Goal: Task Accomplishment & Management: Manage account settings

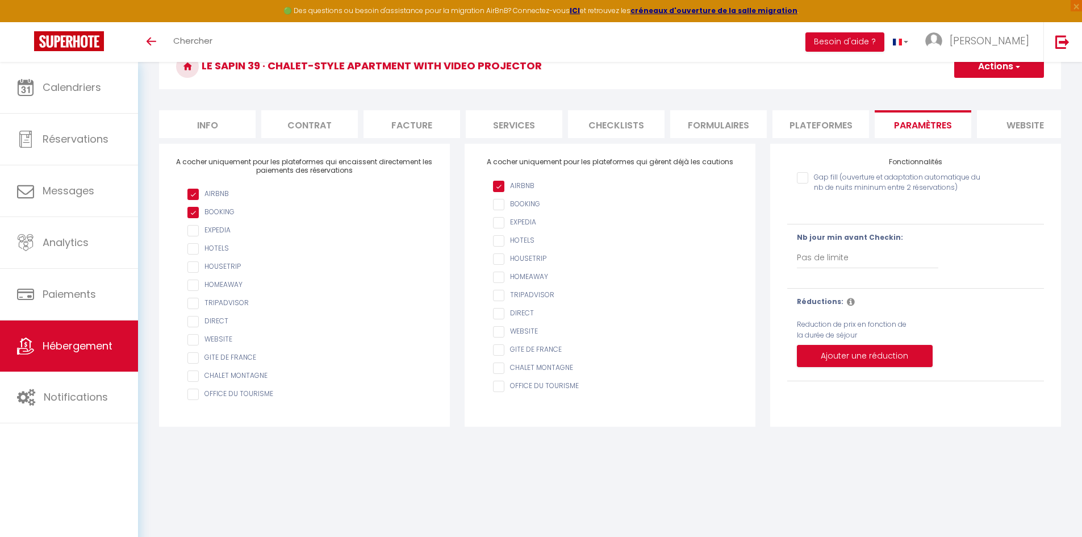
click at [745, 94] on div "Le Sapin 39 · Chalet-style apartment with video projector Actions Enregistrer" at bounding box center [610, 70] width 902 height 52
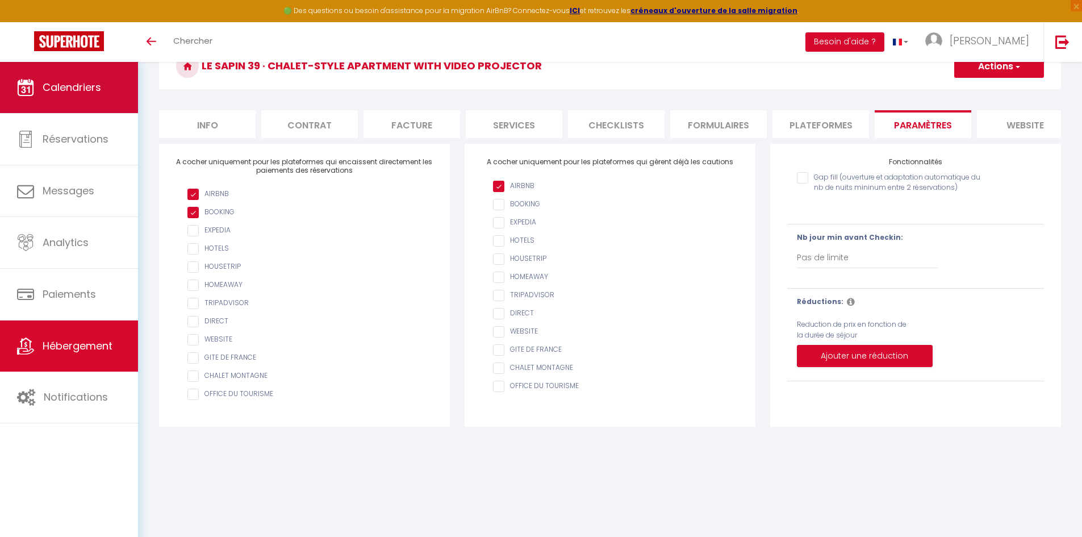
click at [64, 88] on span "Calendriers" at bounding box center [72, 87] width 58 height 14
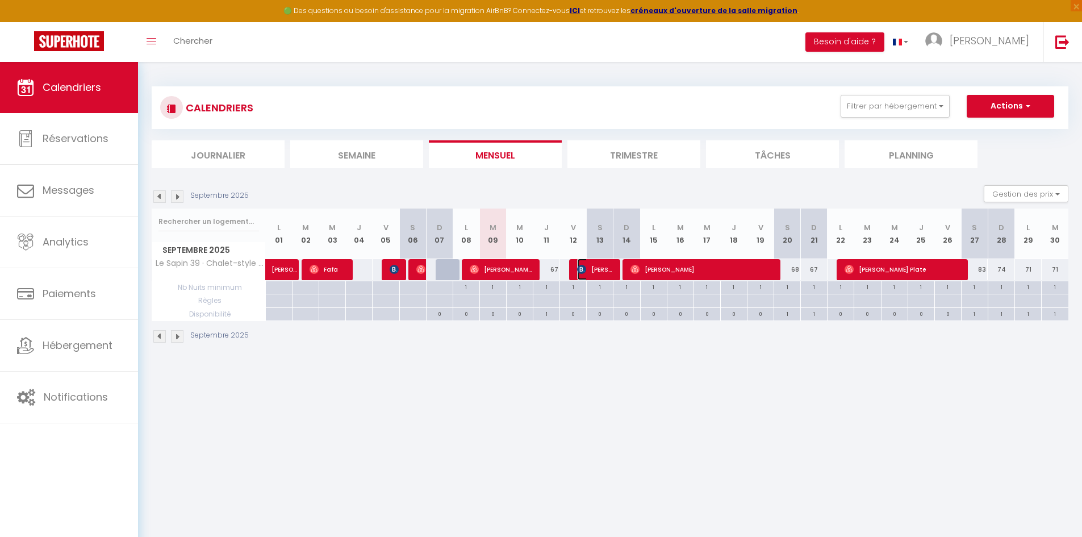
click at [579, 272] on img at bounding box center [581, 269] width 9 height 9
select select "OK"
select select "KO"
select select "0"
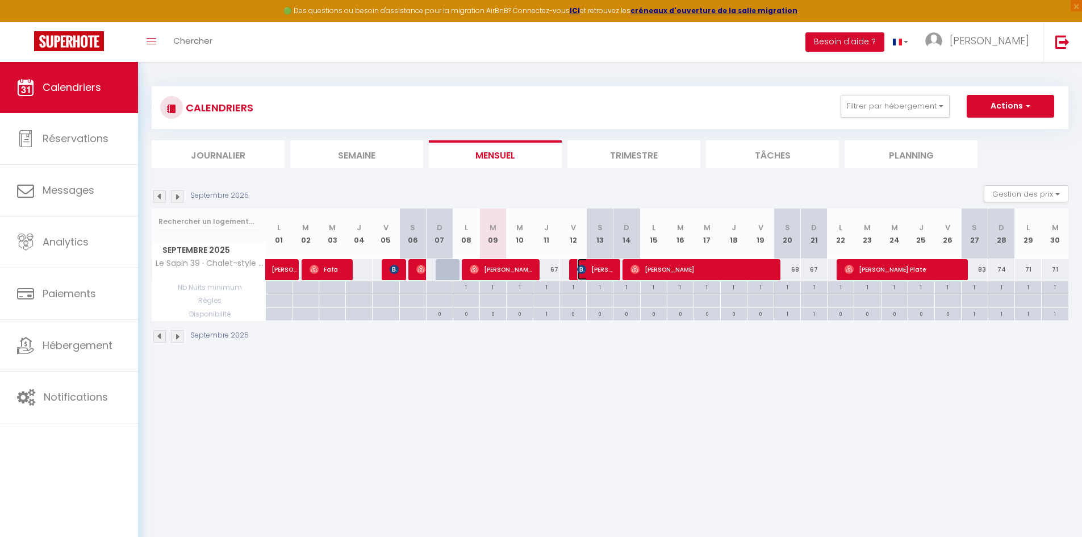
select select "1"
select select
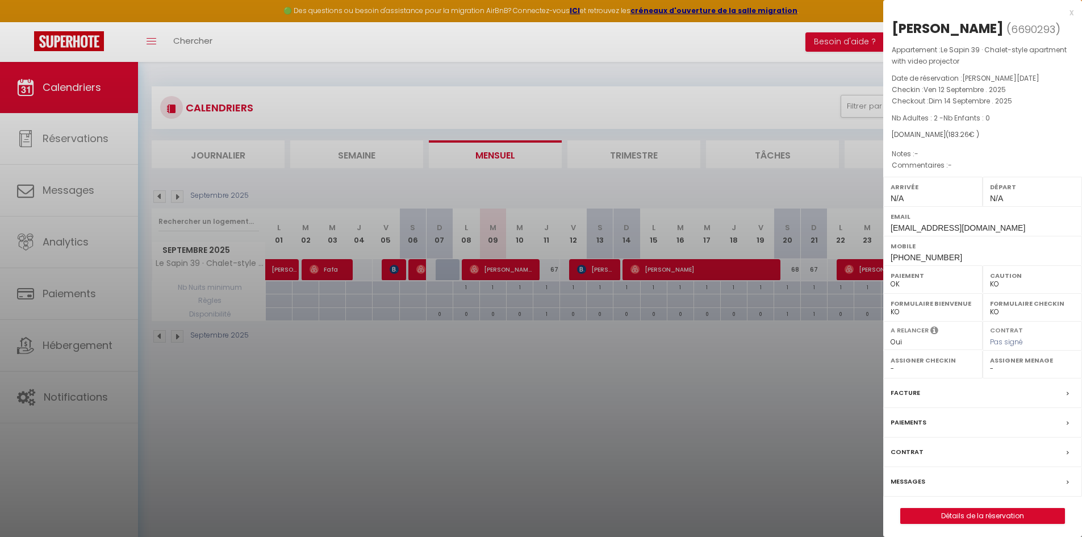
click at [641, 389] on div at bounding box center [541, 268] width 1082 height 537
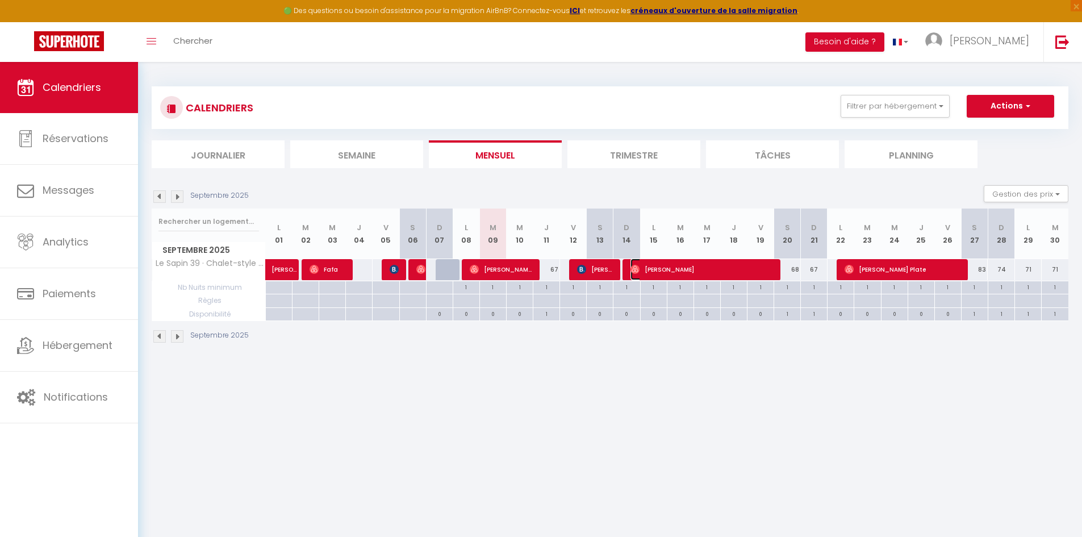
click at [660, 269] on span "[PERSON_NAME]" at bounding box center [701, 269] width 143 height 22
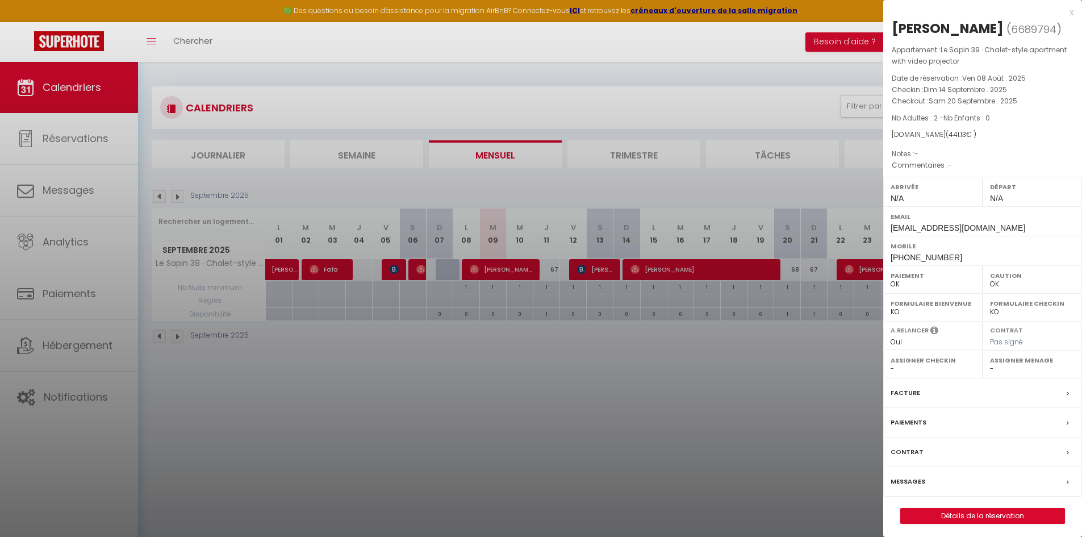
click at [617, 333] on div at bounding box center [541, 268] width 1082 height 537
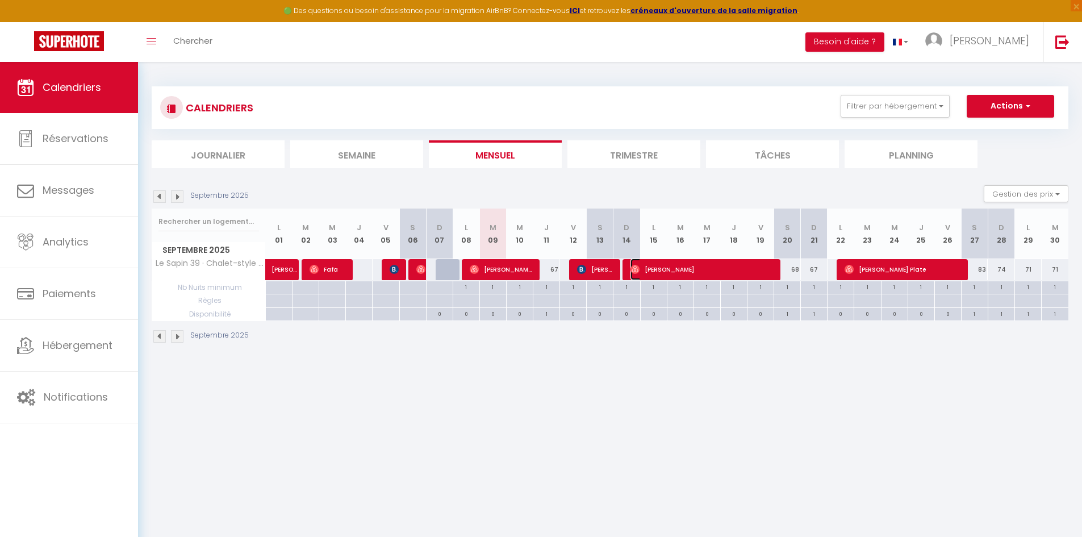
click at [656, 271] on span "[PERSON_NAME]" at bounding box center [701, 269] width 143 height 22
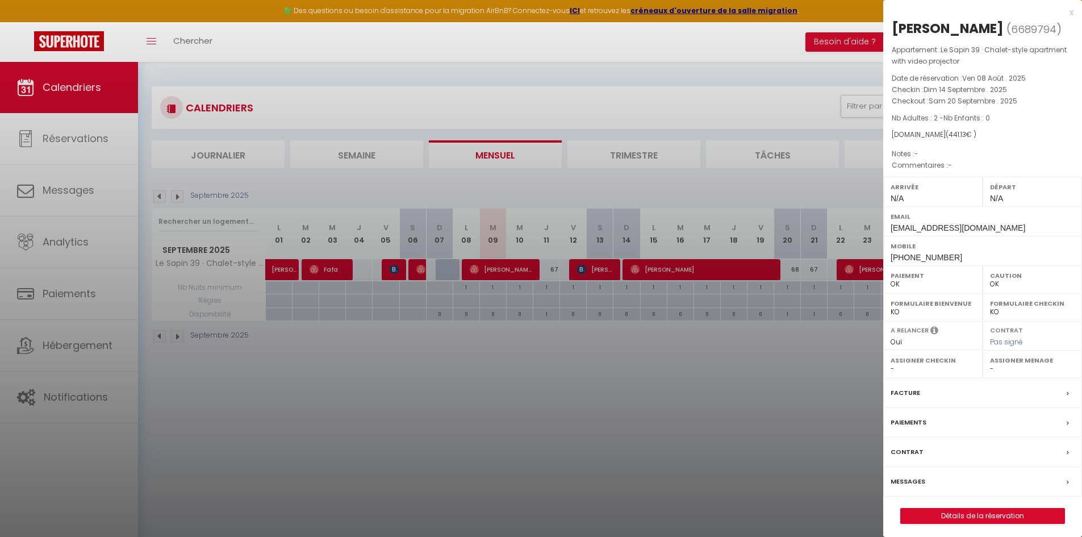
click at [699, 340] on div at bounding box center [541, 268] width 1082 height 537
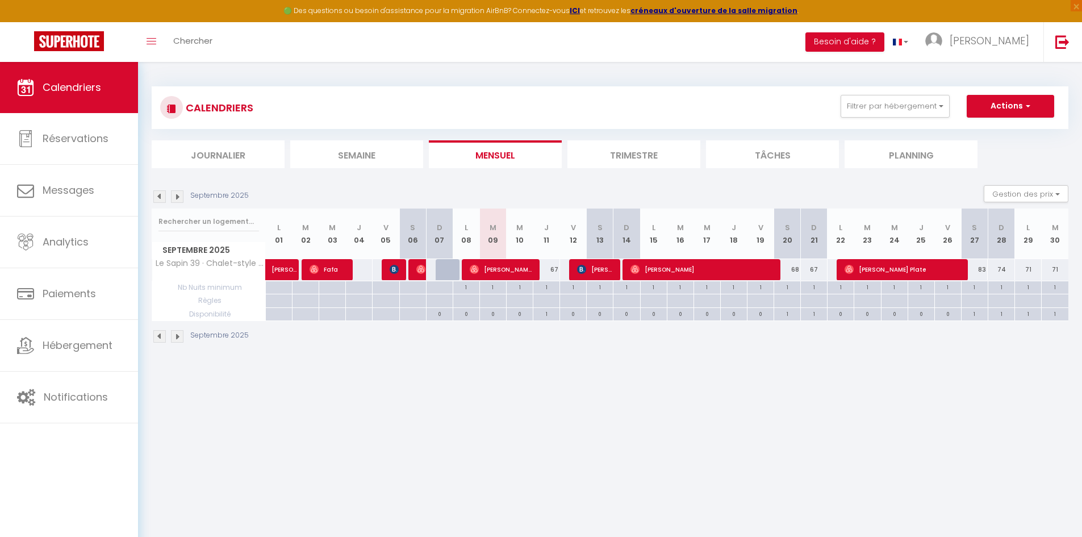
click at [870, 259] on div "Septembre 2025 L 01 M 02 M 03 J 04 V 05 S 06 D 07 L 08 M 09 M 10 J 11 V 12 S 13…" at bounding box center [610, 264] width 916 height 112
click at [872, 266] on span "[PERSON_NAME] Plate" at bounding box center [902, 269] width 116 height 22
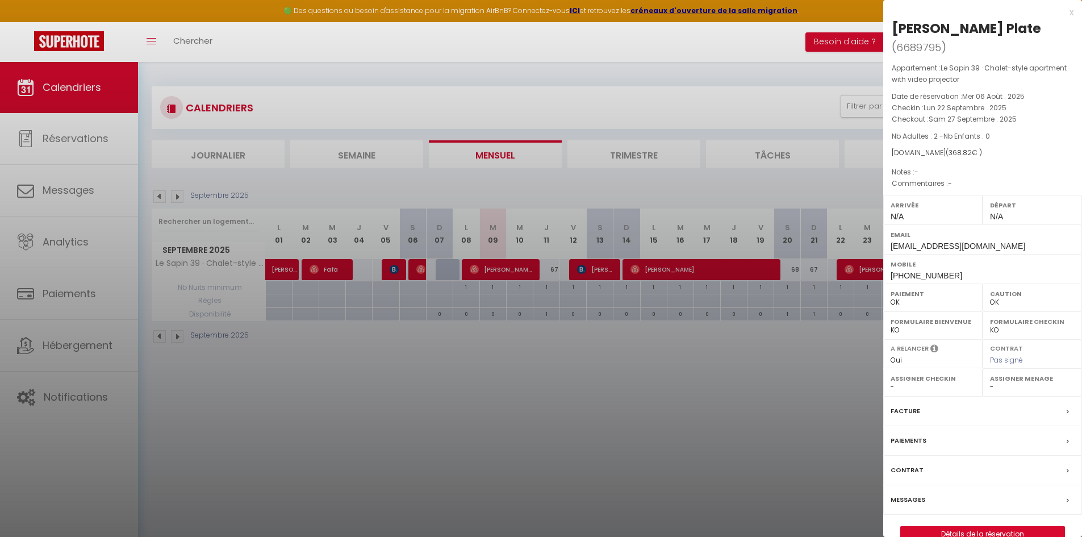
click at [763, 348] on div at bounding box center [541, 268] width 1082 height 537
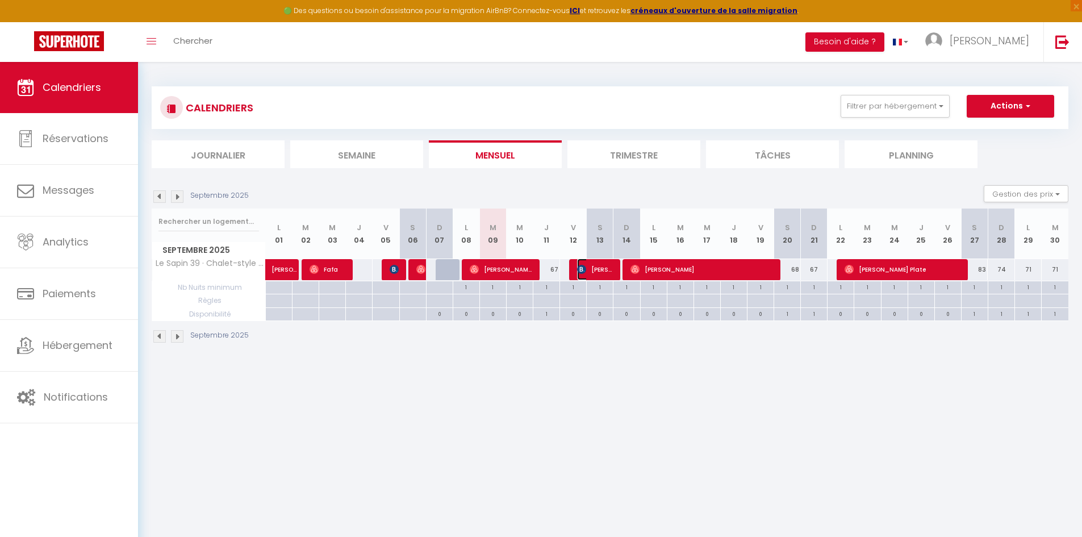
click at [594, 273] on span "[PERSON_NAME]" at bounding box center [595, 269] width 36 height 22
select select "KO"
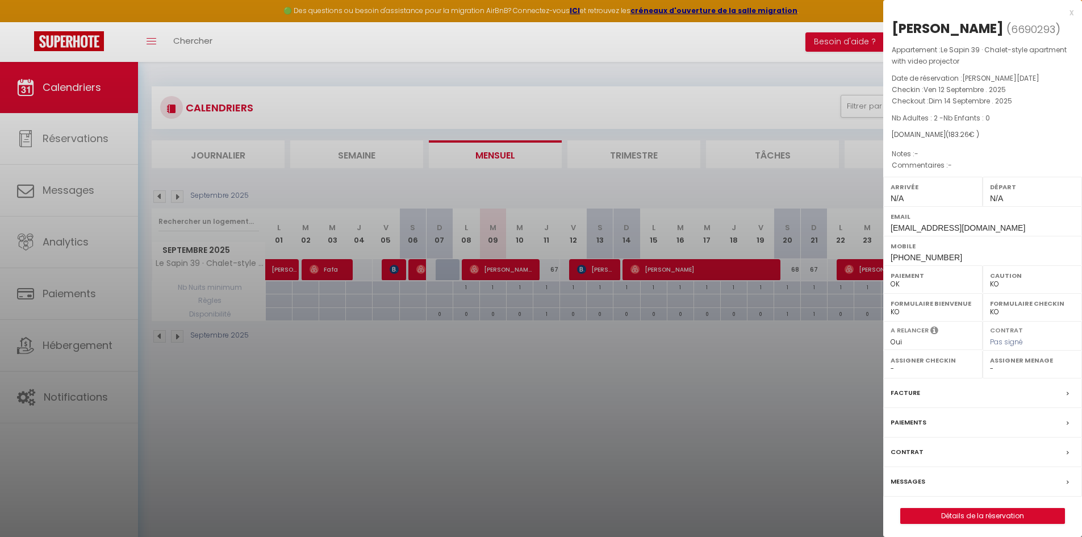
click at [646, 350] on div at bounding box center [541, 268] width 1082 height 537
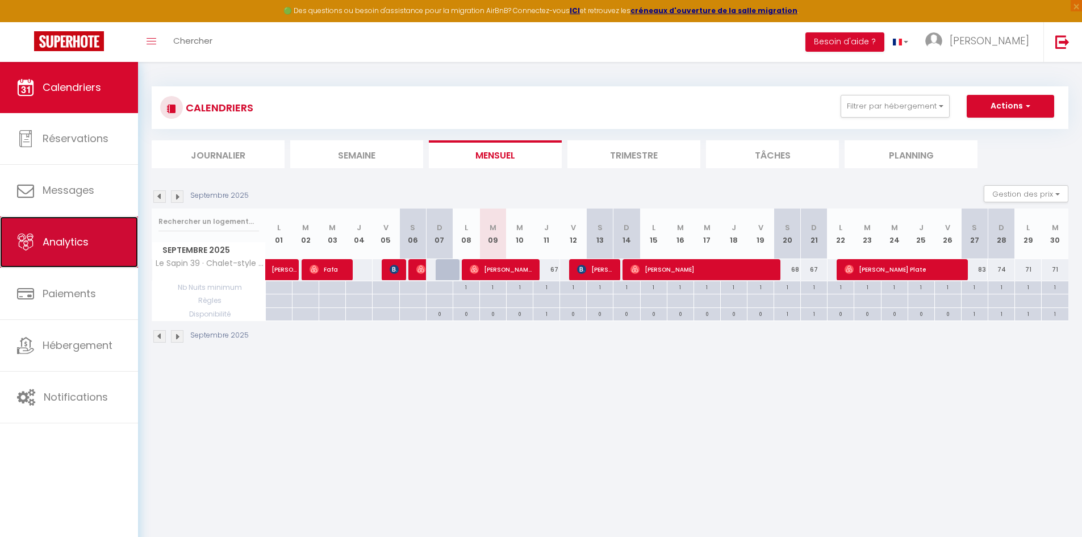
click at [81, 255] on link "Analytics" at bounding box center [69, 241] width 138 height 51
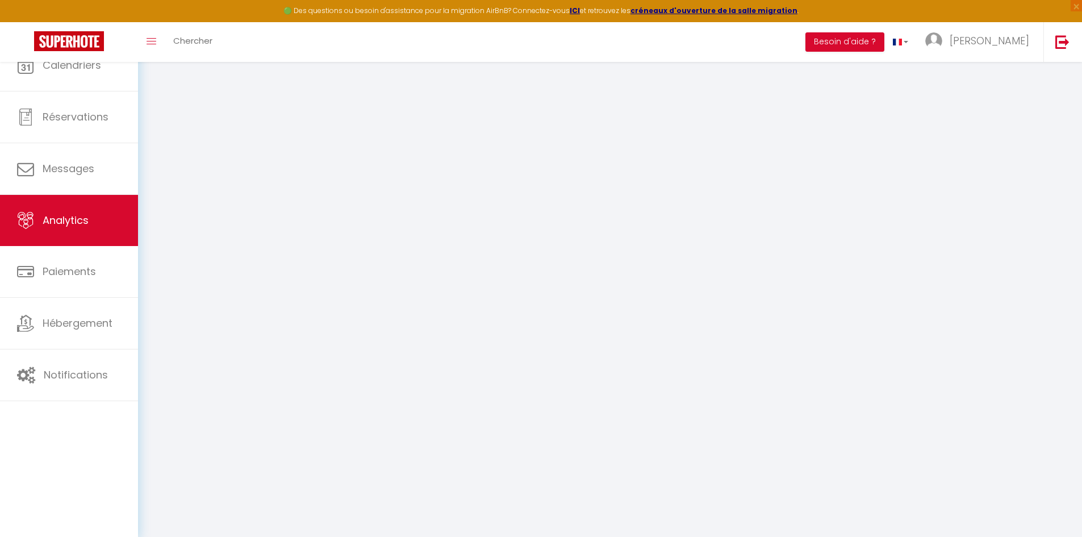
select select "2025"
select select "9"
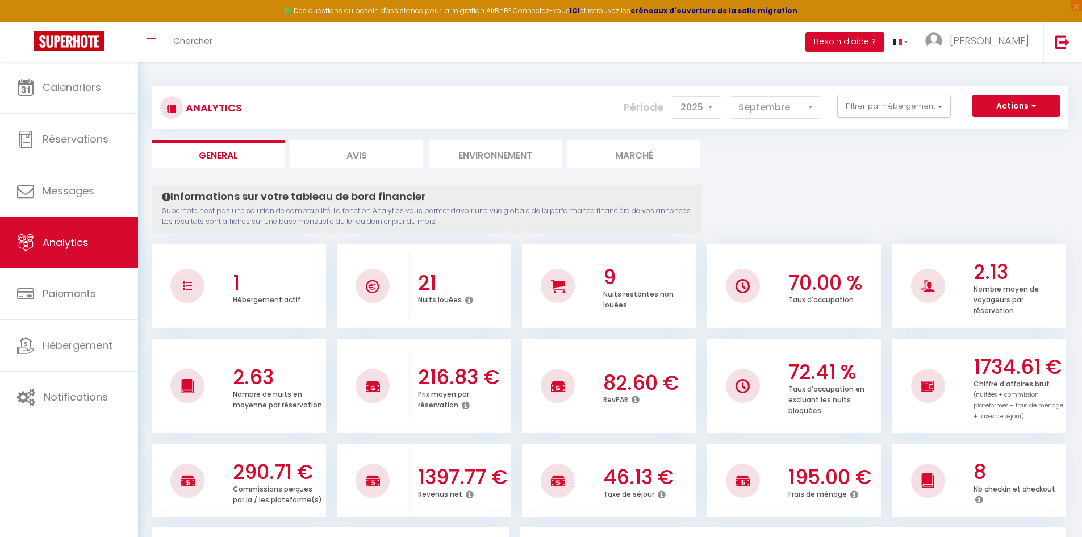
click at [359, 149] on li "Avis" at bounding box center [356, 154] width 133 height 28
select select "2025"
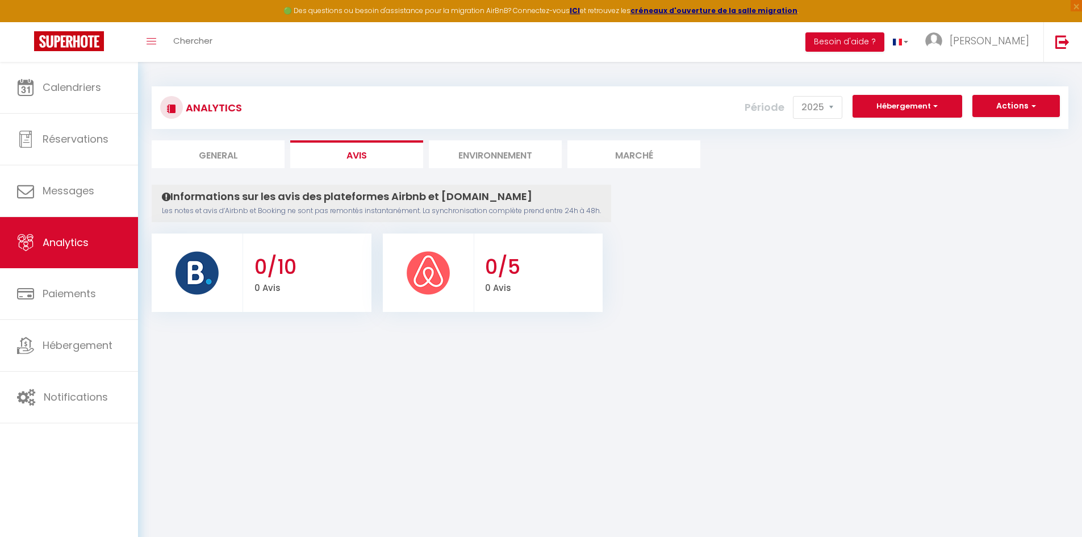
click at [271, 267] on h3 "0/10" at bounding box center [311, 267] width 115 height 24
click at [199, 275] on img at bounding box center [196, 272] width 45 height 45
click at [269, 264] on h3 "0/10" at bounding box center [311, 267] width 115 height 24
click at [467, 154] on li "Environnement" at bounding box center [495, 154] width 133 height 28
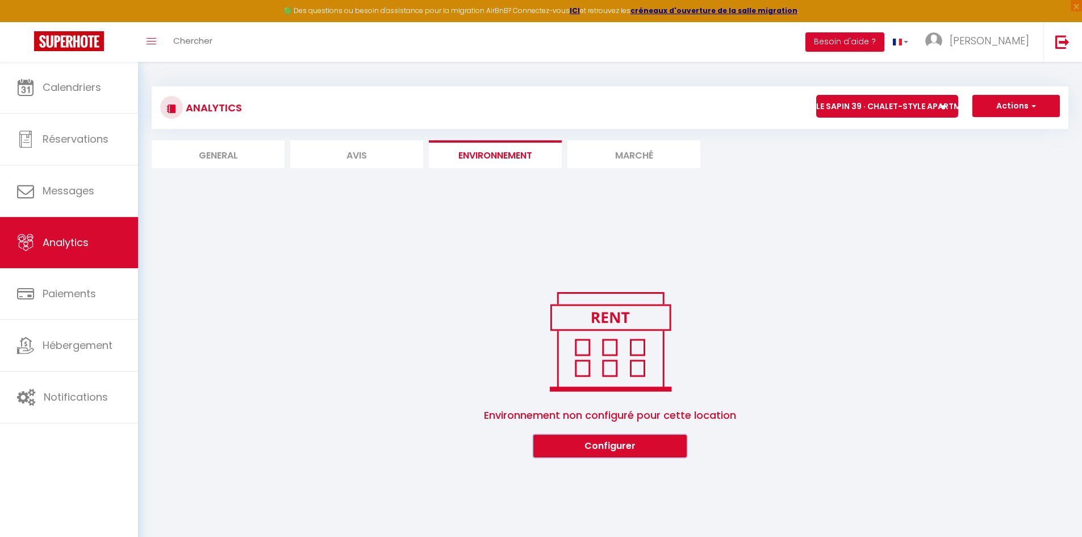
click at [632, 451] on button "Configurer" at bounding box center [609, 445] width 153 height 23
click at [622, 160] on li "Marché" at bounding box center [633, 154] width 133 height 28
select select
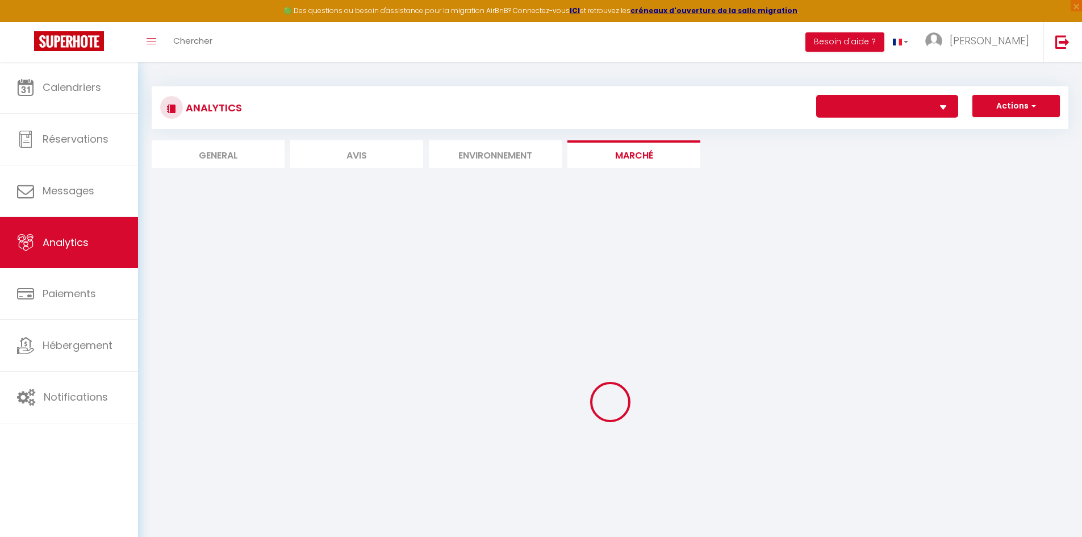
select select
select select "2"
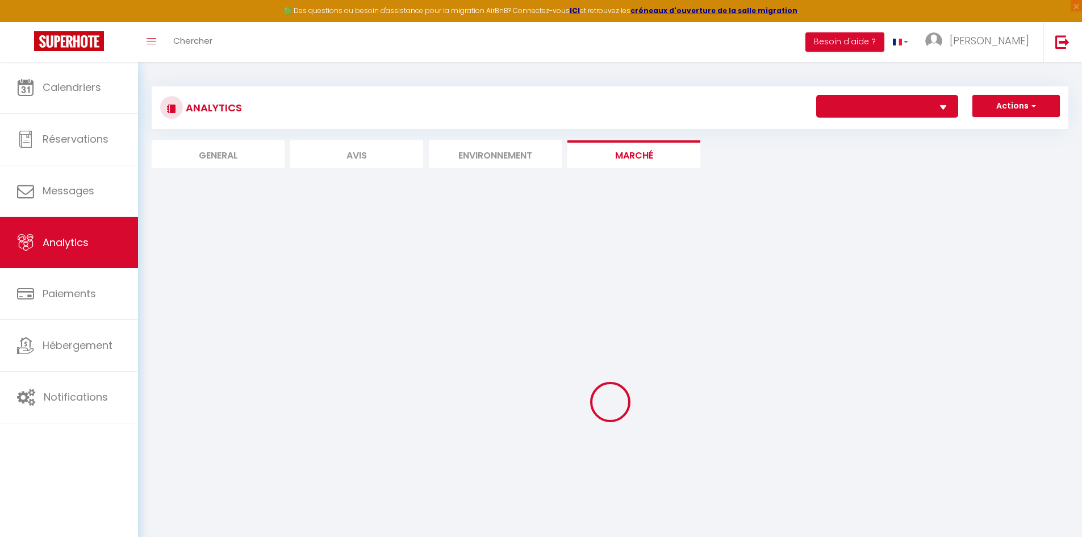
select select "1"
select select "76736"
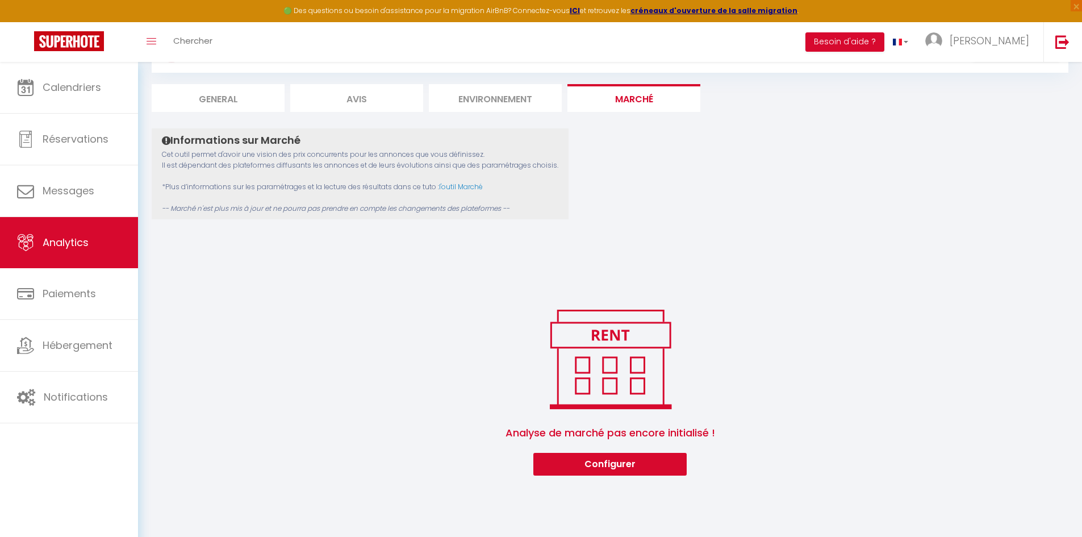
scroll to position [57, 0]
click at [600, 466] on button "Configurer" at bounding box center [609, 463] width 153 height 23
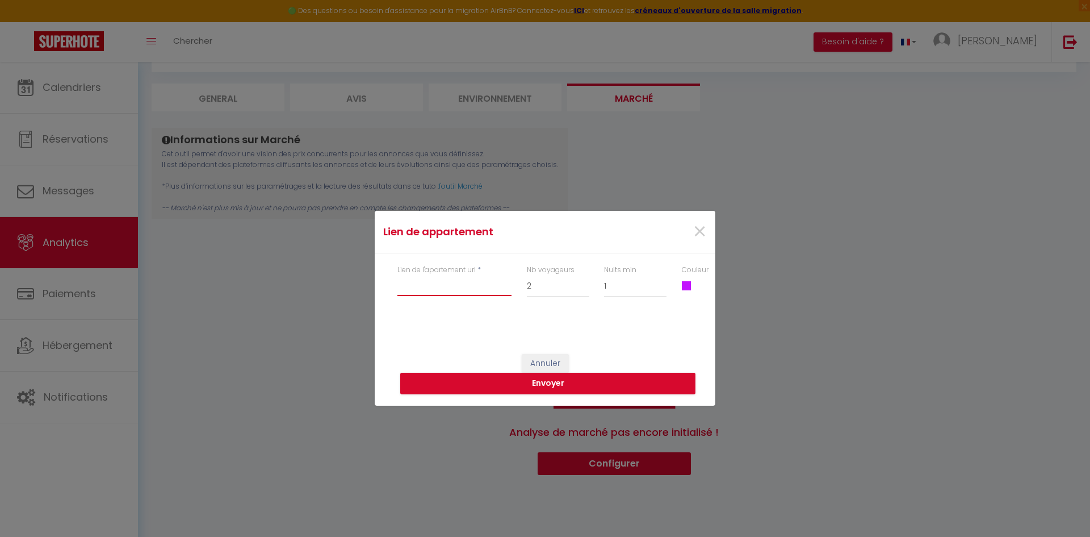
click at [464, 287] on input "Lien de l'apartement url" at bounding box center [454, 285] width 114 height 20
click at [696, 231] on span "×" at bounding box center [700, 232] width 14 height 34
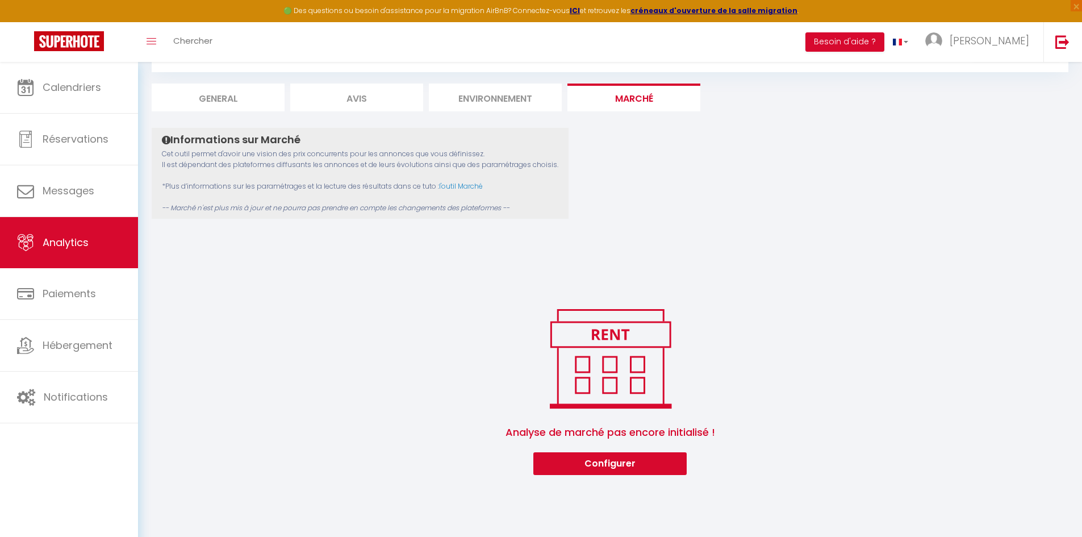
click at [212, 97] on li "General" at bounding box center [218, 97] width 133 height 28
select select "2025"
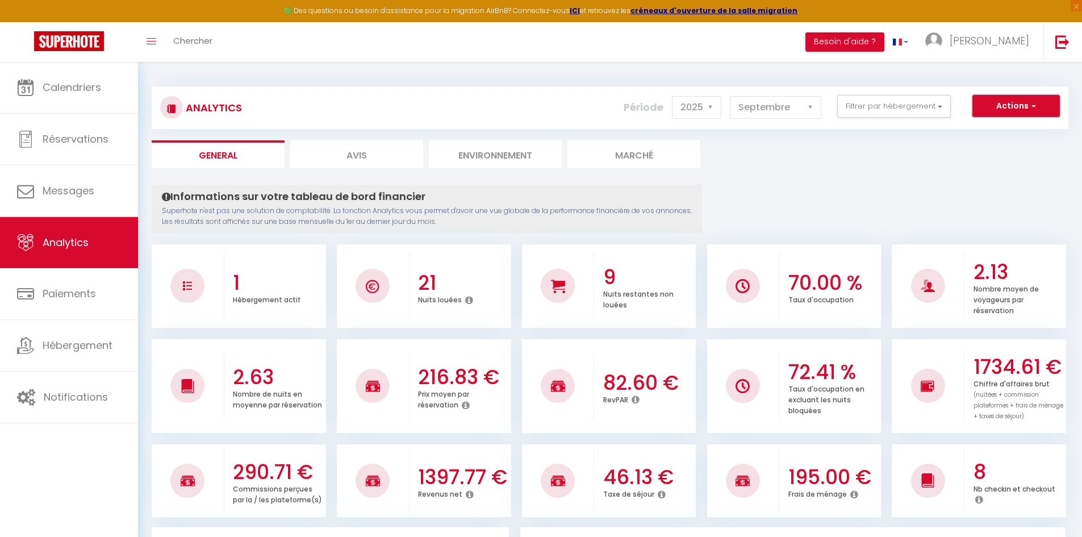
click at [1026, 110] on button "Actions" at bounding box center [1015, 106] width 87 height 23
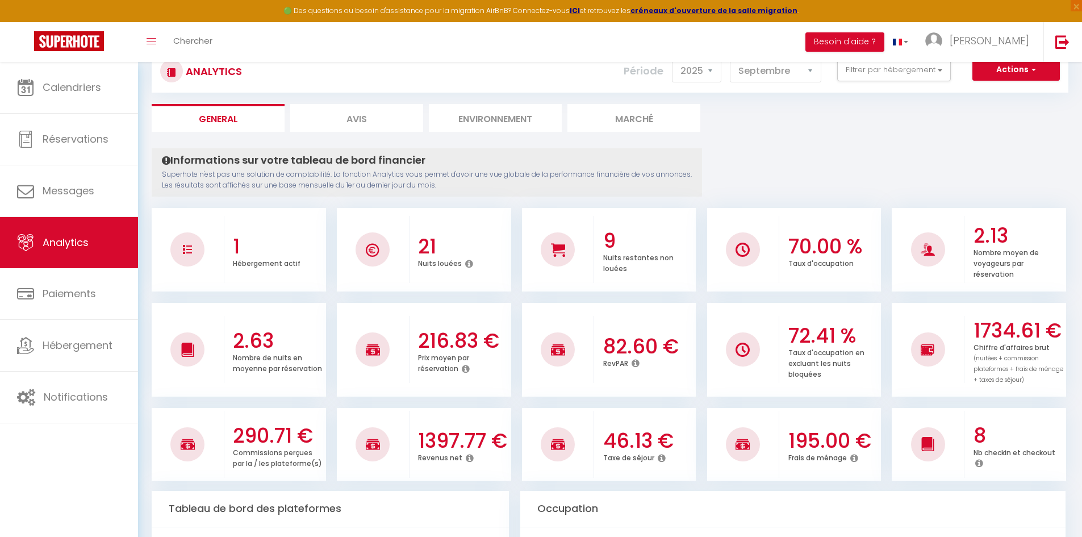
scroll to position [57, 0]
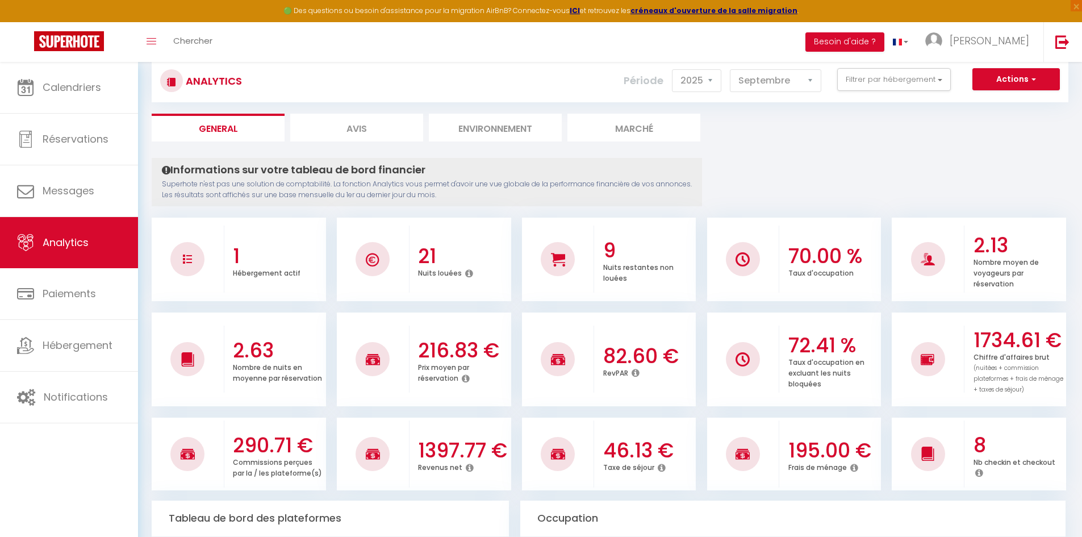
scroll to position [0, 0]
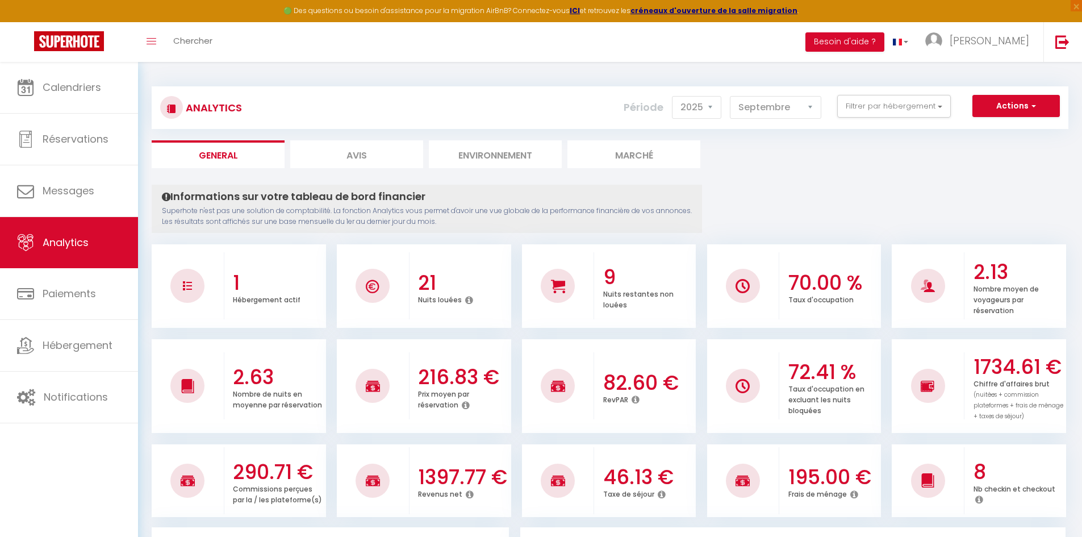
click at [786, 108] on select "[PERSON_NAME] Mars Avril Mai Juin Juillet Août Septembre Octobre Novembre Décem…" at bounding box center [775, 107] width 91 height 23
click at [730, 96] on select "[PERSON_NAME] Mars Avril Mai Juin Juillet Août Septembre Octobre Novembre Décem…" at bounding box center [775, 107] width 91 height 23
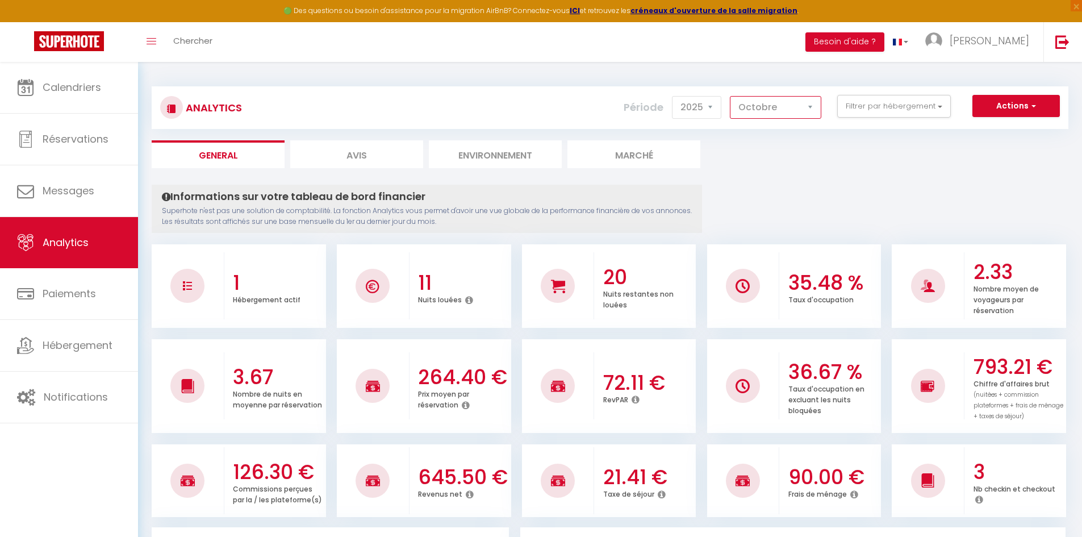
click at [769, 108] on select "[PERSON_NAME] Mars Avril Mai Juin Juillet Août Septembre Octobre Novembre Décem…" at bounding box center [775, 107] width 91 height 23
click at [730, 96] on select "[PERSON_NAME] Mars Avril Mai Juin Juillet Août Septembre Octobre Novembre Décem…" at bounding box center [775, 107] width 91 height 23
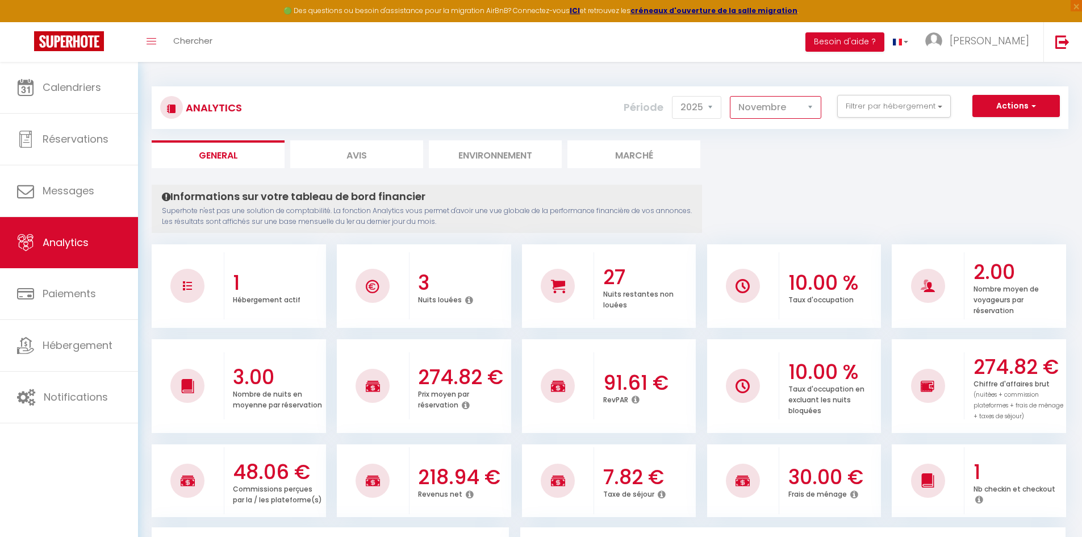
click at [763, 99] on select "[PERSON_NAME] Mars Avril Mai Juin Juillet Août Septembre Octobre Novembre Décem…" at bounding box center [775, 107] width 91 height 23
click at [730, 96] on select "[PERSON_NAME] Mars Avril Mai Juin Juillet Août Septembre Octobre Novembre Décem…" at bounding box center [775, 107] width 91 height 23
click at [786, 109] on select "[PERSON_NAME] Mars Avril Mai Juin Juillet Août Septembre Octobre Novembre Décem…" at bounding box center [775, 107] width 91 height 23
click at [730, 96] on select "[PERSON_NAME] Mars Avril Mai Juin Juillet Août Septembre Octobre Novembre Décem…" at bounding box center [775, 107] width 91 height 23
click at [772, 106] on select "[PERSON_NAME] Mars Avril Mai Juin Juillet Août Septembre Octobre Novembre Décem…" at bounding box center [775, 107] width 91 height 23
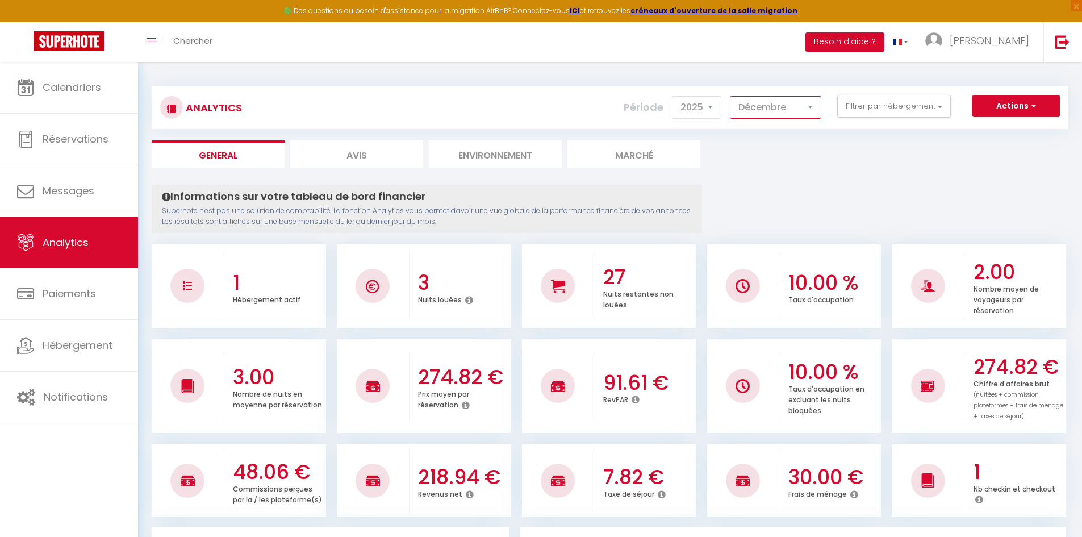
click at [730, 96] on select "[PERSON_NAME] Mars Avril Mai Juin Juillet Août Septembre Octobre Novembre Décem…" at bounding box center [775, 107] width 91 height 23
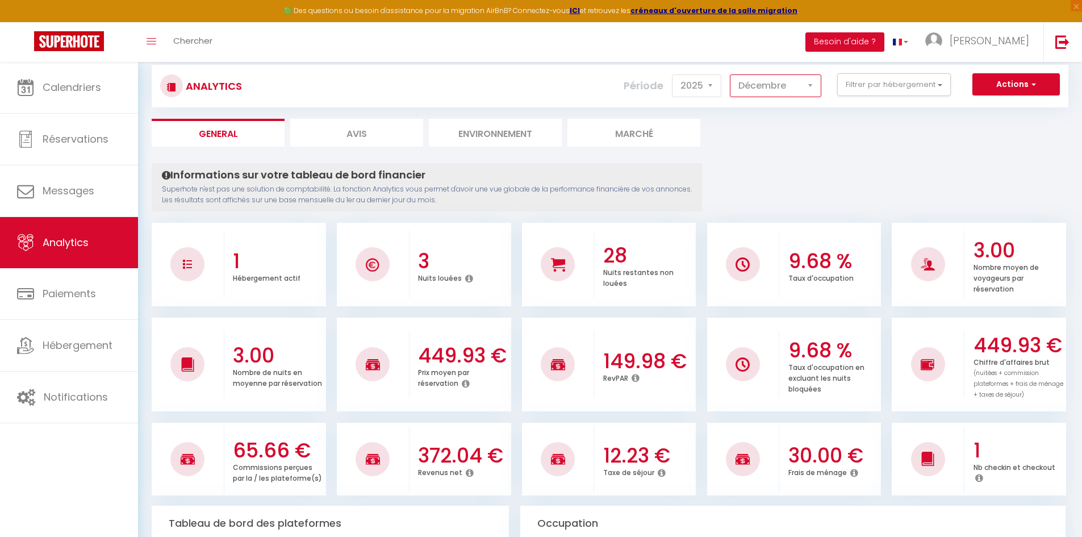
scroll to position [57, 0]
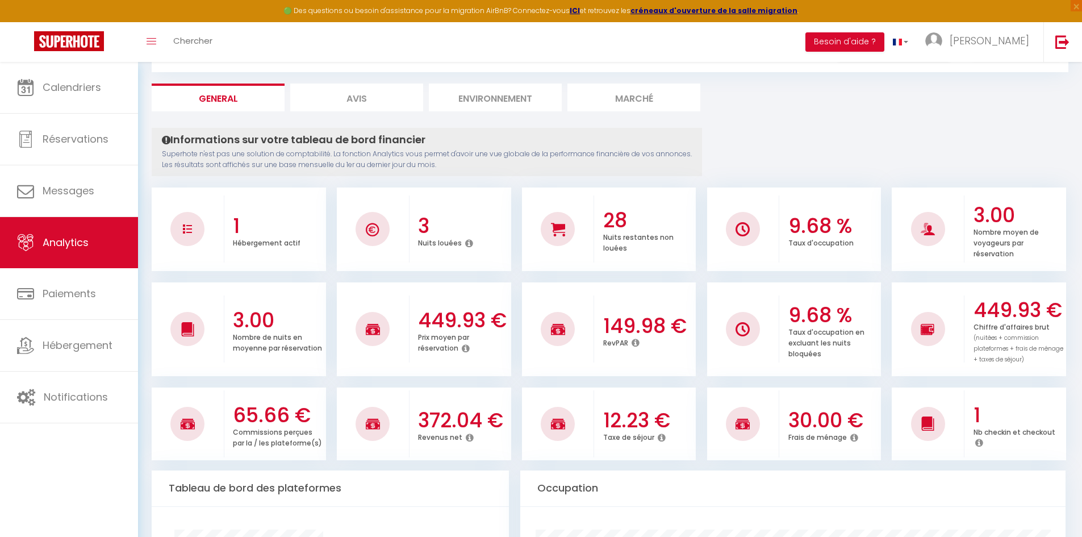
click at [636, 342] on icon at bounding box center [635, 342] width 8 height 9
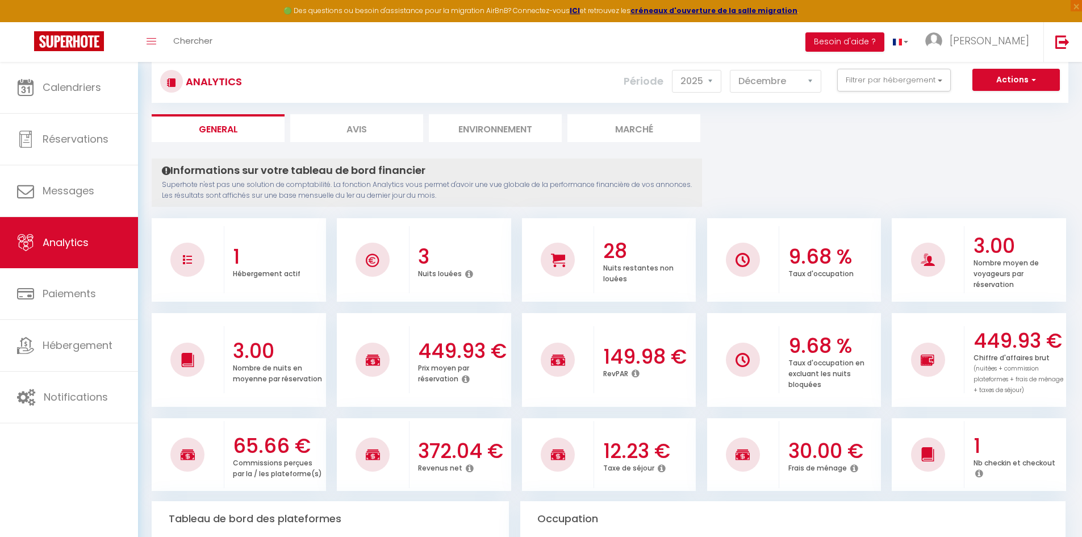
scroll to position [0, 0]
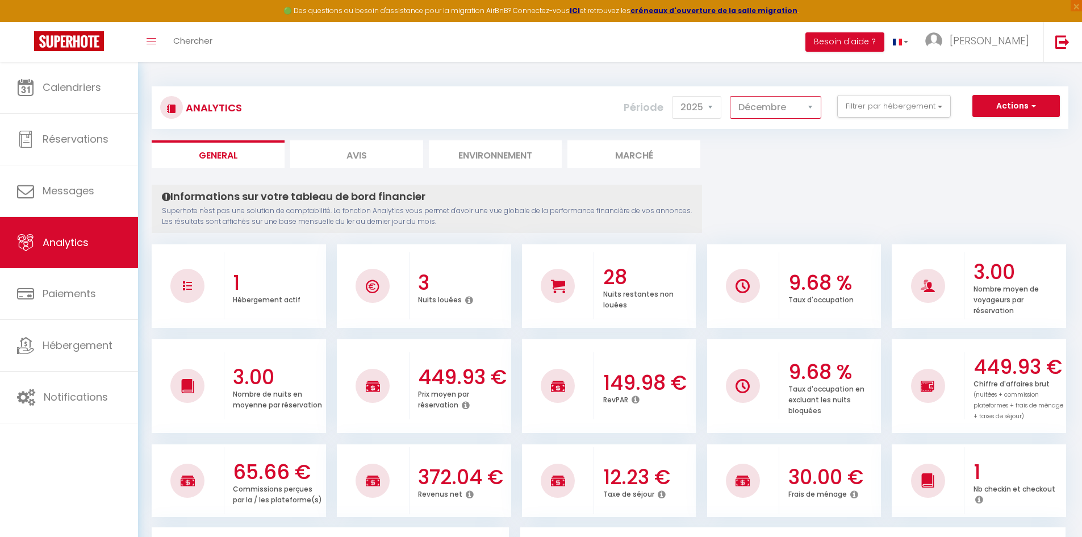
click at [773, 110] on select "[PERSON_NAME] Mars Avril Mai Juin Juillet Août Septembre Octobre Novembre Décem…" at bounding box center [775, 107] width 91 height 23
click at [730, 96] on select "[PERSON_NAME] Mars Avril Mai Juin Juillet Août Septembre Octobre Novembre Décem…" at bounding box center [775, 107] width 91 height 23
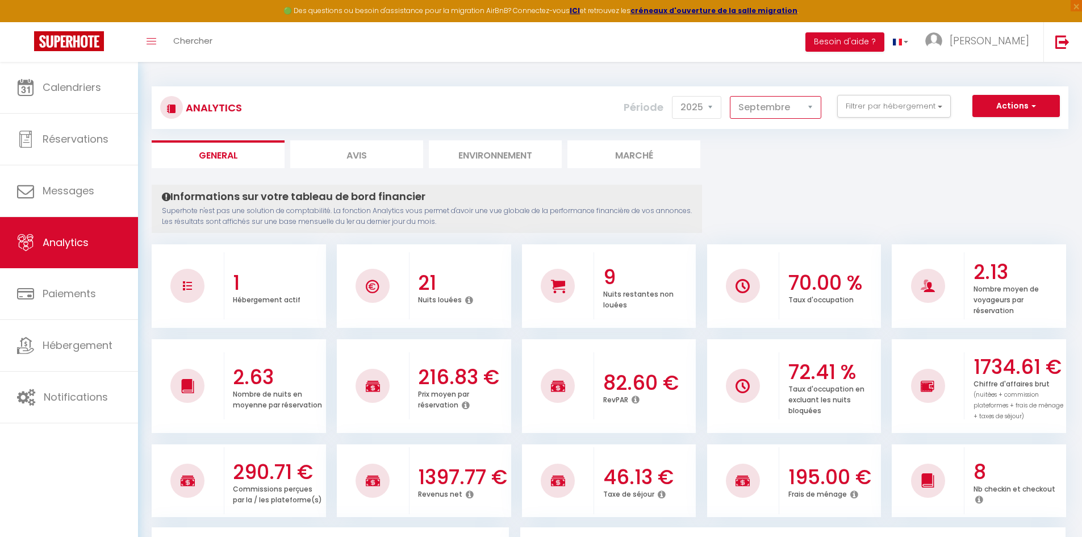
click at [784, 103] on select "[PERSON_NAME] Mars Avril Mai Juin Juillet Août Septembre Octobre Novembre Décem…" at bounding box center [775, 107] width 91 height 23
click at [730, 96] on select "[PERSON_NAME] Mars Avril Mai Juin Juillet Août Septembre Octobre Novembre Décem…" at bounding box center [775, 107] width 91 height 23
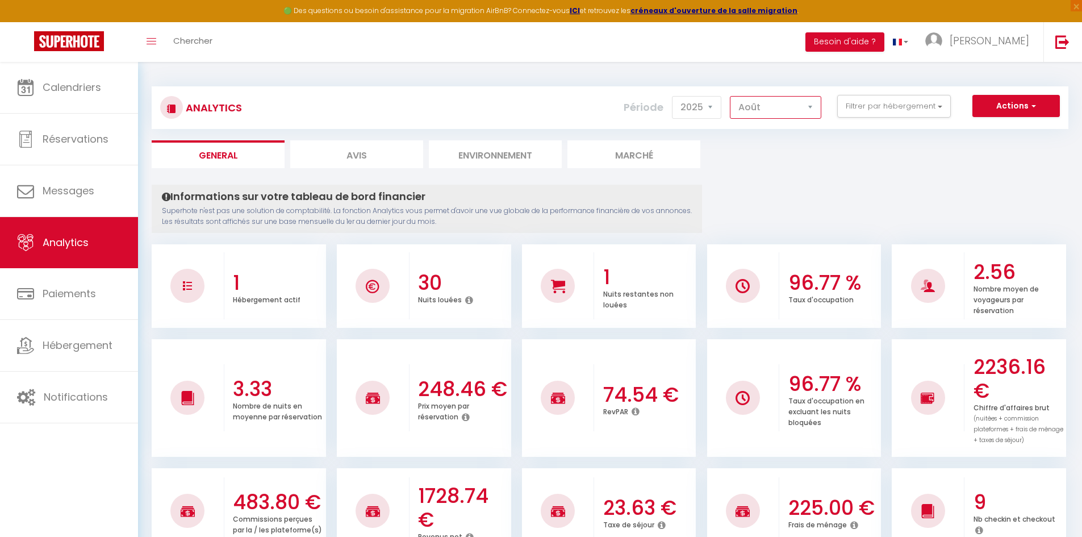
drag, startPoint x: 782, startPoint y: 103, endPoint x: 781, endPoint y: 118, distance: 15.4
click at [782, 103] on select "[PERSON_NAME] Mars Avril Mai Juin Juillet Août Septembre Octobre Novembre Décem…" at bounding box center [775, 107] width 91 height 23
click at [730, 96] on select "[PERSON_NAME] Mars Avril Mai Juin Juillet Août Septembre Octobre Novembre Décem…" at bounding box center [775, 107] width 91 height 23
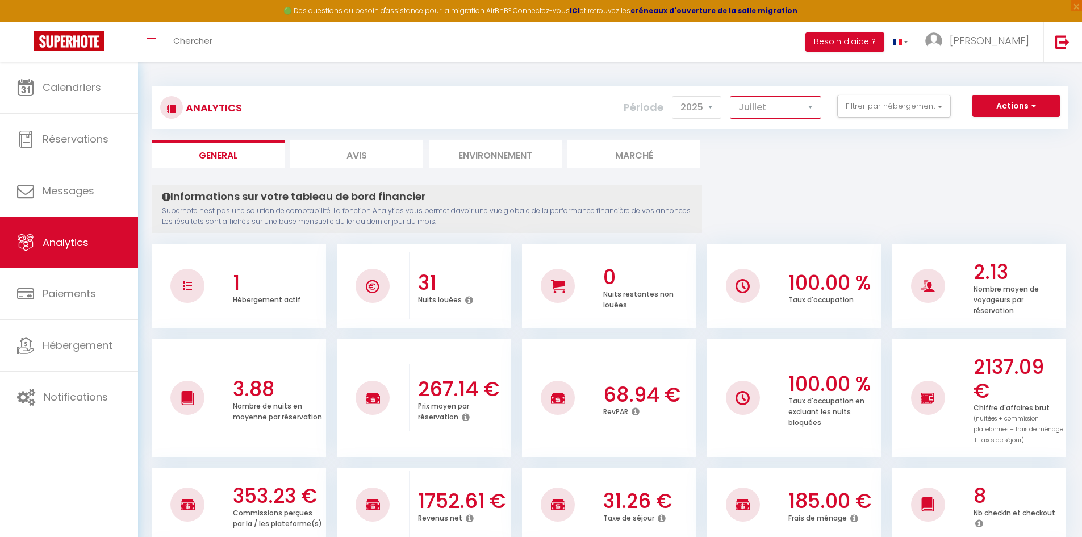
click at [776, 109] on select "[PERSON_NAME] Mars Avril Mai Juin Juillet Août Septembre Octobre Novembre Décem…" at bounding box center [775, 107] width 91 height 23
click at [730, 96] on select "[PERSON_NAME] Mars Avril Mai Juin Juillet Août Septembre Octobre Novembre Décem…" at bounding box center [775, 107] width 91 height 23
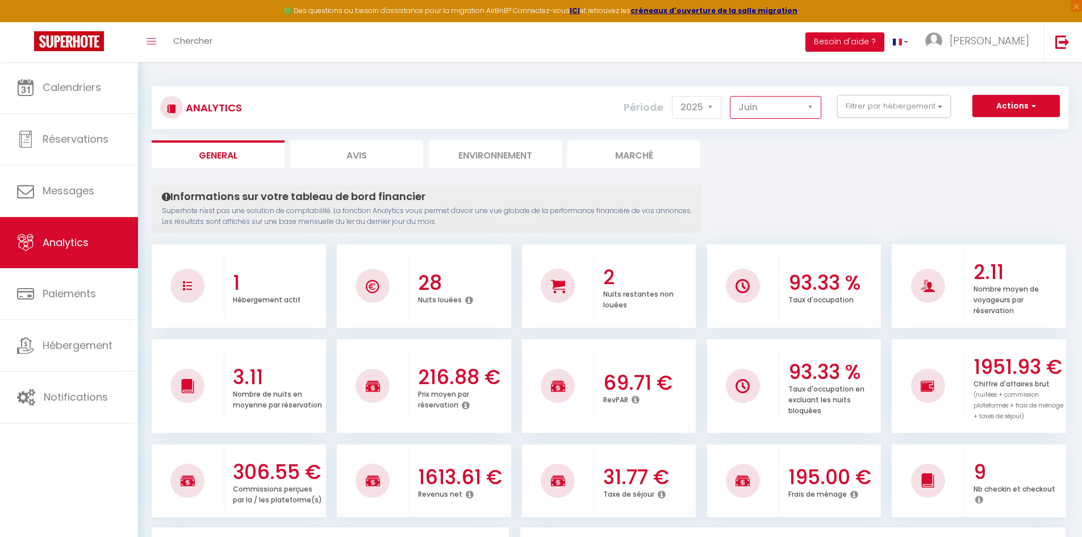
click at [773, 103] on select "[PERSON_NAME] Mars Avril Mai Juin Juillet Août Septembre Octobre Novembre Décem…" at bounding box center [775, 107] width 91 height 23
click at [730, 96] on select "[PERSON_NAME] Mars Avril Mai Juin Juillet Août Septembre Octobre Novembre Décem…" at bounding box center [775, 107] width 91 height 23
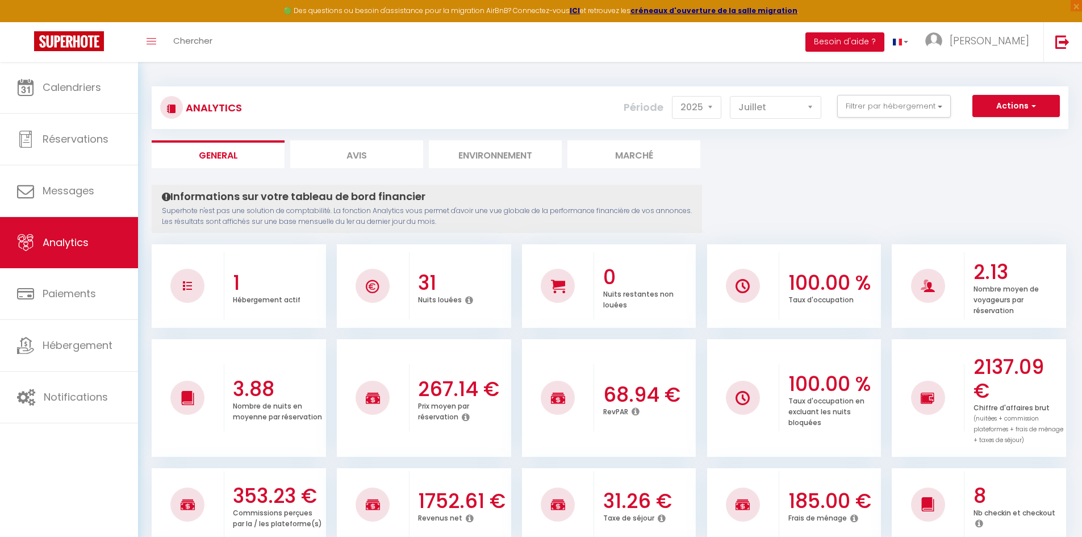
drag, startPoint x: 793, startPoint y: 107, endPoint x: 766, endPoint y: 150, distance: 50.3
click at [766, 150] on ul "General Avis Environnement Marché" at bounding box center [610, 154] width 916 height 28
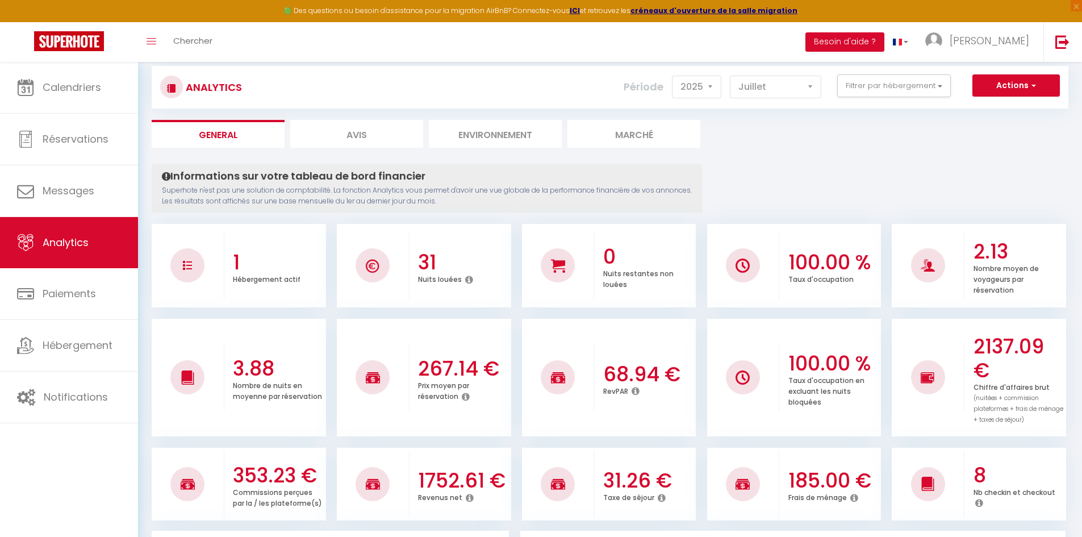
scroll to position [57, 0]
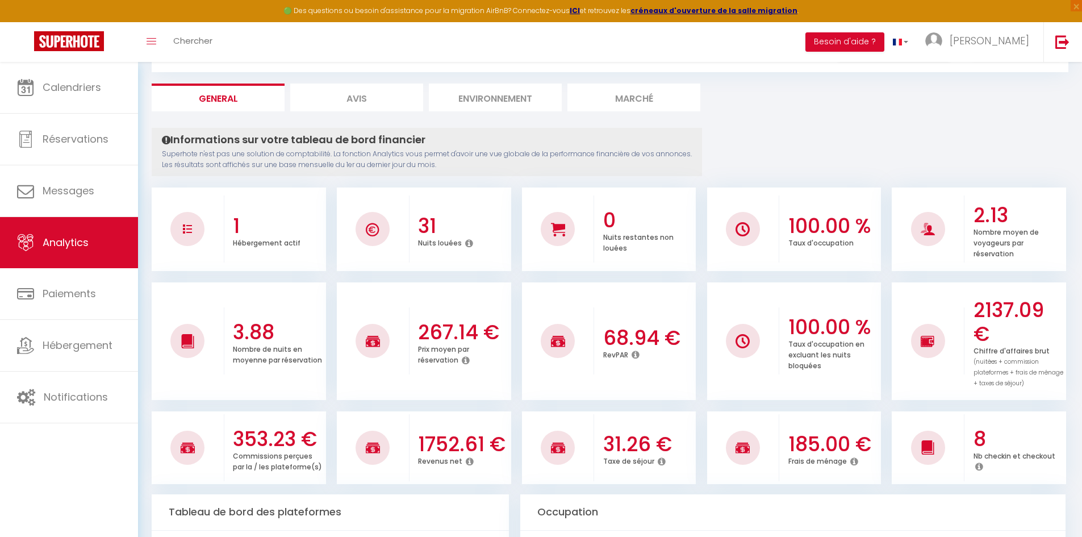
click at [468, 463] on icon at bounding box center [470, 460] width 8 height 9
click at [435, 471] on div "1752.61 € Revenus net" at bounding box center [460, 447] width 102 height 62
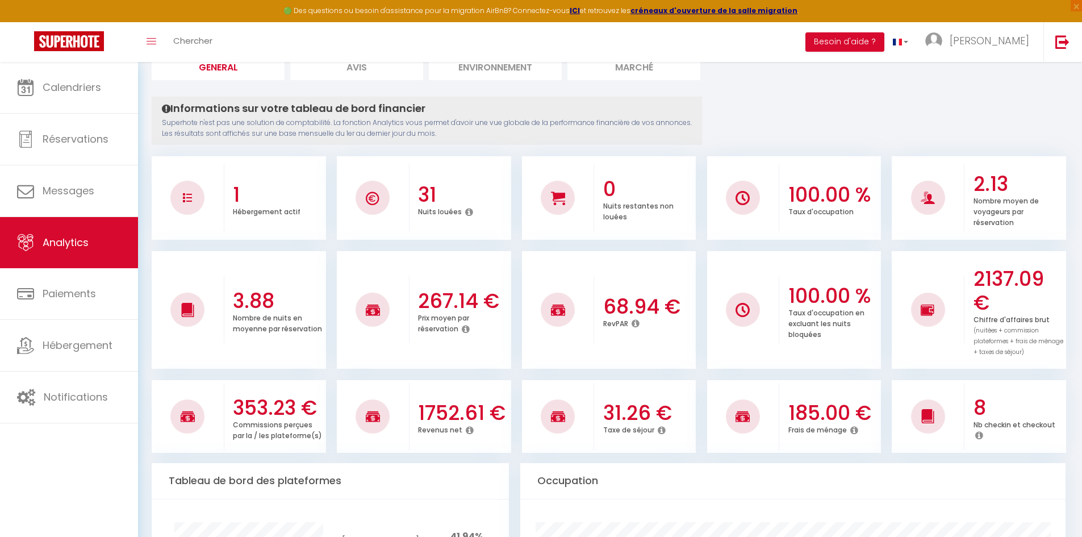
scroll to position [114, 0]
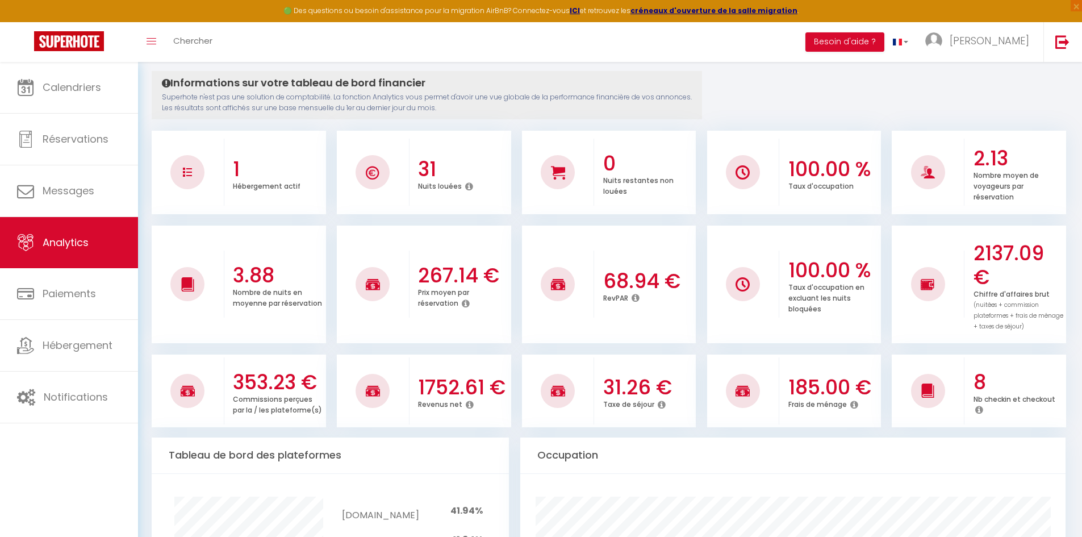
click at [852, 403] on icon at bounding box center [854, 404] width 8 height 9
click at [816, 422] on li "185.00 € Frais de ménage" at bounding box center [794, 390] width 174 height 73
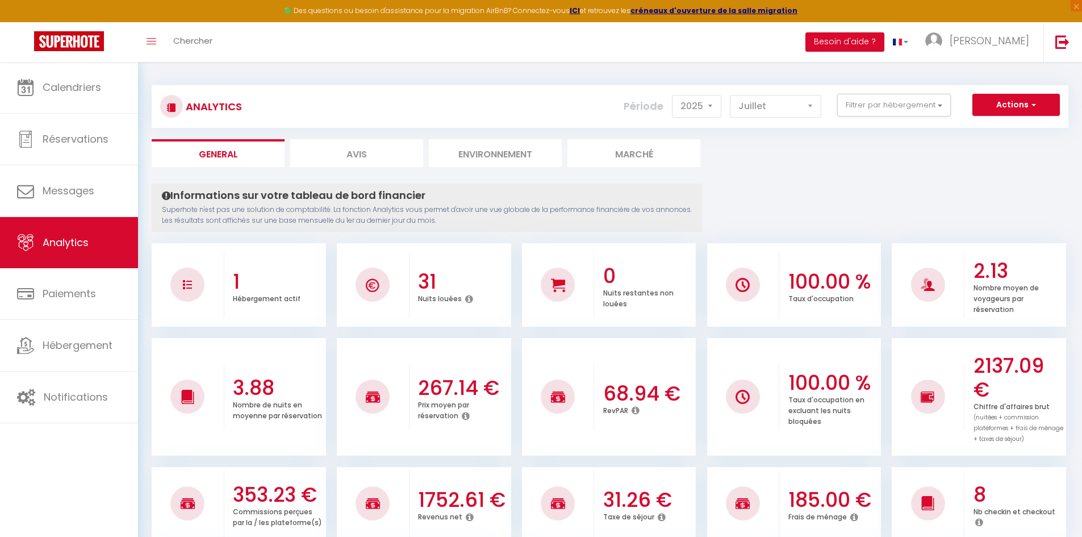
scroll to position [0, 0]
click at [791, 106] on select "[PERSON_NAME] Mars Avril Mai Juin Juillet Août Septembre Octobre Novembre Décem…" at bounding box center [775, 107] width 91 height 23
click at [730, 96] on select "[PERSON_NAME] Mars Avril Mai Juin Juillet Août Septembre Octobre Novembre Décem…" at bounding box center [775, 107] width 91 height 23
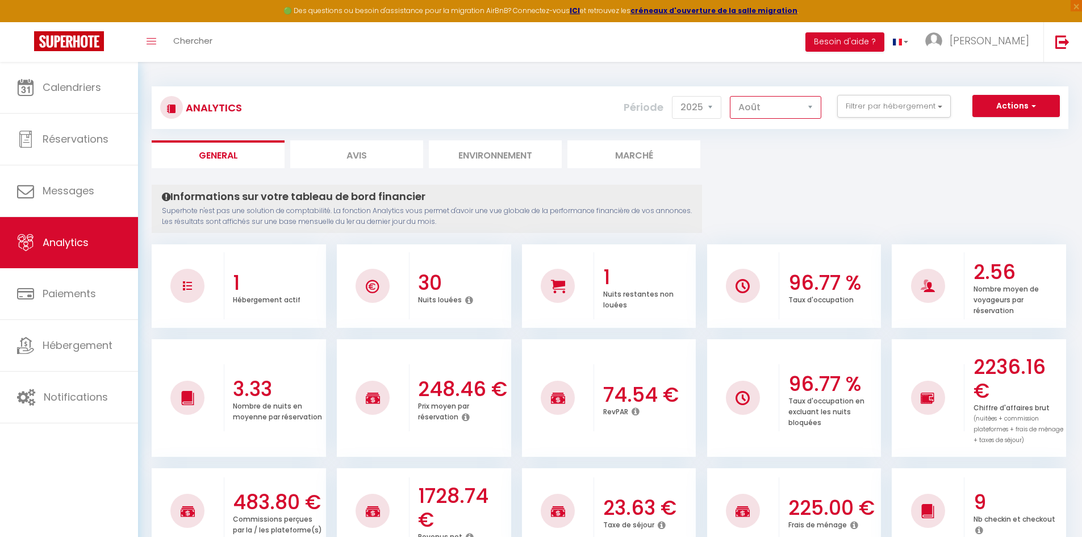
click at [773, 106] on select "[PERSON_NAME] Mars Avril Mai Juin Juillet Août Septembre Octobre Novembre Décem…" at bounding box center [775, 107] width 91 height 23
click at [730, 96] on select "[PERSON_NAME] Mars Avril Mai Juin Juillet Août Septembre Octobre Novembre Décem…" at bounding box center [775, 107] width 91 height 23
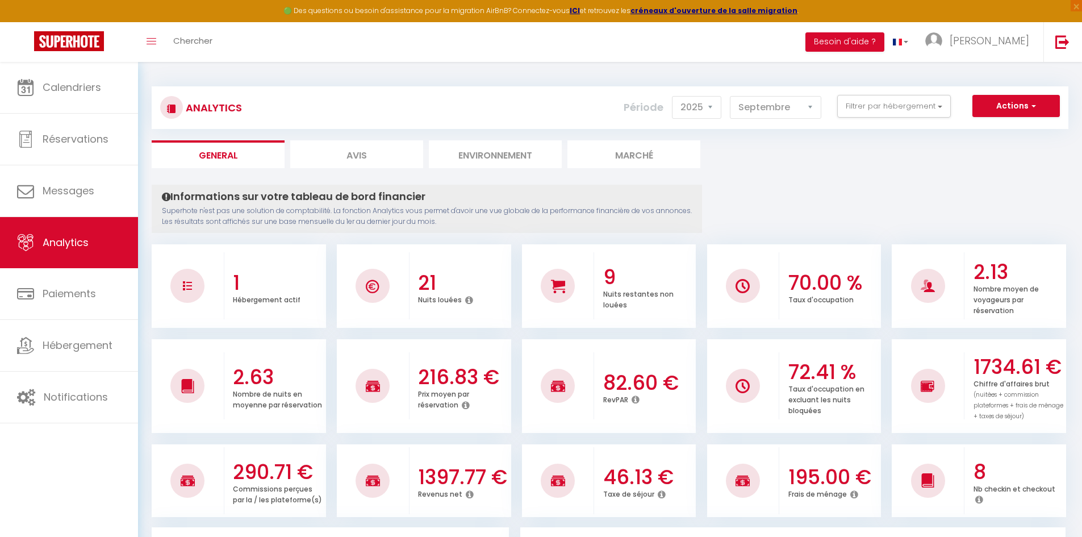
click at [757, 109] on select "[PERSON_NAME] Mars Avril Mai Juin Juillet Août Septembre Octobre Novembre Décem…" at bounding box center [775, 107] width 91 height 23
click at [730, 96] on select "[PERSON_NAME] Mars Avril Mai Juin Juillet Août Septembre Octobre Novembre Décem…" at bounding box center [775, 107] width 91 height 23
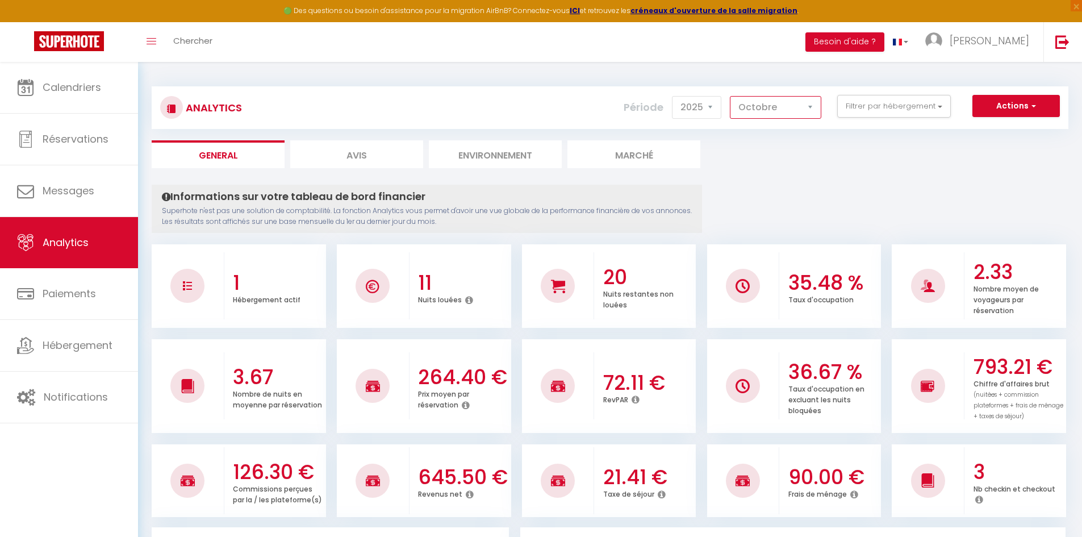
click at [768, 108] on select "[PERSON_NAME] Mars Avril Mai Juin Juillet Août Septembre Octobre Novembre Décem…" at bounding box center [775, 107] width 91 height 23
click at [730, 96] on select "[PERSON_NAME] Mars Avril Mai Juin Juillet Août Septembre Octobre Novembre Décem…" at bounding box center [775, 107] width 91 height 23
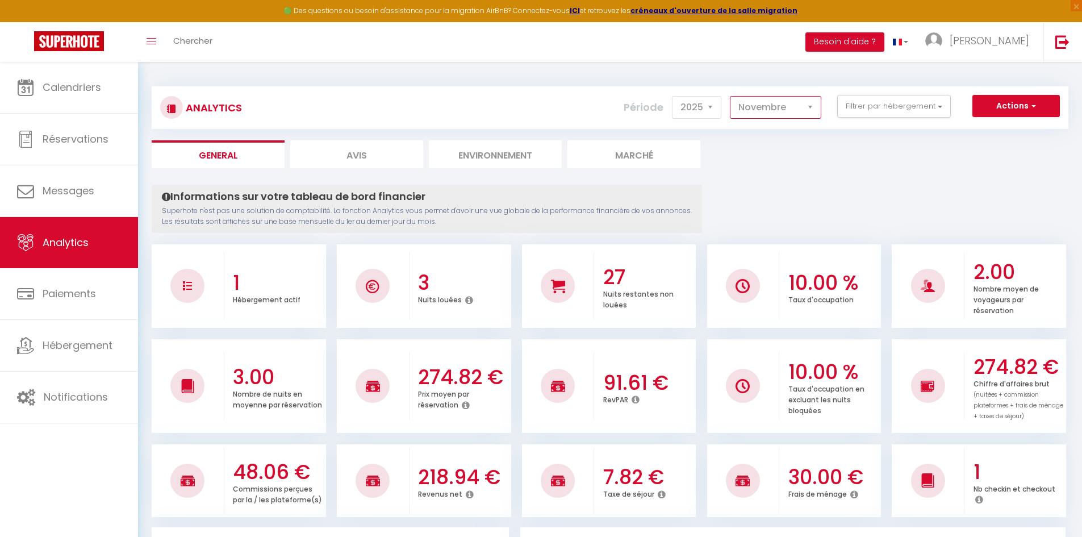
click at [789, 107] on select "[PERSON_NAME] Mars Avril Mai Juin Juillet Août Septembre Octobre Novembre Décem…" at bounding box center [775, 107] width 91 height 23
click at [730, 96] on select "[PERSON_NAME] Mars Avril Mai Juin Juillet Août Septembre Octobre Novembre Décem…" at bounding box center [775, 107] width 91 height 23
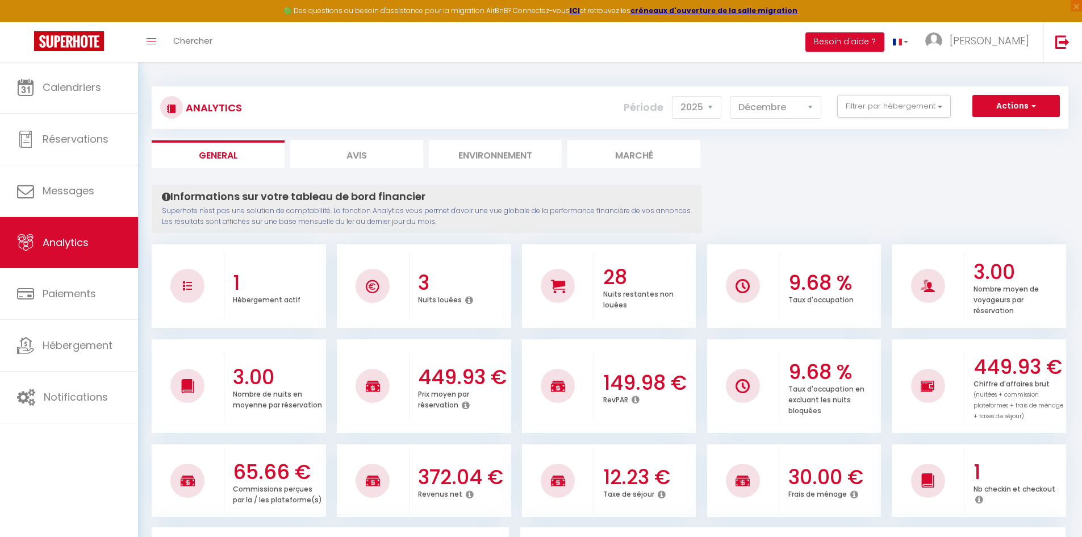
click at [782, 108] on select "[PERSON_NAME] Mars Avril Mai Juin Juillet Août Septembre Octobre Novembre Décem…" at bounding box center [775, 107] width 91 height 23
click at [769, 106] on select "[PERSON_NAME] Mars Avril Mai Juin Juillet Août Septembre Octobre Novembre Décem…" at bounding box center [775, 107] width 91 height 23
click at [730, 96] on select "[PERSON_NAME] Mars Avril Mai Juin Juillet Août Septembre Octobre Novembre Décem…" at bounding box center [775, 107] width 91 height 23
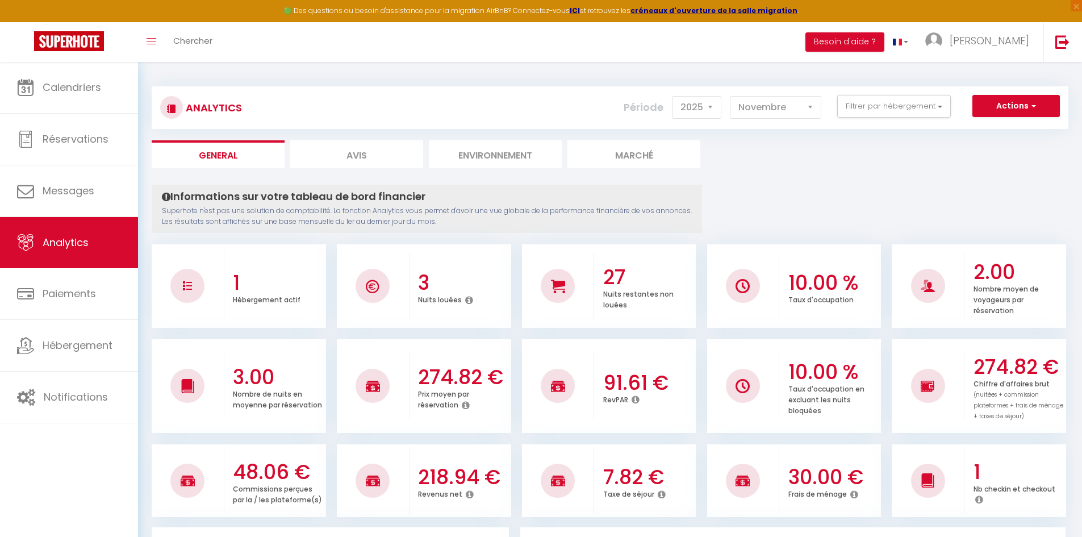
click at [797, 114] on select "[PERSON_NAME] Mars Avril Mai Juin Juillet Août Septembre Octobre Novembre Décem…" at bounding box center [775, 107] width 91 height 23
click at [730, 96] on select "[PERSON_NAME] Mars Avril Mai Juin Juillet Août Septembre Octobre Novembre Décem…" at bounding box center [775, 107] width 91 height 23
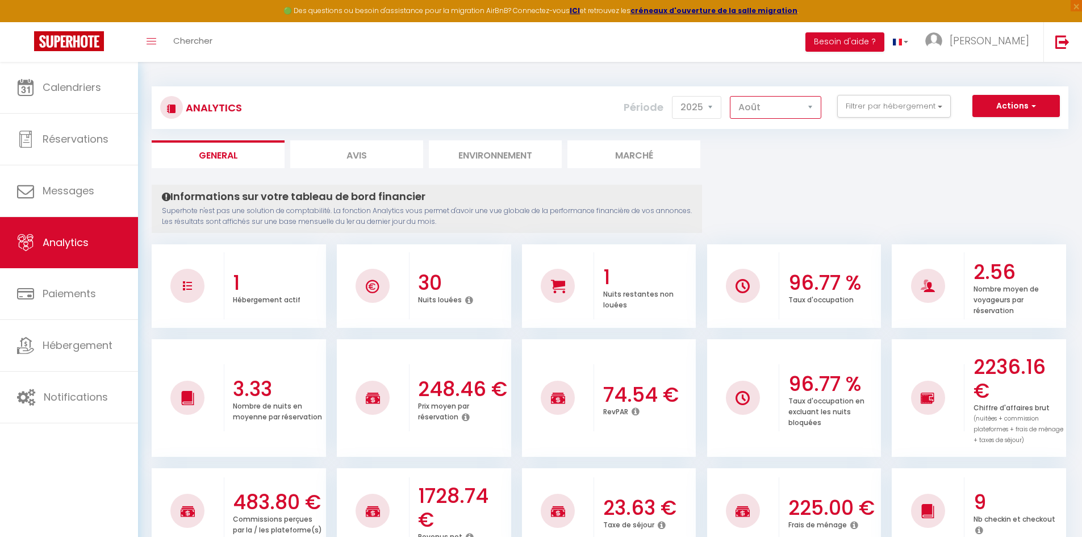
drag, startPoint x: 770, startPoint y: 103, endPoint x: 770, endPoint y: 109, distance: 6.3
click at [770, 103] on select "[PERSON_NAME] Mars Avril Mai Juin Juillet Août Septembre Octobre Novembre Décem…" at bounding box center [775, 107] width 91 height 23
click at [730, 96] on select "[PERSON_NAME] Mars Avril Mai Juin Juillet Août Septembre Octobre Novembre Décem…" at bounding box center [775, 107] width 91 height 23
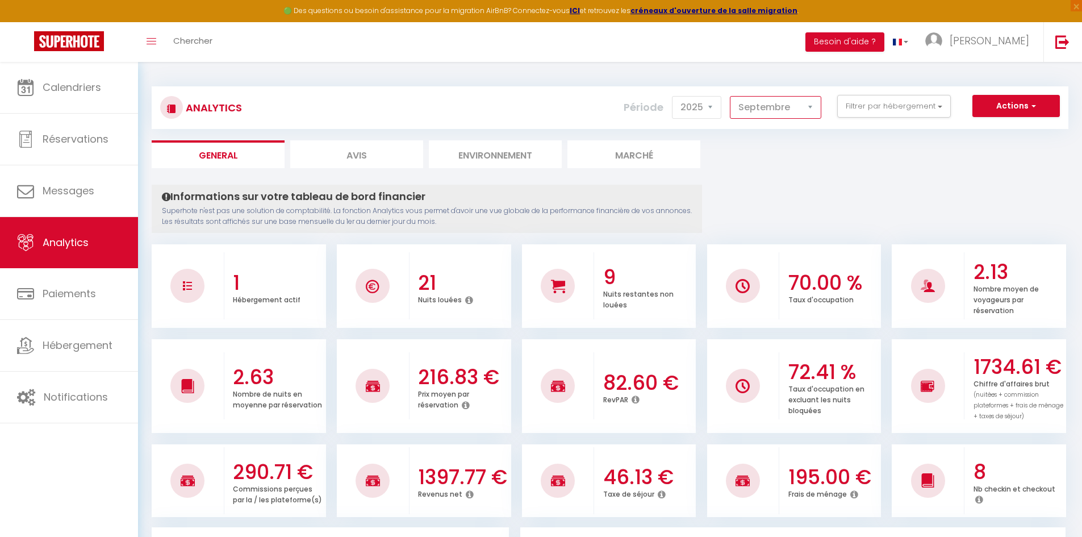
click at [787, 108] on select "[PERSON_NAME] Mars Avril Mai Juin Juillet Août Septembre Octobre Novembre Décem…" at bounding box center [775, 107] width 91 height 23
click at [730, 96] on select "[PERSON_NAME] Mars Avril Mai Juin Juillet Août Septembre Octobre Novembre Décem…" at bounding box center [775, 107] width 91 height 23
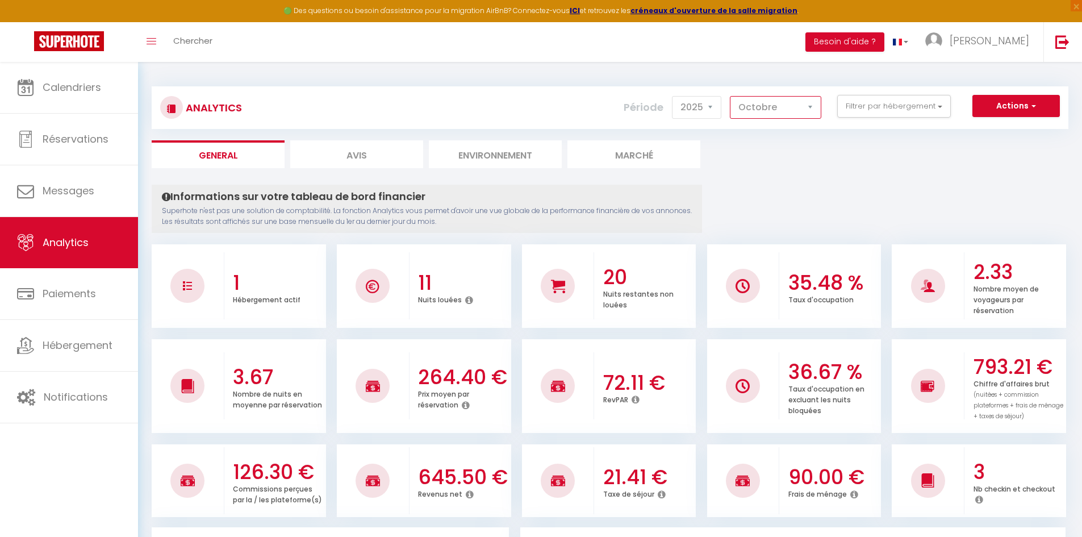
click at [781, 112] on select "[PERSON_NAME] Mars Avril Mai Juin Juillet Août Septembre Octobre Novembre Décem…" at bounding box center [775, 107] width 91 height 23
click at [730, 96] on select "[PERSON_NAME] Mars Avril Mai Juin Juillet Août Septembre Octobre Novembre Décem…" at bounding box center [775, 107] width 91 height 23
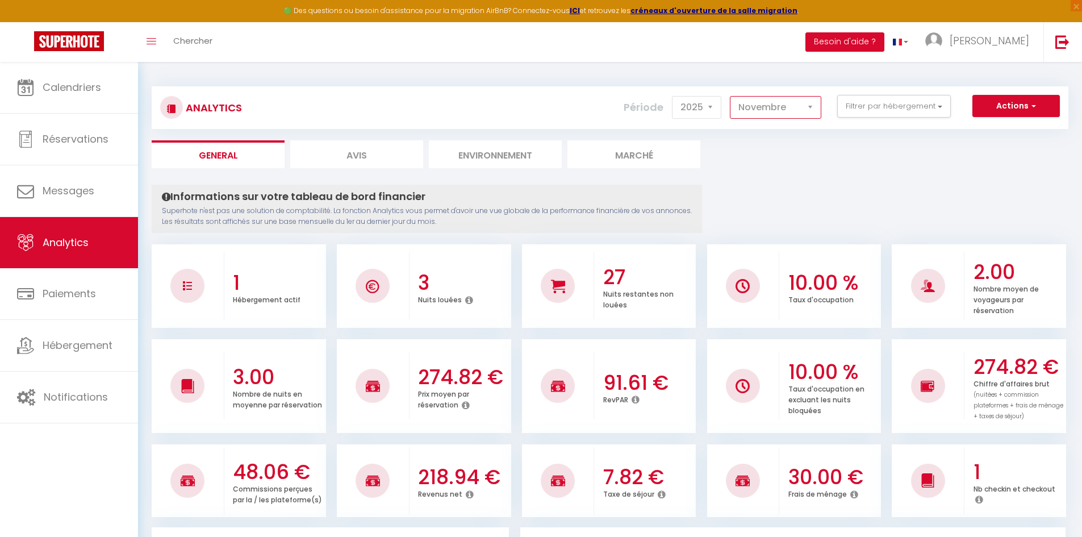
click at [791, 117] on select "[PERSON_NAME] Mars Avril Mai Juin Juillet Août Septembre Octobre Novembre Décem…" at bounding box center [775, 107] width 91 height 23
select select "12"
click at [730, 96] on select "[PERSON_NAME] Mars Avril Mai Juin Juillet Août Septembre Octobre Novembre Décem…" at bounding box center [775, 107] width 91 height 23
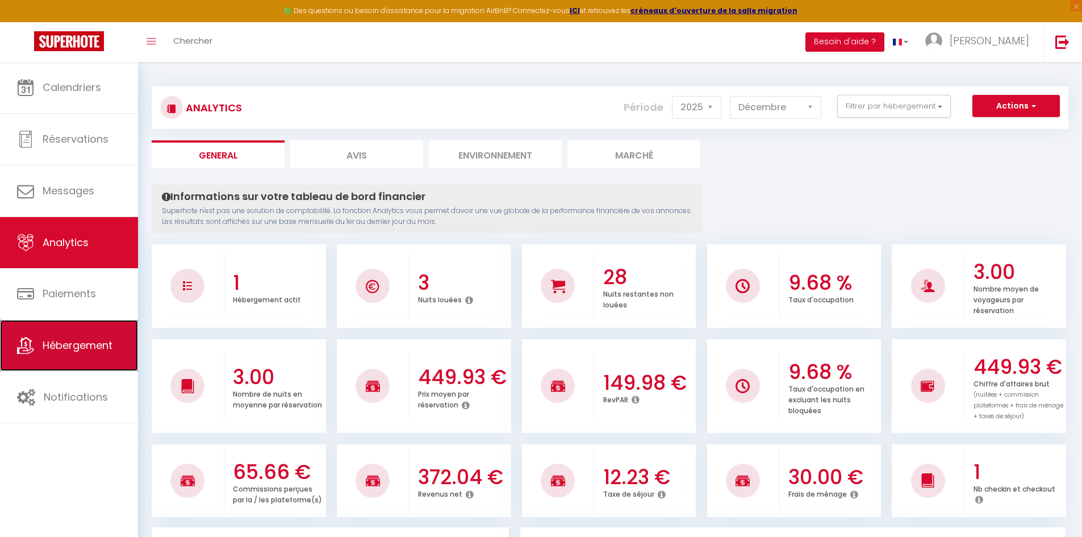
click at [73, 338] on span "Hébergement" at bounding box center [78, 345] width 70 height 14
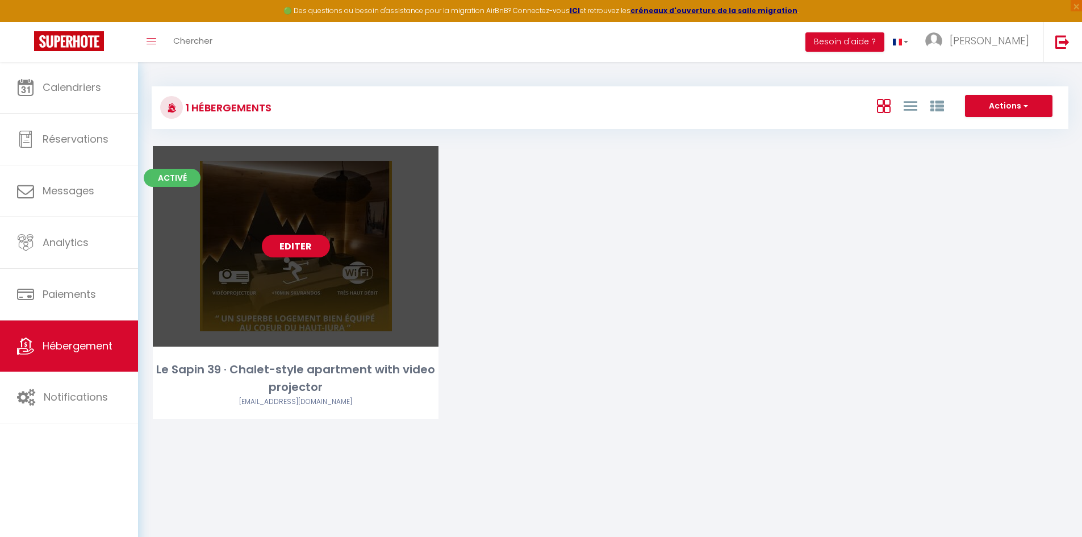
click at [283, 240] on link "Editer" at bounding box center [296, 245] width 68 height 23
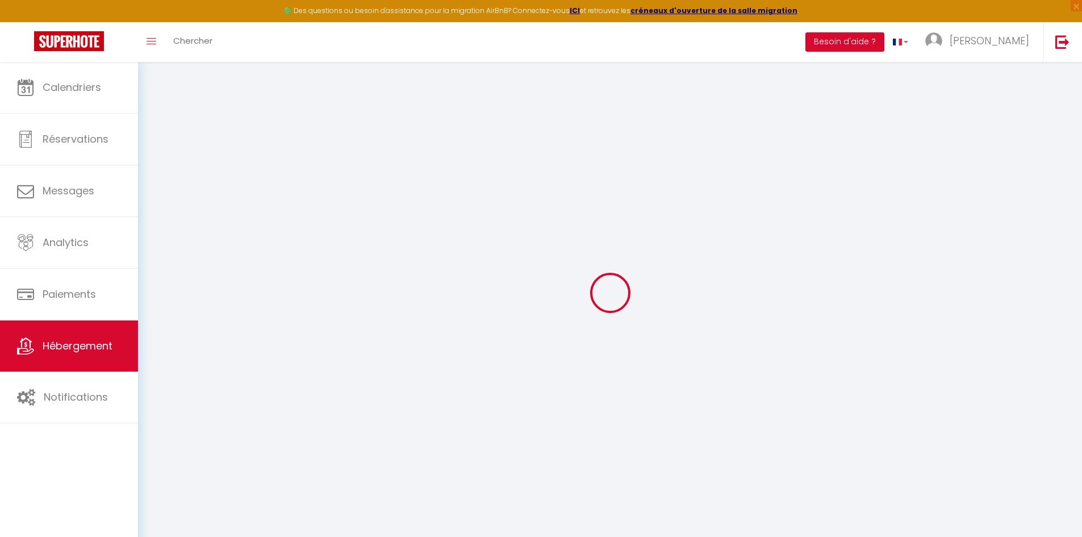
select select "16:00"
select select "23:45"
select select "10:00"
select select "30"
select select "120"
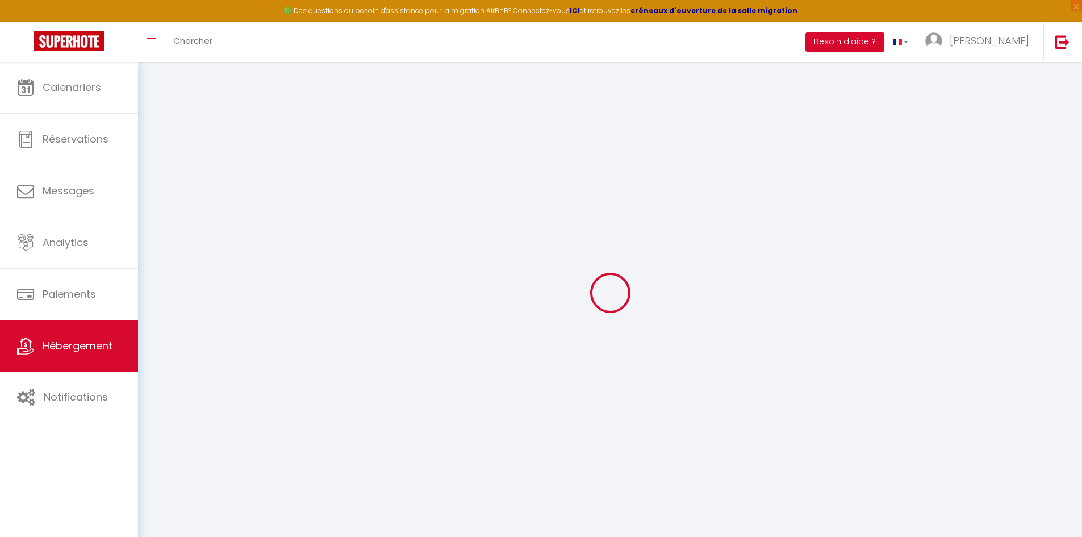
select select "52406"
select select
checkbox input "false"
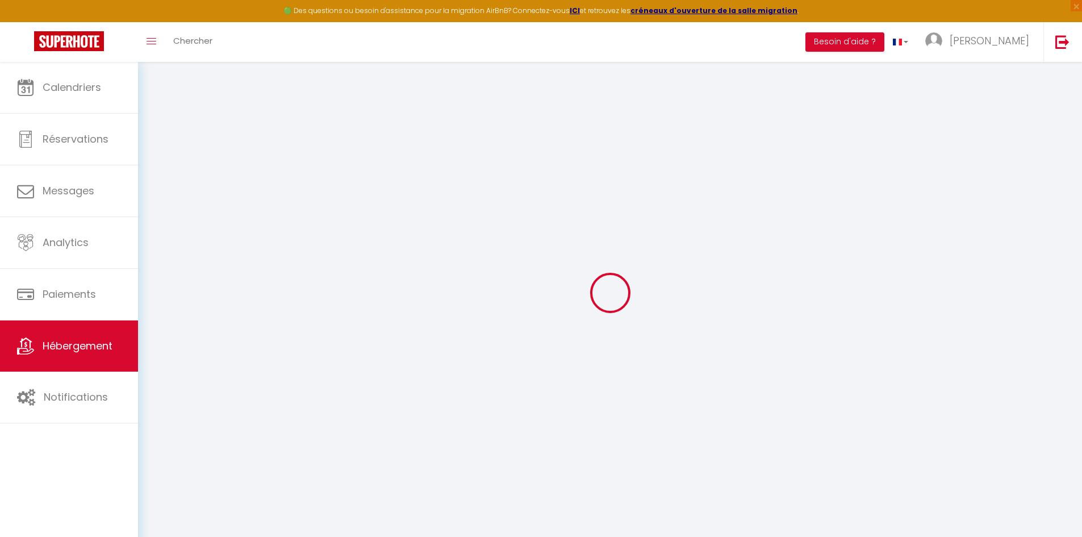
checkbox input "false"
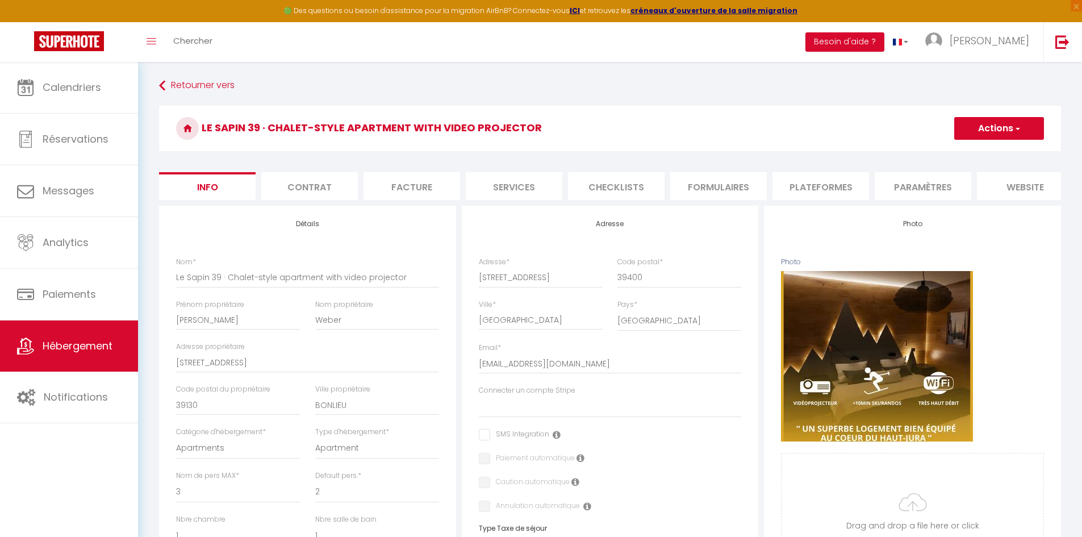
select select
checkbox input "false"
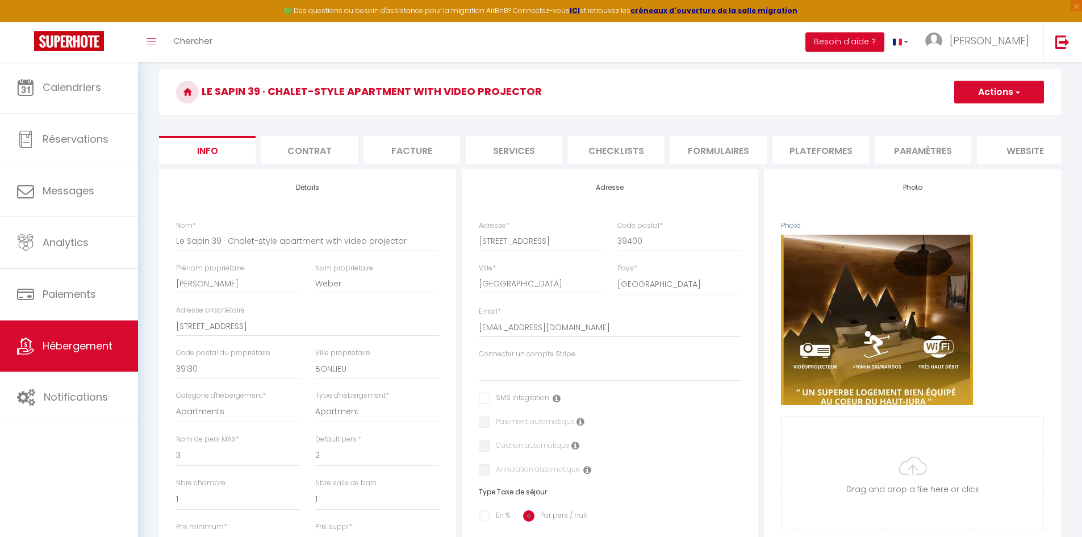
scroll to position [57, 0]
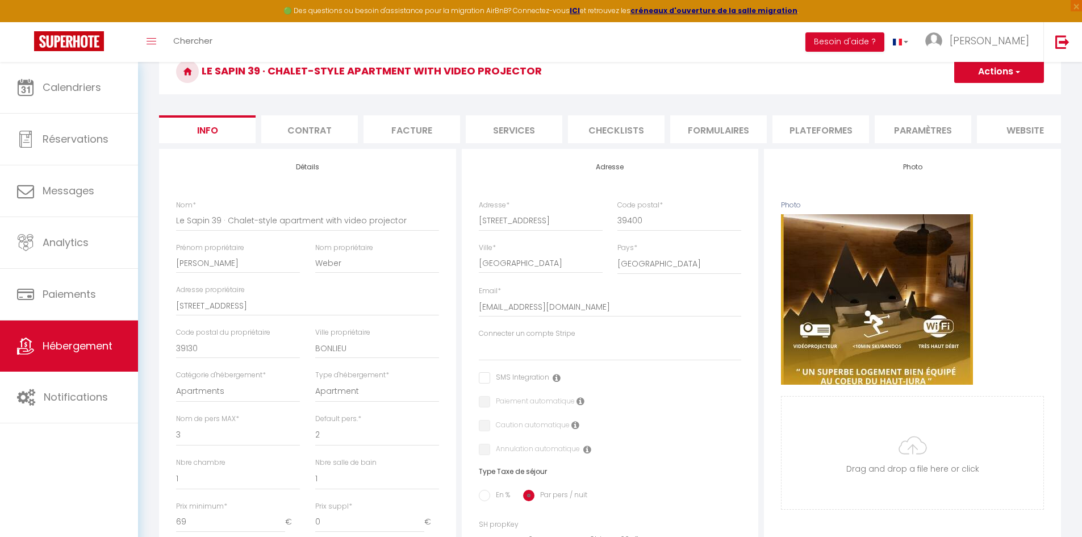
click at [555, 382] on icon at bounding box center [556, 377] width 8 height 9
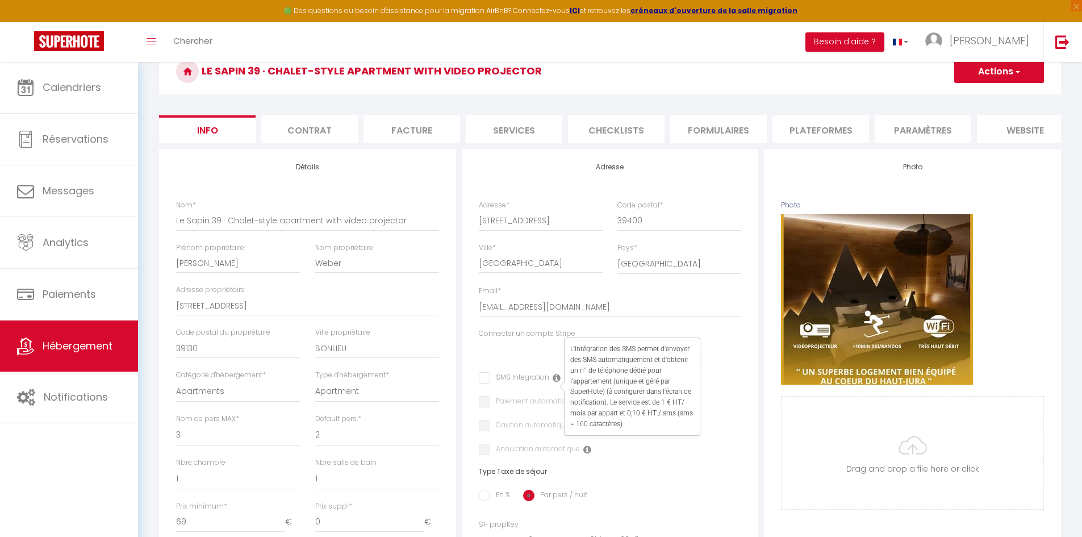
click at [482, 383] on input "checkbox" at bounding box center [514, 377] width 70 height 11
checkbox input "true"
select select
checkbox input "false"
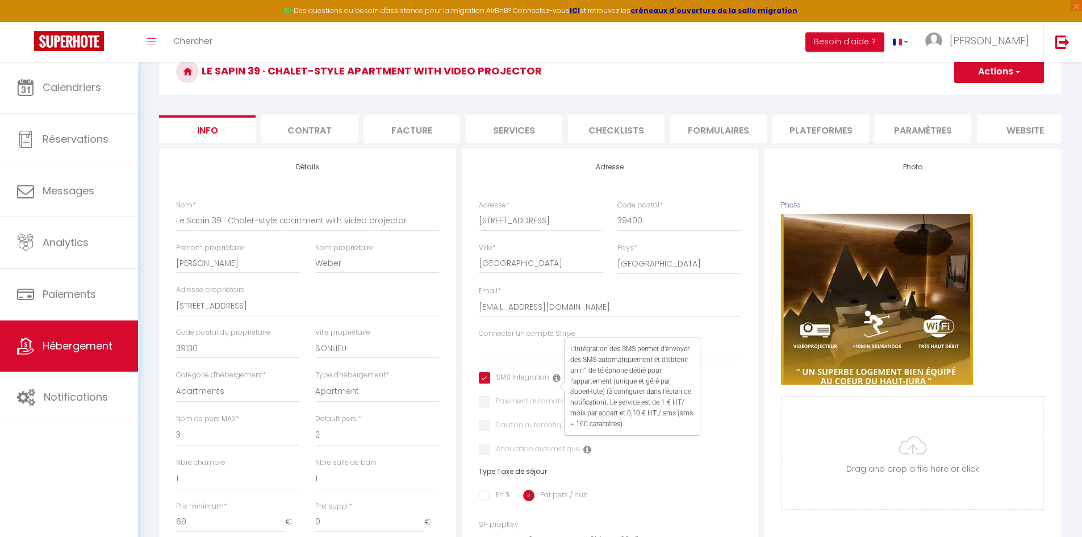
checkbox input "false"
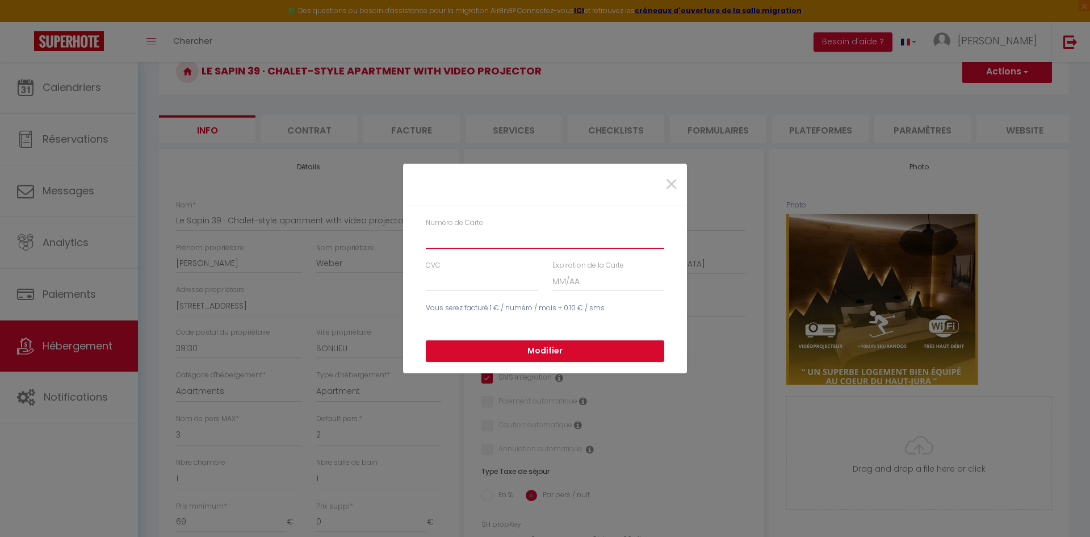
click at [463, 237] on input "Numéro de Carte" at bounding box center [545, 238] width 238 height 20
type input "[CREDIT_CARD_NUMBER]"
type input "047"
type input "05/2030"
click at [667, 182] on span "×" at bounding box center [671, 184] width 14 height 34
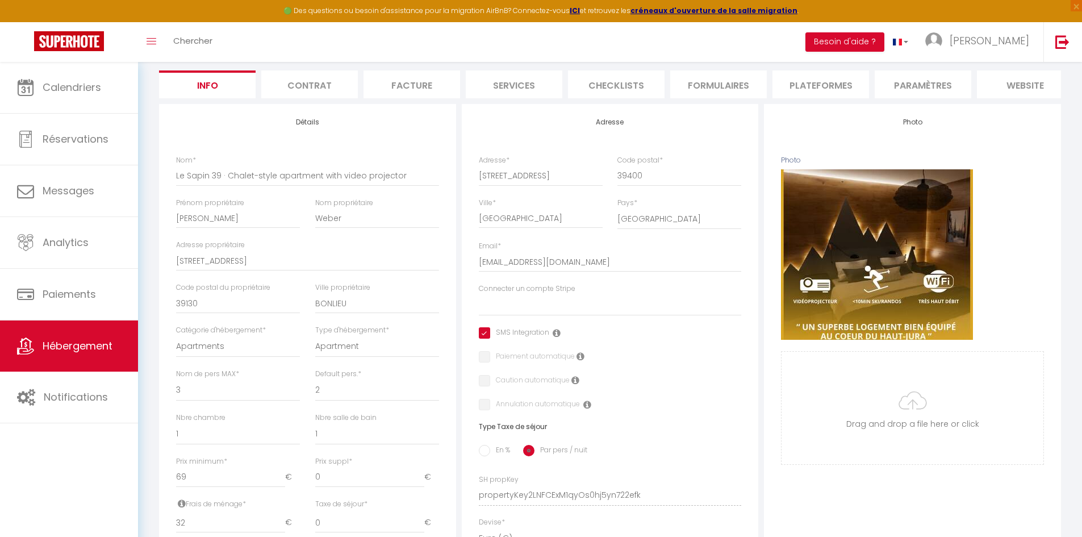
scroll to position [170, 0]
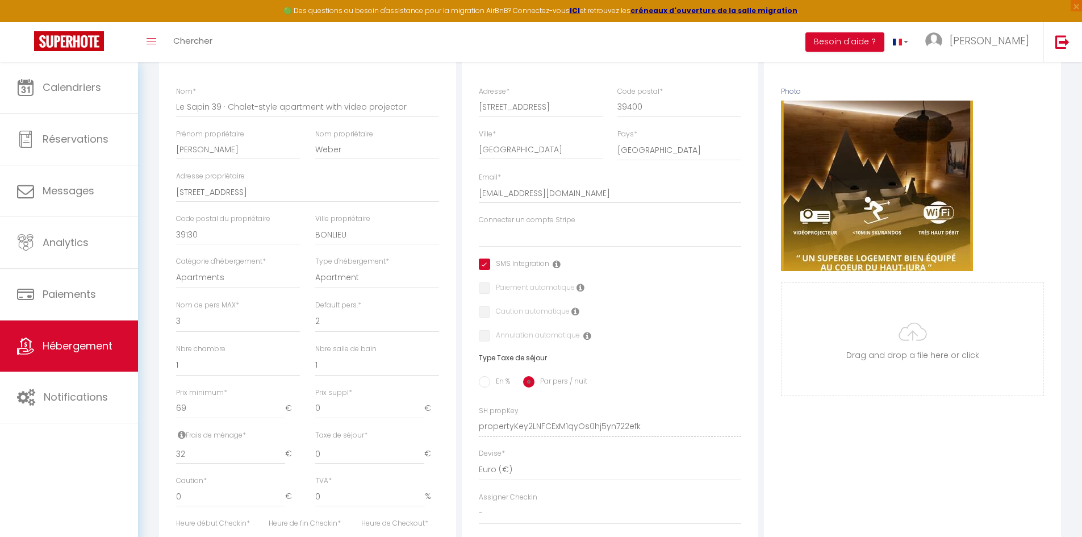
click at [482, 270] on input "checkbox" at bounding box center [514, 263] width 70 height 11
checkbox input "false"
select select
checkbox input "false"
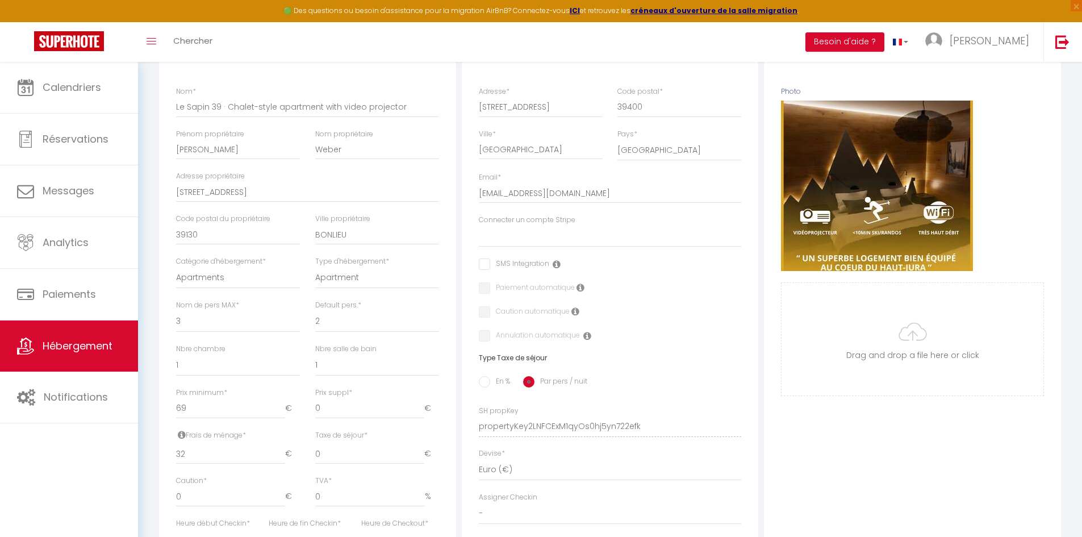
checkbox input "false"
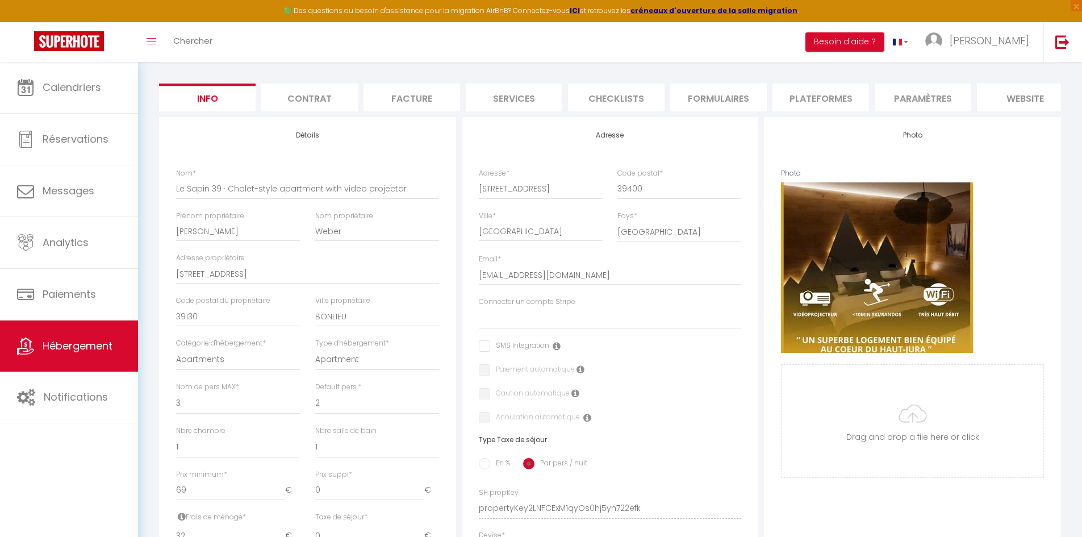
scroll to position [0, 0]
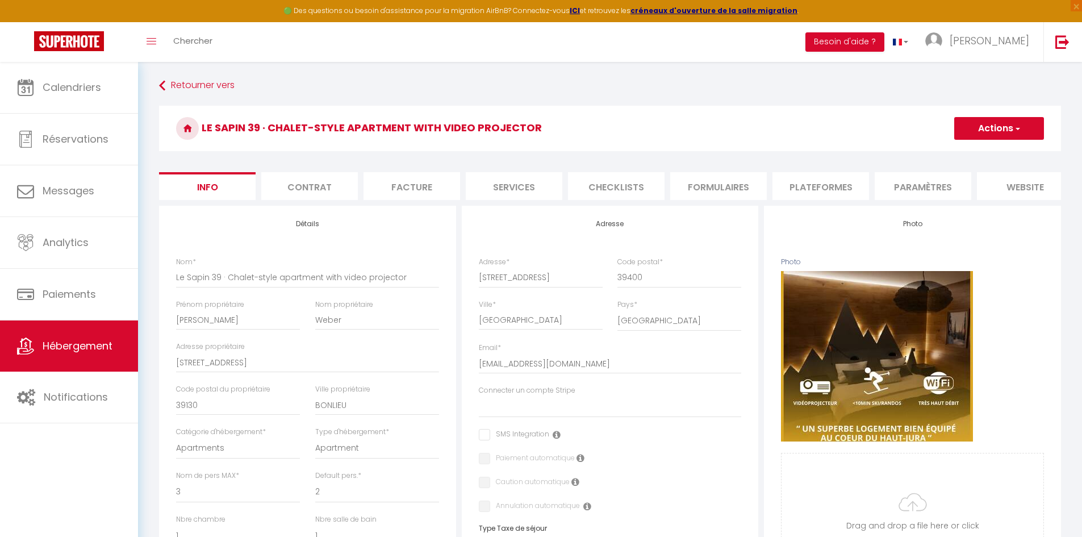
click at [393, 191] on li "Facture" at bounding box center [411, 186] width 97 height 28
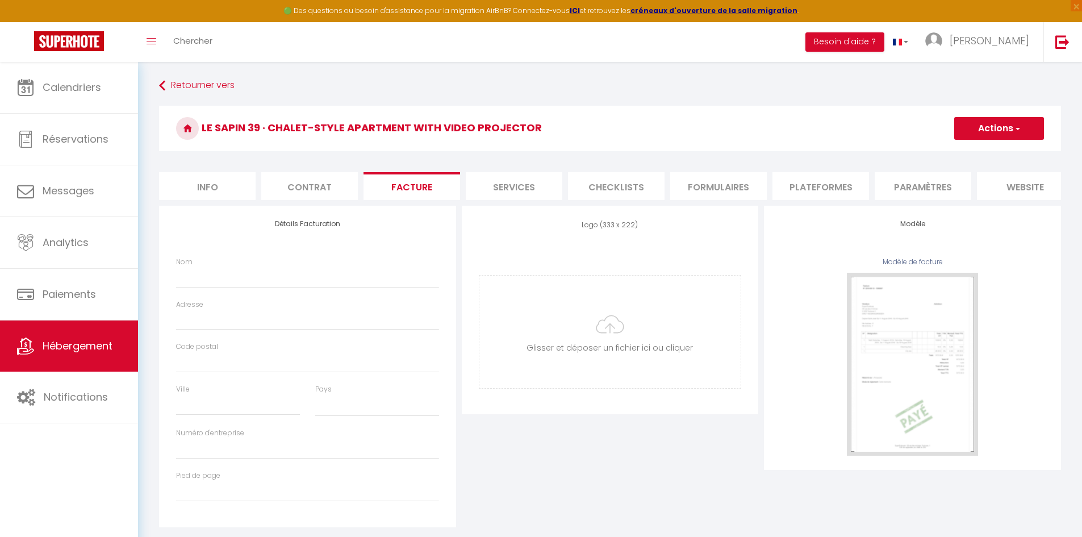
select select
click at [495, 181] on li "Services" at bounding box center [514, 186] width 97 height 28
checkbox input "true"
checkbox input "false"
checkbox input "true"
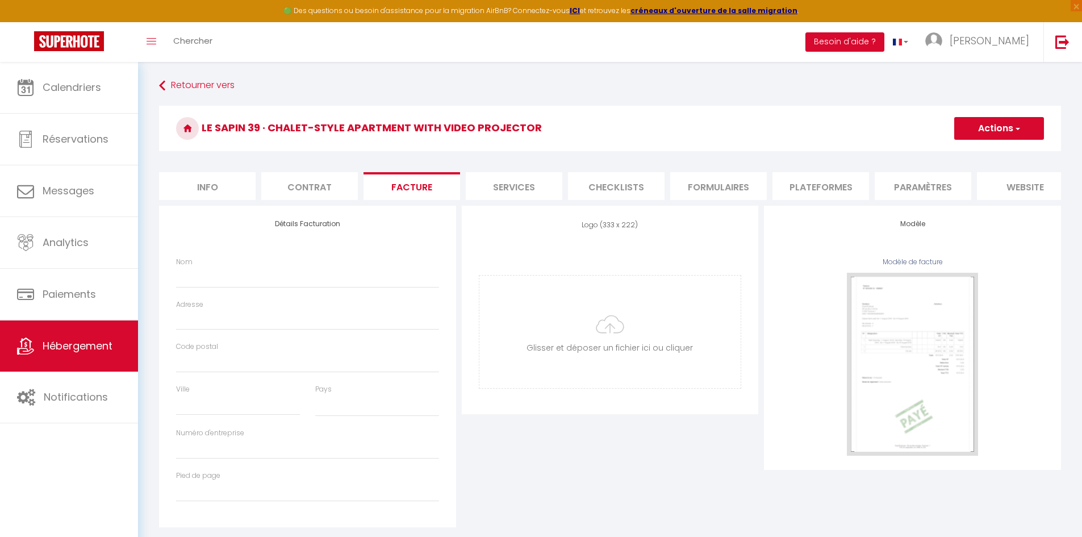
checkbox input "false"
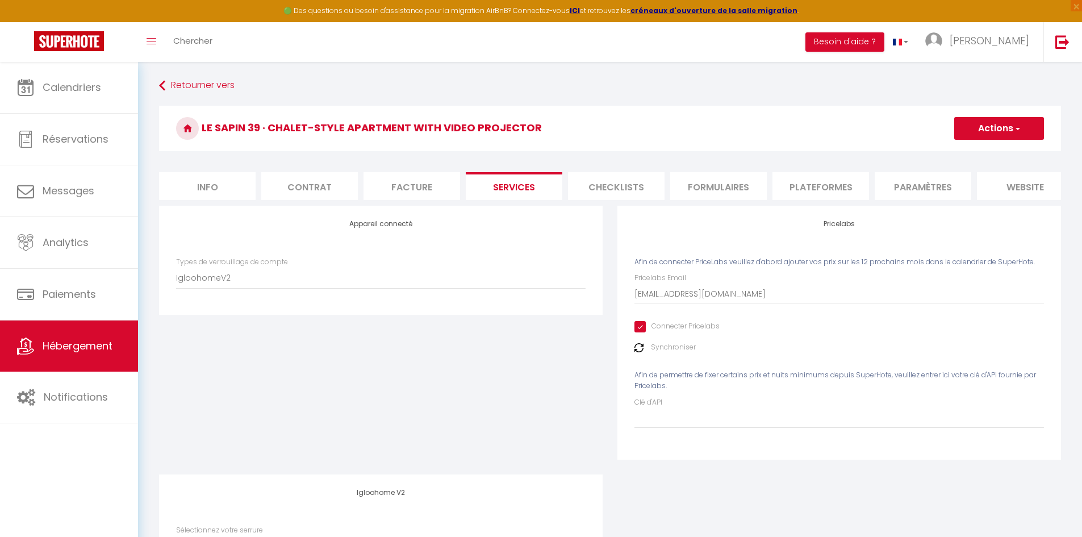
checkbox input "true"
checkbox input "false"
click at [598, 178] on li "Checklists" at bounding box center [616, 186] width 97 height 28
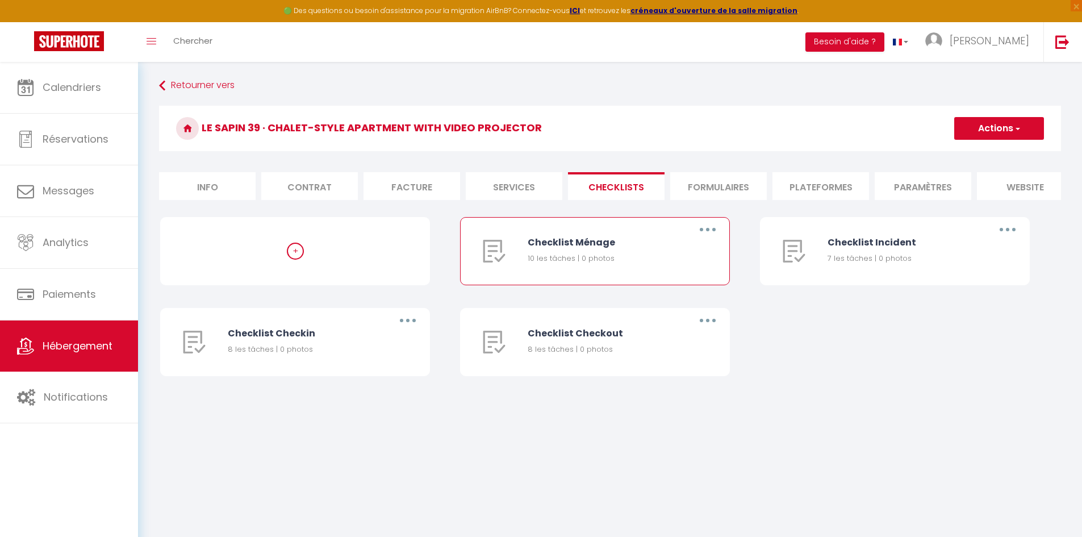
click at [714, 238] on button "button" at bounding box center [708, 229] width 32 height 18
click at [677, 262] on link "Editer" at bounding box center [678, 255] width 84 height 19
type input "Checklist Ménage"
type input "Procédure à suivre à la fin du ménage"
select select
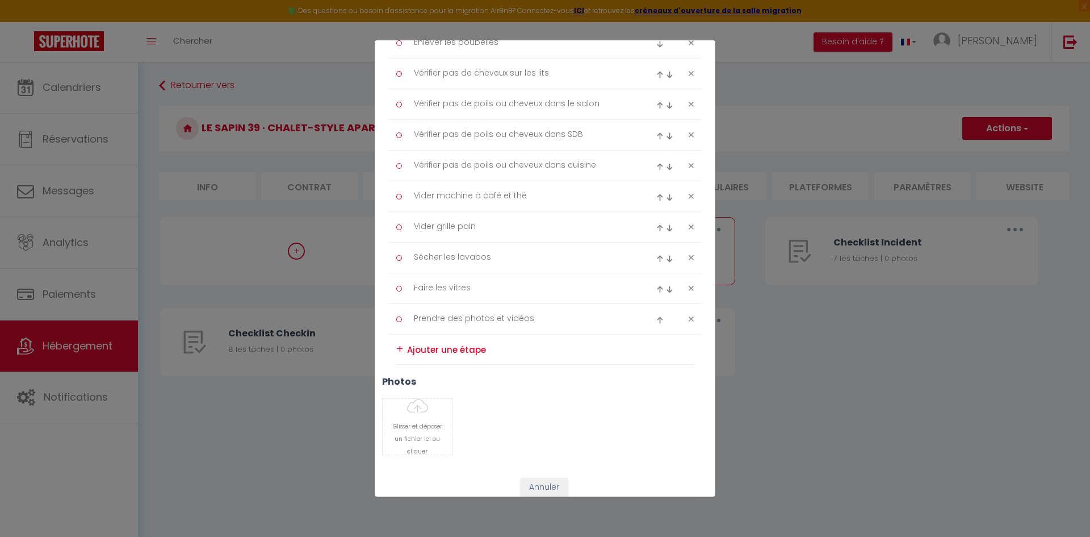
scroll to position [228, 0]
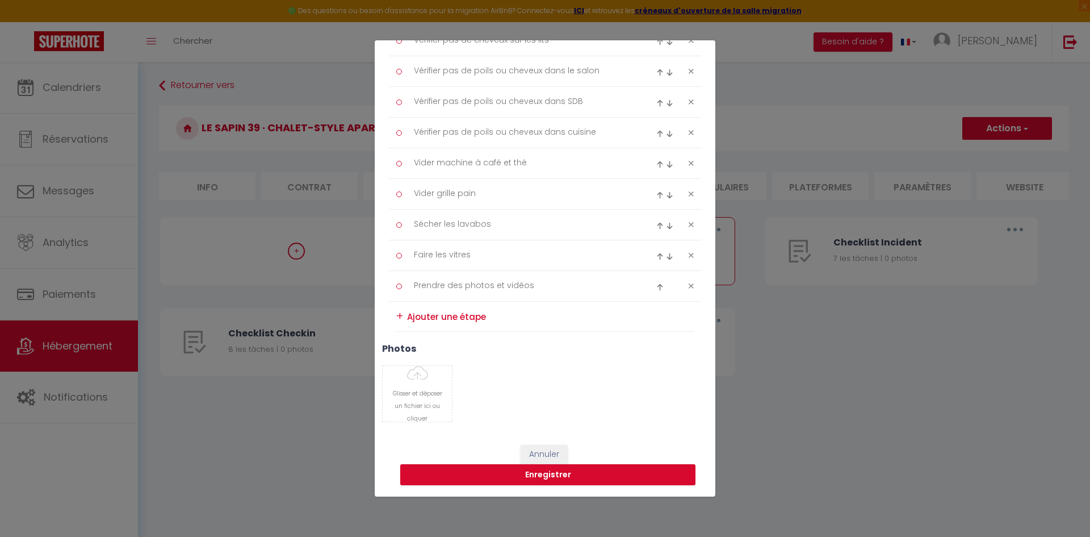
click at [806, 399] on div "Liste de checklist × Titre * Checklist Ménage Description * Procédure à suivre …" at bounding box center [545, 268] width 1090 height 537
click at [547, 453] on button "Annuler" at bounding box center [544, 454] width 47 height 19
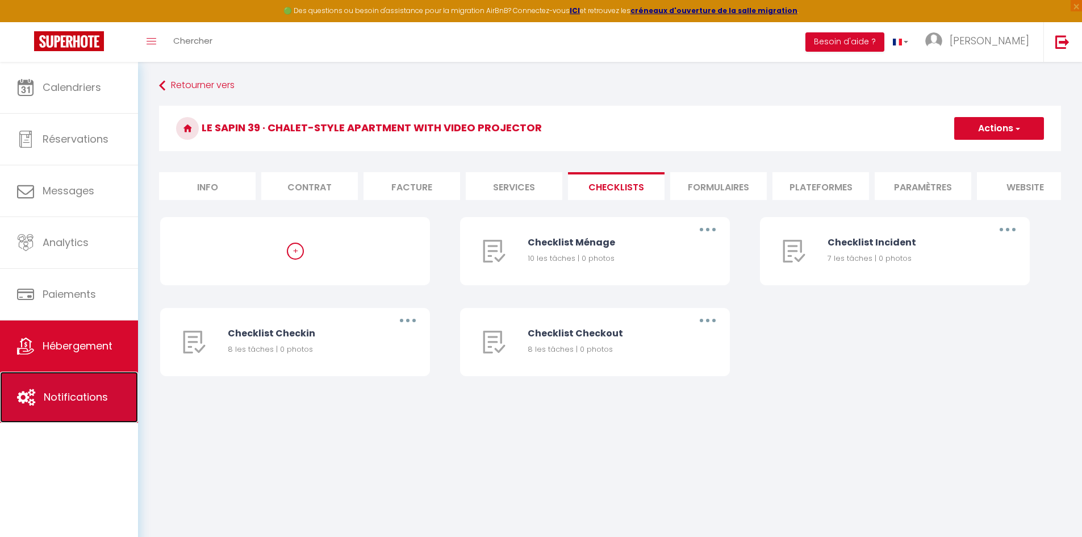
click at [86, 394] on span "Notifications" at bounding box center [76, 396] width 64 height 14
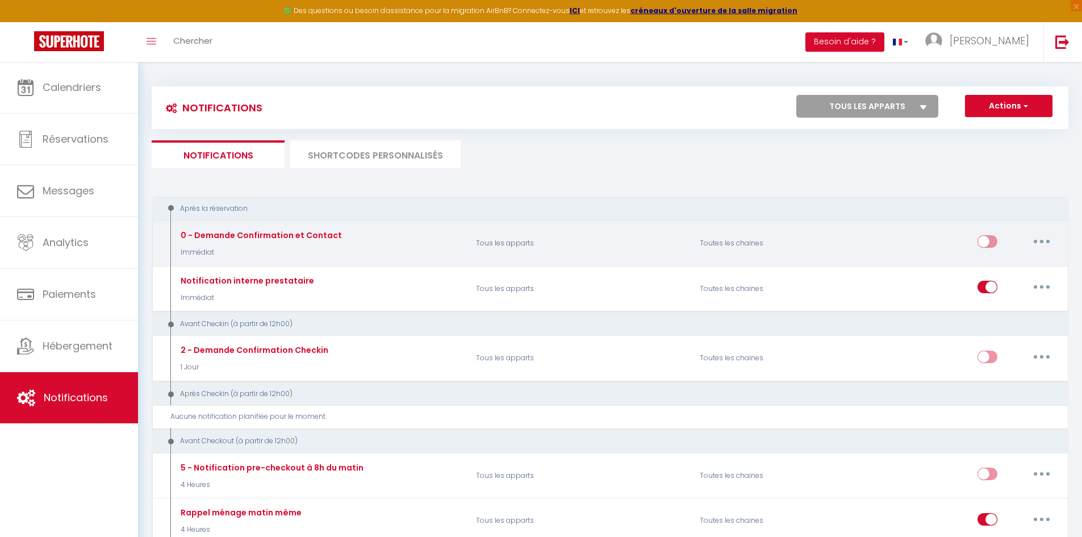
click at [1036, 241] on button "button" at bounding box center [1041, 241] width 32 height 18
click at [1001, 263] on link "Editer" at bounding box center [1012, 267] width 84 height 19
type input "0 - Demande Confirmation et Contact"
select select "Immédiat"
select select "if_booking_is_paid"
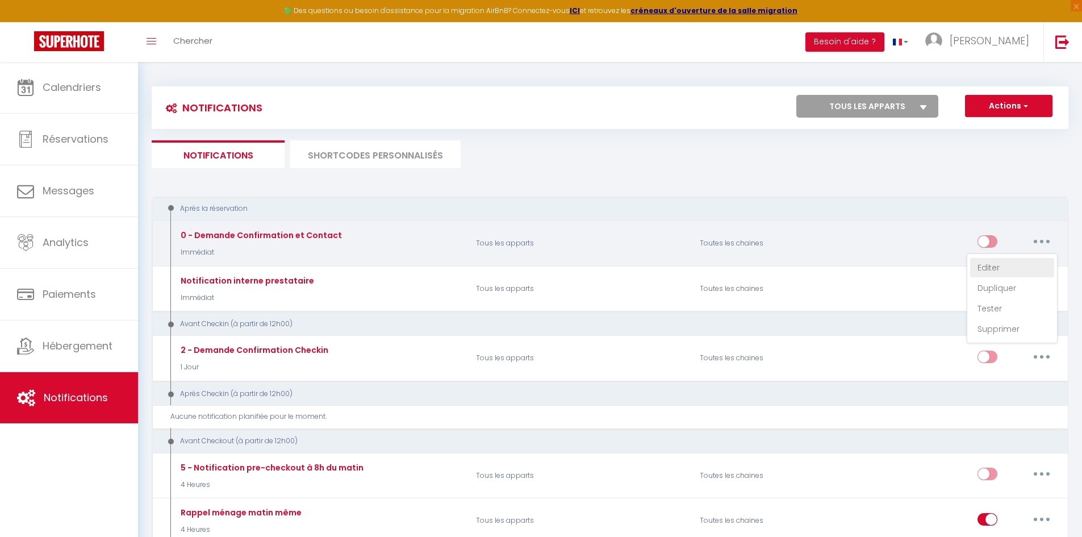
checkbox input "true"
checkbox input "false"
radio input "true"
type input "Merci de confirmer votre réservation - [BOOKING:ID] - [GUEST:FIRST_NAME] [GUEST…"
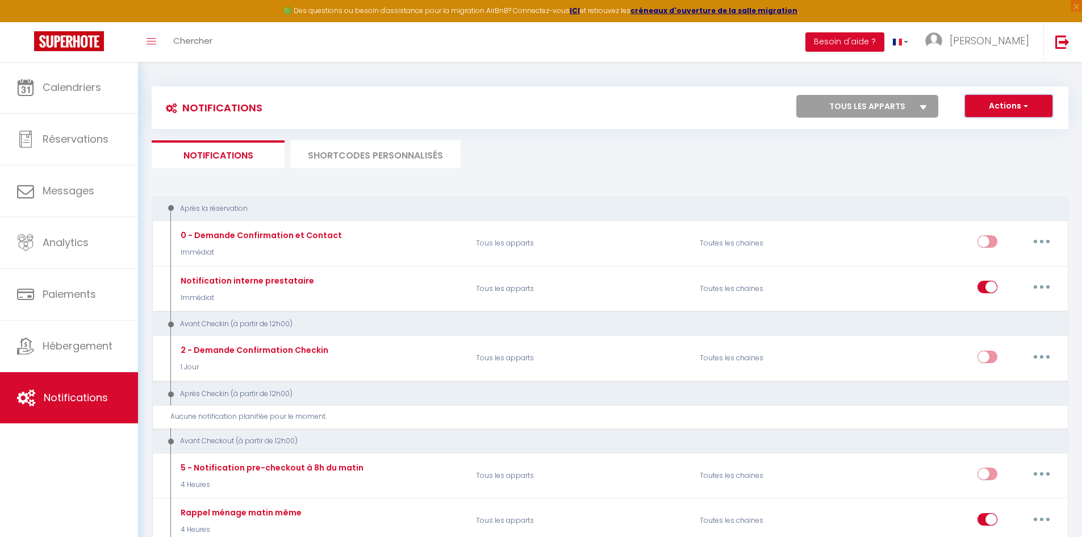
click at [1019, 110] on button "Actions" at bounding box center [1008, 106] width 87 height 23
click at [963, 133] on link "Nouvelle Notification" at bounding box center [992, 130] width 118 height 15
select select
checkbox input "false"
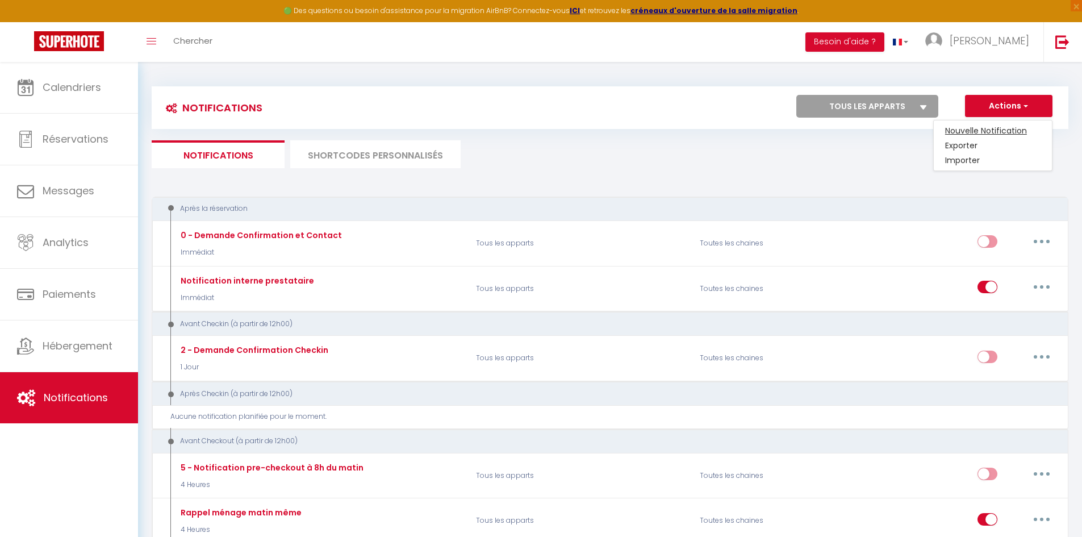
checkbox input "false"
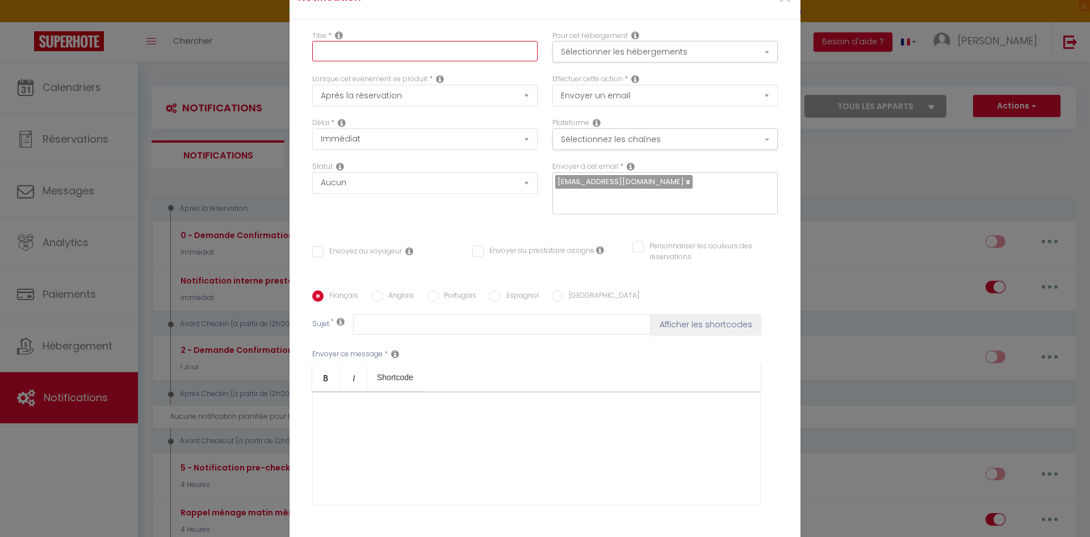
click at [351, 58] on input "text" at bounding box center [424, 51] width 225 height 20
type input "M"
checkbox input "false"
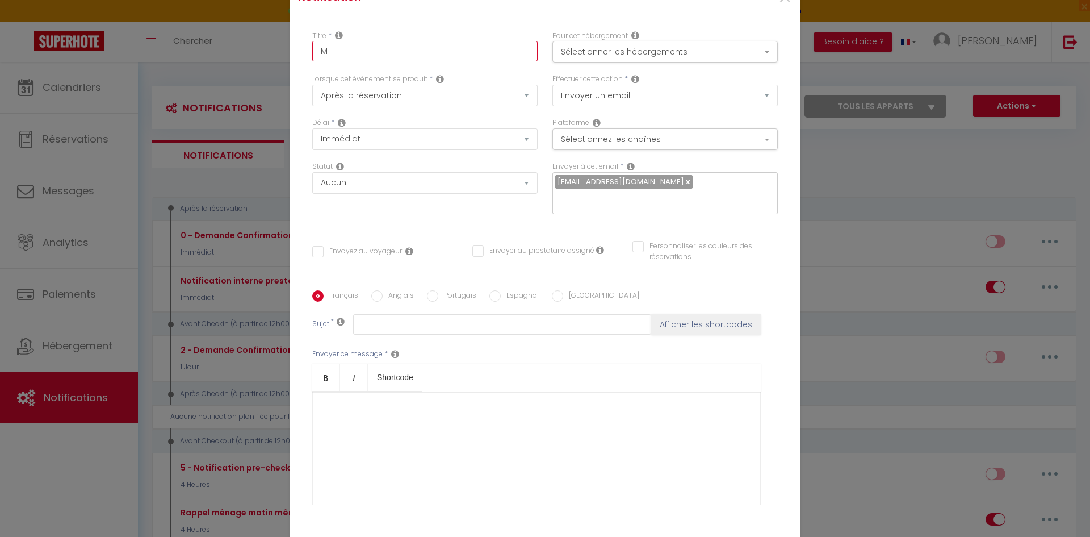
type input "MA"
checkbox input "false"
type input "MAI"
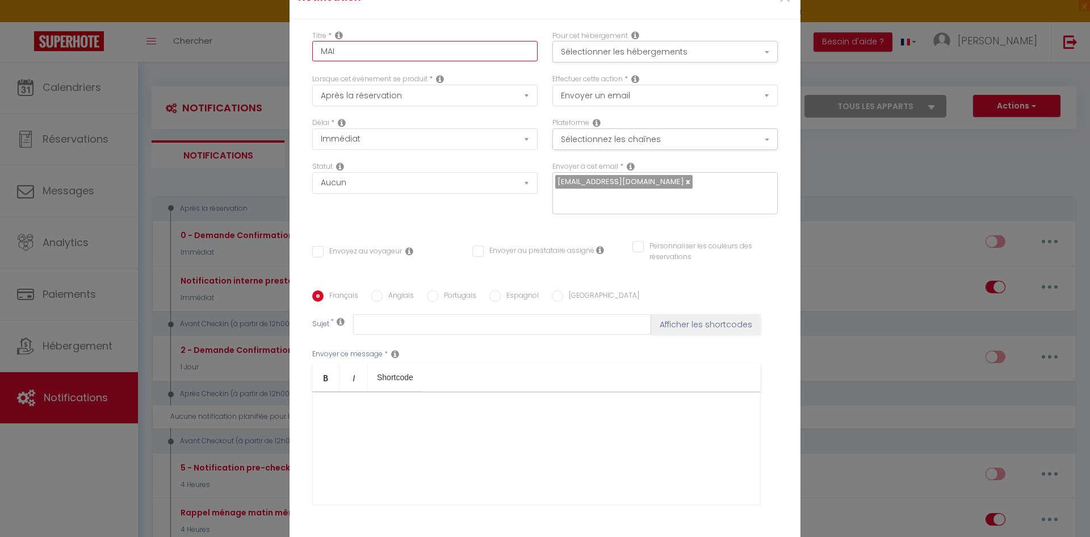
checkbox input "false"
type input "MAIL"
checkbox input "false"
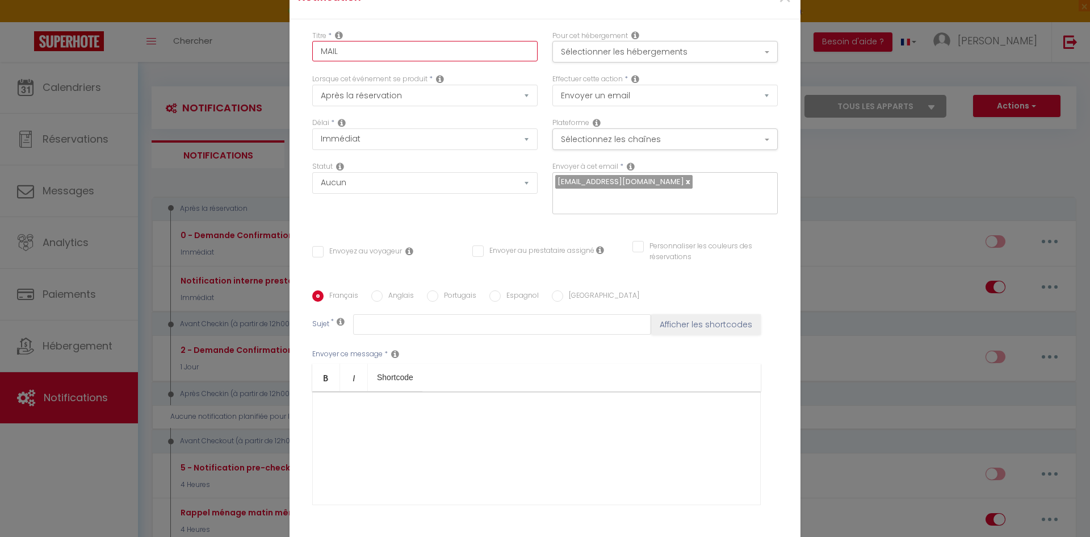
checkbox input "false"
type input "MAIL"
checkbox input "false"
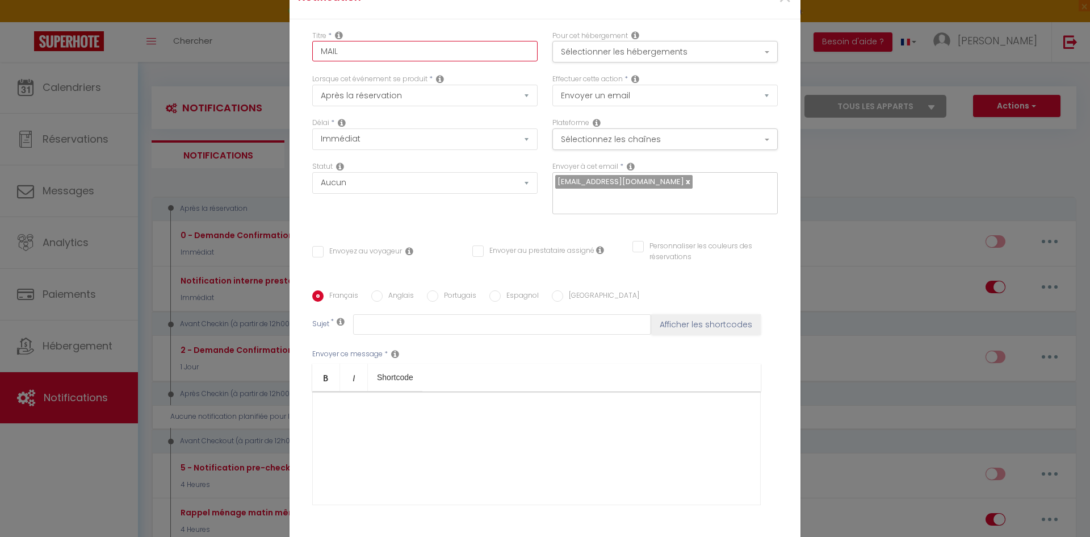
checkbox input "false"
type input "MAIL I"
checkbox input "false"
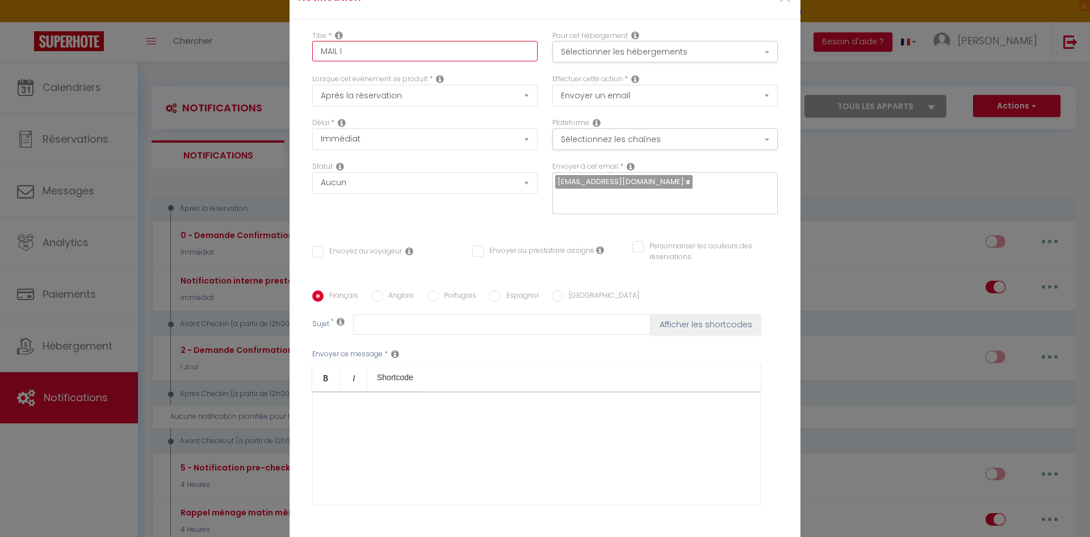
type input "MAIL IM"
checkbox input "false"
type input "MAIL IMM"
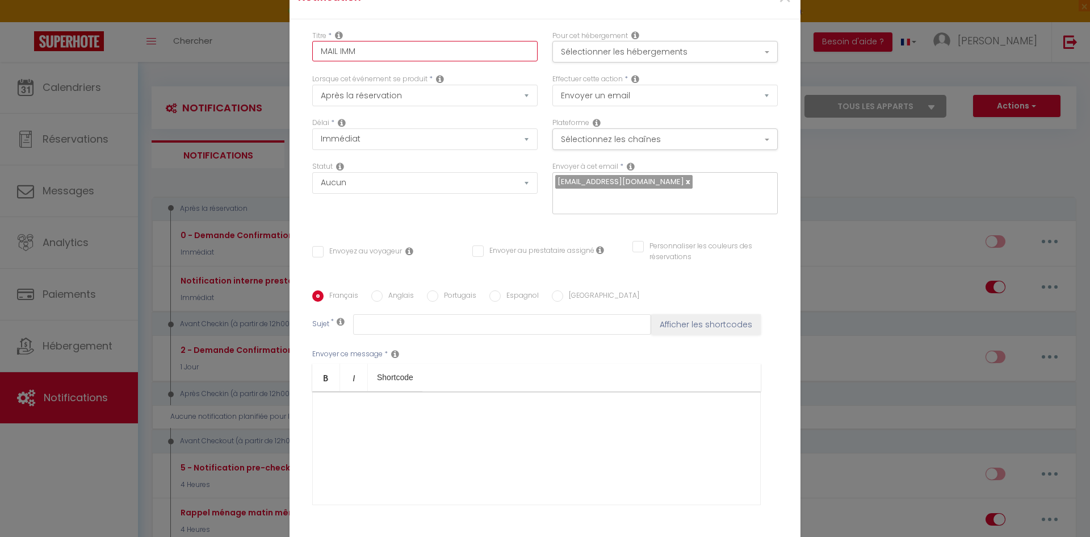
checkbox input "false"
type input "MAIL IMME"
checkbox input "false"
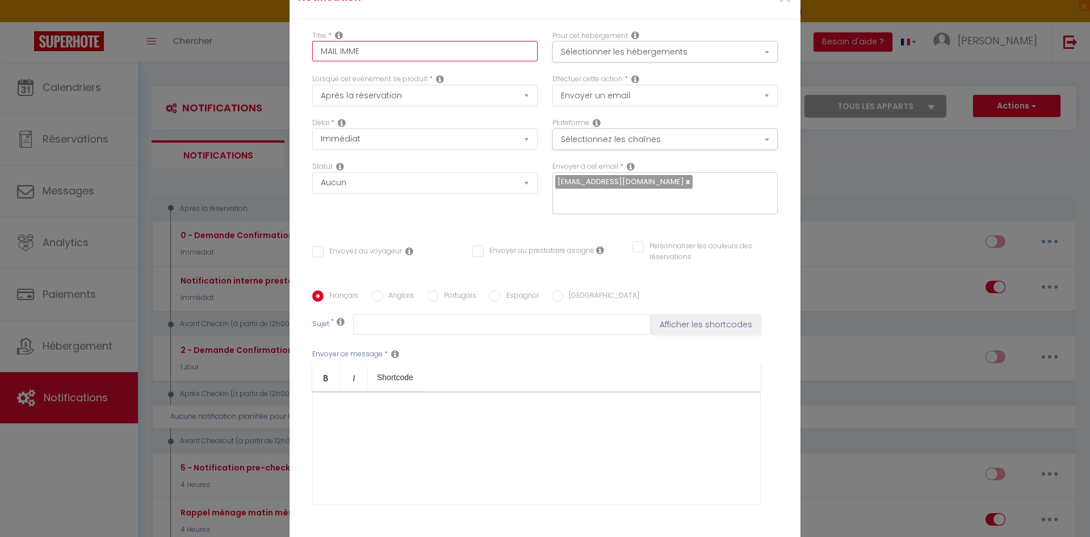
checkbox input "false"
type input "MAIL IMMED"
checkbox input "false"
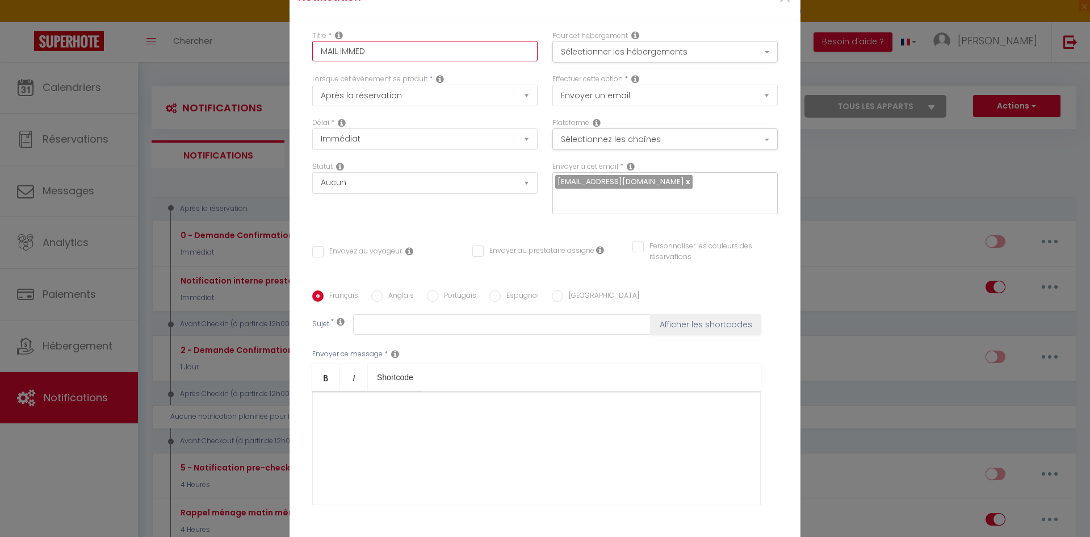
checkbox input "false"
type input "MAIL IMMEDI"
checkbox input "false"
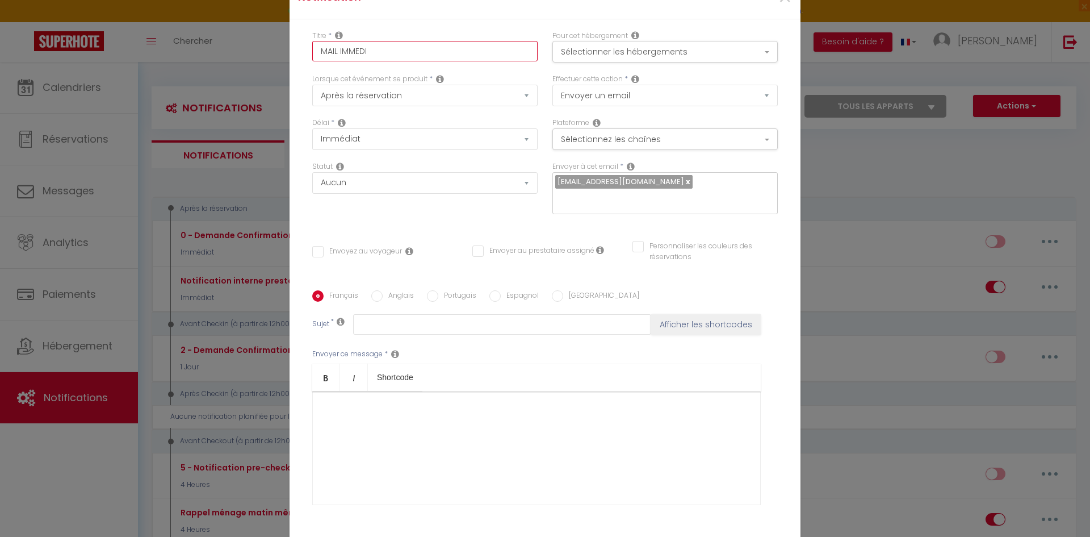
type input "MAIL IMMEDIA"
checkbox input "false"
type input "MAIL IMMEDIAT"
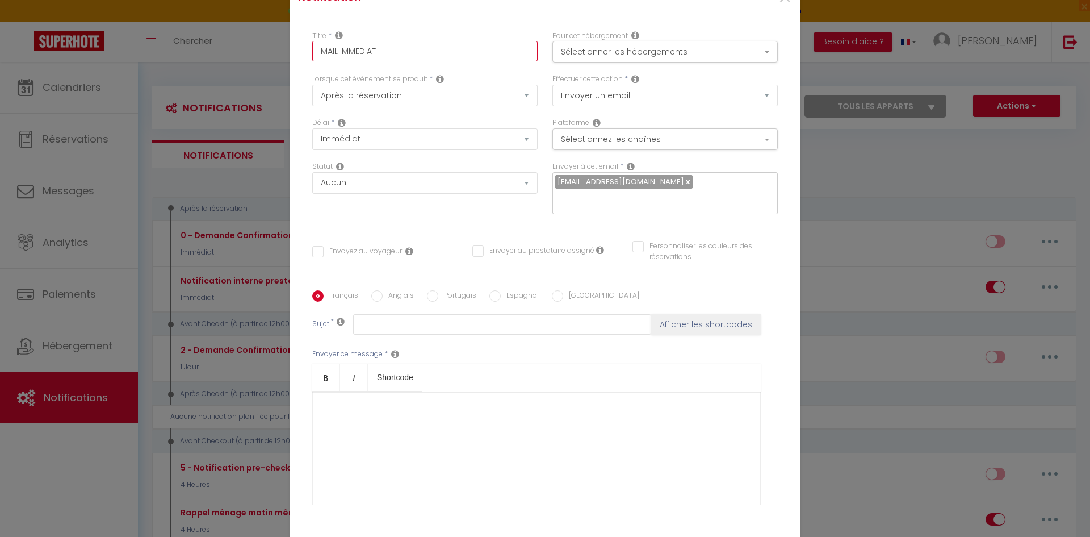
checkbox input "false"
type input "MAIL IMMEDIATE"
checkbox input "false"
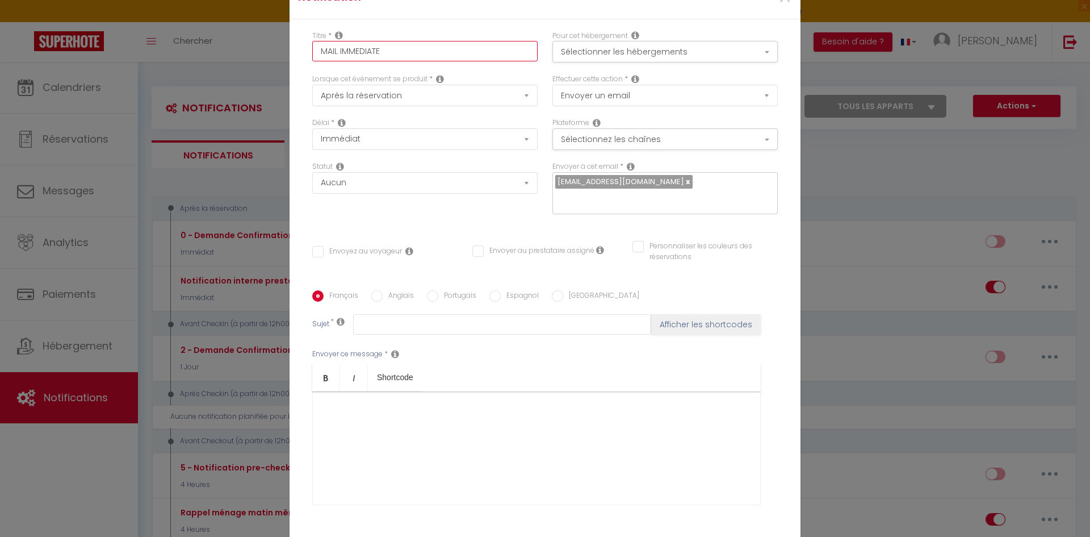
checkbox input "false"
type input "MAIL IMMEDIATEM"
checkbox input "false"
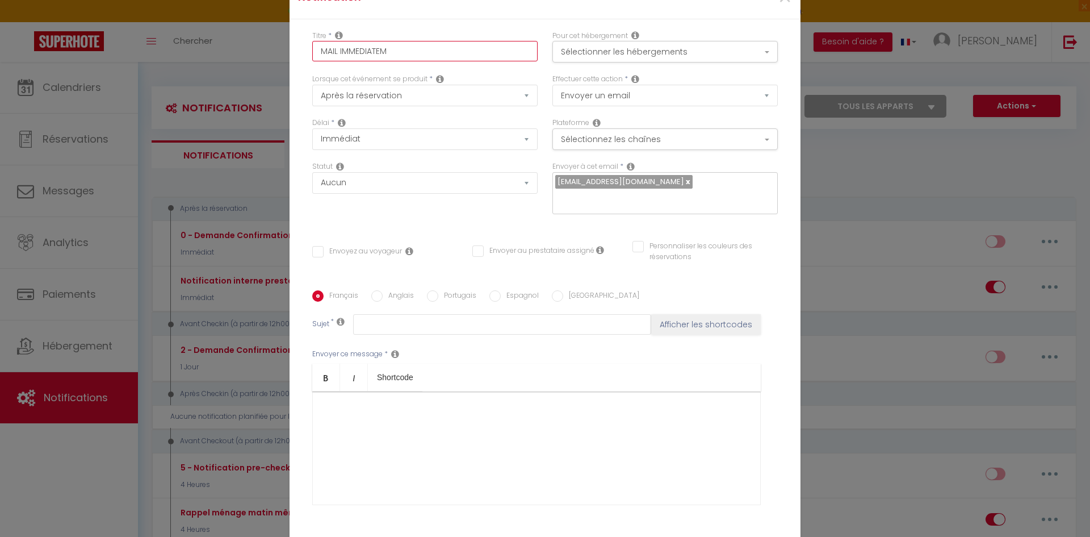
checkbox input "false"
type input "MAIL IMMEDIATEME"
checkbox input "false"
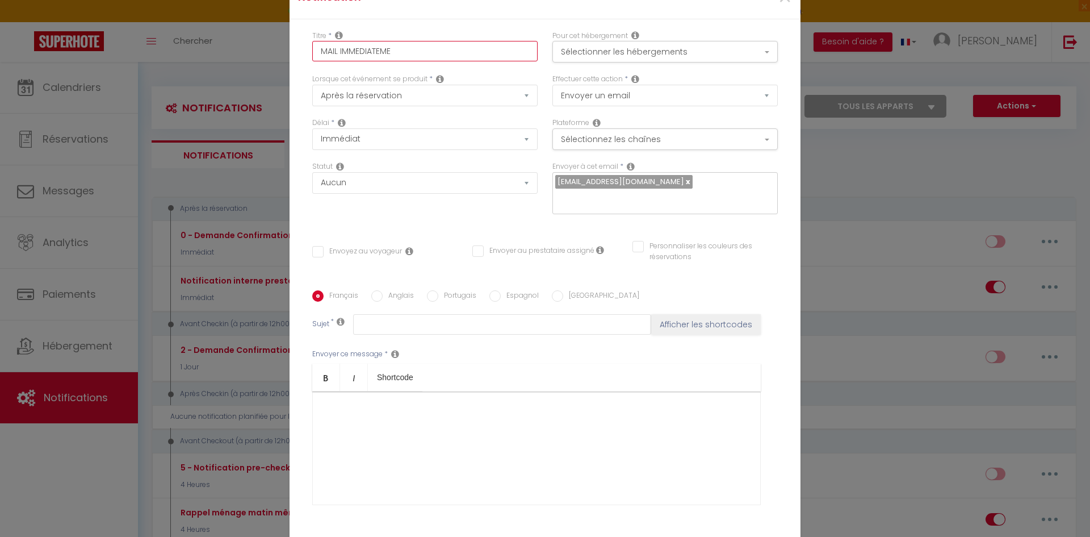
type input "MAIL IMMEDIATEMEN"
checkbox input "false"
type input "MAIL IMMEDIATEMENT"
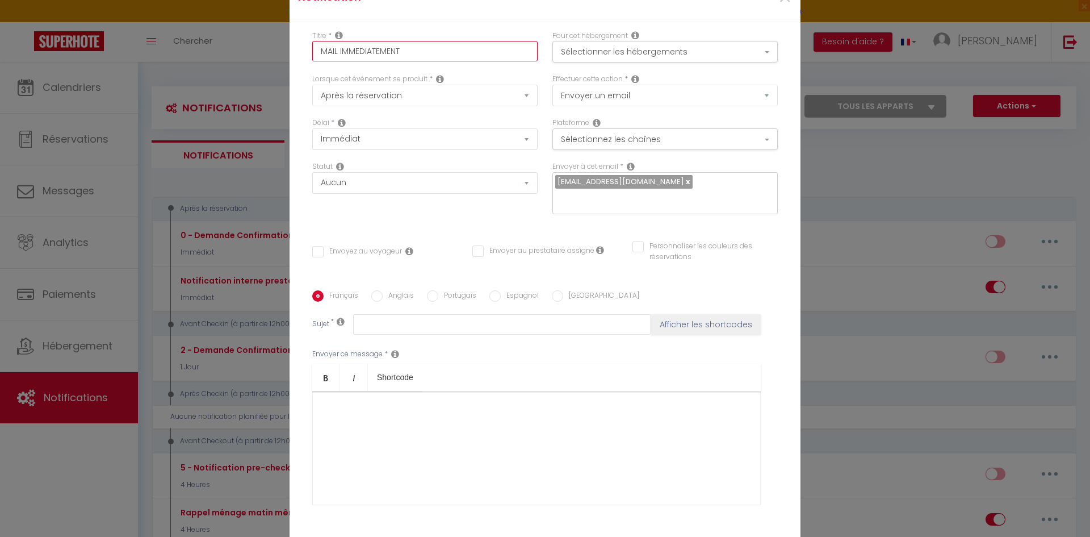
checkbox input "false"
type input "MAIL IMMEDIATEMENT"
checkbox input "false"
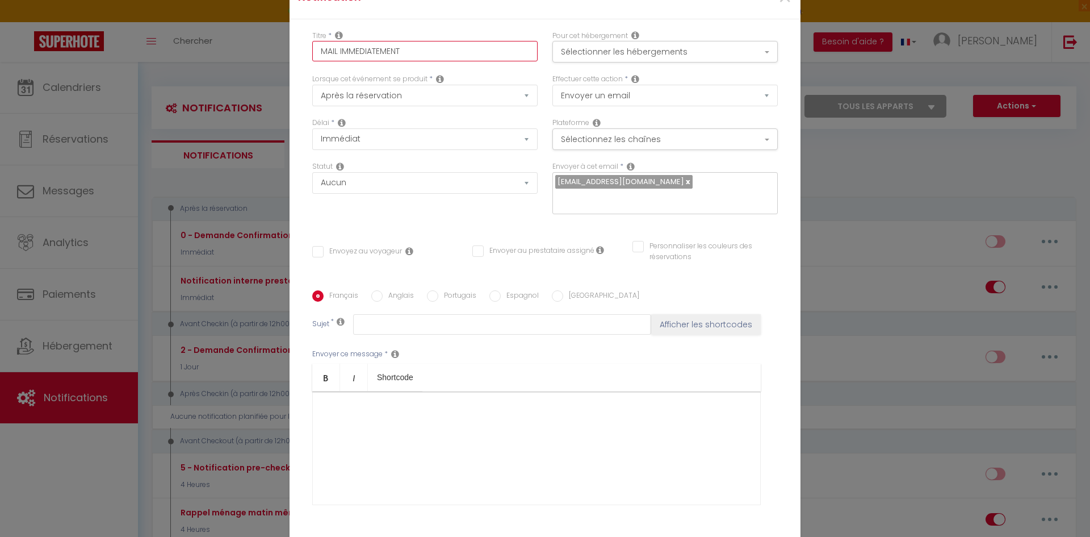
checkbox input "false"
type input "MAIL IMMEDIATEMENT A"
checkbox input "false"
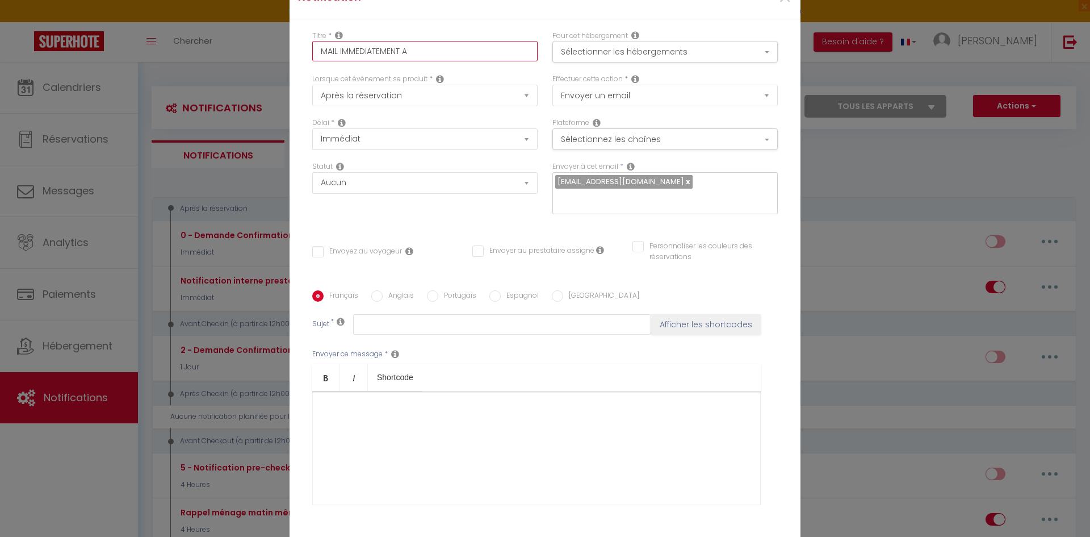
checkbox input "false"
type input "MAIL IMMEDIATEMENT AP"
checkbox input "false"
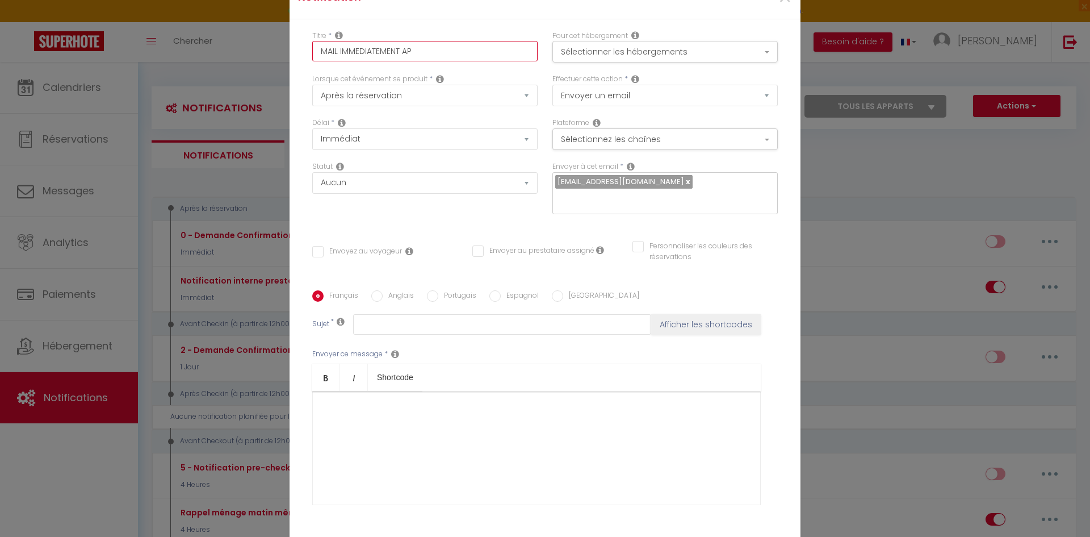
type input "MAIL IMMEDIATEMENT APR"
checkbox input "false"
type input "MAIL IMMEDIATEMENT APRE"
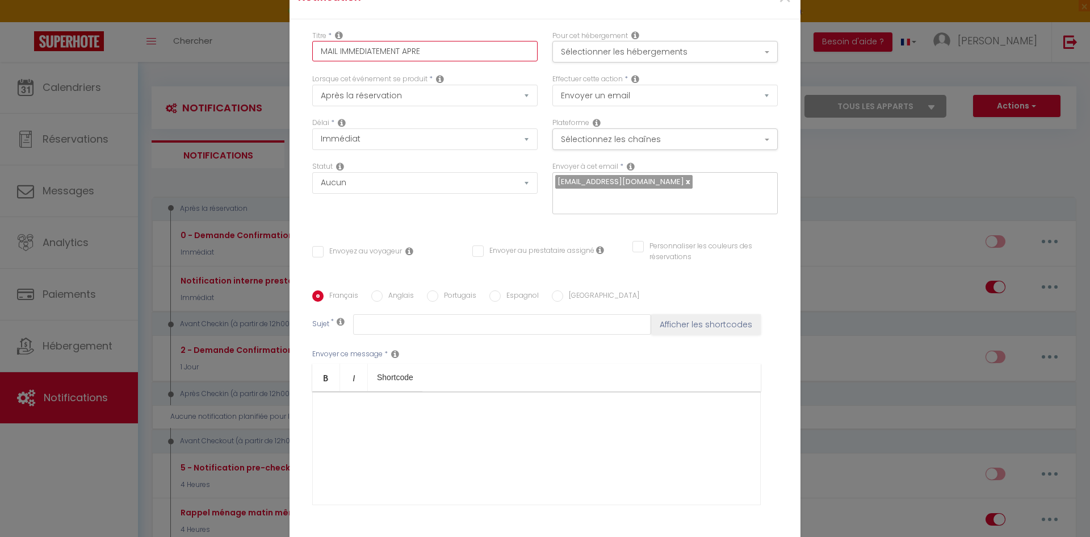
checkbox input "false"
type input "MAIL IMMEDIATEMENT APRES"
checkbox input "false"
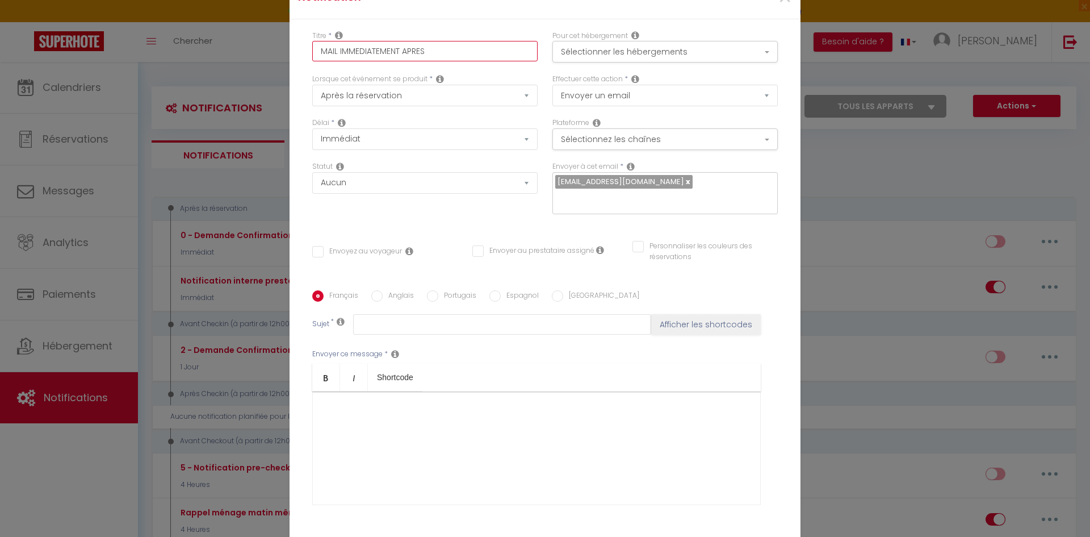
checkbox input "false"
type input "MAIL IMMEDIATEMENT APRES"
checkbox input "false"
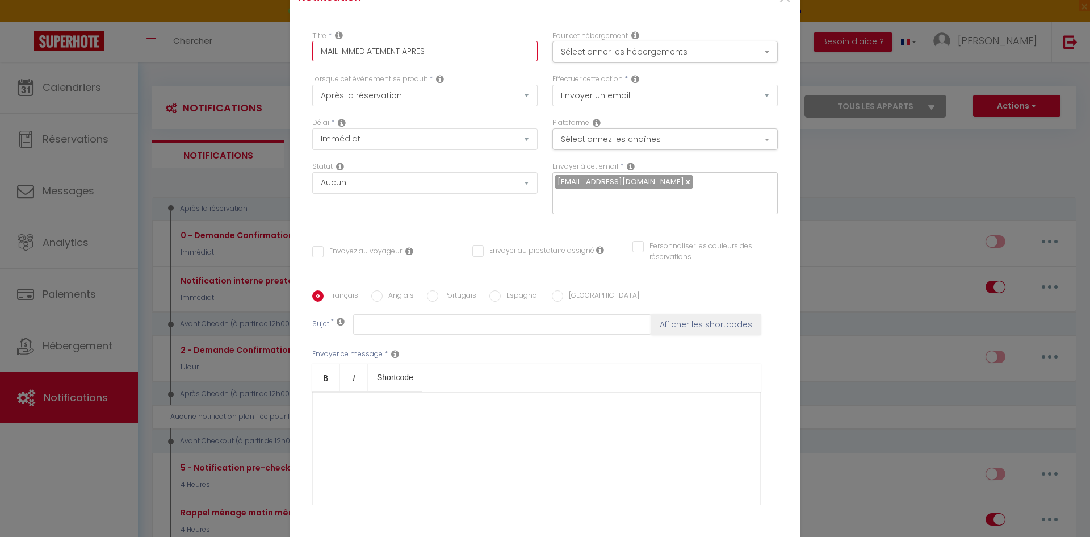
checkbox input "false"
type input "MAIL IMMEDIATEMENT APRES R"
checkbox input "false"
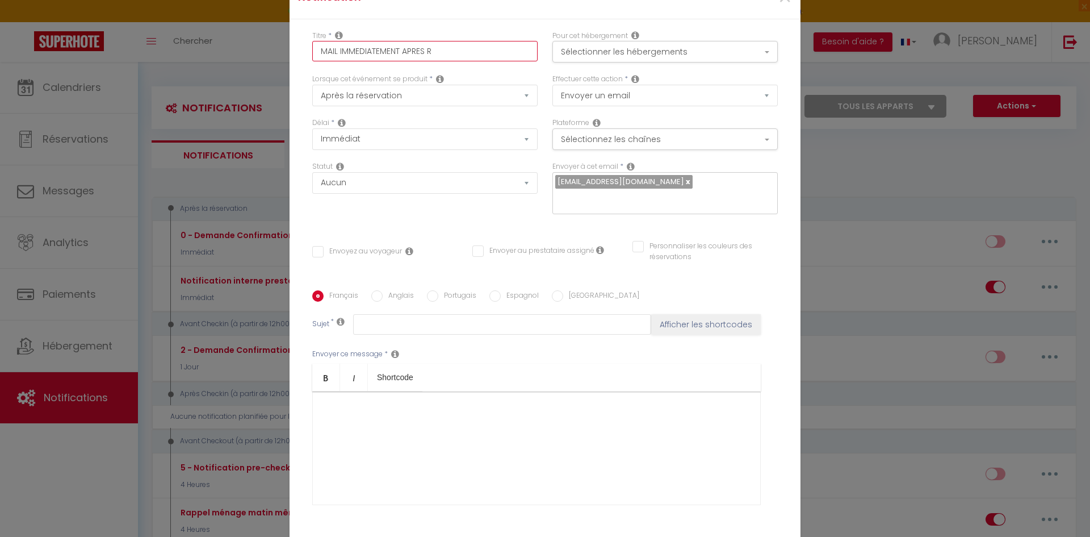
type input "MAIL IMMEDIATEMENT APRES RE"
checkbox input "false"
type input "MAIL IMMEDIATEMENT APRES RES"
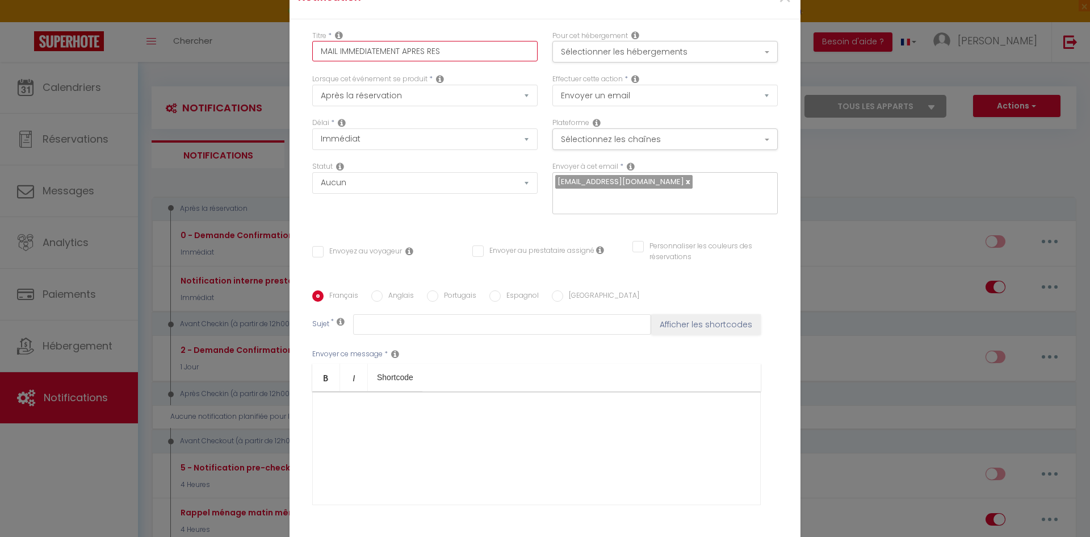
checkbox input "false"
type input "MAIL IMMEDIATEMENT APRES RESE"
checkbox input "false"
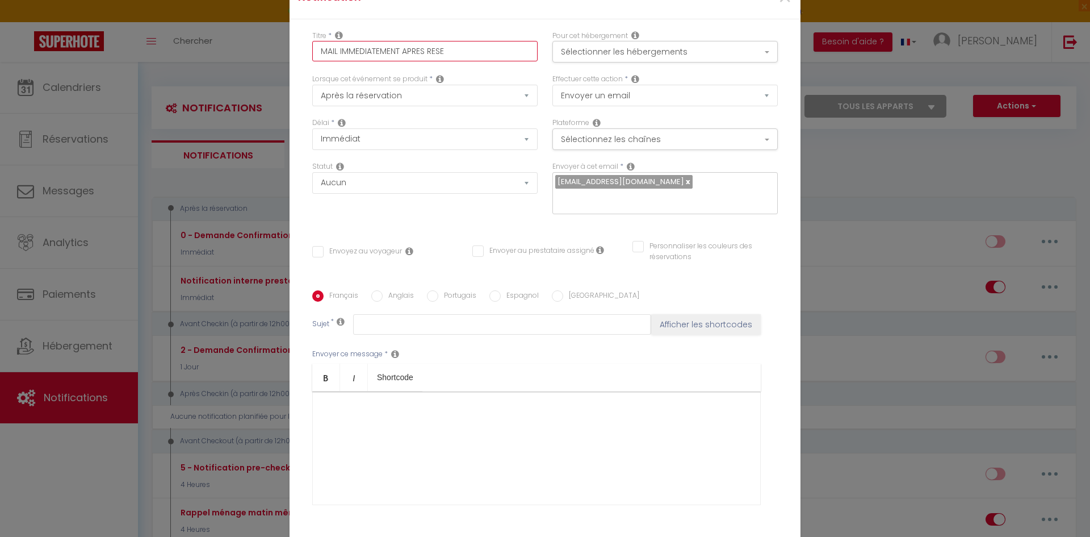
checkbox input "false"
type input "MAIL IMMEDIATEMENT APRES RESER"
checkbox input "false"
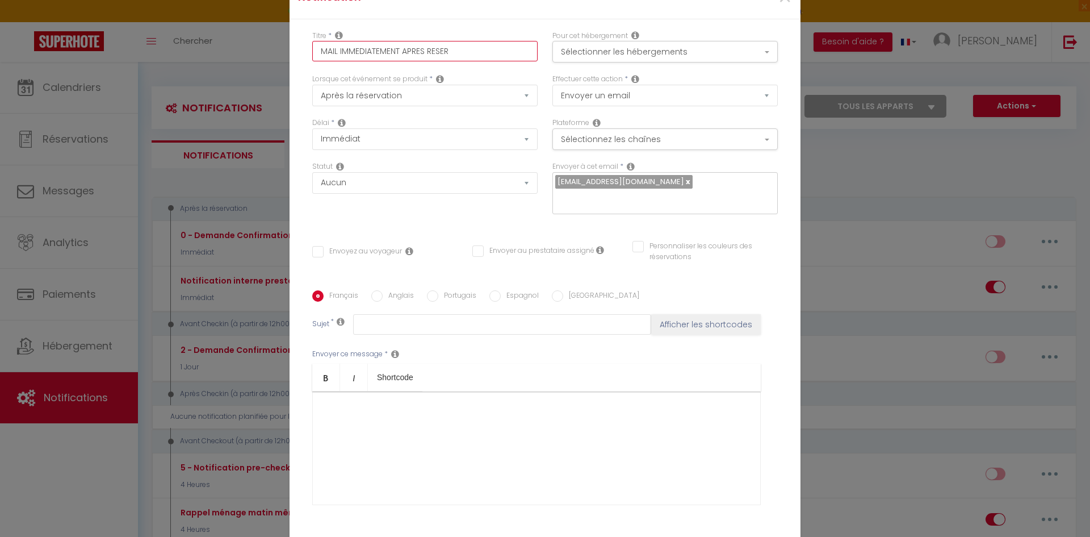
checkbox input "false"
type input "MAIL IMMEDIATEMENT APRES RESERV"
checkbox input "false"
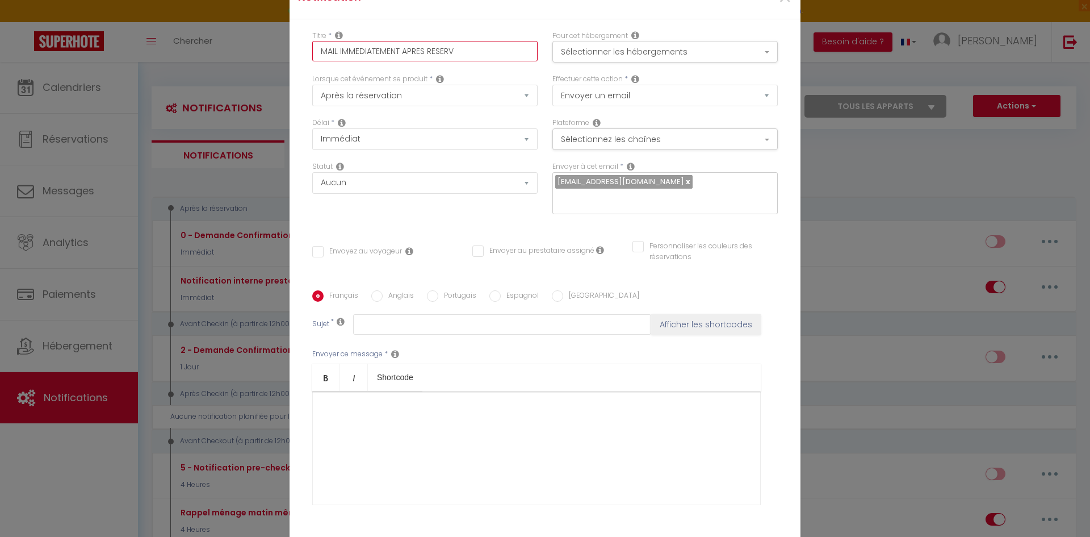
type input "MAIL IMMEDIATEMENT APRES RESERVA"
click at [596, 62] on button "Sélectionner les hébergements" at bounding box center [664, 52] width 225 height 22
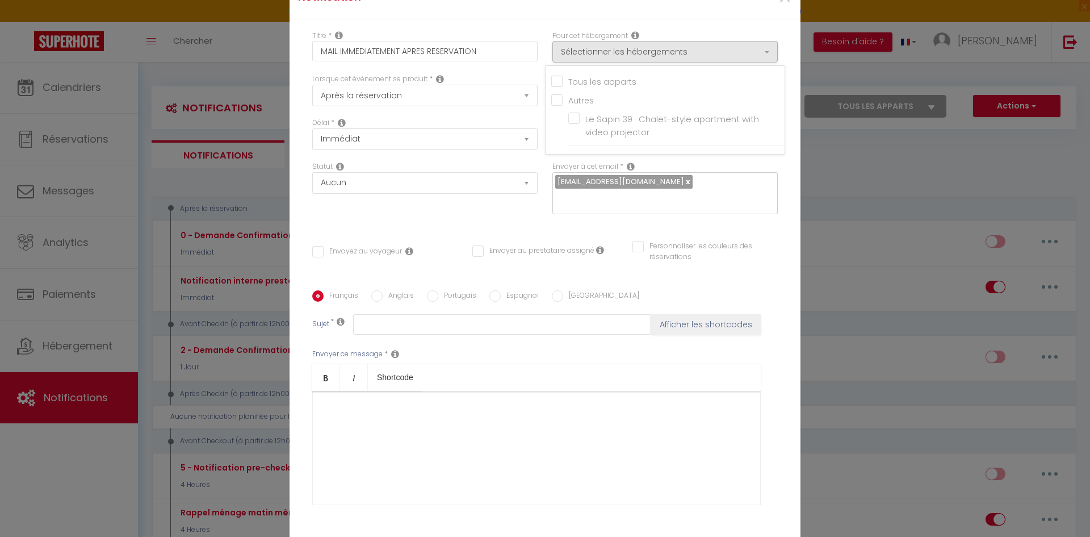
click at [568, 86] on input "Tous les apparts" at bounding box center [667, 79] width 233 height 11
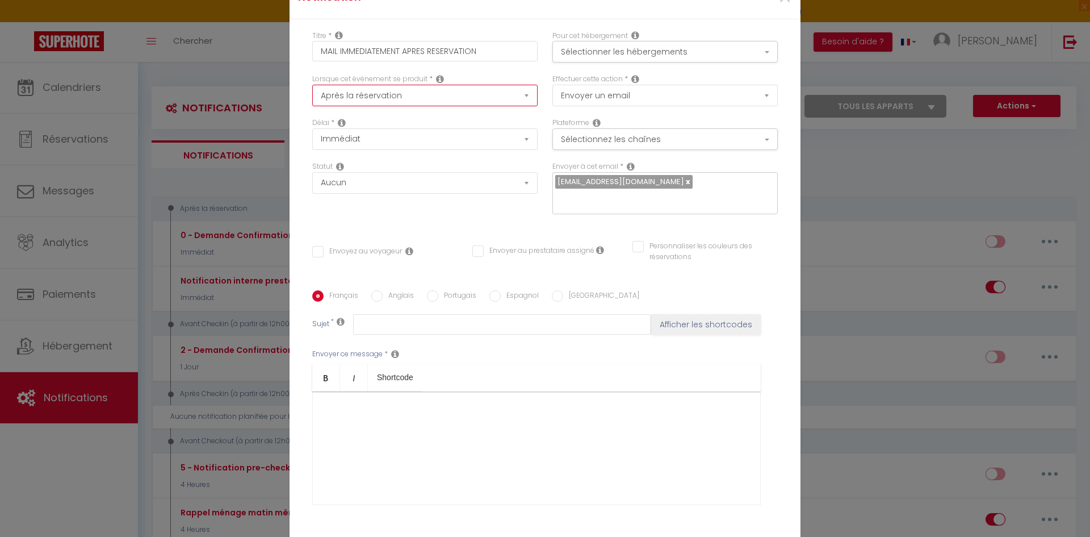
click at [438, 100] on select "Après la réservation Avant Checkin (à partir de 12h00) Après Checkin (à partir …" at bounding box center [424, 96] width 225 height 22
click at [312, 92] on select "Après la réservation Avant Checkin (à partir de 12h00) Après Checkin (à partir …" at bounding box center [424, 96] width 225 height 22
click at [436, 83] on icon at bounding box center [440, 78] width 8 height 9
click at [401, 73] on div "Titre * MAIL IMMEDIATEMENT APRES RESERVATION" at bounding box center [425, 53] width 240 height 44
click at [574, 103] on select "Envoyer un email Envoyer un SMS Envoyer une notification push" at bounding box center [664, 96] width 225 height 22
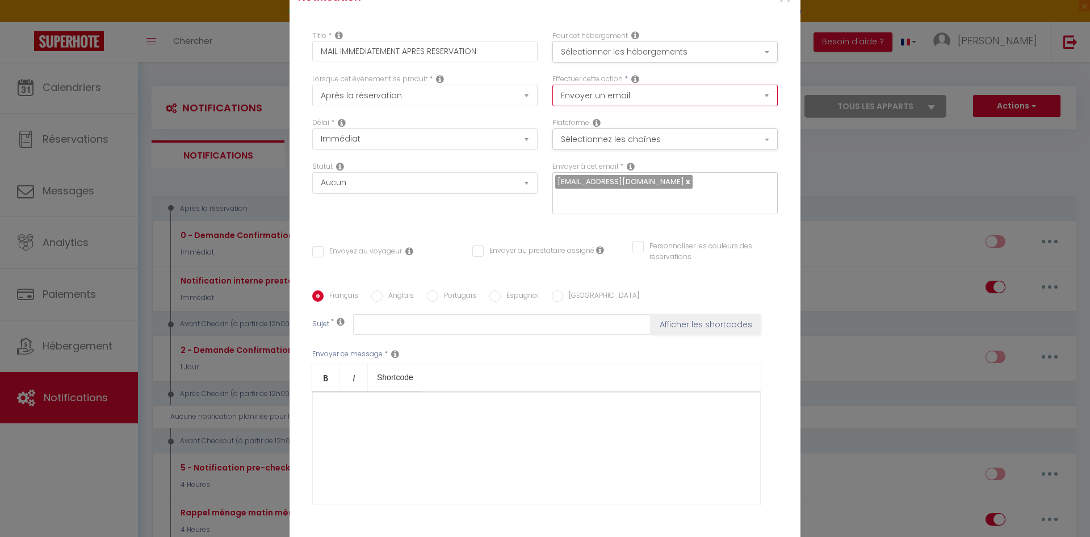
click at [574, 103] on select "Envoyer un email Envoyer un SMS Envoyer une notification push" at bounding box center [664, 96] width 225 height 22
click at [441, 150] on select "Immédiat + 10 Minutes + 1 Heure + 2 Heures + 3 Heures + 4 Heures + 5 Heures + 6…" at bounding box center [424, 139] width 225 height 22
click at [441, 128] on div "Délai * Immédiat + 10 Minutes + 1 Heure + 2 Heures + 3 Heures + 4 Heures + 5 He…" at bounding box center [424, 134] width 225 height 32
click at [580, 145] on button "Sélectionnez les chaînes" at bounding box center [664, 139] width 225 height 22
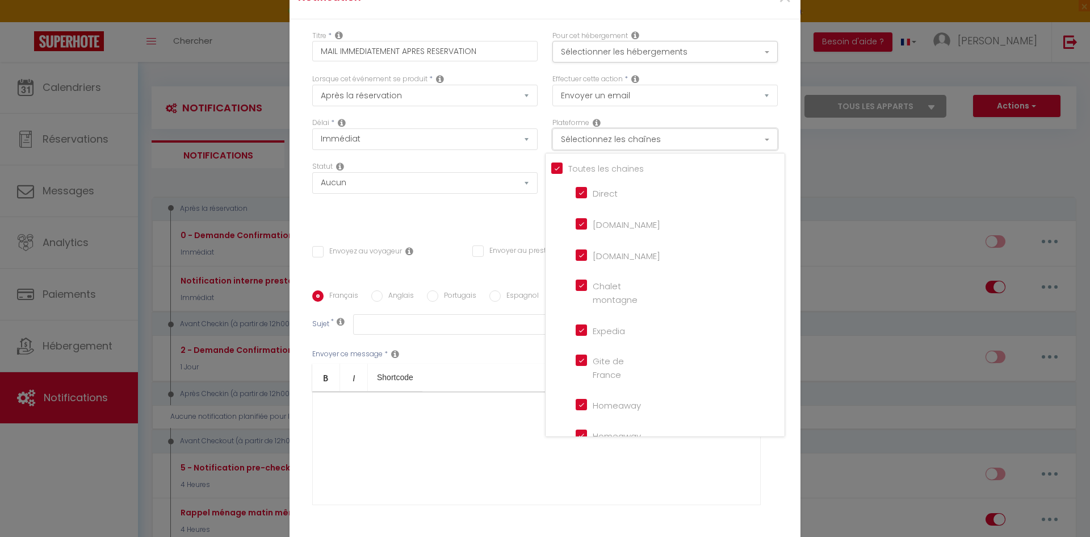
click at [585, 138] on button "Sélectionnez les chaînes" at bounding box center [664, 139] width 225 height 22
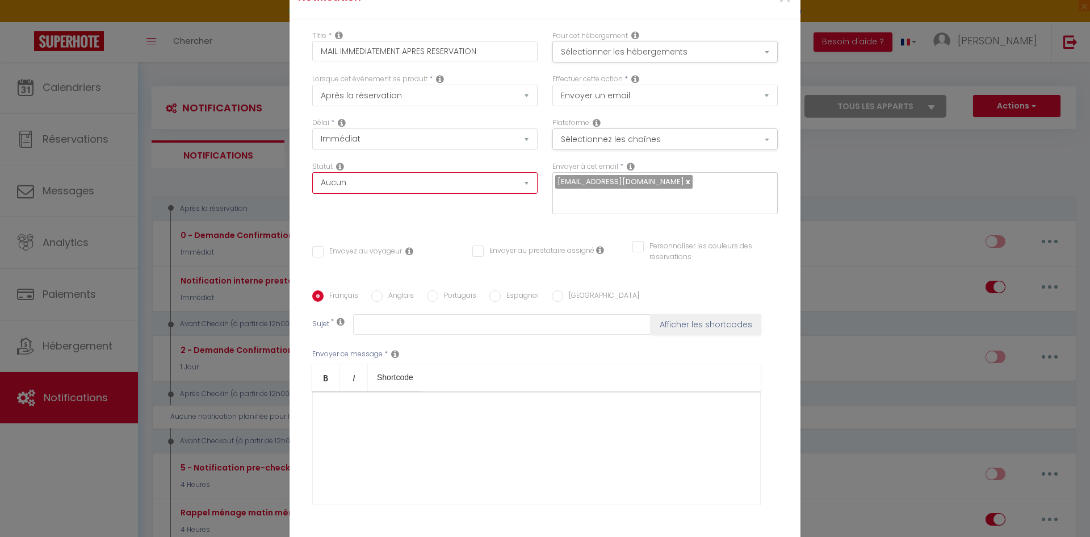
click at [408, 193] on select "Aucun Si la réservation est payée Si réservation non payée Si la caution a été …" at bounding box center [424, 183] width 225 height 22
click at [409, 192] on select "Aucun Si la réservation est payée Si réservation non payée Si la caution a été …" at bounding box center [424, 183] width 225 height 22
click at [511, 216] on div "Statut Aucun Si la réservation est payée Si réservation non payée Si la caution…" at bounding box center [425, 193] width 240 height 64
click at [316, 246] on input "Envoyez au voyageur" at bounding box center [357, 251] width 90 height 11
click at [405, 246] on icon at bounding box center [409, 250] width 8 height 9
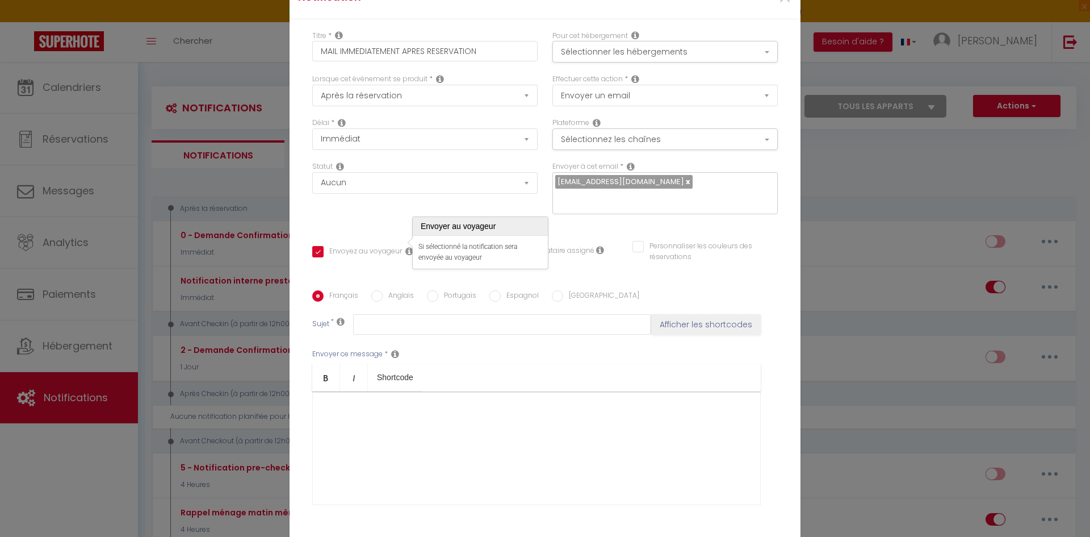
click at [374, 221] on div "Titre * MAIL IMMEDIATEMENT APRES RESERVATION Pour cet hébergement Sélectionner …" at bounding box center [545, 290] width 511 height 543
click at [627, 171] on icon at bounding box center [631, 166] width 8 height 9
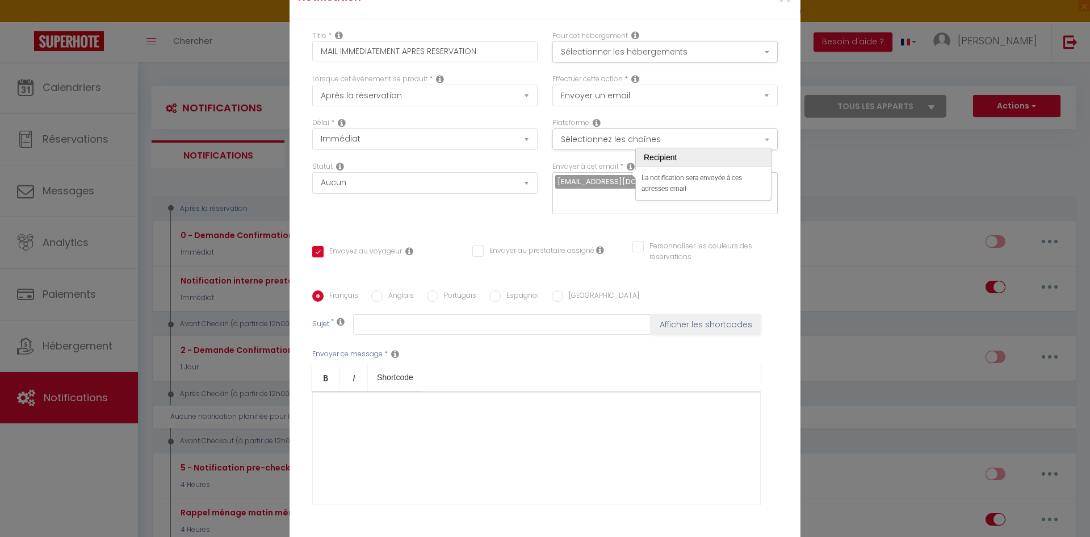
click at [573, 161] on div "Plateforme Sélectionnez les chaînes Toutes les chaines Direct [DOMAIN_NAME] [DO…" at bounding box center [665, 140] width 240 height 44
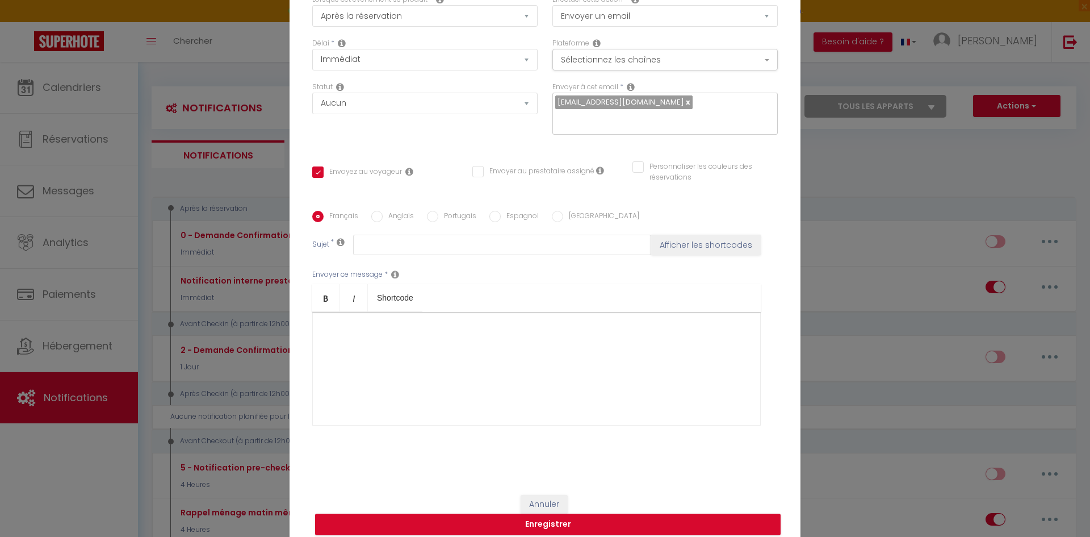
scroll to position [81, 0]
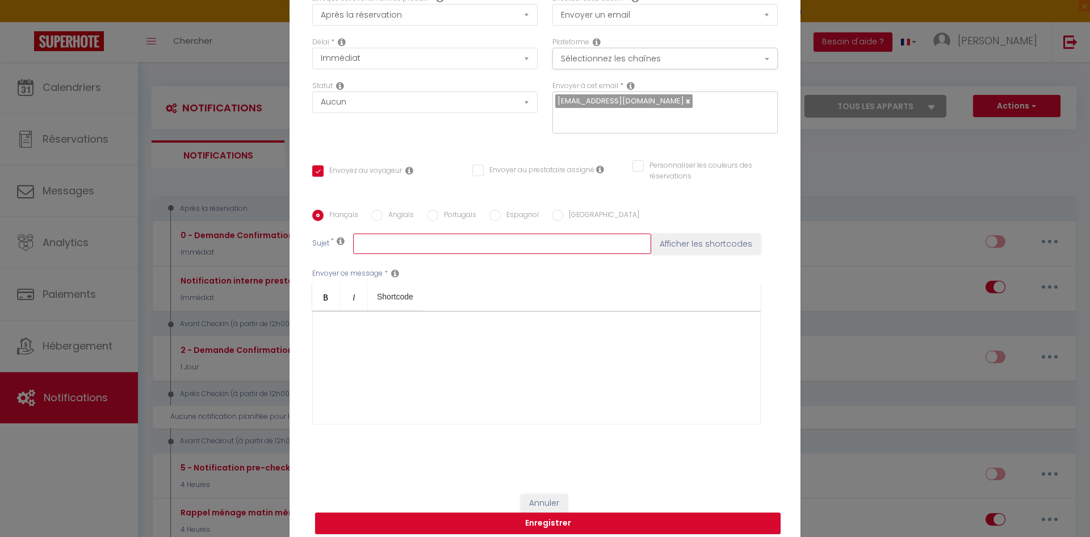
click at [378, 235] on input "text" at bounding box center [502, 243] width 298 height 20
click at [714, 234] on button "Afficher les shortcodes" at bounding box center [706, 243] width 110 height 20
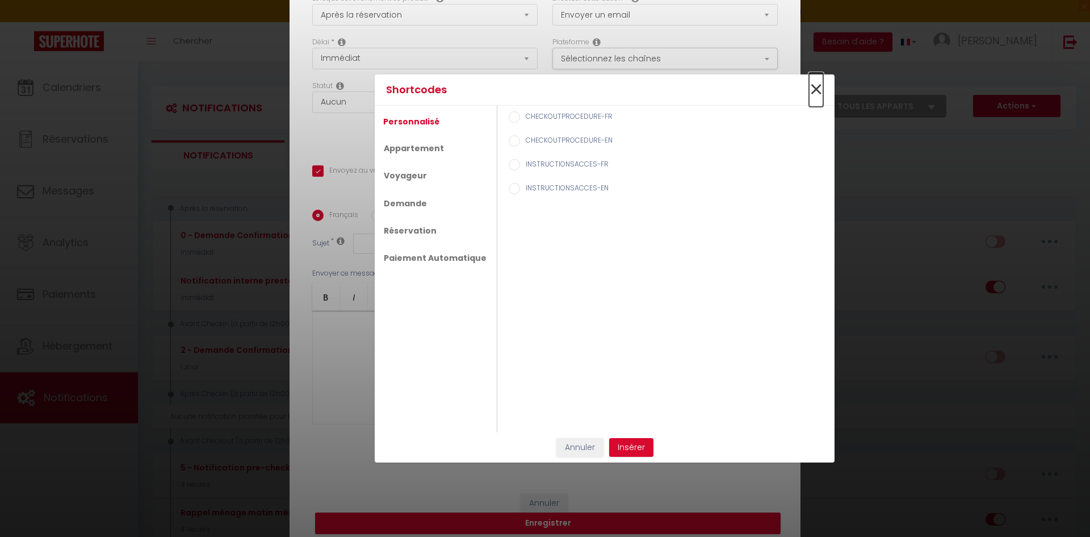
click at [815, 85] on span "×" at bounding box center [816, 90] width 14 height 34
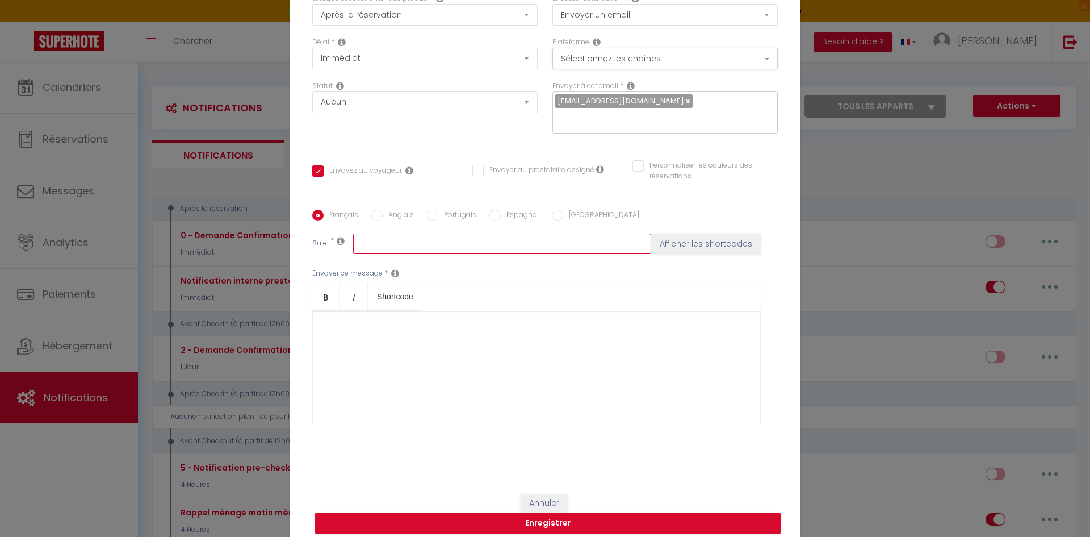
click at [389, 236] on input "text" at bounding box center [502, 243] width 298 height 20
paste input "Bienvenue à [RENTAL:CITY] !"
click at [379, 321] on div at bounding box center [536, 368] width 449 height 114
click at [463, 315] on div at bounding box center [536, 368] width 449 height 114
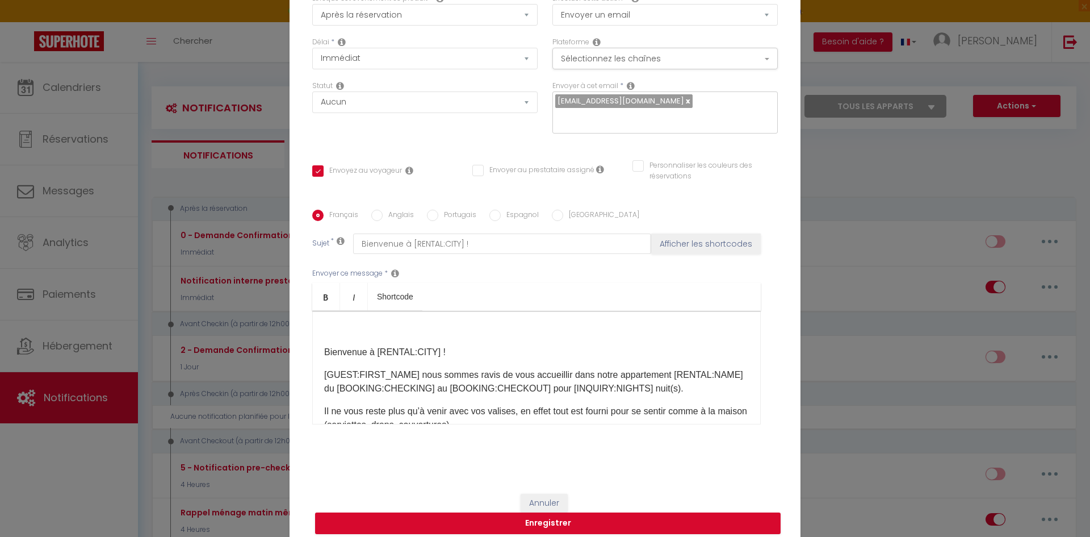
click at [362, 322] on p at bounding box center [536, 329] width 425 height 14
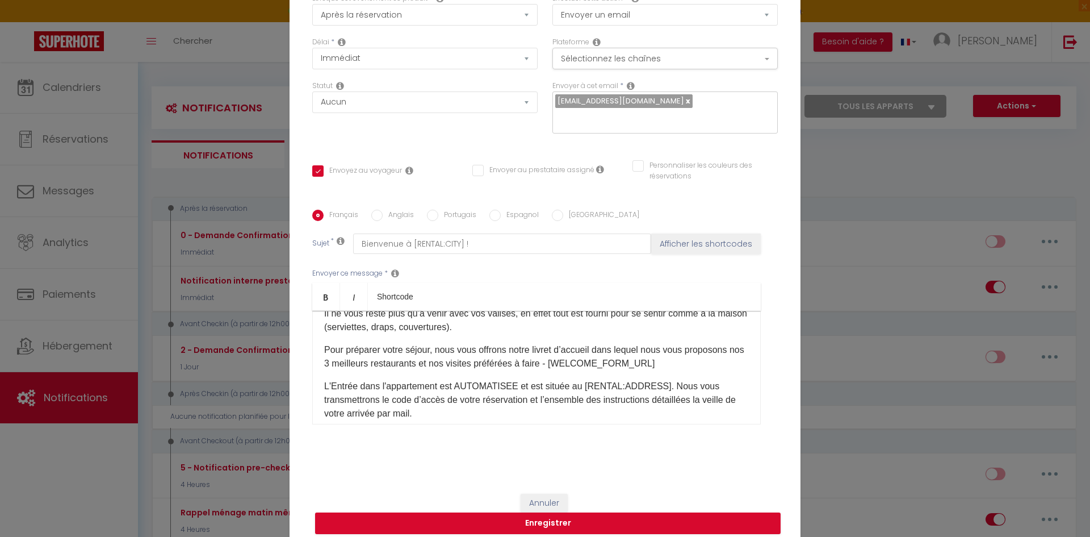
scroll to position [81, 0]
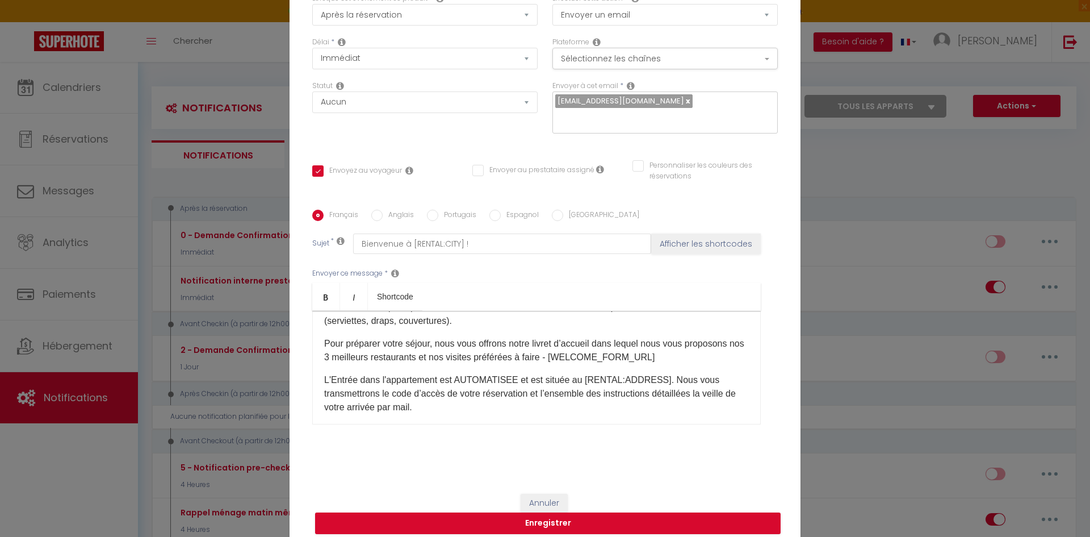
click at [337, 349] on p "Pour préparer votre séjour, nous vous offrons notre livret d’accueil dans leque…" at bounding box center [536, 350] width 425 height 27
click at [355, 235] on input "Bienvenue à [RENTAL:CITY] !" at bounding box center [502, 243] width 298 height 20
click at [685, 237] on button "Afficher les shortcodes" at bounding box center [706, 243] width 110 height 20
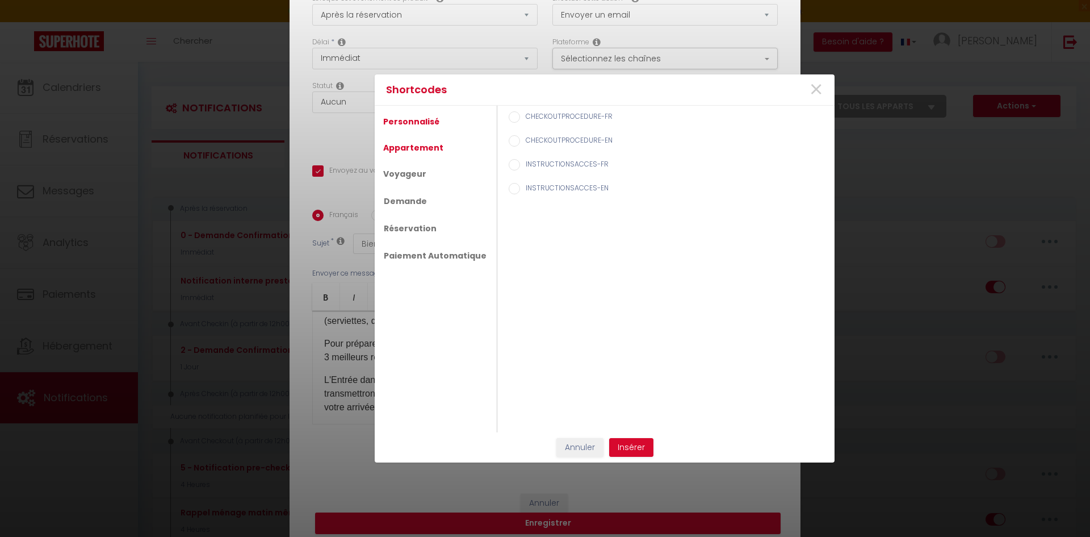
click at [414, 149] on link "Appartement" at bounding box center [414, 147] width 72 height 20
click at [525, 161] on label "Nom de l'appart" at bounding box center [550, 165] width 60 height 12
click at [520, 161] on input "Nom de l'appart" at bounding box center [514, 164] width 11 height 11
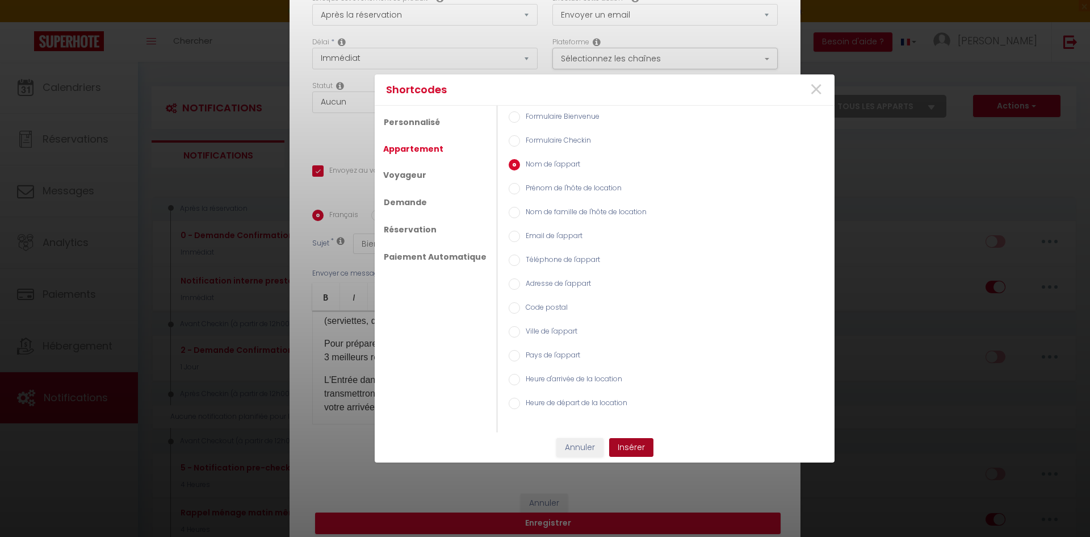
click at [624, 445] on button "Insérer" at bounding box center [631, 447] width 44 height 19
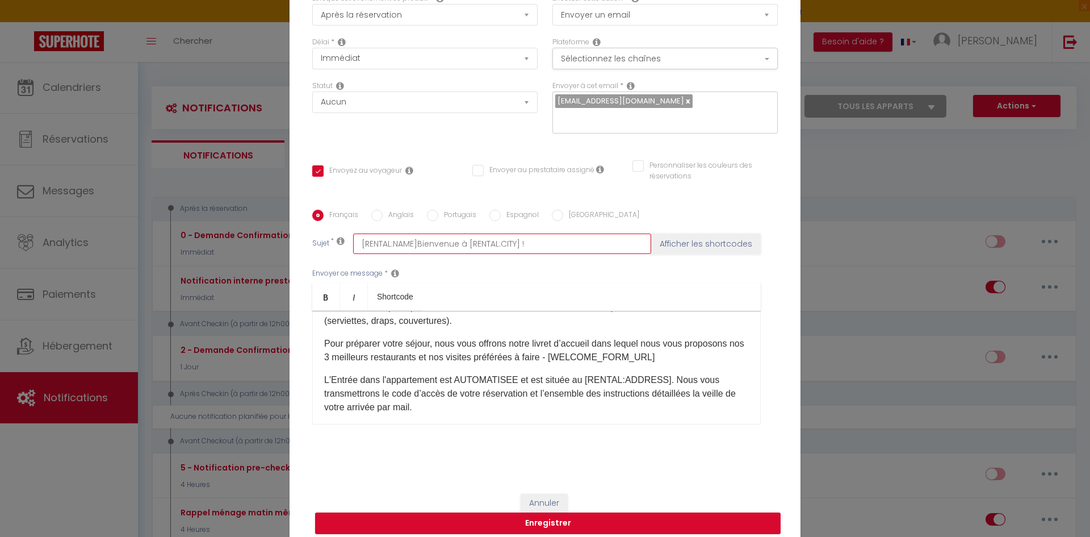
click at [411, 236] on input "[RENTAL:NAME]Bienvenue à [RENTAL:CITY] !" at bounding box center [502, 243] width 298 height 20
drag, startPoint x: 462, startPoint y: 238, endPoint x: 588, endPoint y: 249, distance: 126.5
click at [579, 242] on input "[RENTAL:NAME] : Bienvenue à [RENTAL:CITY] !" at bounding box center [502, 243] width 298 height 20
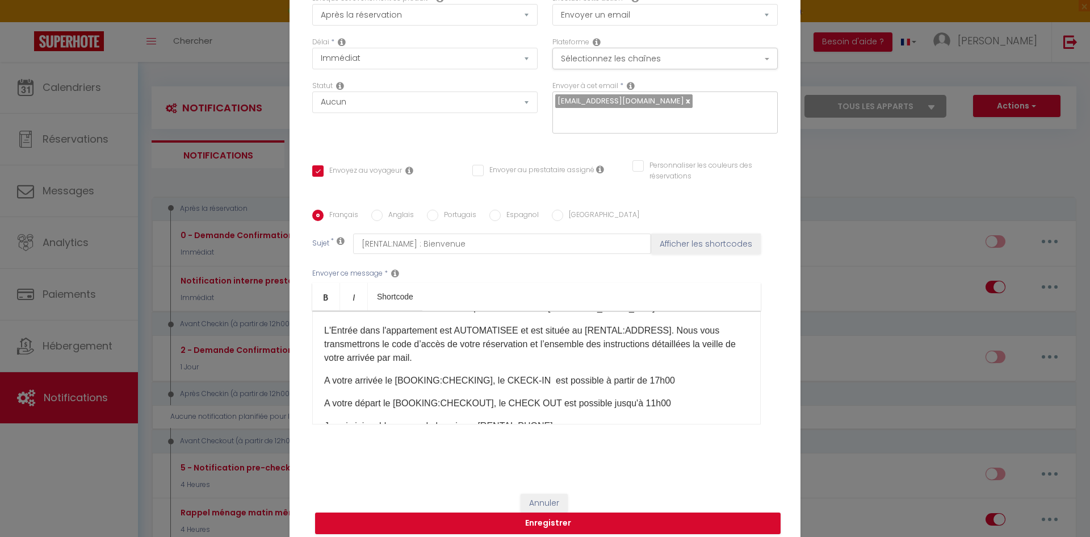
scroll to position [74, 0]
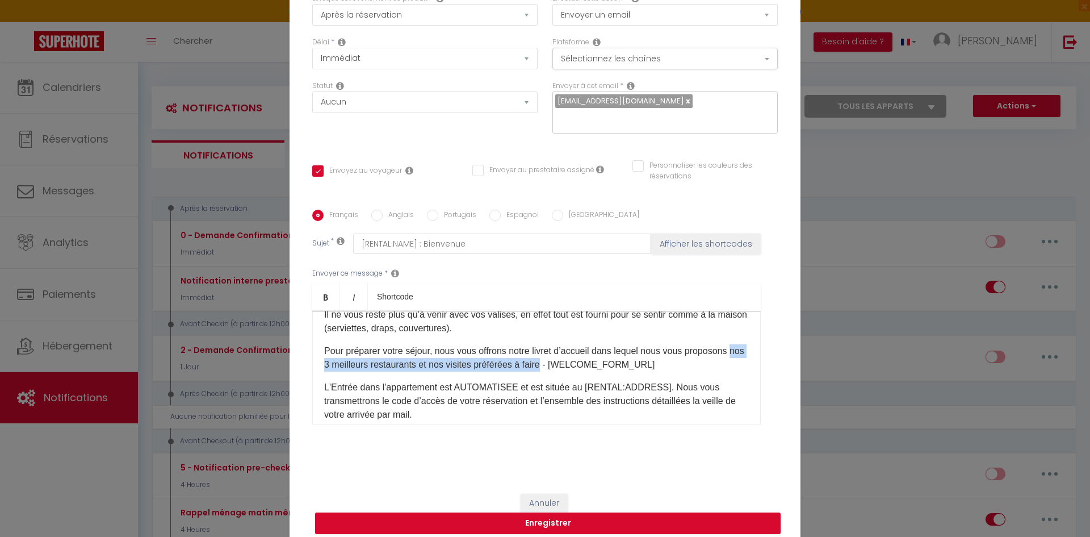
drag, startPoint x: 321, startPoint y: 358, endPoint x: 558, endPoint y: 358, distance: 237.3
click at [558, 358] on p "Pour préparer votre séjour, nous vous offrons notre livret d’accueil dans leque…" at bounding box center [536, 357] width 425 height 27
click at [483, 363] on div "Bienvenue à [RENTAL:CITY] ! [GUEST:FIRST_NAME]​​ nous sommes ravis de vous accu…" at bounding box center [536, 368] width 449 height 114
drag, startPoint x: 442, startPoint y: 357, endPoint x: 321, endPoint y: 358, distance: 120.4
click at [324, 358] on p "Pour préparer votre séjour, nous vous offrons notre livret d’accueil dans leque…" at bounding box center [536, 357] width 425 height 27
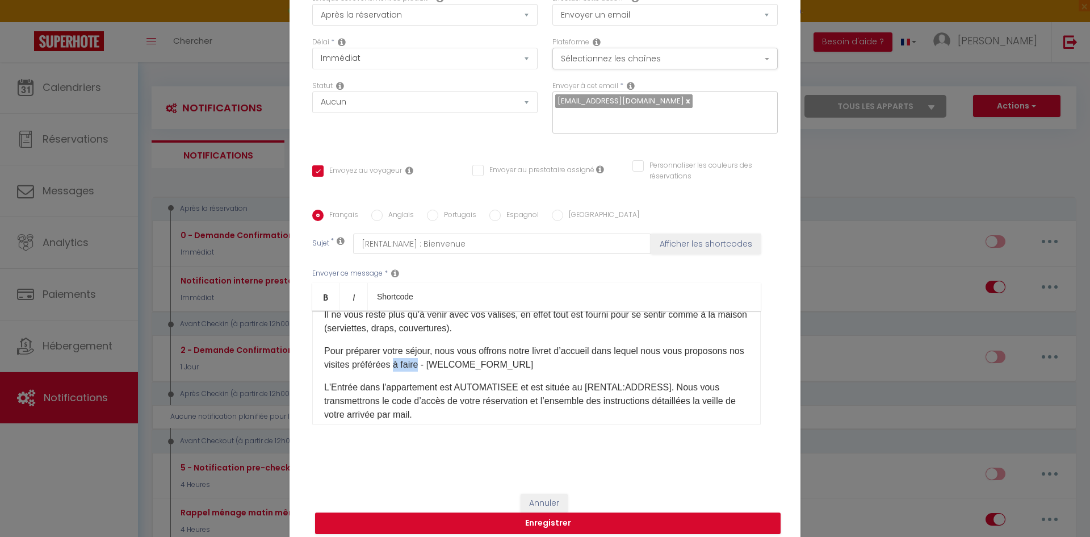
drag, startPoint x: 407, startPoint y: 359, endPoint x: 431, endPoint y: 361, distance: 25.0
click at [431, 361] on p "Pour préparer votre séjour, nous vous offrons notre livret d’accueil dans leque…" at bounding box center [536, 357] width 425 height 27
click at [569, 361] on p "Pour préparer votre séjour, nous vous offrons notre livret d’accueil dans leque…" at bounding box center [536, 357] width 425 height 27
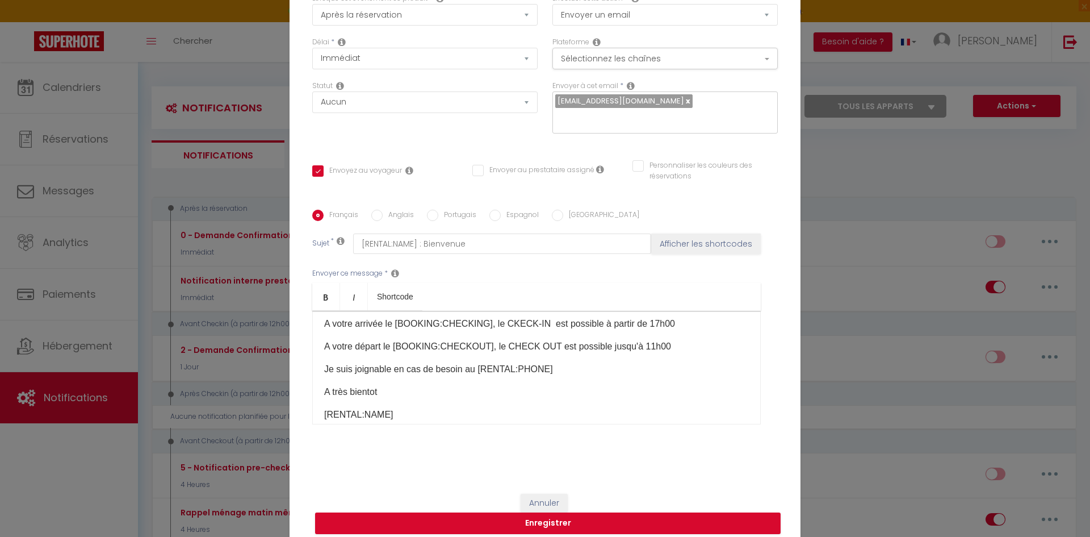
scroll to position [131, 0]
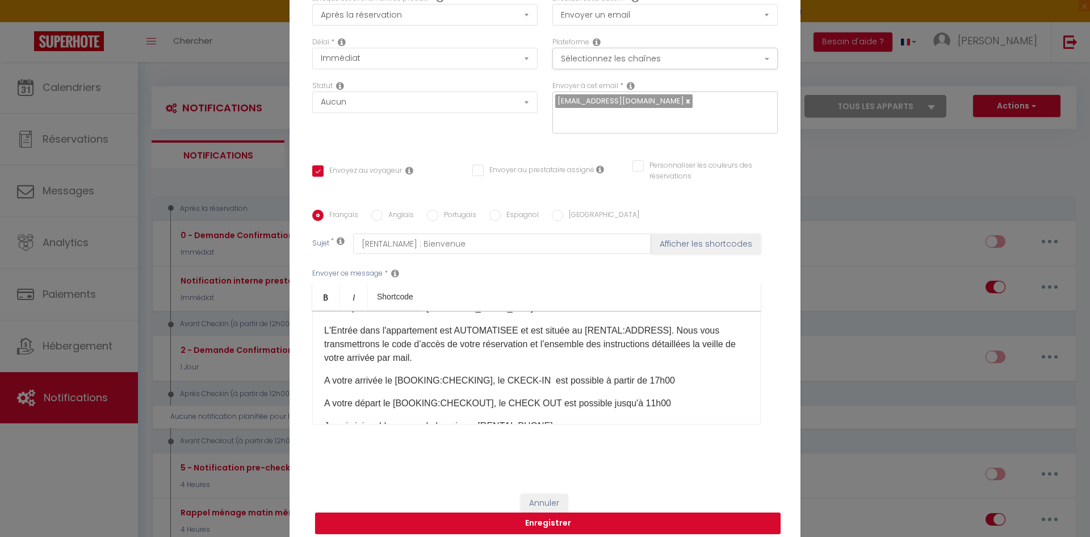
click at [647, 374] on p "A votre arrivée le [BOOKING:CHECKING],​​ le CKECK-IN est possible à partir de 1…" at bounding box center [536, 381] width 425 height 14
click at [636, 396] on p "A votre départ le [BOOKING:CHECKOUT], le CHECK OUT est possible jusqu'à 11h00" at bounding box center [536, 403] width 425 height 14
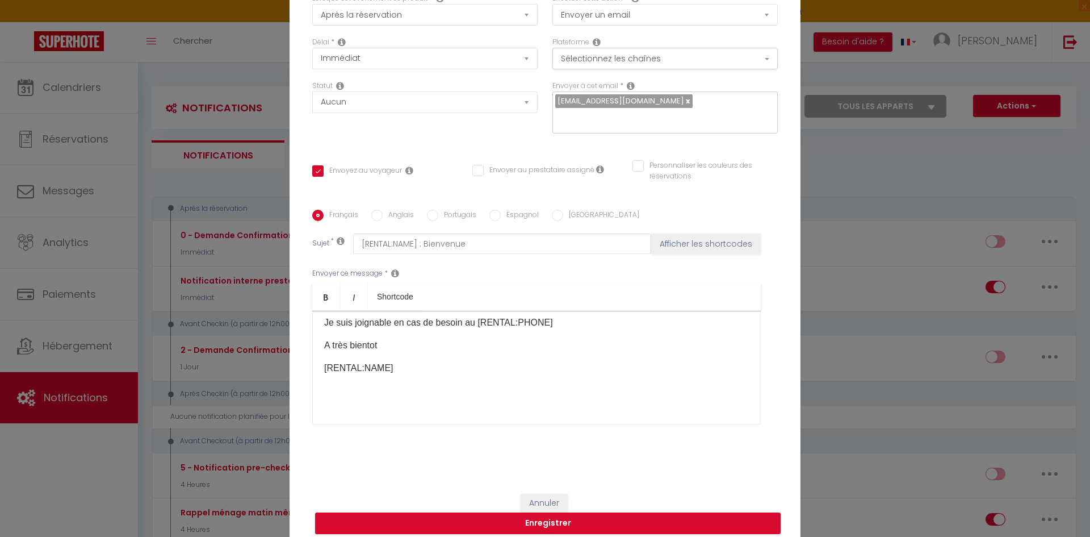
scroll to position [244, 0]
drag, startPoint x: 512, startPoint y: 392, endPoint x: 505, endPoint y: 401, distance: 10.9
click at [509, 396] on div "Bienvenue à [RENTAL:CITY] ! [GUEST:FIRST_NAME]​​ nous sommes ravis de vous accu…" at bounding box center [536, 368] width 449 height 114
drag, startPoint x: 389, startPoint y: 388, endPoint x: 300, endPoint y: 391, distance: 89.7
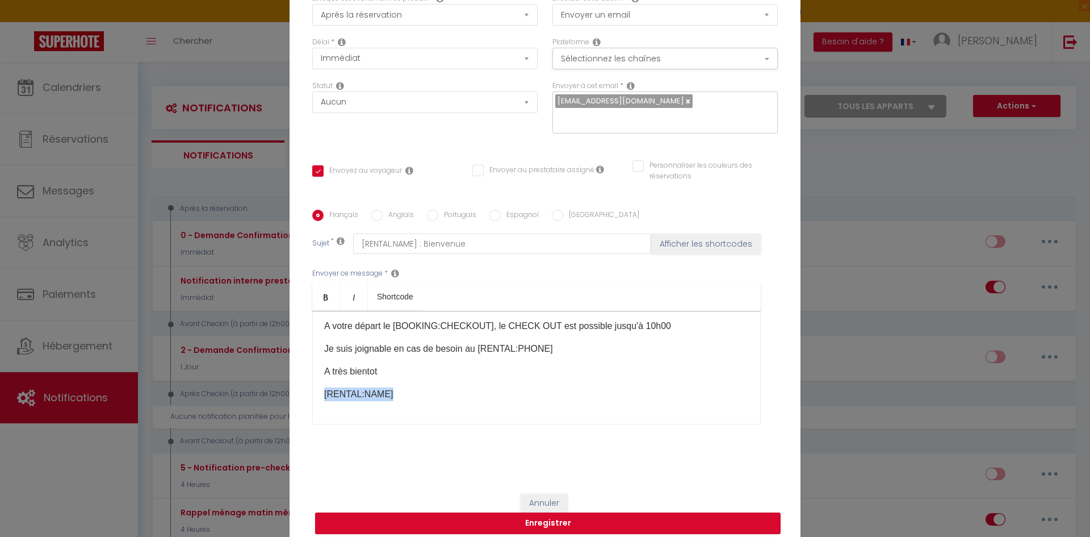
click at [300, 391] on div "Titre * MAIL IMMEDIATEMENT APRES RESERVATION Pour cet hébergement Sélectionner …" at bounding box center [545, 210] width 511 height 543
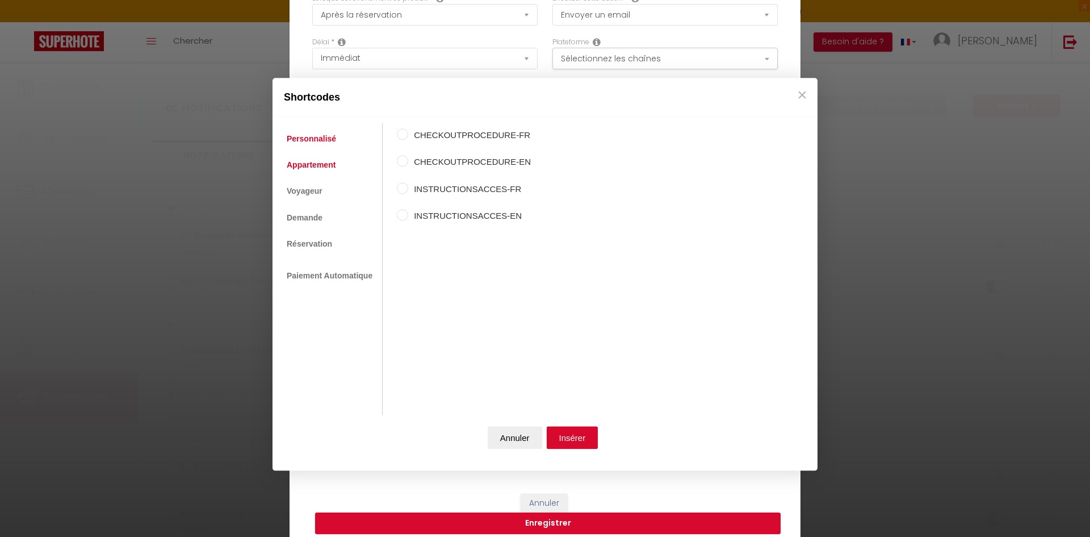
click at [307, 162] on link "Appartement" at bounding box center [311, 164] width 60 height 20
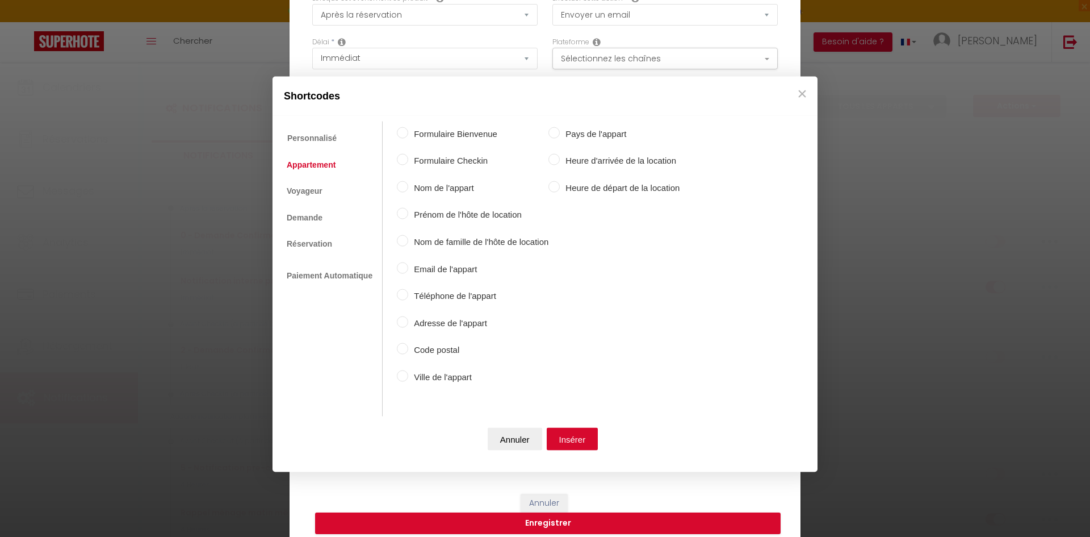
click at [422, 213] on label "Prénom de l'hôte de location" at bounding box center [478, 215] width 140 height 14
click at [408, 213] on input "Prénom de l'hôte de location" at bounding box center [402, 213] width 11 height 11
click at [579, 434] on button "Insérer" at bounding box center [573, 439] width 52 height 23
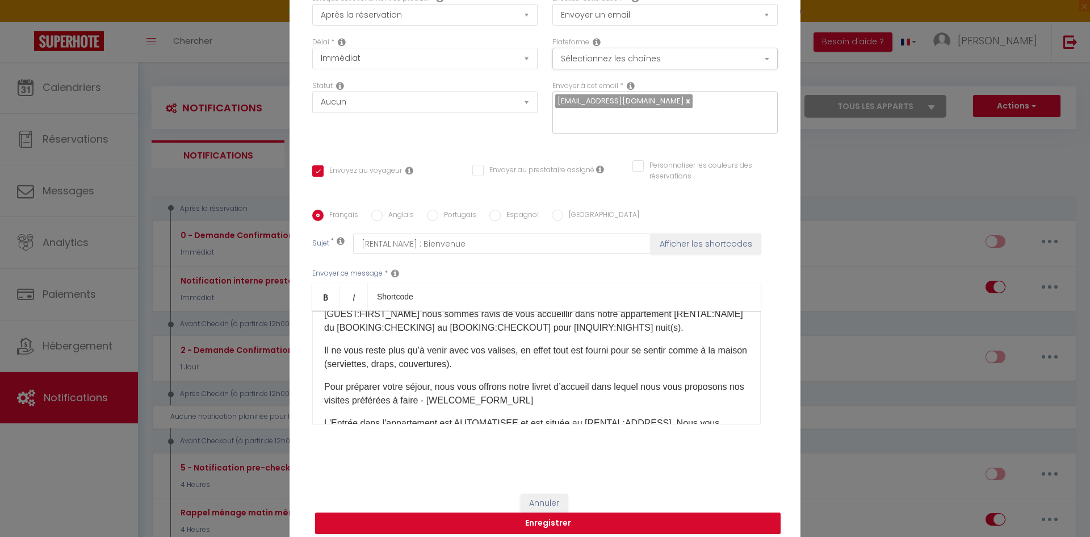
scroll to position [37, 0]
click at [577, 513] on button "Enregistrer" at bounding box center [548, 523] width 466 height 22
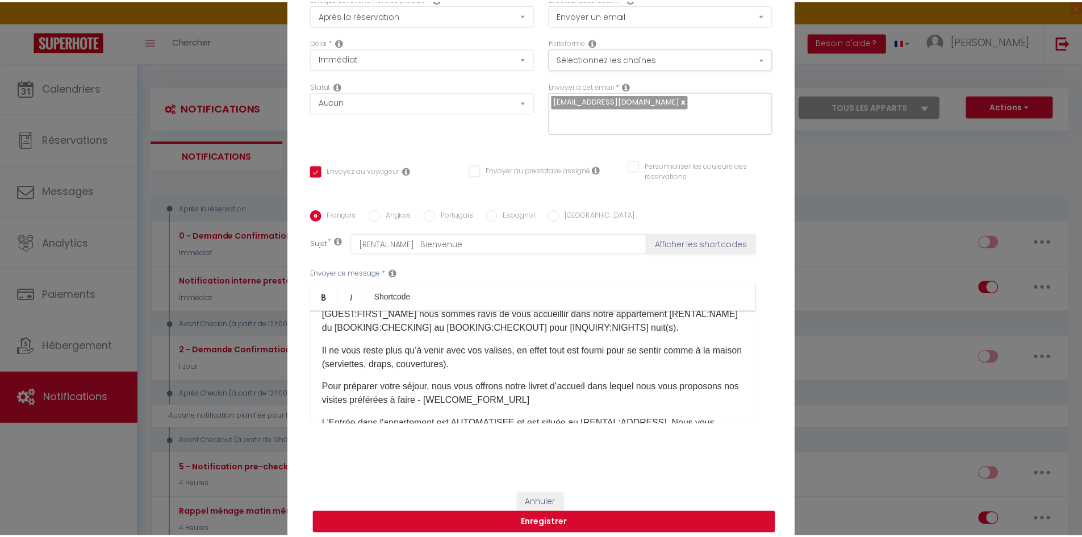
scroll to position [75, 0]
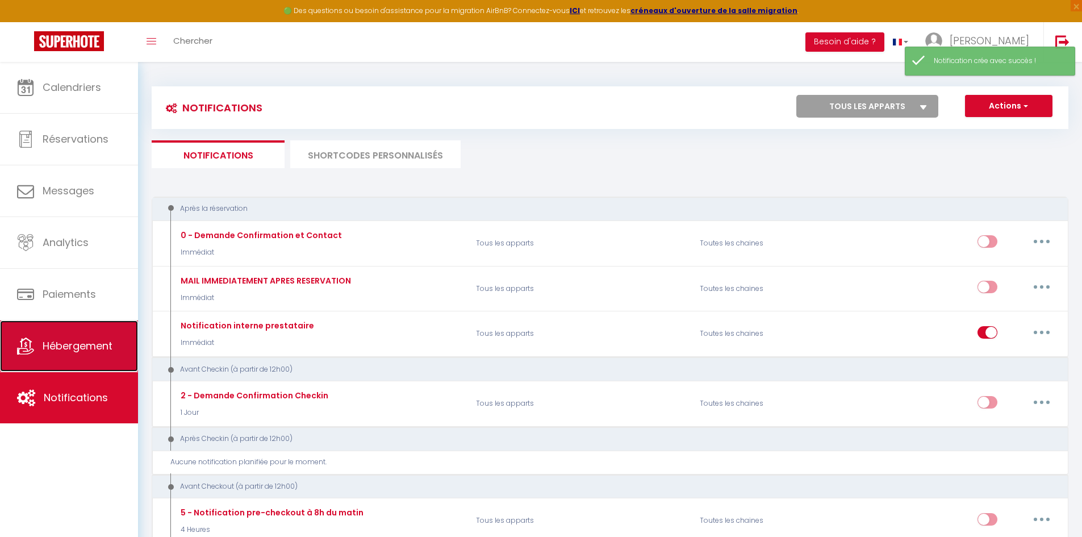
click at [90, 350] on span "Hébergement" at bounding box center [78, 345] width 70 height 14
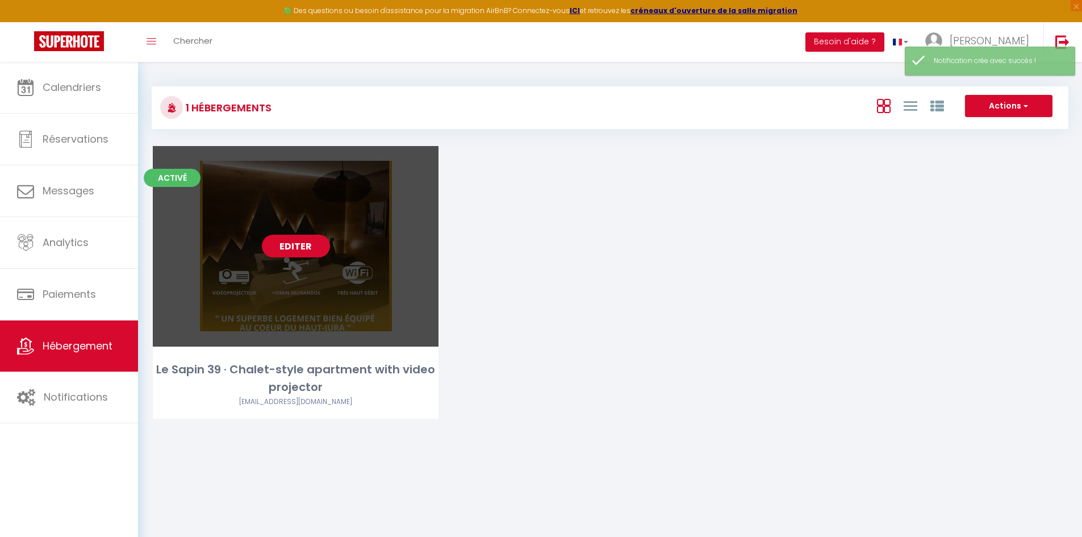
click at [308, 244] on link "Editer" at bounding box center [296, 245] width 68 height 23
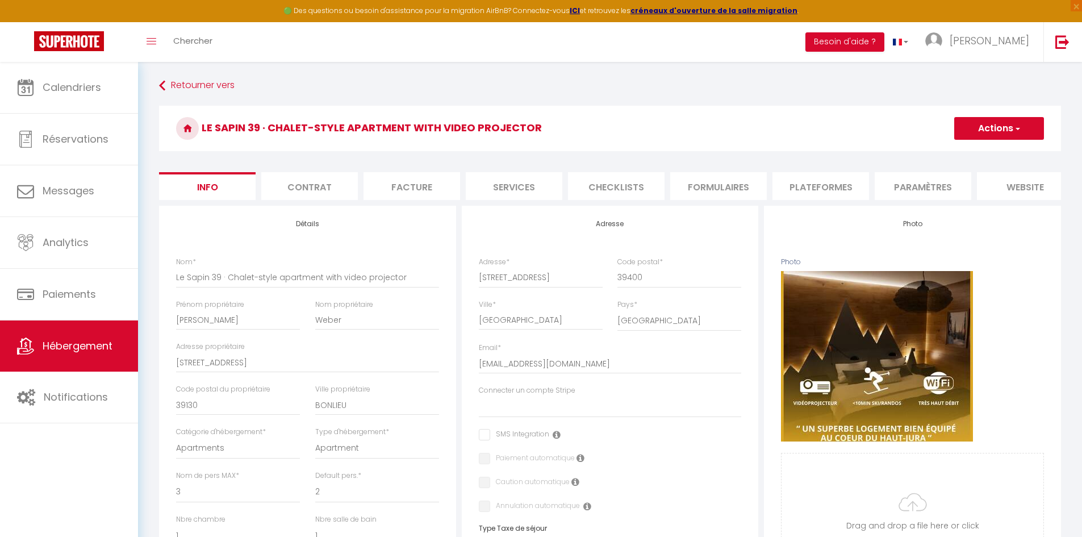
click at [735, 187] on li "Formulaires" at bounding box center [718, 186] width 97 height 28
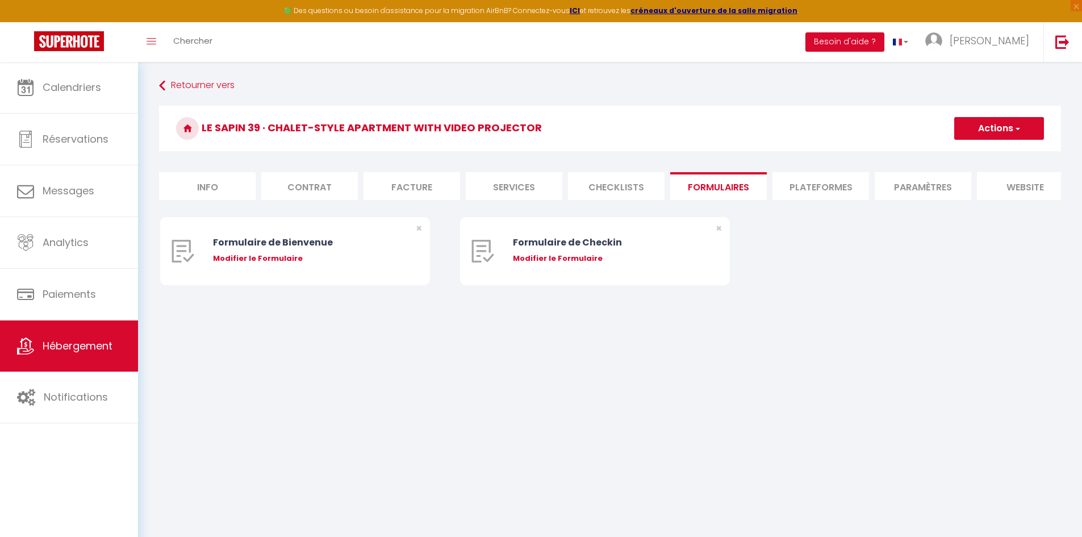
click at [597, 337] on div "Retourner vers Le Sapin 39 · Chalet-style apartment with video projector Action…" at bounding box center [610, 199] width 944 height 275
click at [895, 191] on li "website" at bounding box center [904, 186] width 97 height 28
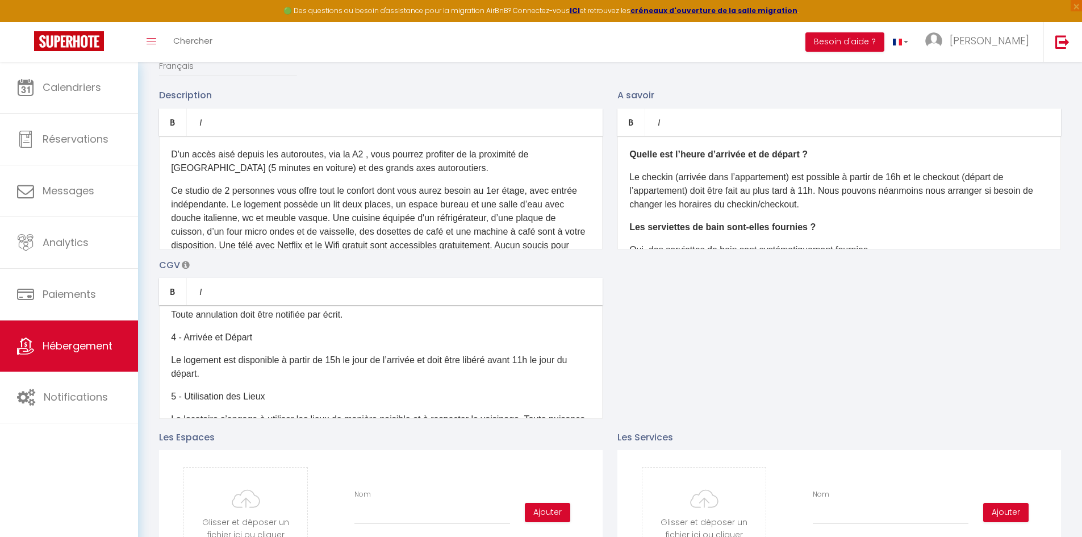
scroll to position [170, 0]
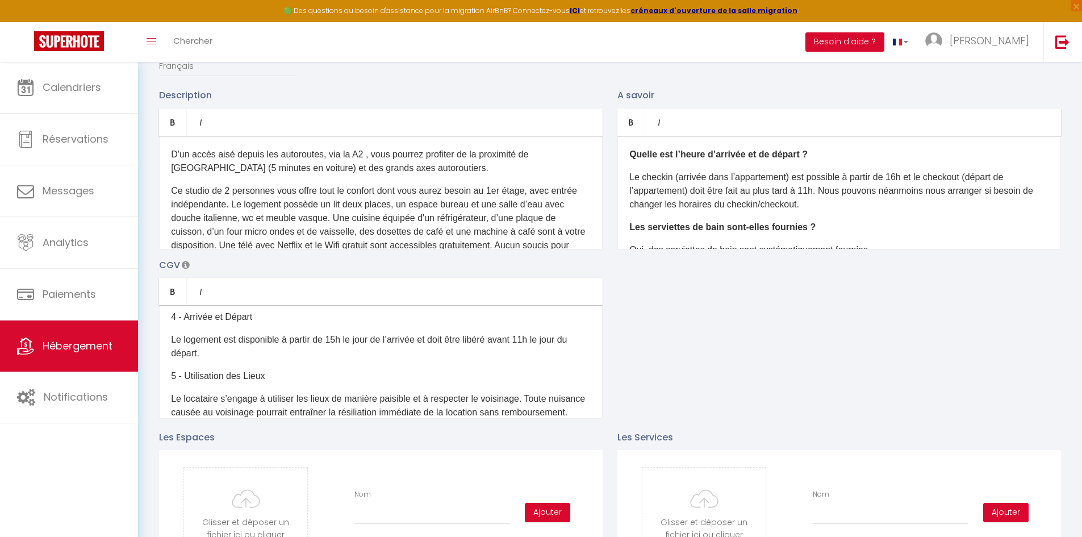
click at [339, 347] on p "Le logement est disponible à partir de 15h le jour de l’arrivée et doit être li…" at bounding box center [381, 346] width 420 height 27
click at [538, 350] on p "Le logement est disponible à partir de 16h le jour de l’arrivée et doit être li…" at bounding box center [381, 346] width 420 height 27
click at [676, 359] on div "Description Bold Italic Rich text editor D'un accès aisé depuis les autoroutes,…" at bounding box center [610, 253] width 916 height 330
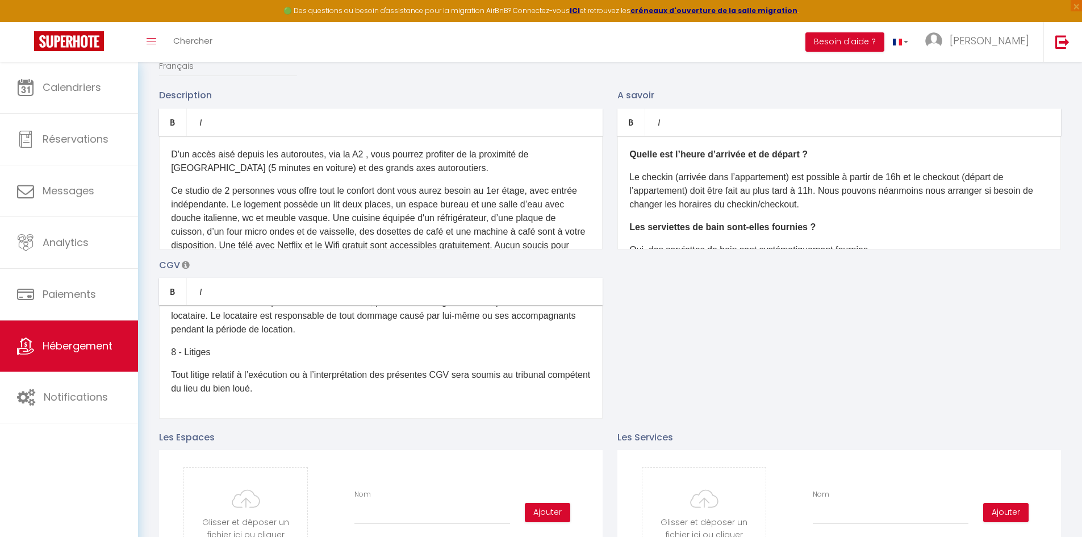
scroll to position [399, 0]
click at [645, 389] on div "Description Bold Italic Rich text editor D'un accès aisé depuis les autoroutes,…" at bounding box center [610, 253] width 916 height 330
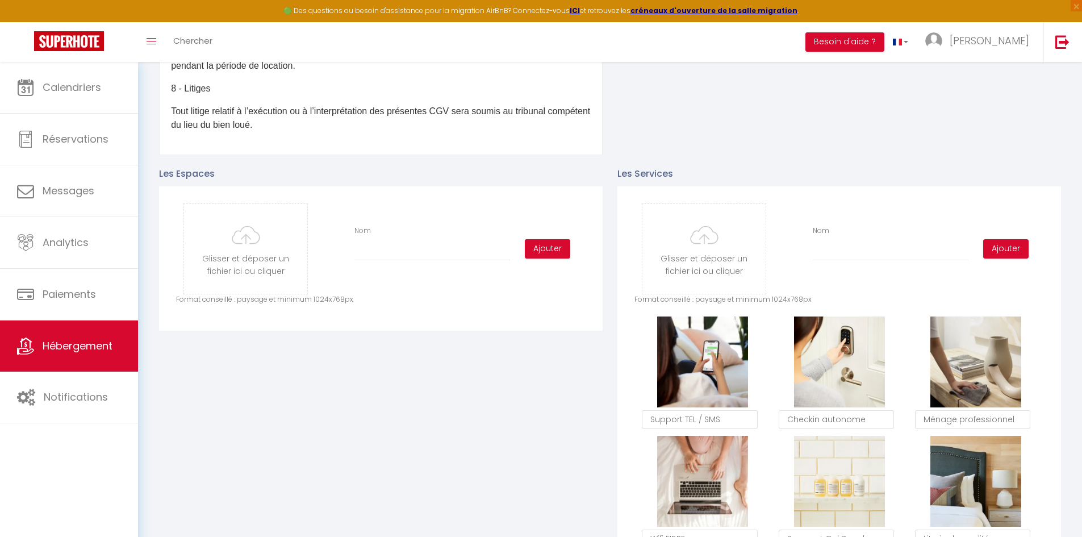
scroll to position [454, 0]
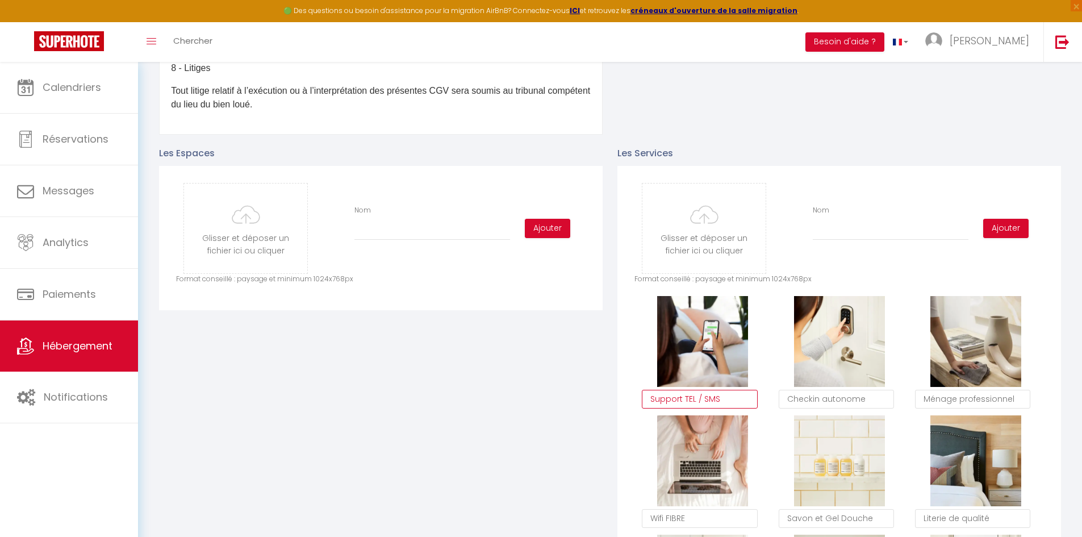
click at [693, 408] on textarea "Support TEL / SMS" at bounding box center [699, 398] width 115 height 19
click at [733, 409] on textarea "Support TEL / SMS" at bounding box center [699, 398] width 115 height 19
click at [542, 385] on div "Les Espaces Glisser et déposer un fichier ici ou cliquer Ooops, something wrong…" at bounding box center [381, 461] width 458 height 652
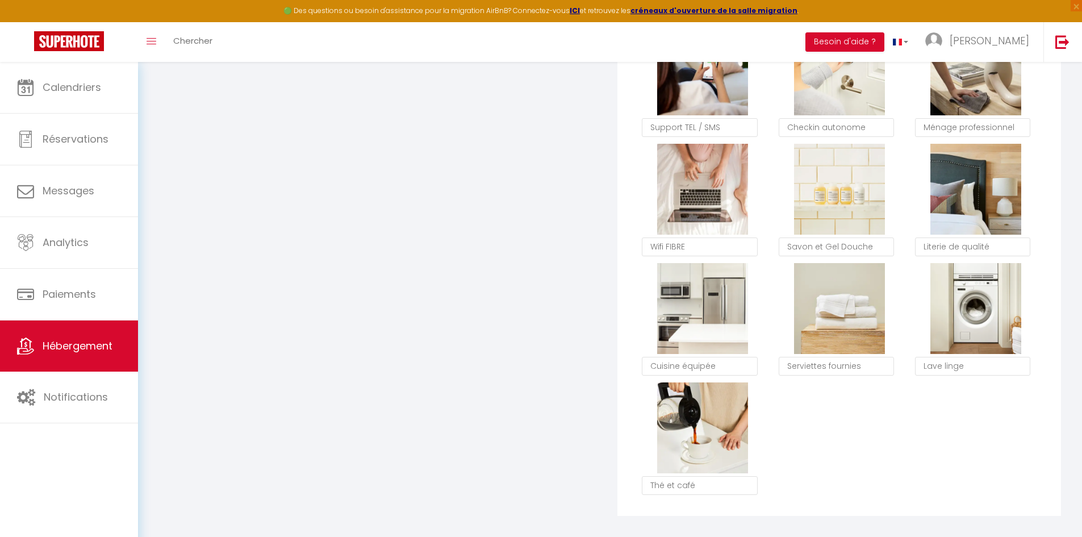
scroll to position [795, 0]
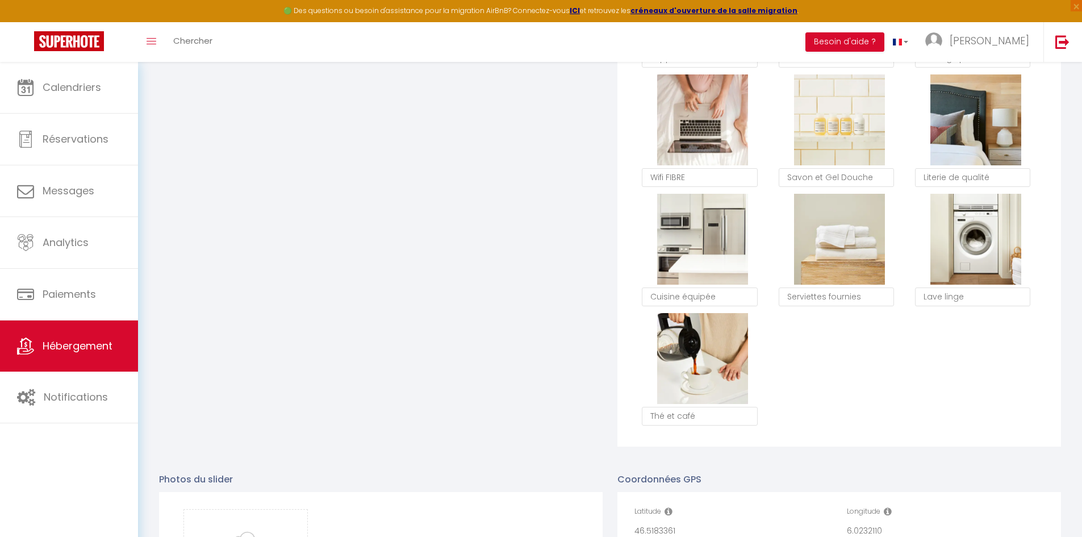
click at [853, 388] on div "Supprimer Support TEL / SMS Supprimer Checkin autonome Supprimer Ménage profess…" at bounding box center [838, 193] width 409 height 477
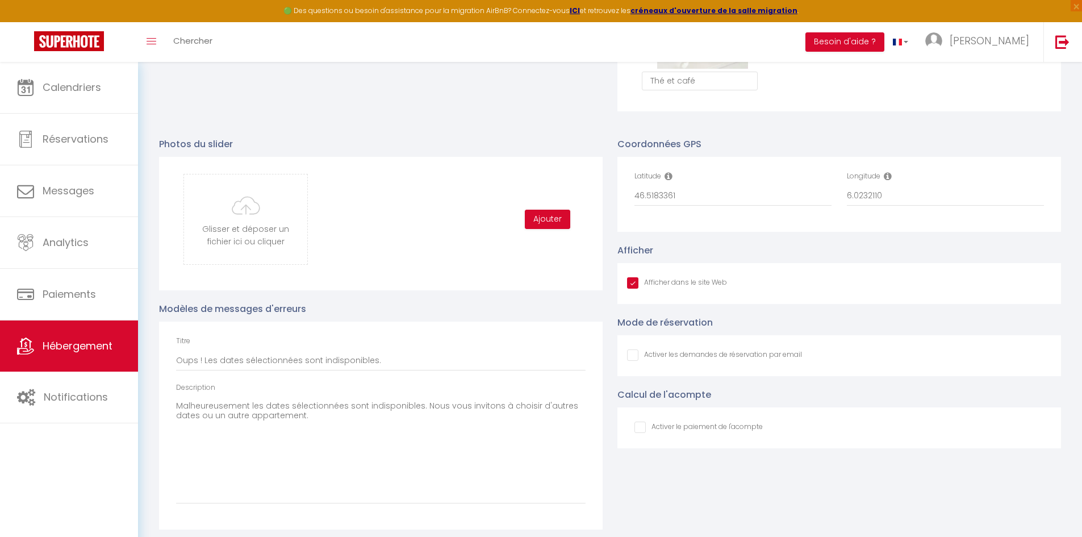
scroll to position [1145, 0]
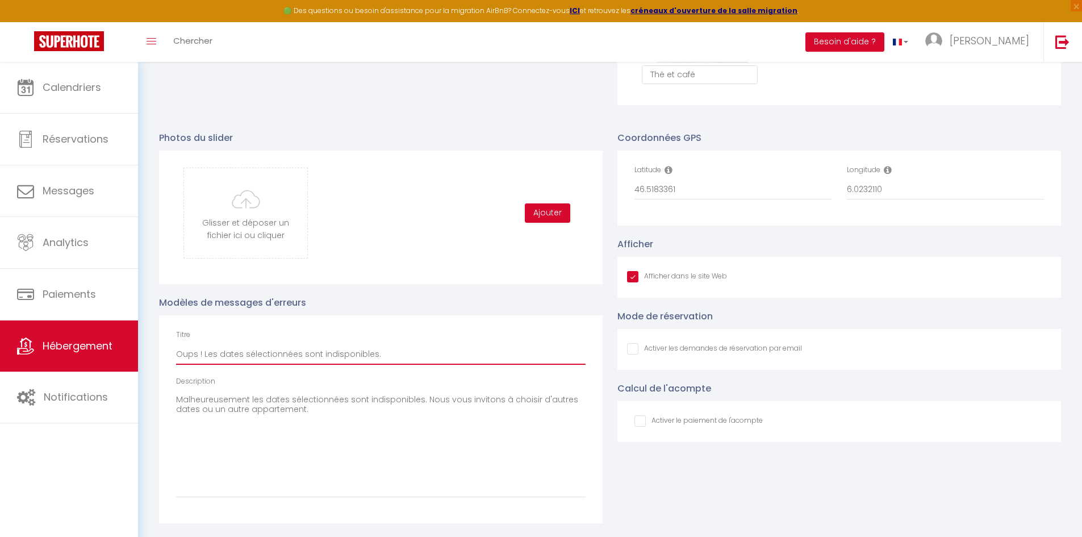
click at [392, 353] on input "Oups ! Les dates sélectionnées sont indisponibles." at bounding box center [380, 354] width 409 height 20
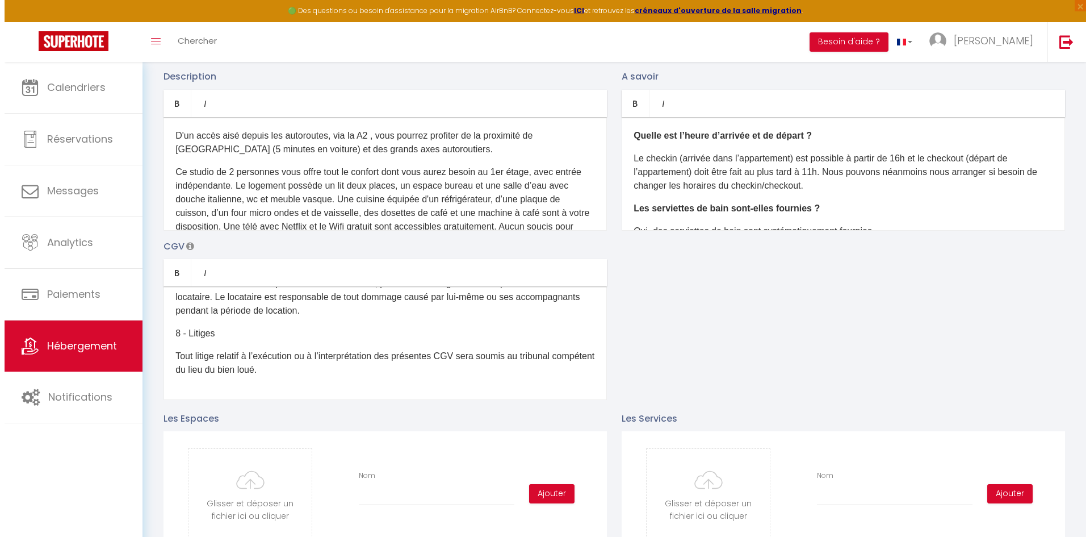
scroll to position [0, 0]
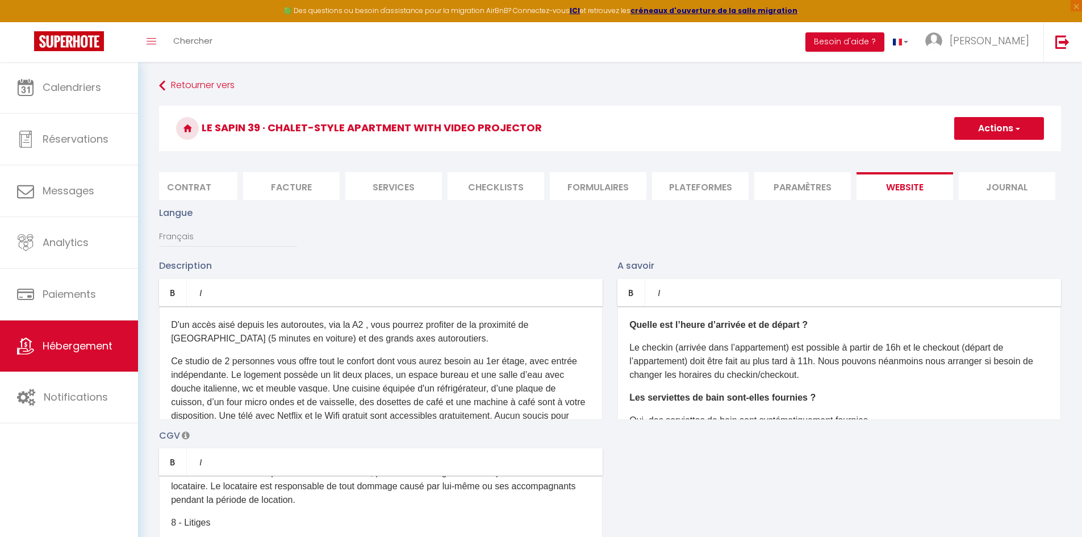
click at [1016, 116] on h3 "Le Sapin 39 · Chalet-style apartment with video projector" at bounding box center [610, 128] width 902 height 45
click at [1013, 130] on span "button" at bounding box center [1016, 128] width 7 height 11
click at [991, 153] on input "Enregistrer" at bounding box center [986, 153] width 42 height 11
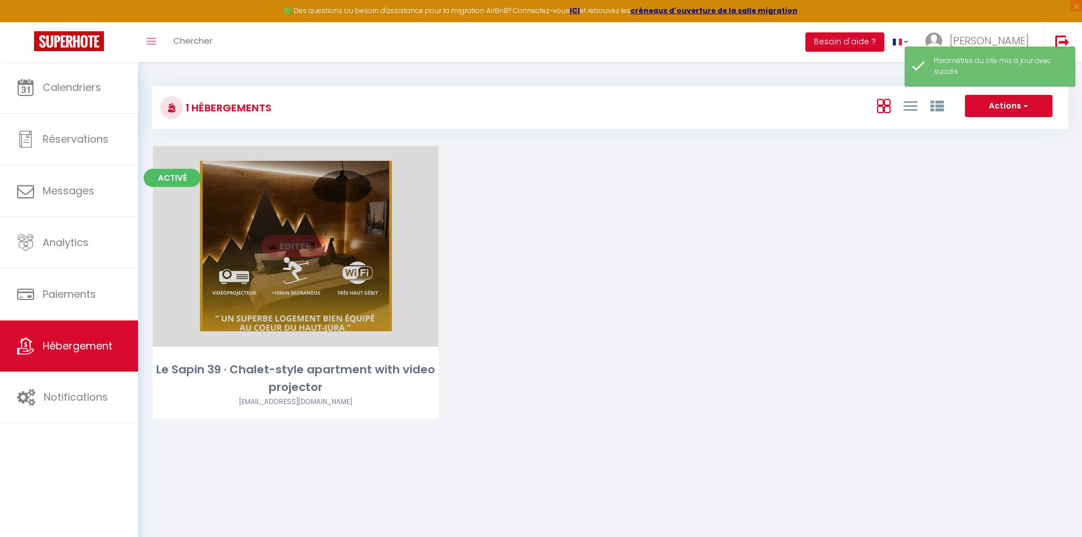
click at [294, 247] on link "Editer" at bounding box center [296, 245] width 68 height 23
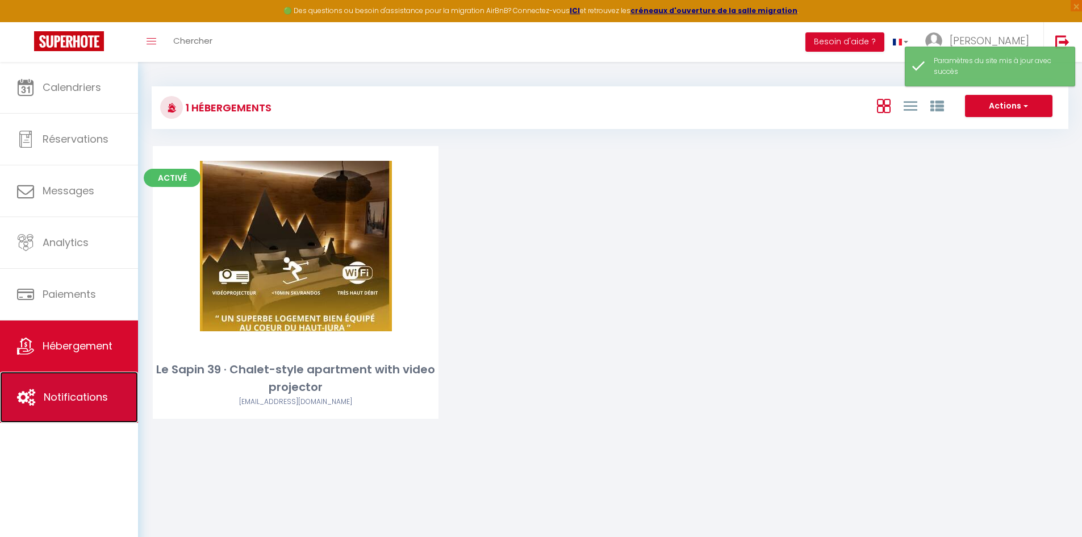
click at [61, 377] on link "Notifications" at bounding box center [69, 396] width 138 height 51
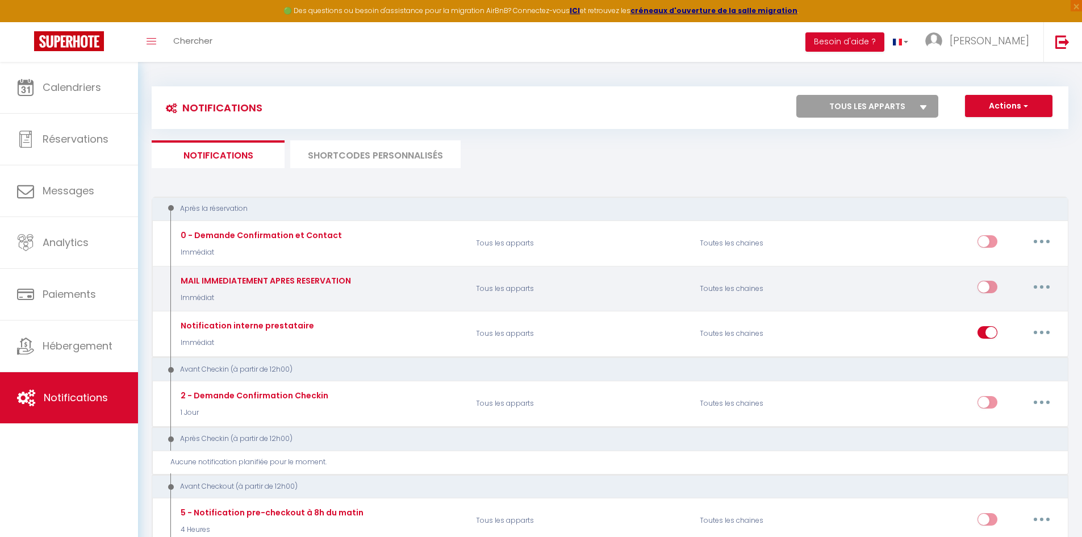
click at [1037, 287] on button "button" at bounding box center [1041, 287] width 32 height 18
click at [1012, 311] on link "Editer" at bounding box center [1012, 312] width 84 height 19
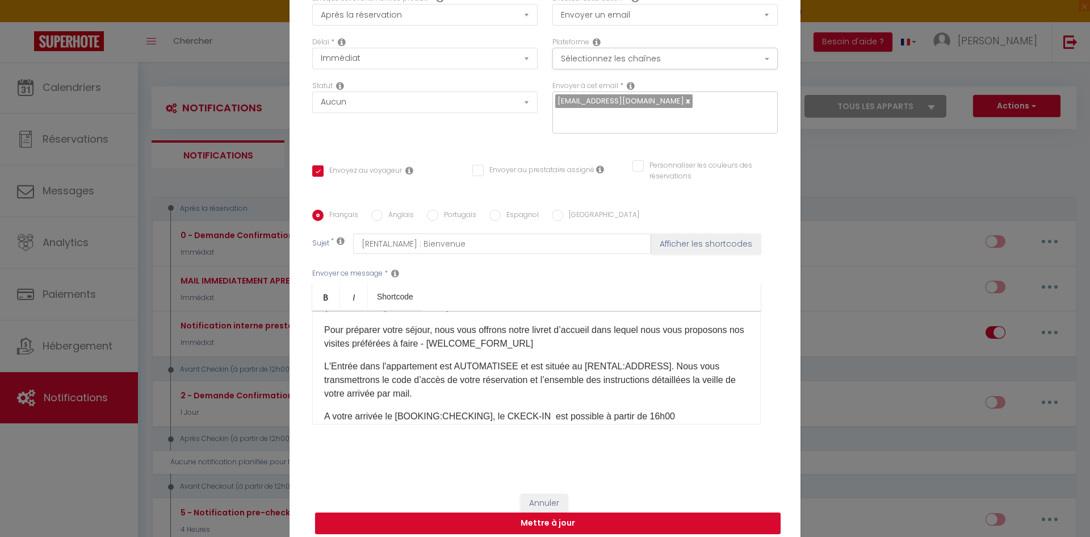
scroll to position [94, 0]
drag, startPoint x: 551, startPoint y: 338, endPoint x: 449, endPoint y: 343, distance: 102.9
click at [449, 343] on div "Bienvenue à [RENTAL:CITY] ! [GUEST:FIRST_NAME]​​ nous sommes ravis de vous accu…" at bounding box center [536, 368] width 449 height 114
click at [559, 337] on p "Pour préparer votre séjour, nous vous offrons notre livret d’accueil dans leque…" at bounding box center [536, 337] width 425 height 27
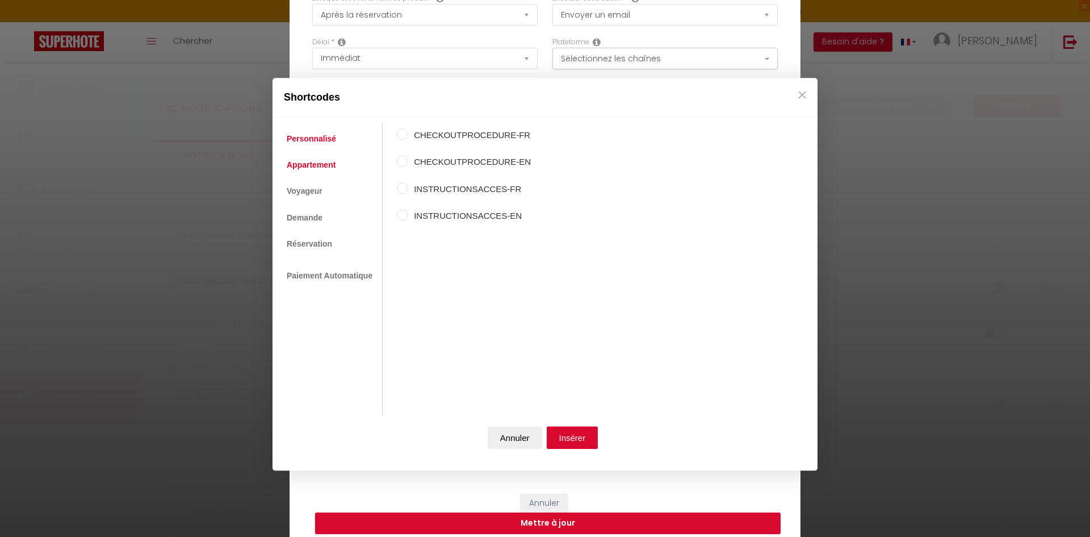
click at [313, 167] on link "Appartement" at bounding box center [311, 164] width 60 height 20
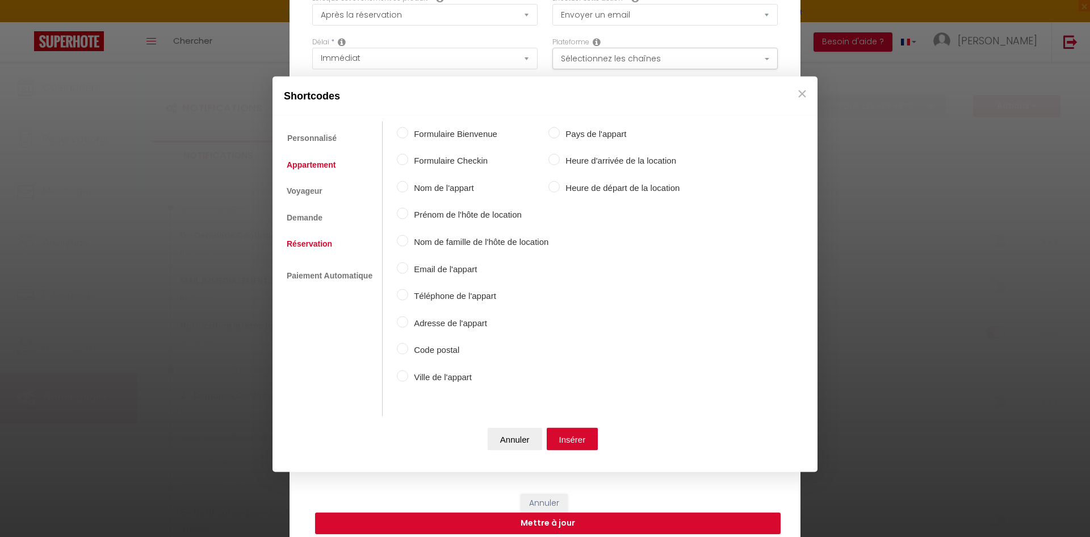
click at [314, 243] on link "Réservation" at bounding box center [309, 243] width 57 height 20
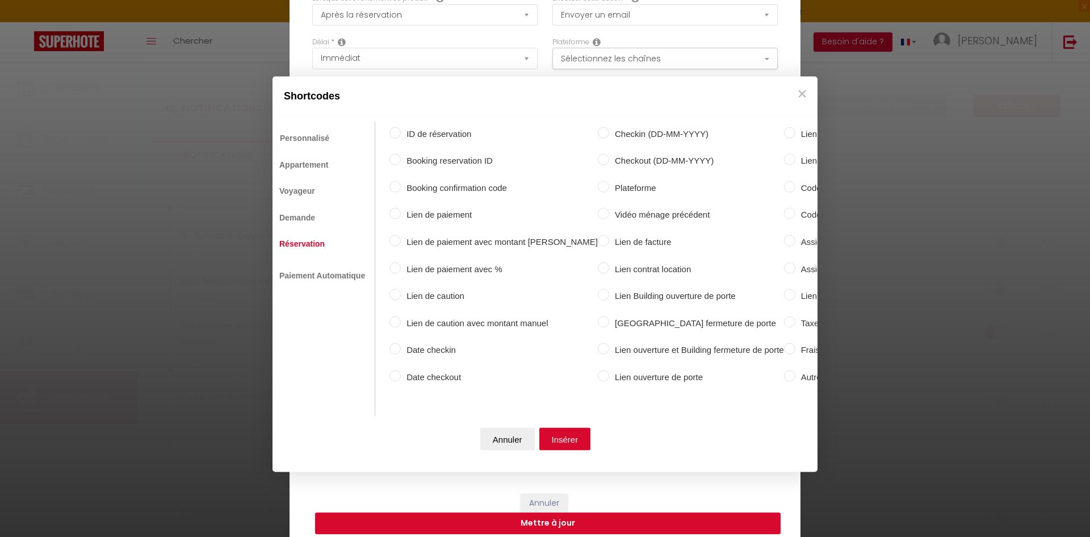
scroll to position [0, 0]
click at [304, 127] on link "Personnalisé" at bounding box center [311, 137] width 61 height 20
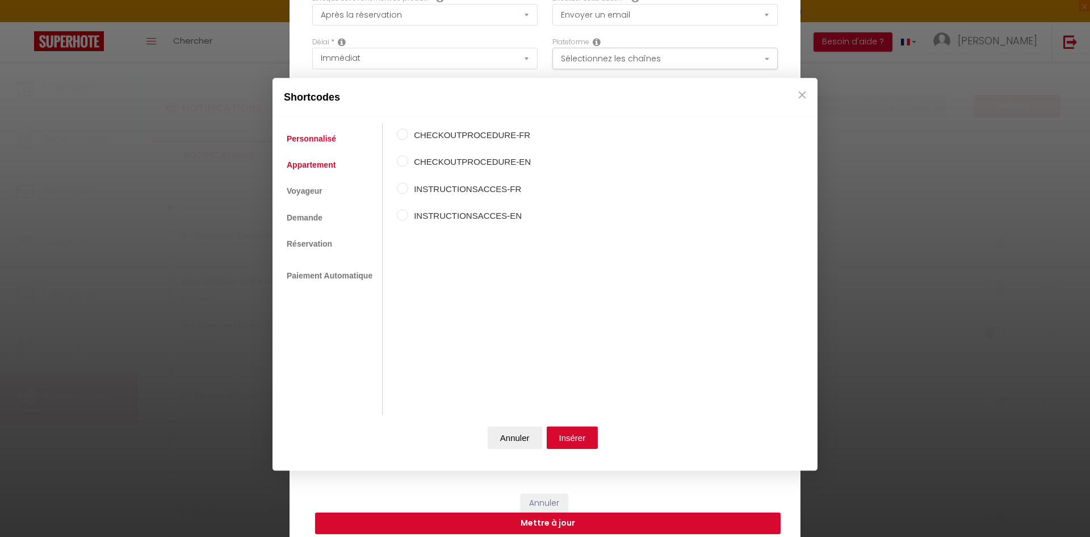
click at [312, 165] on link "Appartement" at bounding box center [311, 164] width 60 height 20
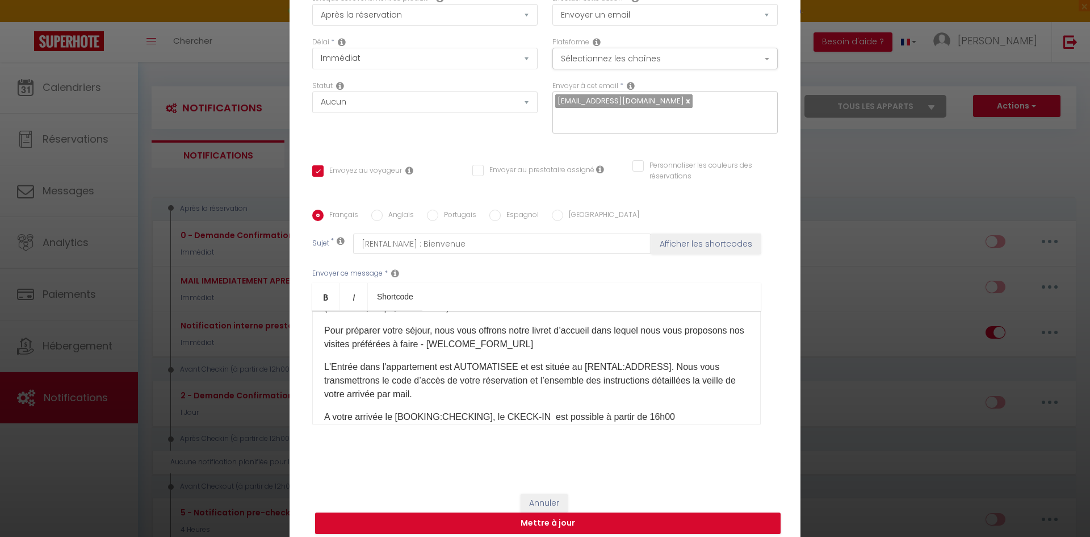
click at [806, 92] on button "×" at bounding box center [802, 93] width 17 height 23
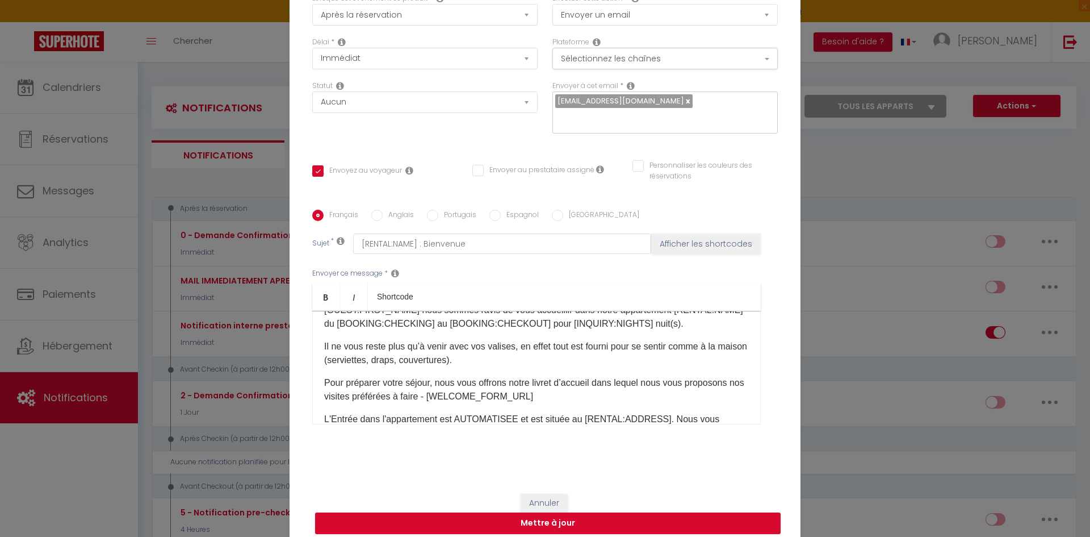
scroll to position [37, 0]
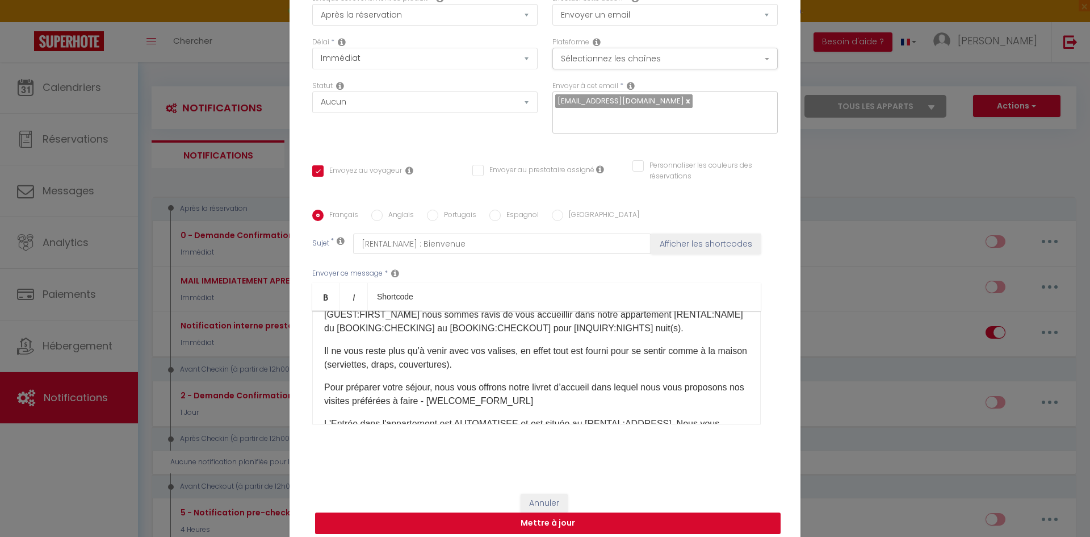
click at [606, 512] on button "Mettre à jour" at bounding box center [548, 523] width 466 height 22
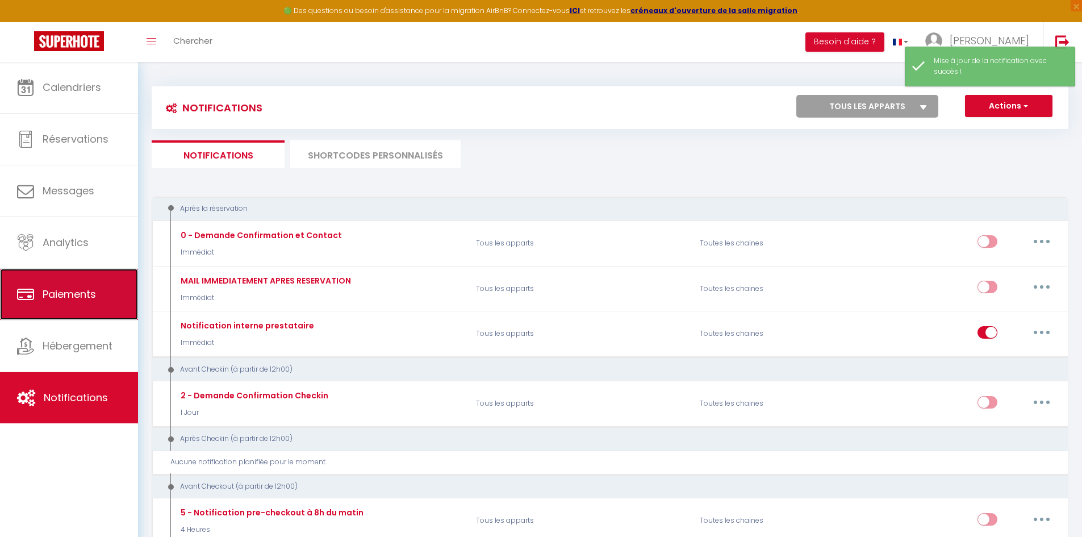
click at [67, 274] on link "Paiements" at bounding box center [69, 294] width 138 height 51
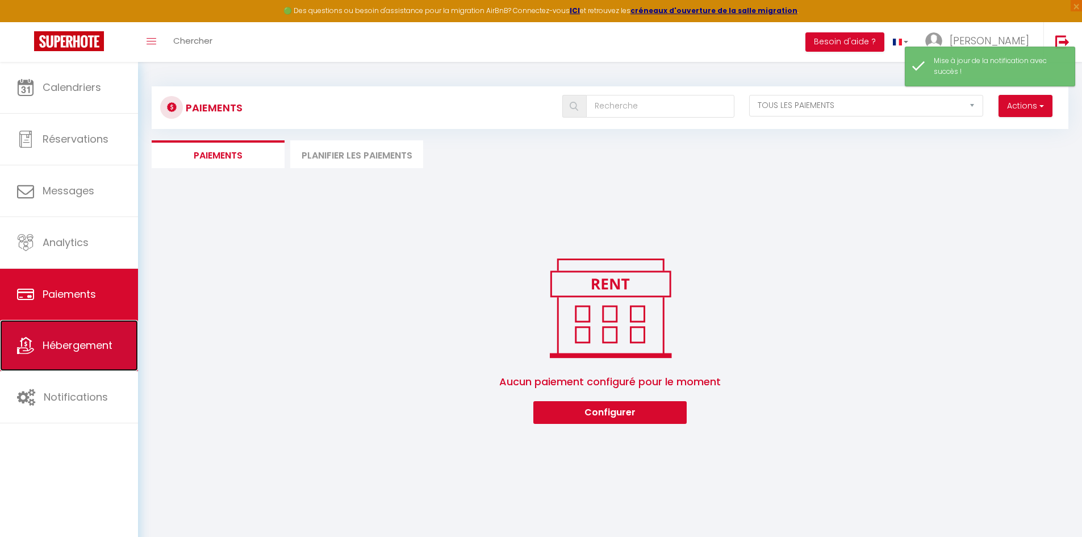
click at [77, 343] on span "Hébergement" at bounding box center [78, 345] width 70 height 14
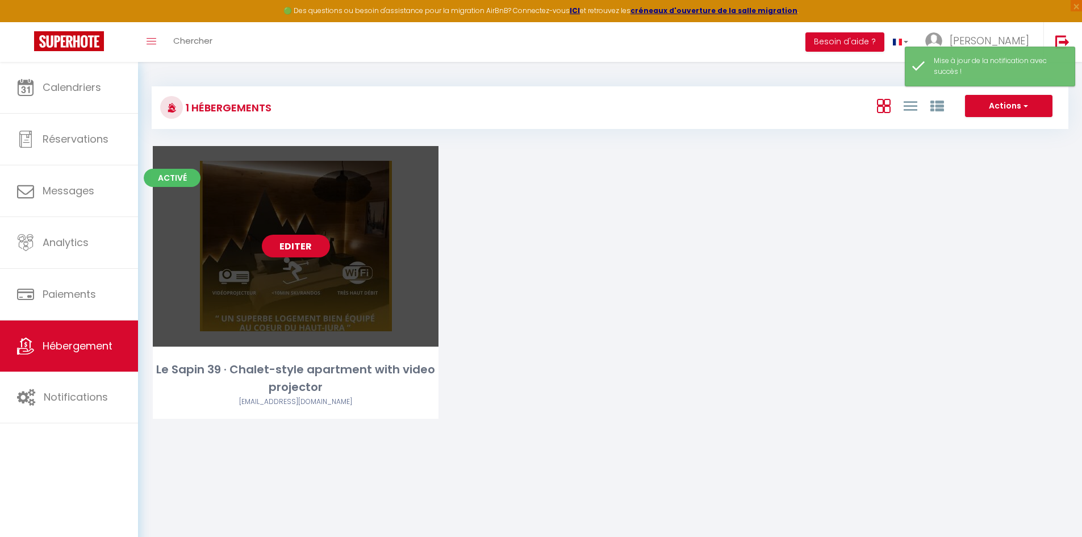
click at [304, 241] on link "Editer" at bounding box center [296, 245] width 68 height 23
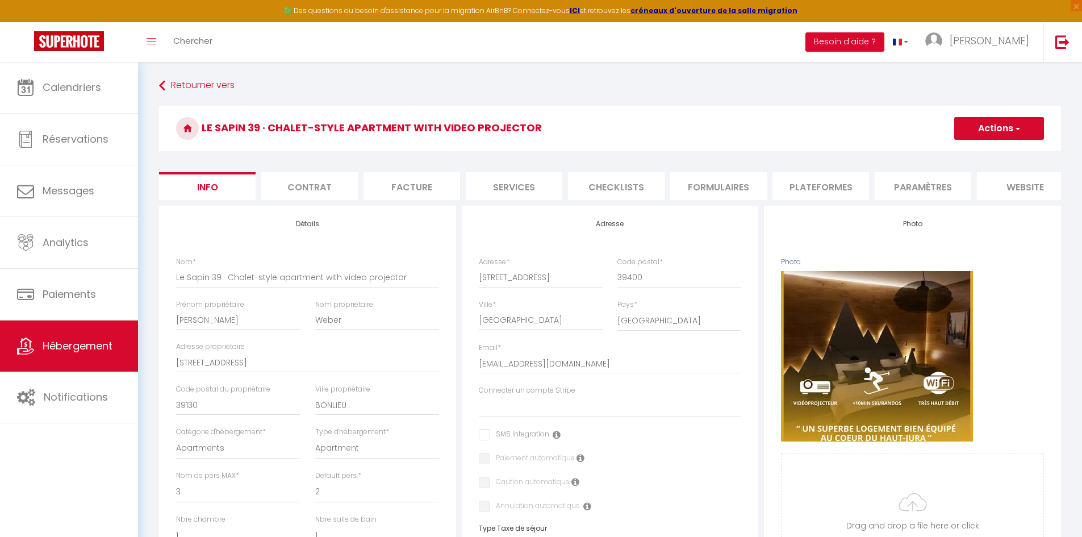
click at [723, 188] on li "Formulaires" at bounding box center [718, 186] width 97 height 28
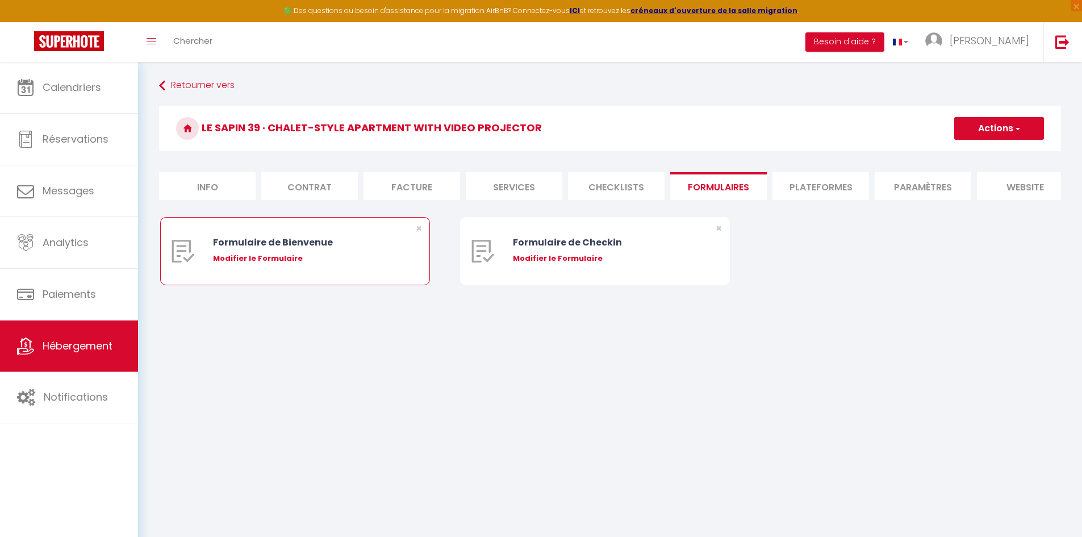
click at [372, 278] on div "Formulaire de Bienvenue Modifier le Formulaire" at bounding box center [306, 250] width 187 height 67
click at [255, 264] on div "Modifier le Formulaire" at bounding box center [306, 258] width 187 height 11
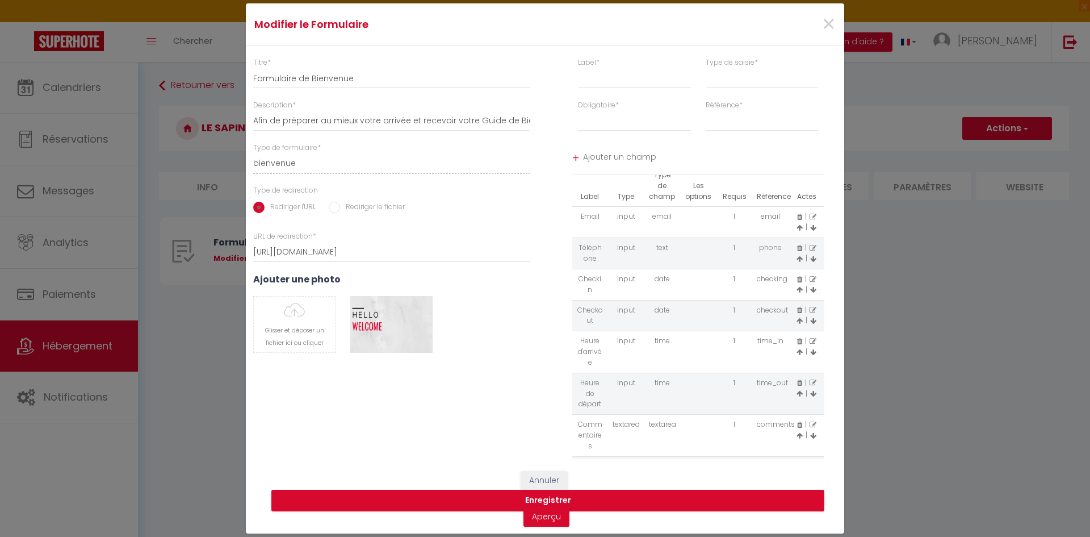
scroll to position [39, 0]
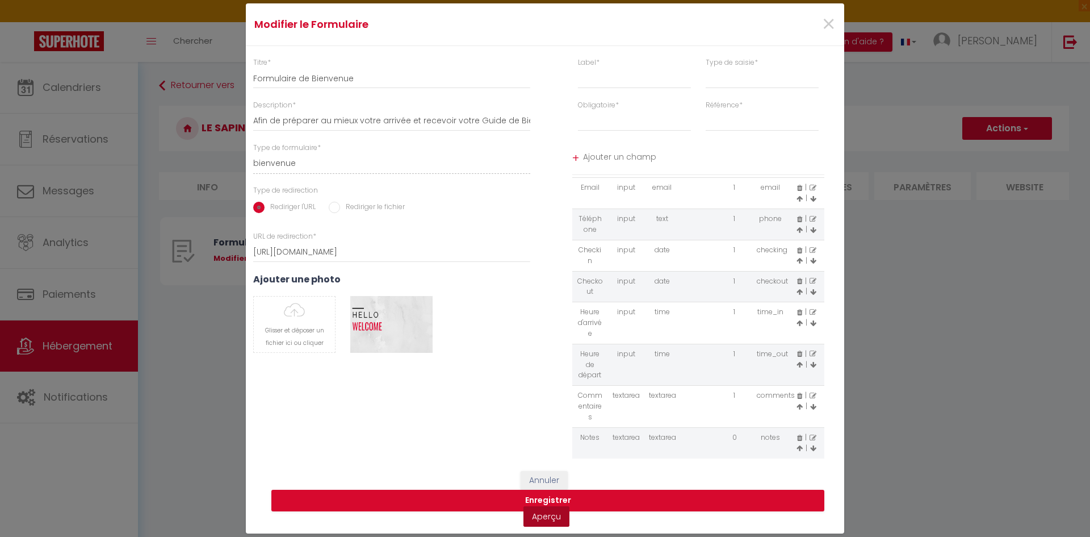
click at [554, 518] on link "Aperçu" at bounding box center [546, 516] width 46 height 20
click at [607, 78] on input "text" at bounding box center [634, 78] width 113 height 20
click at [728, 75] on select "input select textarea" at bounding box center [762, 78] width 113 height 20
click at [730, 78] on select "input select textarea" at bounding box center [762, 78] width 113 height 20
click at [633, 121] on select "Requis Optionnel" at bounding box center [634, 121] width 113 height 20
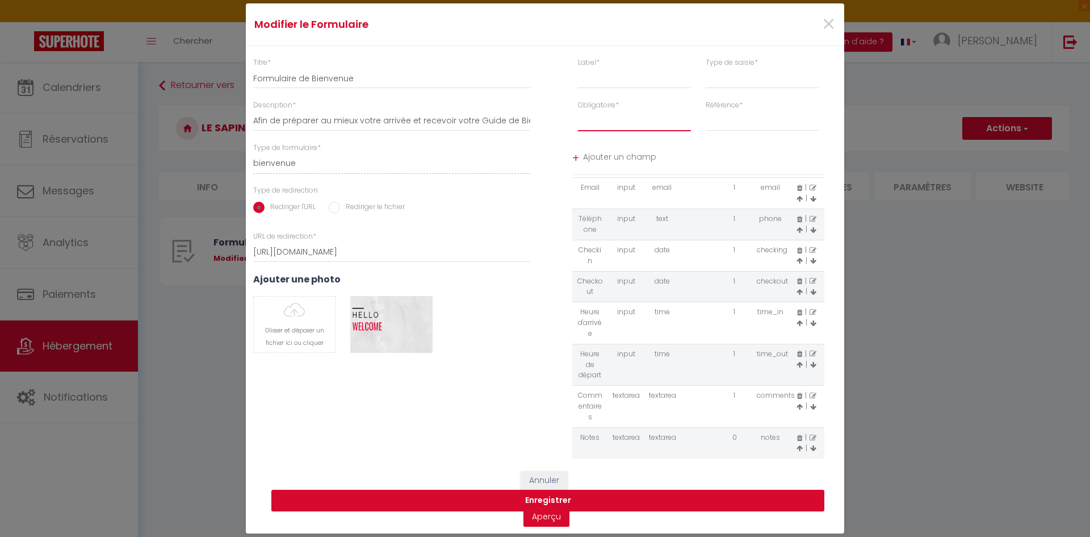
click at [633, 121] on select "Requis Optionnel" at bounding box center [634, 121] width 113 height 20
click at [691, 150] on span "Ajouter un champ" at bounding box center [704, 158] width 242 height 20
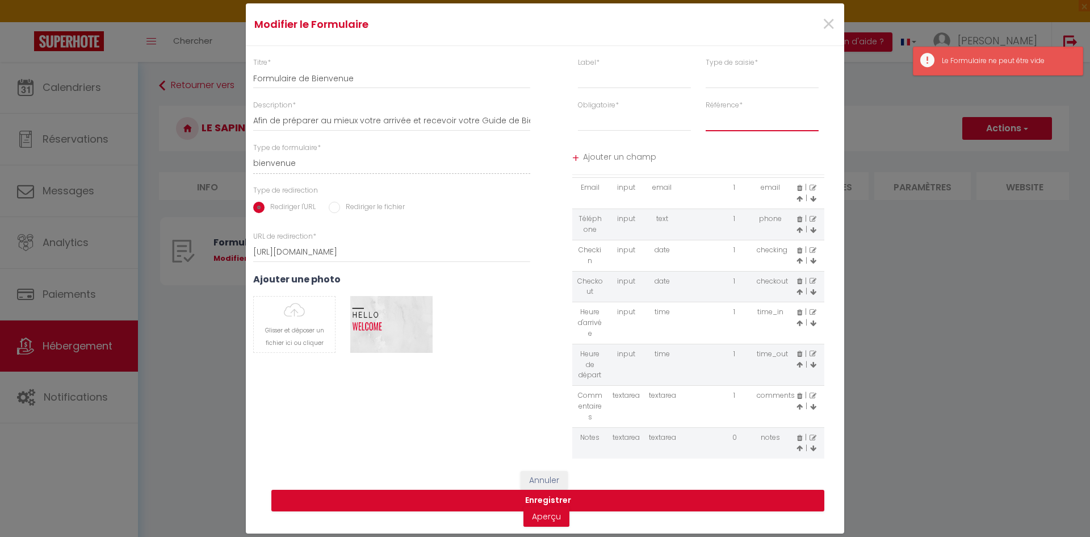
click at [735, 123] on select "first_name last_name" at bounding box center [762, 121] width 113 height 20
click at [676, 150] on span "Ajouter un champ" at bounding box center [704, 158] width 242 height 20
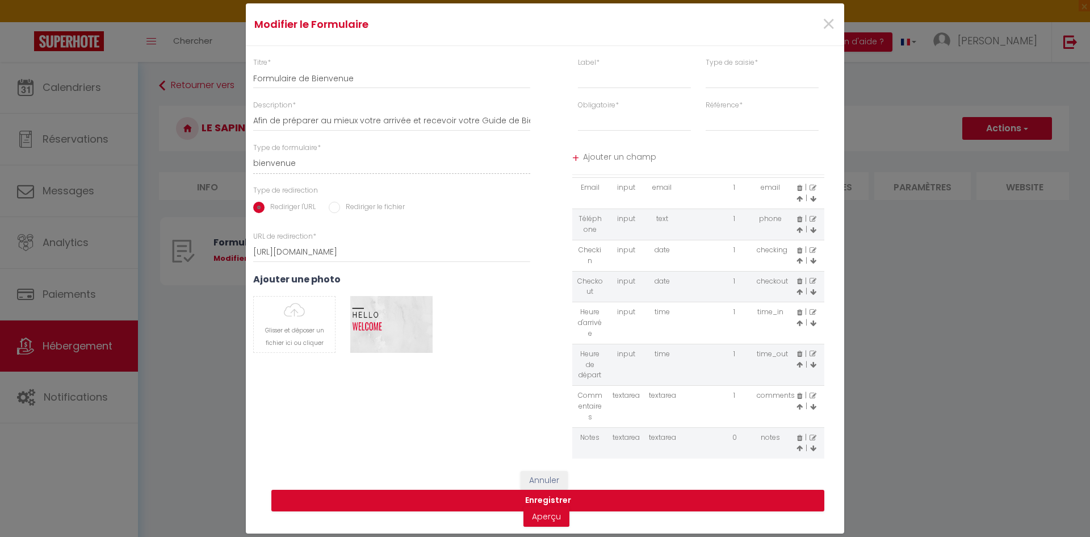
click at [622, 155] on span "Ajouter un champ" at bounding box center [704, 158] width 242 height 20
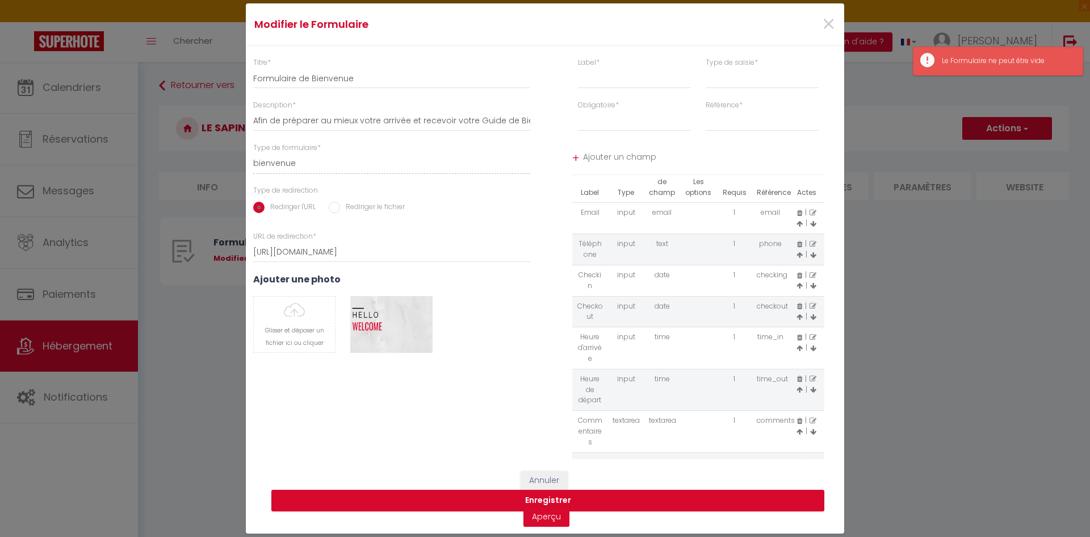
scroll to position [0, 0]
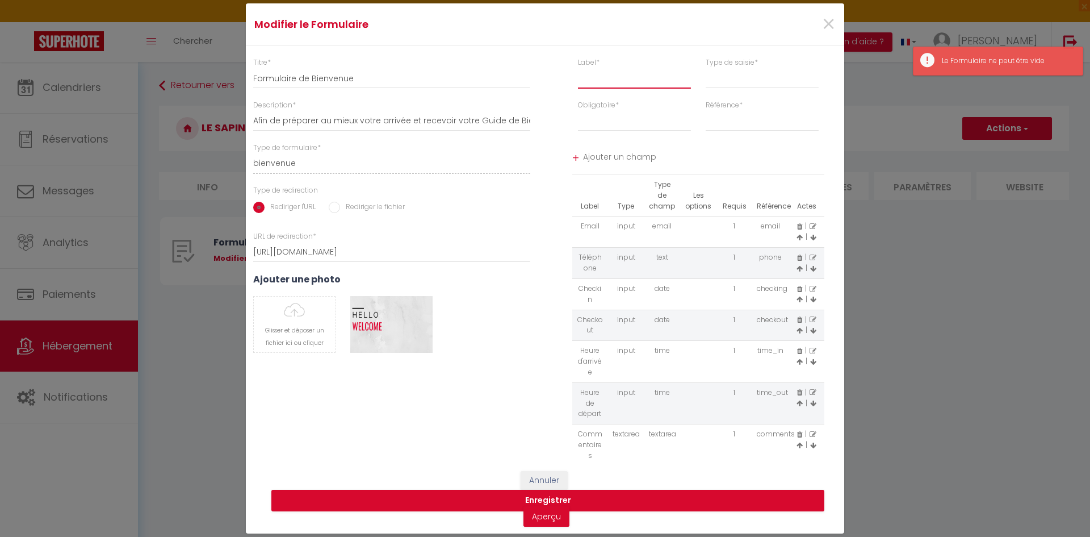
click at [613, 74] on input "text" at bounding box center [634, 78] width 113 height 20
click at [717, 74] on select "input select textarea" at bounding box center [762, 78] width 113 height 20
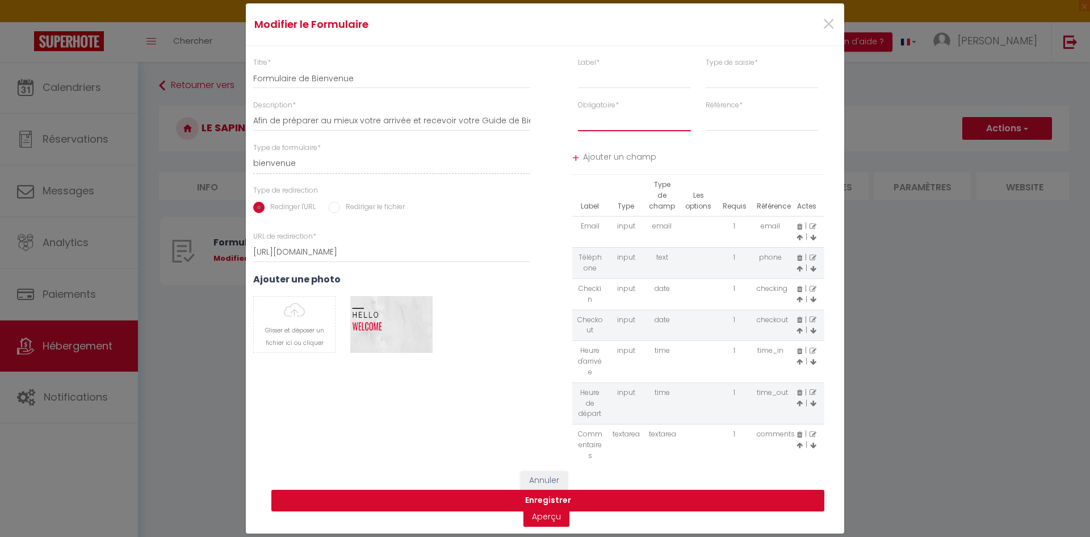
click at [611, 125] on select "Requis Optionnel" at bounding box center [634, 121] width 113 height 20
click at [752, 116] on select "first_name last_name" at bounding box center [762, 121] width 113 height 20
click at [664, 155] on span "Ajouter un champ" at bounding box center [704, 158] width 242 height 20
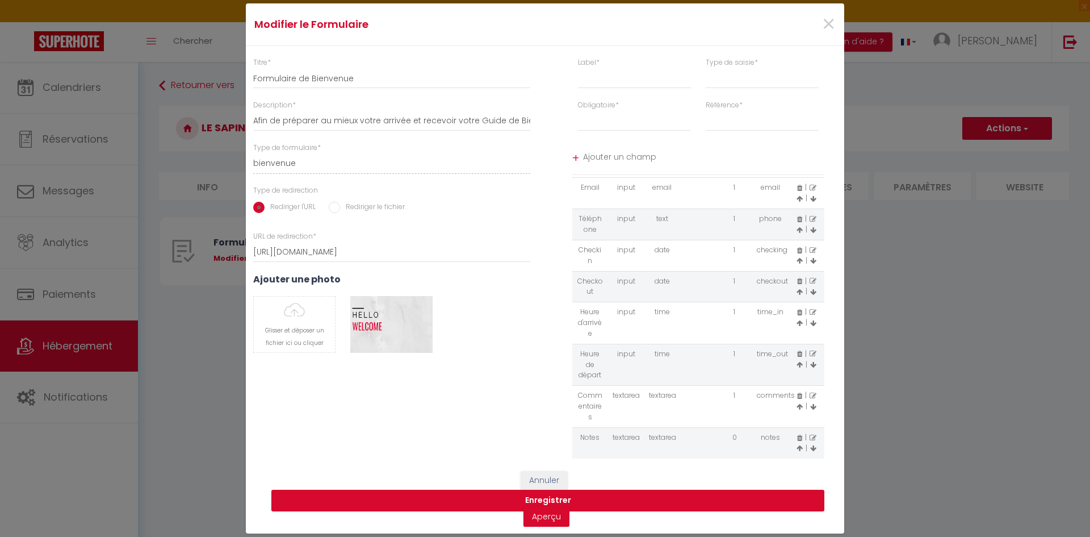
click at [797, 439] on icon at bounding box center [799, 437] width 5 height 7
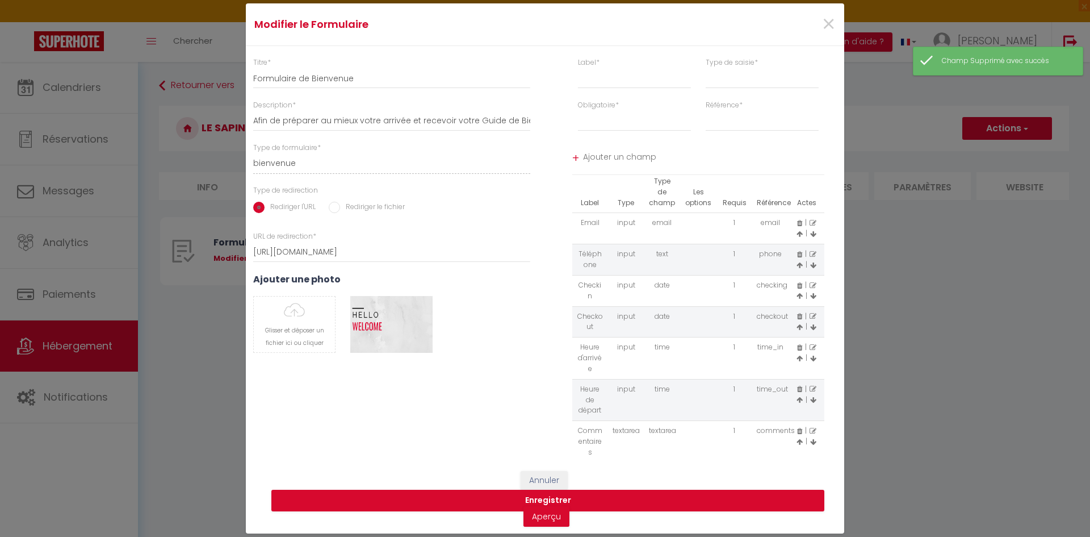
scroll to position [0, 0]
click at [797, 287] on icon at bounding box center [799, 289] width 5 height 7
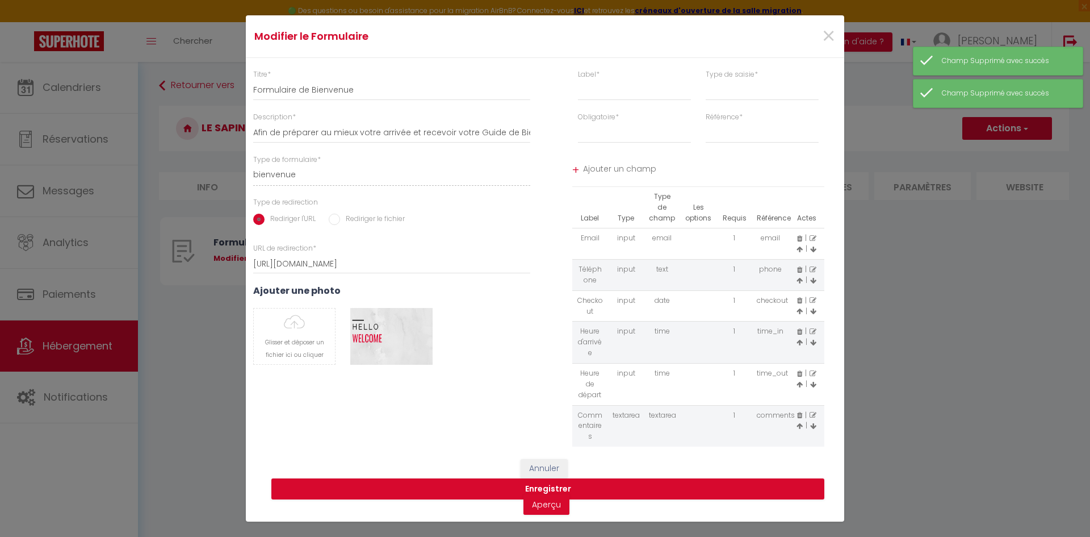
click at [799, 300] on icon at bounding box center [799, 300] width 5 height 7
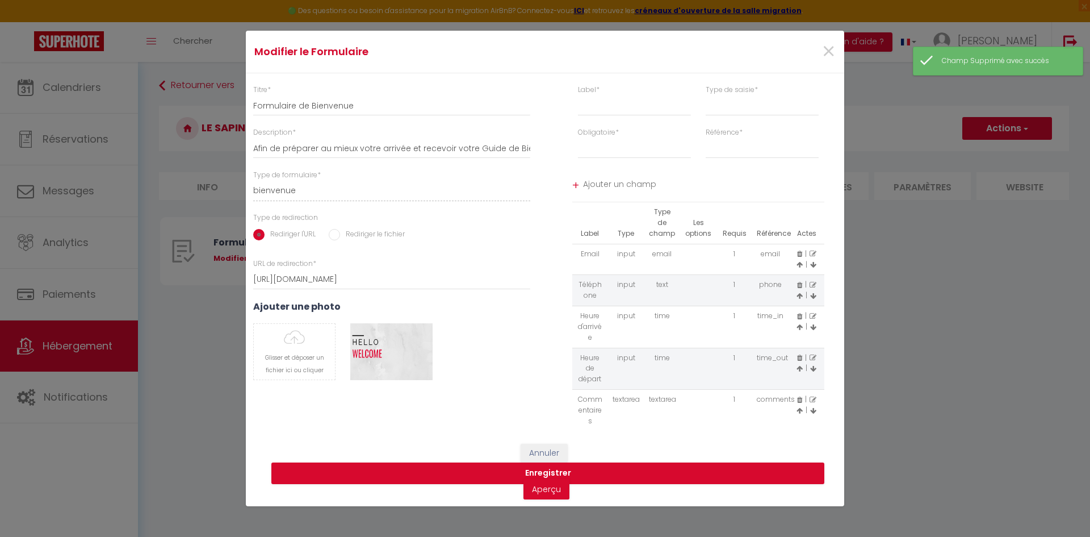
click at [814, 317] on icon at bounding box center [813, 316] width 7 height 7
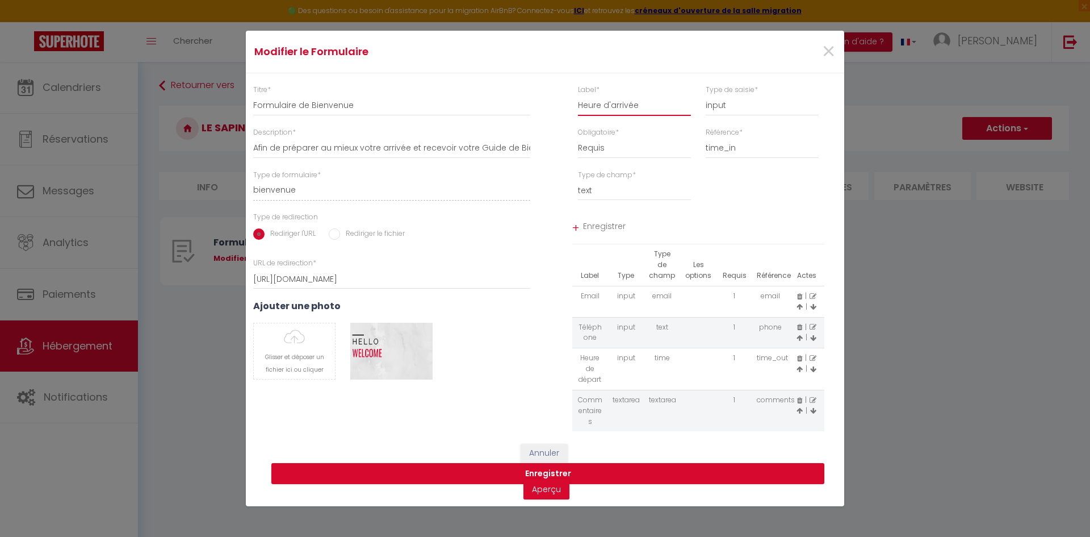
click at [650, 107] on input "Heure d'arrivée" at bounding box center [634, 105] width 113 height 20
click at [742, 191] on div "Type de champ * text email radio time checkbox password date Ajouter une option" at bounding box center [698, 191] width 307 height 43
click at [609, 225] on span "Enregistrer" at bounding box center [704, 227] width 242 height 20
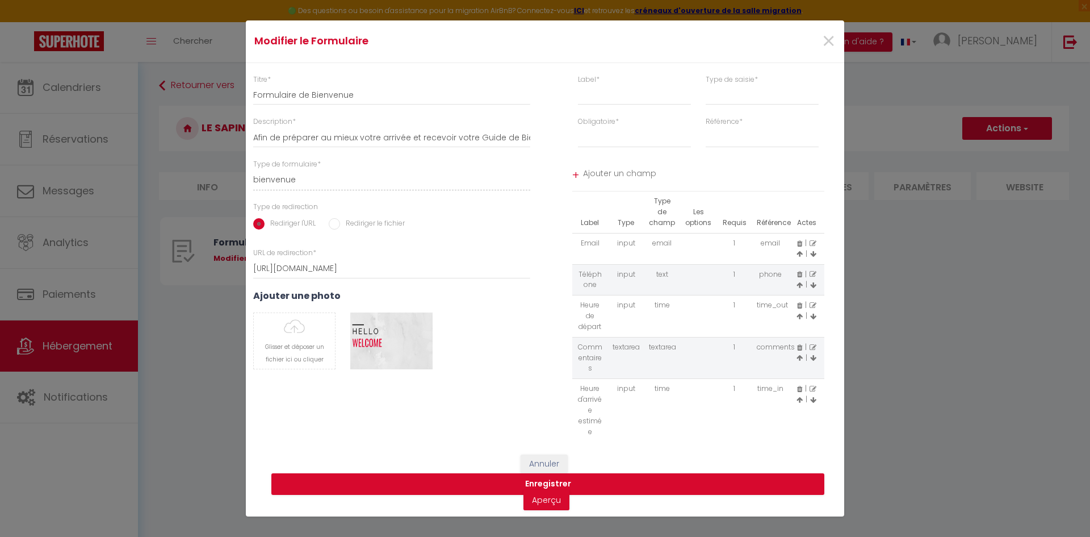
click at [799, 401] on icon at bounding box center [800, 399] width 6 height 7
click at [801, 357] on icon at bounding box center [800, 357] width 6 height 7
click at [812, 368] on icon at bounding box center [813, 368] width 7 height 7
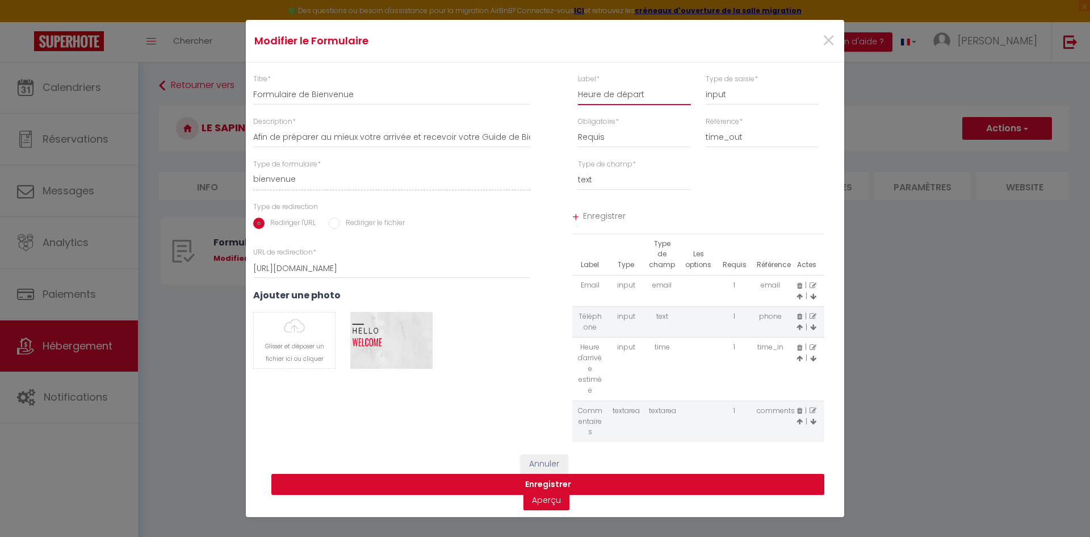
click at [652, 86] on input "Heure de départ" at bounding box center [634, 95] width 113 height 20
click at [592, 214] on span "Enregistrer" at bounding box center [704, 217] width 242 height 20
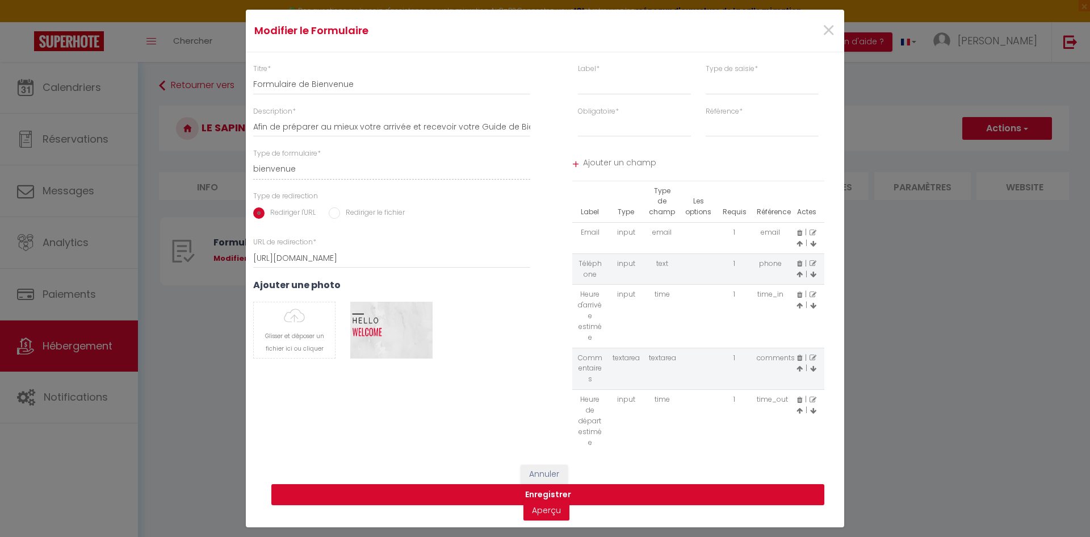
click at [799, 412] on icon at bounding box center [800, 410] width 6 height 7
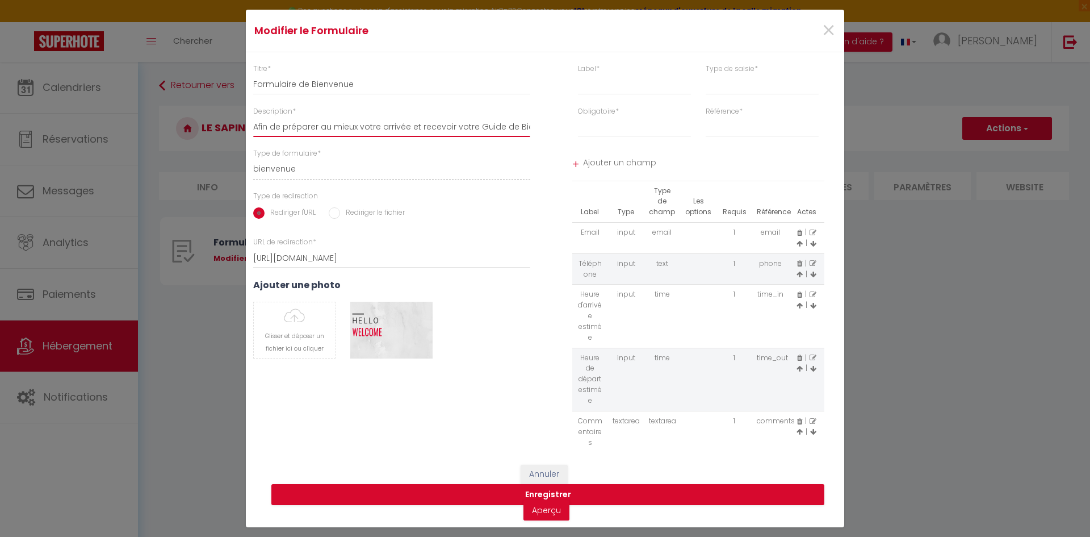
scroll to position [0, 217]
drag, startPoint x: 480, startPoint y: 130, endPoint x: 560, endPoint y: 120, distance: 81.2
click at [560, 120] on div "Titre * Formulaire de Bienvenue Description * Afin de préparer au mieux votre a…" at bounding box center [544, 258] width 613 height 389
click at [491, 127] on input "Afin de préparer au mieux votre arrivée et recevoir votre Guide de Bienvenue, j…" at bounding box center [391, 126] width 277 height 20
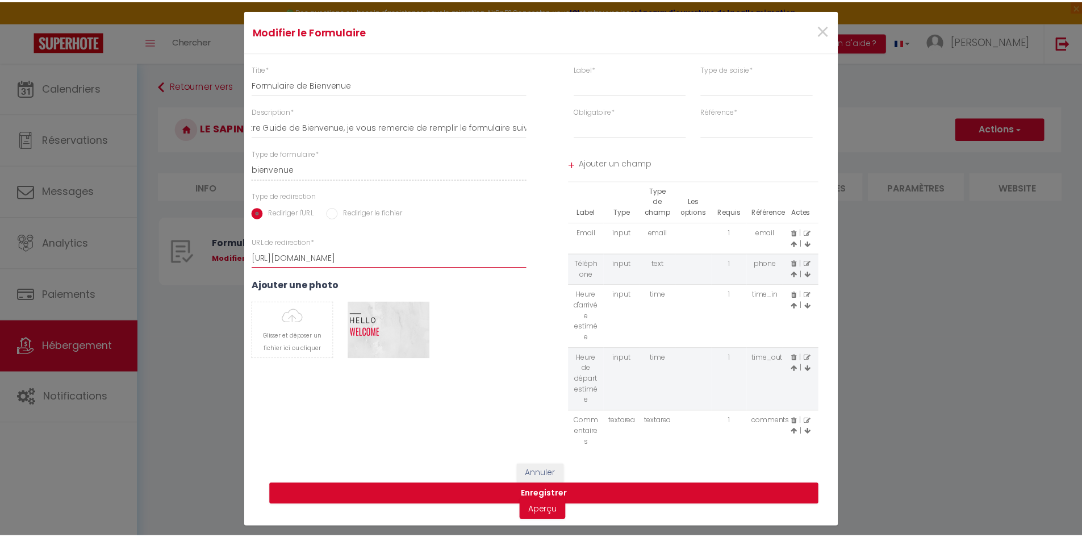
scroll to position [0, 0]
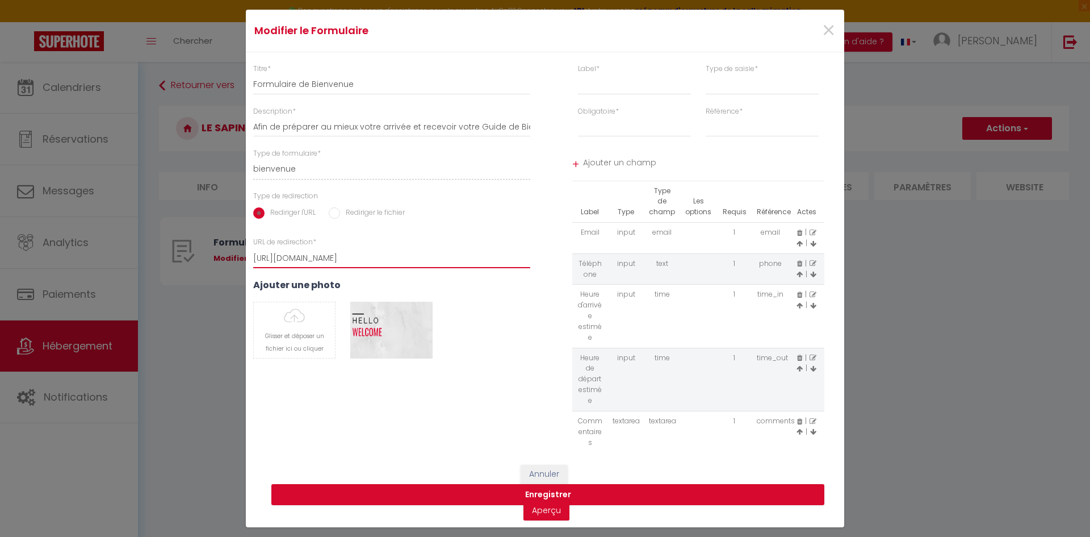
click at [417, 257] on input "[URL][DOMAIN_NAME]" at bounding box center [391, 258] width 277 height 20
drag, startPoint x: 421, startPoint y: 255, endPoint x: 223, endPoint y: 250, distance: 198.2
click at [217, 250] on div "Modifier le Formulaire × Titre * Formulaire de Bienvenue Description * Afin de …" at bounding box center [545, 268] width 1090 height 537
click at [596, 493] on button "Enregistrer" at bounding box center [547, 495] width 553 height 22
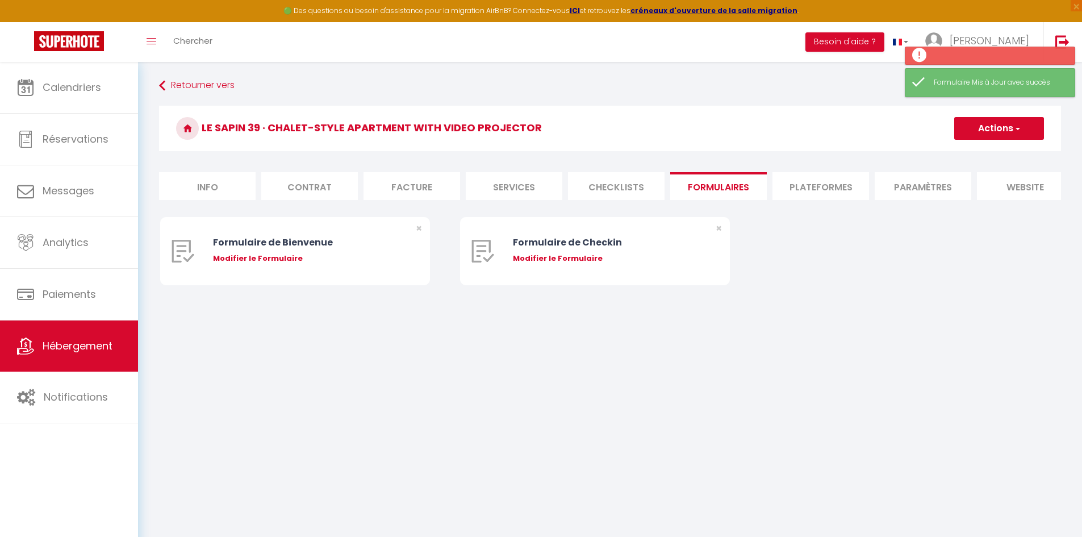
click at [576, 409] on body "🟢 Des questions ou besoin d'assistance pour la migration AirBnB? Connectez-vous…" at bounding box center [541, 330] width 1082 height 537
click at [970, 277] on div "Formulaire de Bienvenue Modifier le Formulaire × Formulaire de Checkin Modifier…" at bounding box center [609, 262] width 899 height 91
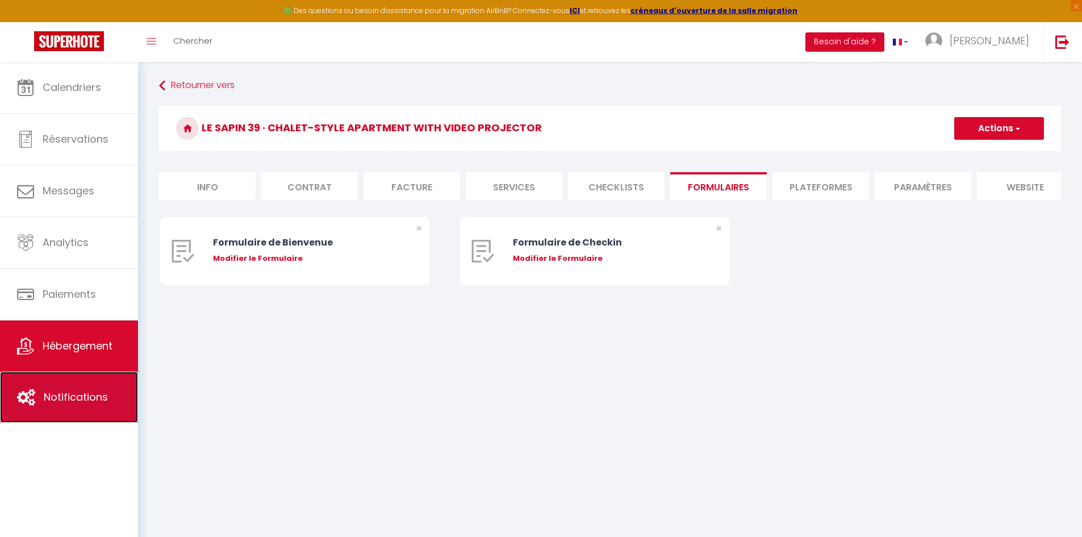
click at [66, 405] on link "Notifications" at bounding box center [69, 396] width 138 height 51
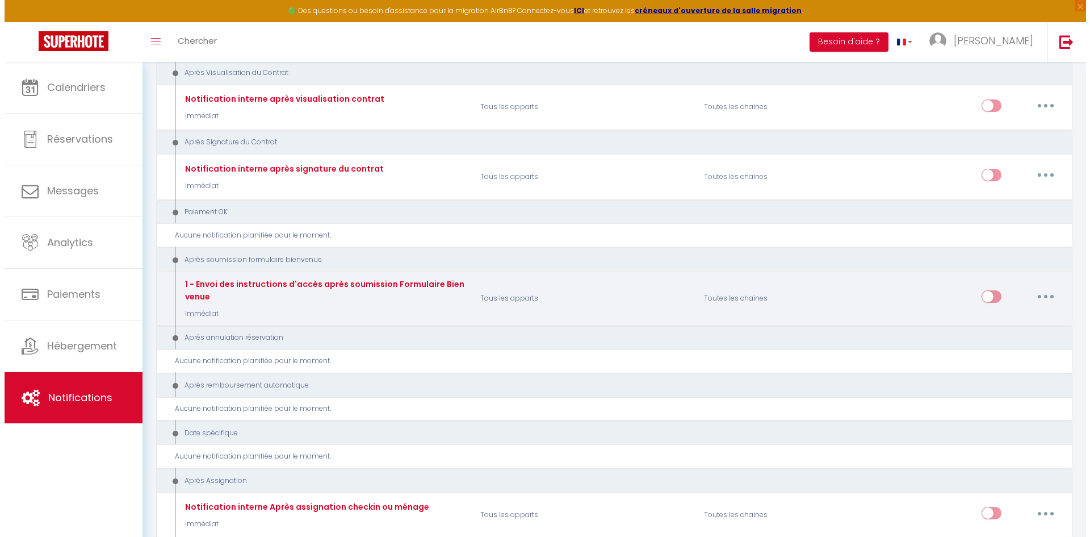
scroll to position [1192, 0]
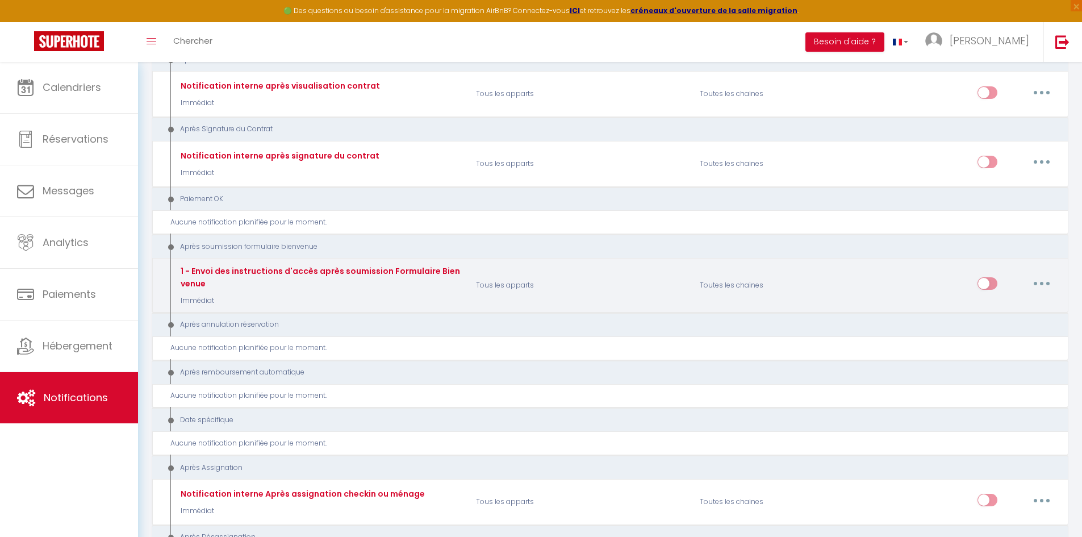
click at [1042, 286] on button "button" at bounding box center [1041, 283] width 32 height 18
click at [1017, 310] on link "Editer" at bounding box center [1012, 309] width 84 height 19
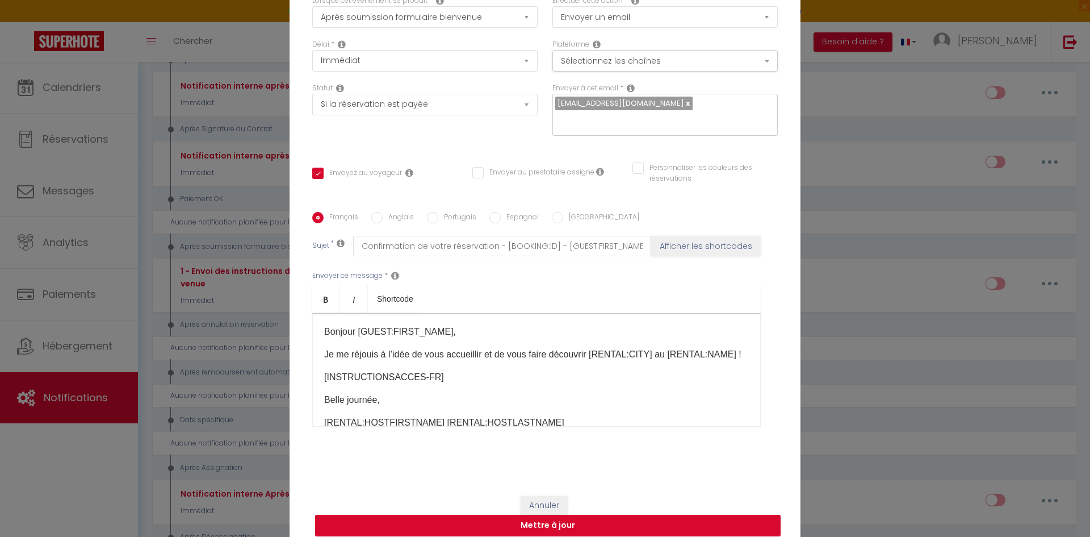
scroll to position [81, 0]
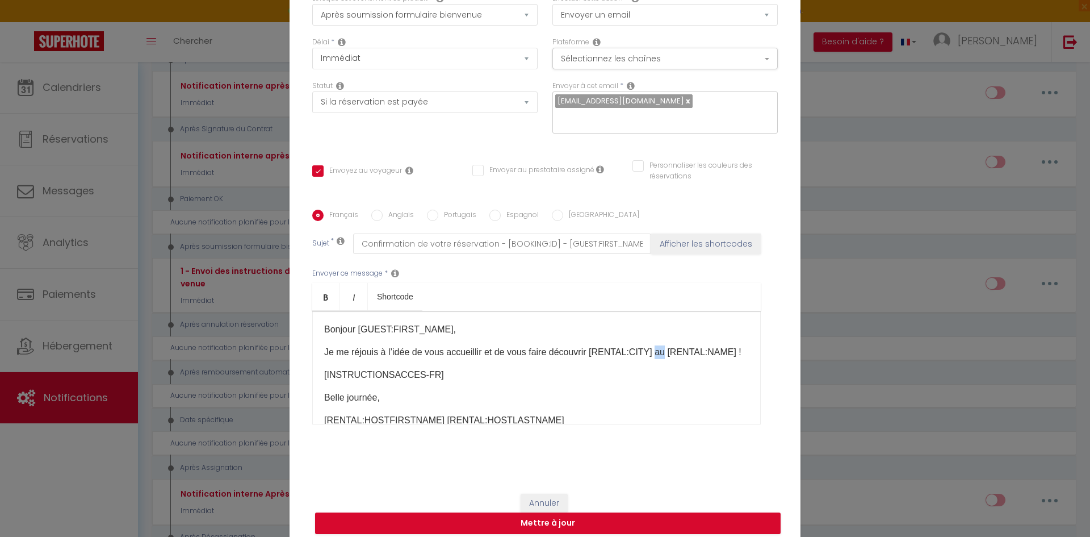
drag, startPoint x: 664, startPoint y: 344, endPoint x: 656, endPoint y: 346, distance: 8.1
click at [656, 346] on p "Je me réjouis à l’idée de vous accueillir et de vous faire découvrir [RENTAL:CI…" at bounding box center [536, 352] width 425 height 14
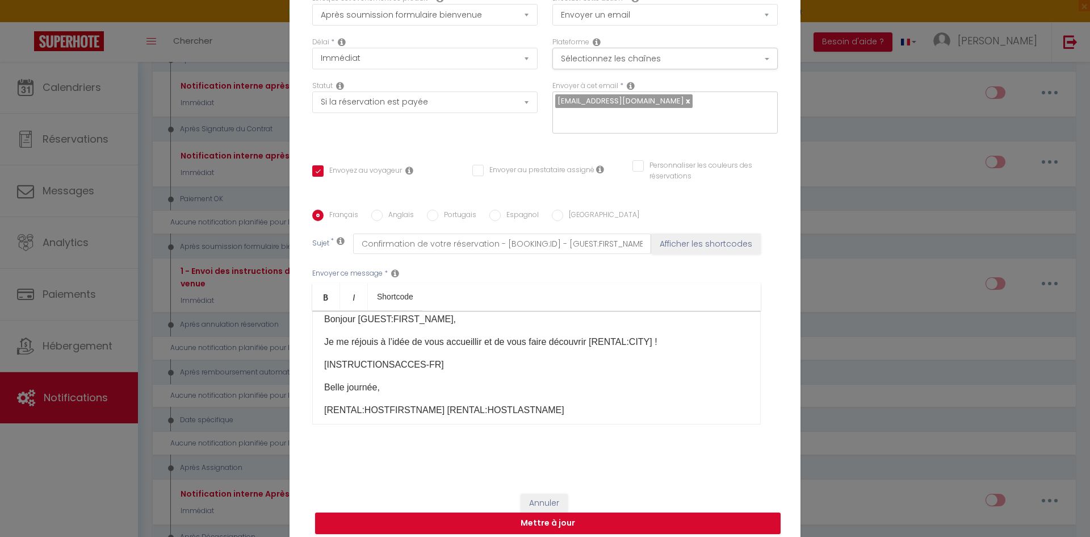
scroll to position [26, 0]
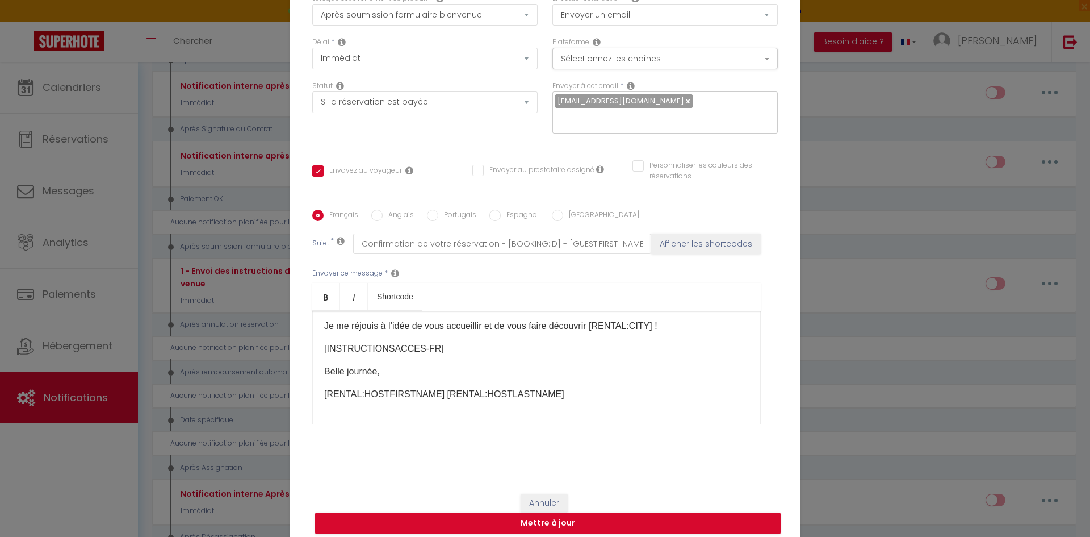
click at [445, 342] on p "[INSTRUCTIONSACCES-FR]" at bounding box center [536, 349] width 425 height 14
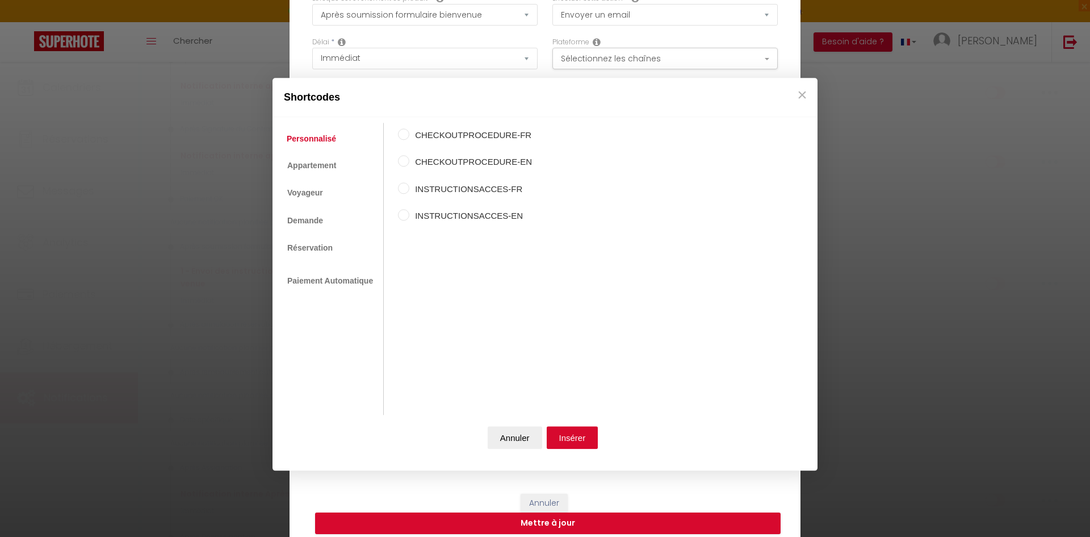
click at [404, 188] on input "INSTRUCTIONSACCES-FR" at bounding box center [403, 187] width 11 height 11
click at [575, 437] on button "Insérer" at bounding box center [573, 437] width 52 height 23
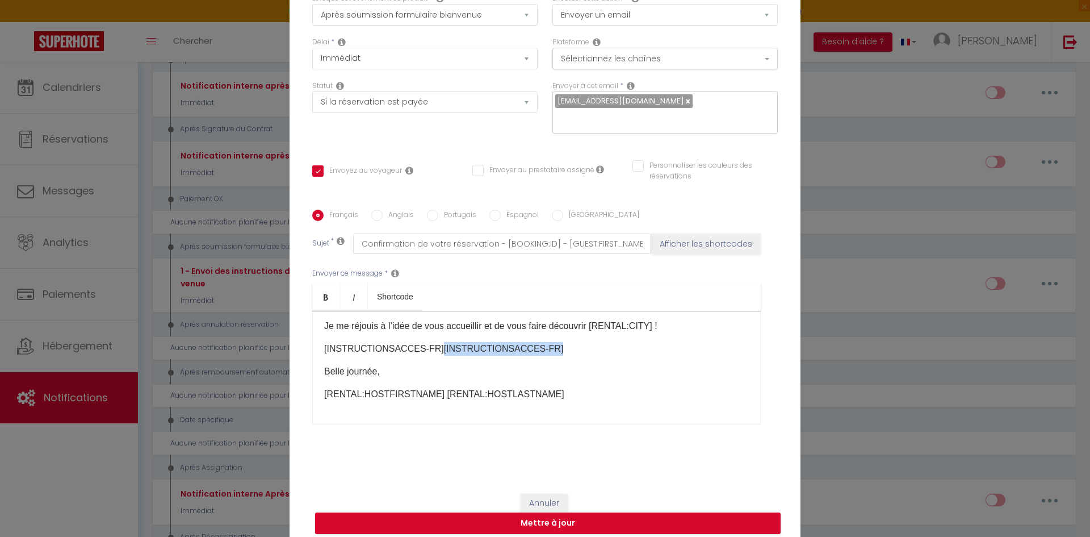
drag, startPoint x: 546, startPoint y: 339, endPoint x: 423, endPoint y: 345, distance: 122.8
click at [423, 345] on p "[INSTRUCTIONSACCES-FR] [INSTRUCTIONSACCES-FR] ​" at bounding box center [536, 349] width 425 height 14
drag, startPoint x: 548, startPoint y: 389, endPoint x: 429, endPoint y: 398, distance: 119.0
click at [429, 398] on div "Bonjour [GUEST:FIRST_NAME], Je me réjouis à l’idée de vous accueillir et de vou…" at bounding box center [536, 368] width 449 height 114
click at [429, 445] on div "Français [DEMOGRAPHIC_DATA] Portugais Espagnol Italien Sujet * Confirmation de …" at bounding box center [545, 323] width 466 height 263
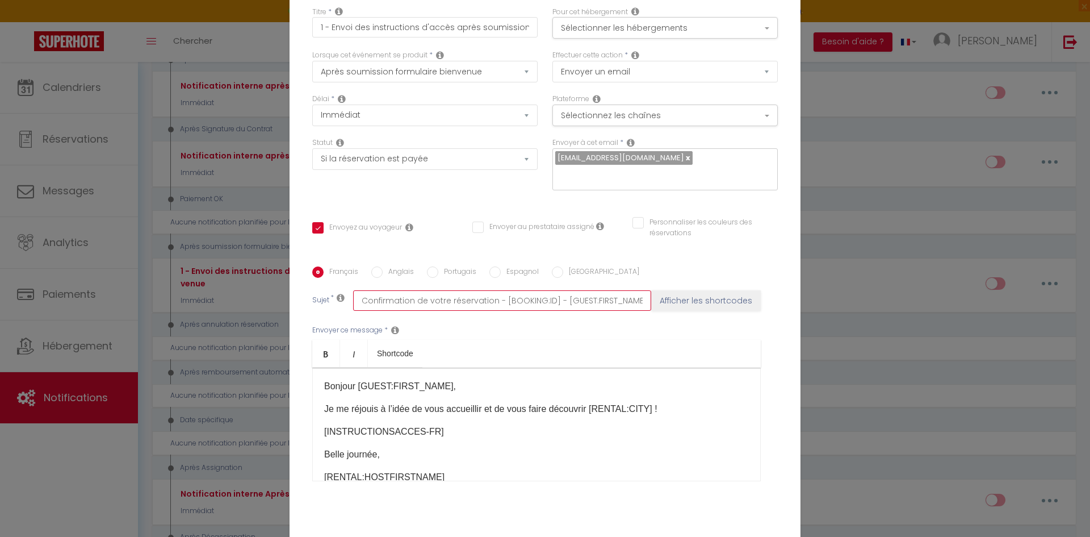
scroll to position [0, 133]
drag, startPoint x: 500, startPoint y: 292, endPoint x: 667, endPoint y: 290, distance: 166.9
click at [667, 290] on div "Sujet * Confirmation de votre réservation - [BOOKING:ID] - [GUEST:FIRST_NAME] […" at bounding box center [545, 300] width 466 height 20
click at [556, 297] on input "Confirmation de votre réservation - [BOOKING:ID] - [GUEST:FIRST_NAME] [GUEST:LA…" at bounding box center [502, 300] width 298 height 20
click at [556, 340] on ul "Bold Italic Shortcode" at bounding box center [536, 354] width 449 height 28
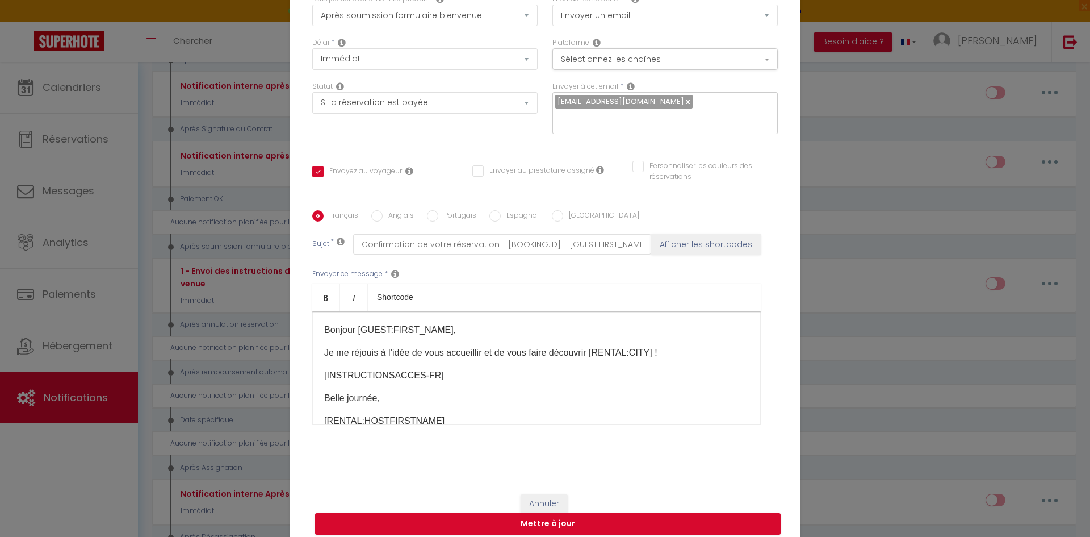
scroll to position [81, 0]
click at [552, 512] on button "Mettre à jour" at bounding box center [548, 523] width 466 height 22
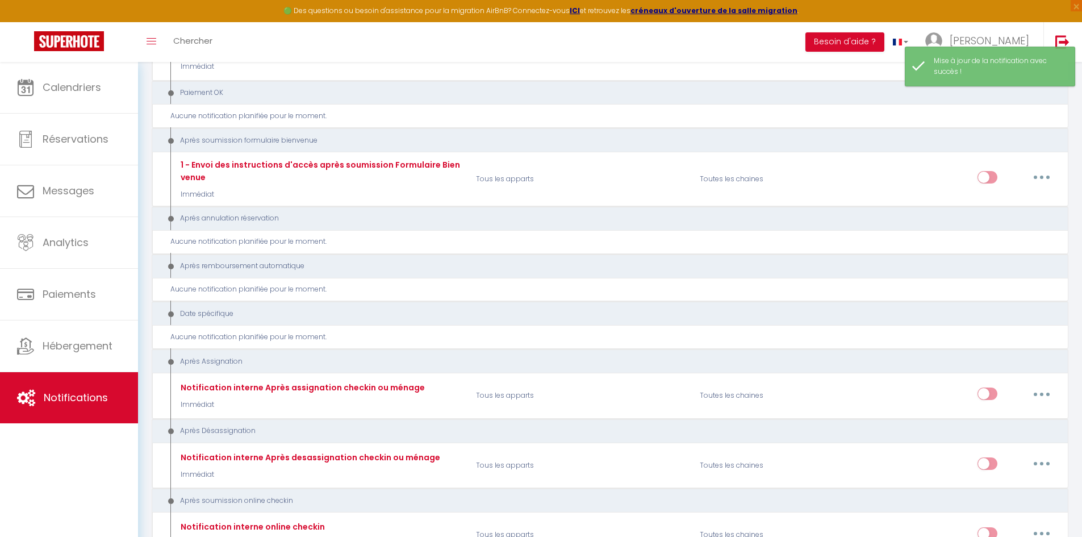
scroll to position [1192, 0]
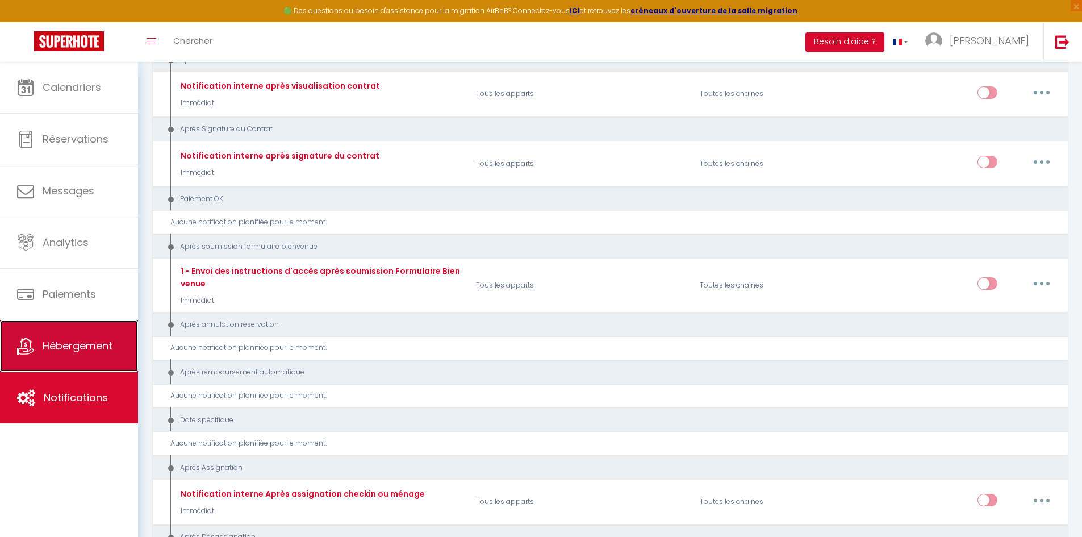
click at [87, 353] on span "Hébergement" at bounding box center [78, 345] width 70 height 14
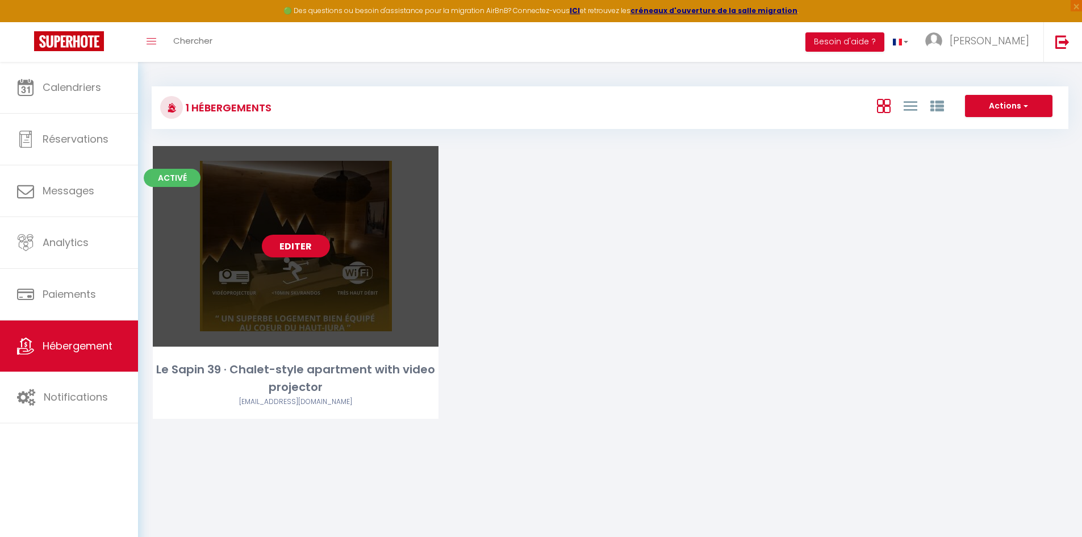
click at [299, 246] on link "Editer" at bounding box center [296, 245] width 68 height 23
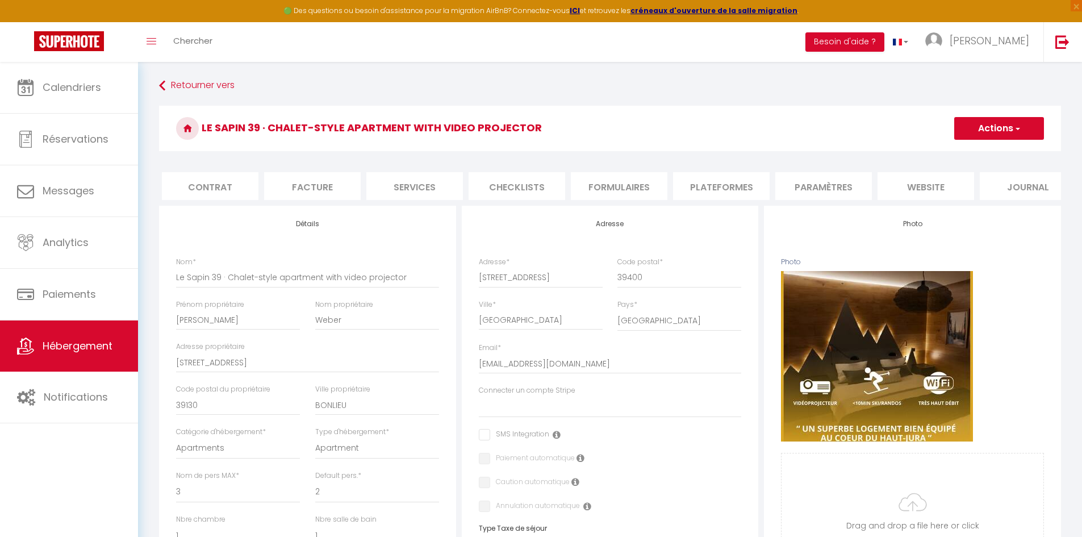
scroll to position [0, 120]
click at [813, 190] on li "Paramètres" at bounding box center [802, 186] width 97 height 28
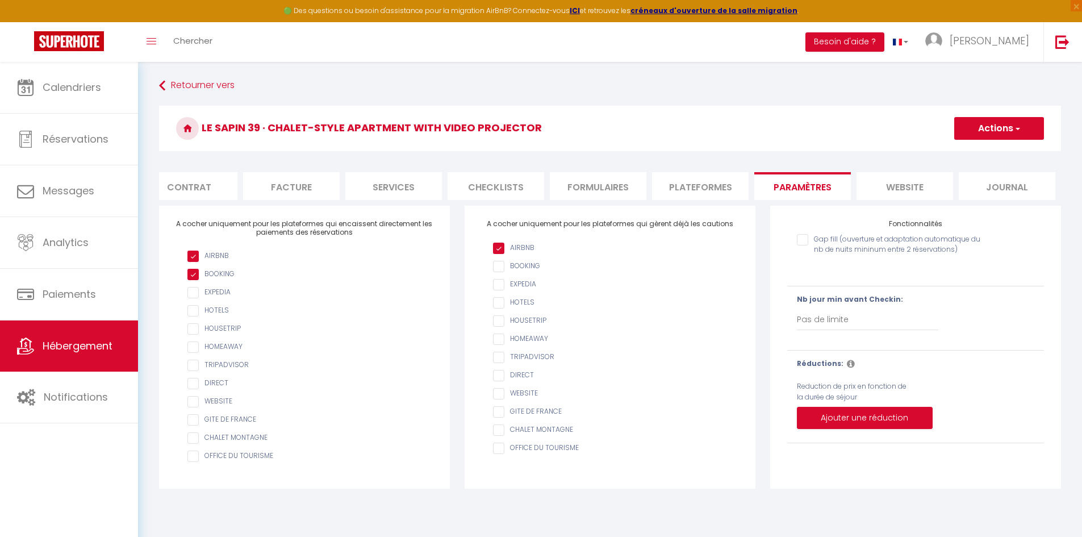
click at [901, 189] on li "website" at bounding box center [904, 186] width 97 height 28
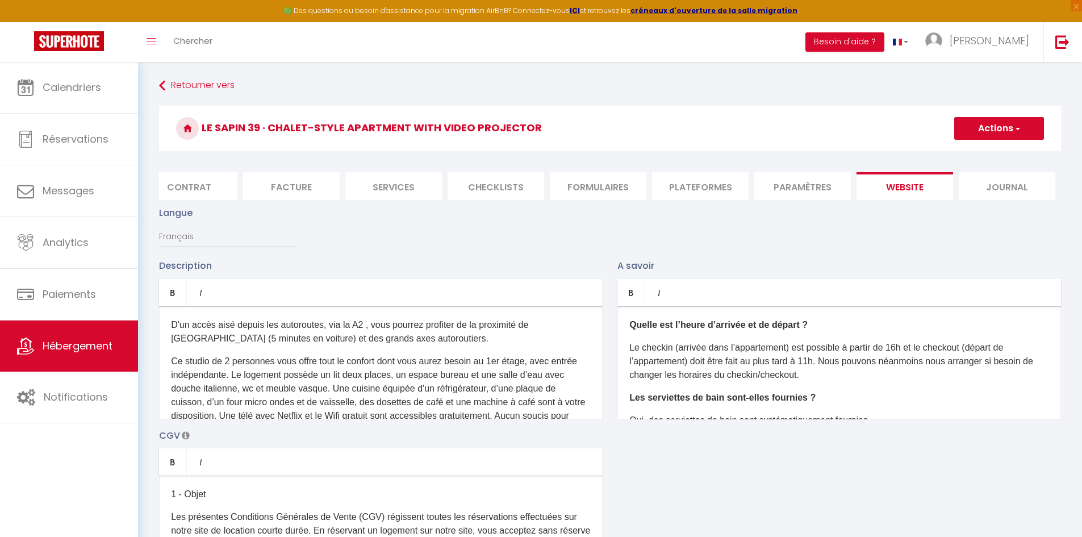
click at [998, 185] on li "Journal" at bounding box center [1006, 186] width 97 height 28
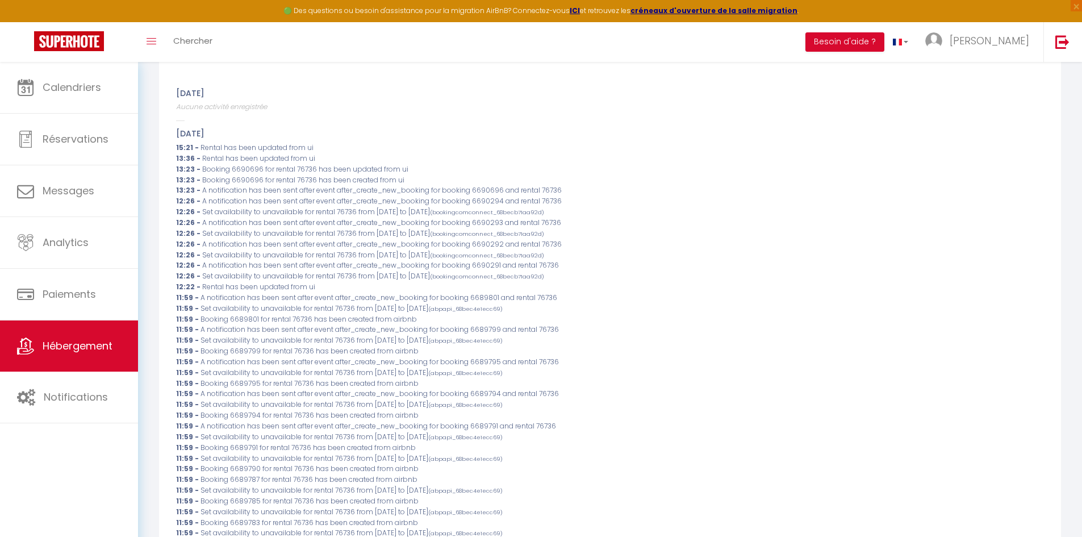
scroll to position [170, 0]
click at [274, 236] on span "Set availability to unavailable for rental 76736 from [DATE] to [DATE] (booking…" at bounding box center [373, 231] width 342 height 10
drag, startPoint x: 244, startPoint y: 228, endPoint x: 621, endPoint y: 228, distance: 376.4
click at [621, 226] on div "12:26 - A notification has been sent after event after_create_new_booking for b…" at bounding box center [610, 220] width 868 height 11
click at [568, 226] on div "12:26 - A notification has been sent after event after_create_new_booking for b…" at bounding box center [610, 220] width 868 height 11
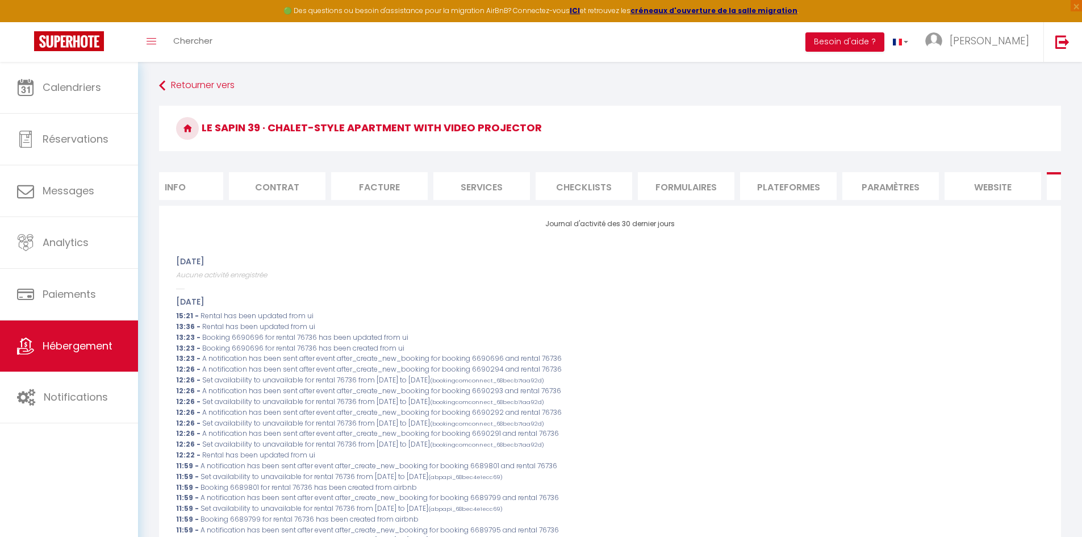
scroll to position [0, 0]
click at [233, 185] on li "Info" at bounding box center [207, 186] width 97 height 28
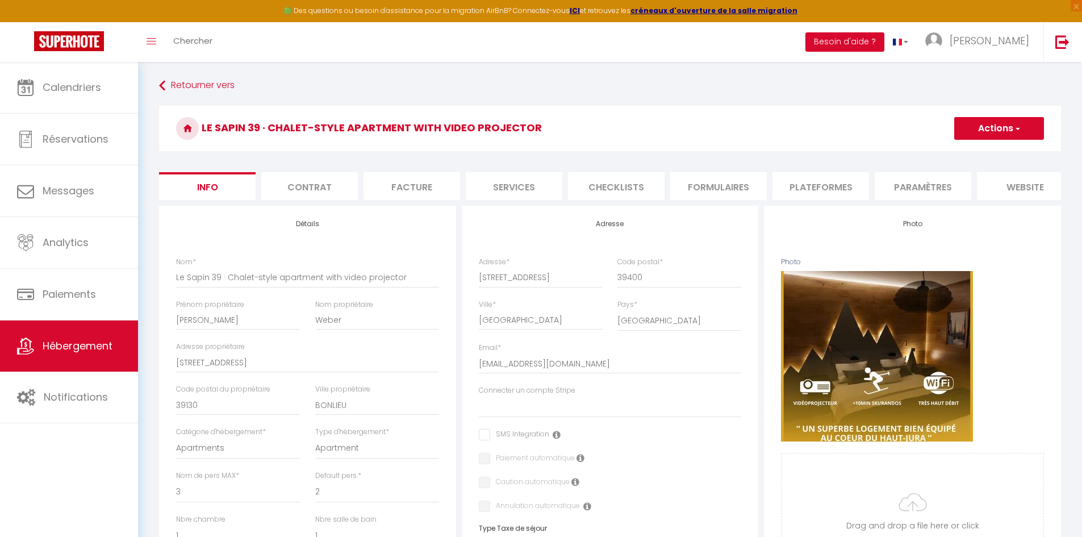
click at [316, 187] on li "Contrat" at bounding box center [309, 186] width 97 height 28
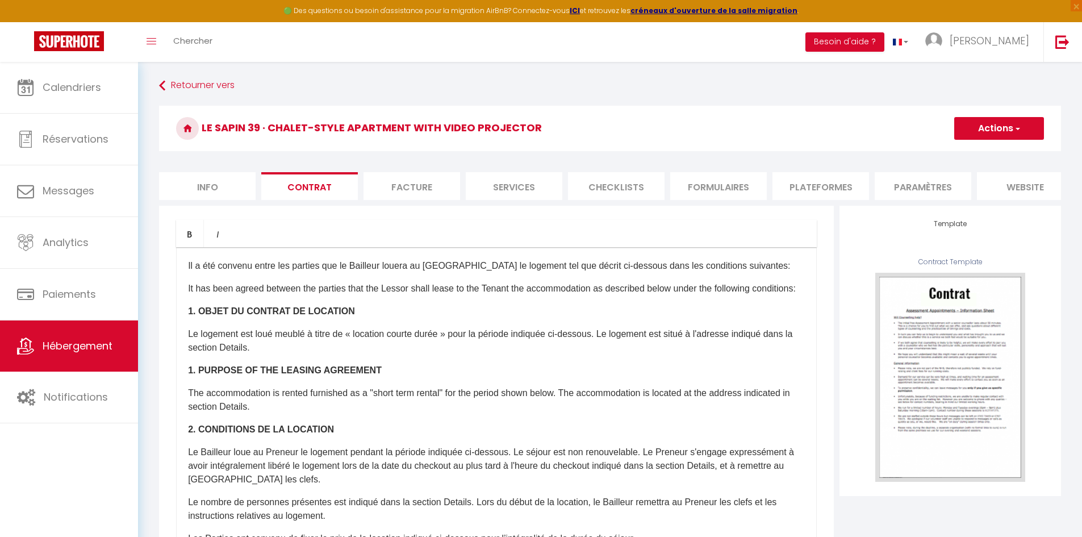
click at [401, 189] on li "Facture" at bounding box center [411, 186] width 97 height 28
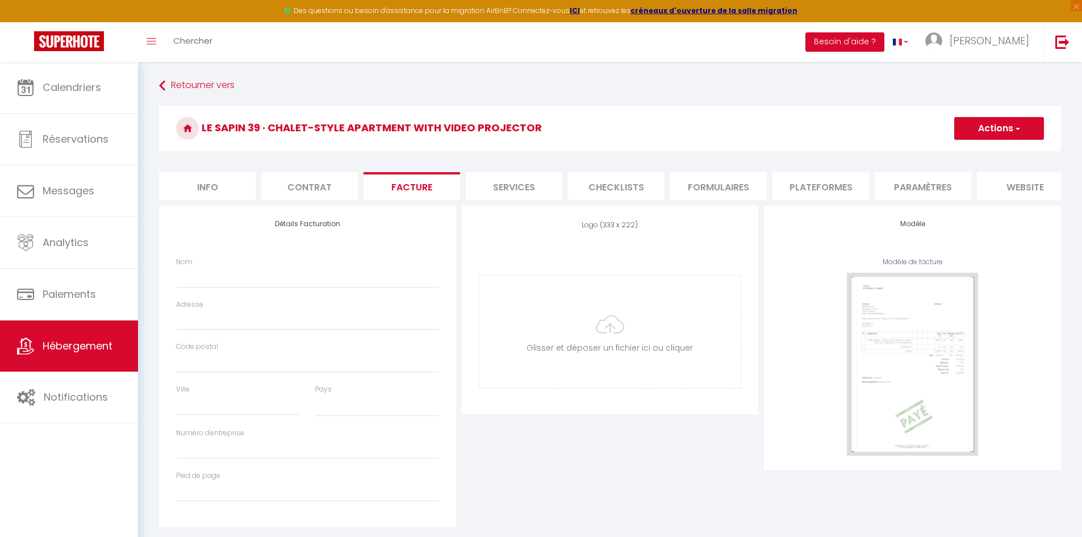
click at [493, 188] on li "Services" at bounding box center [514, 186] width 97 height 28
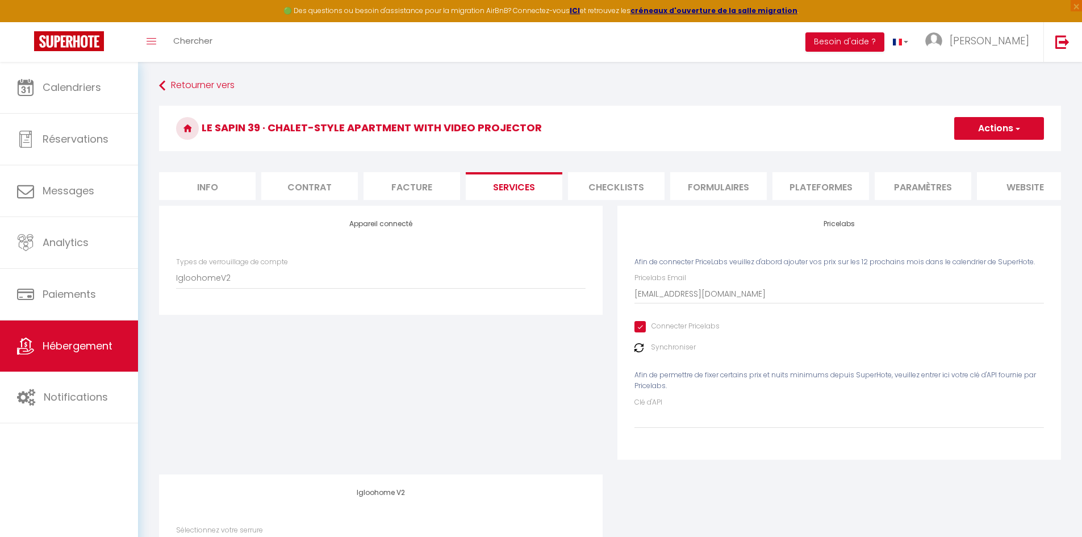
click at [626, 186] on li "Checklists" at bounding box center [616, 186] width 97 height 28
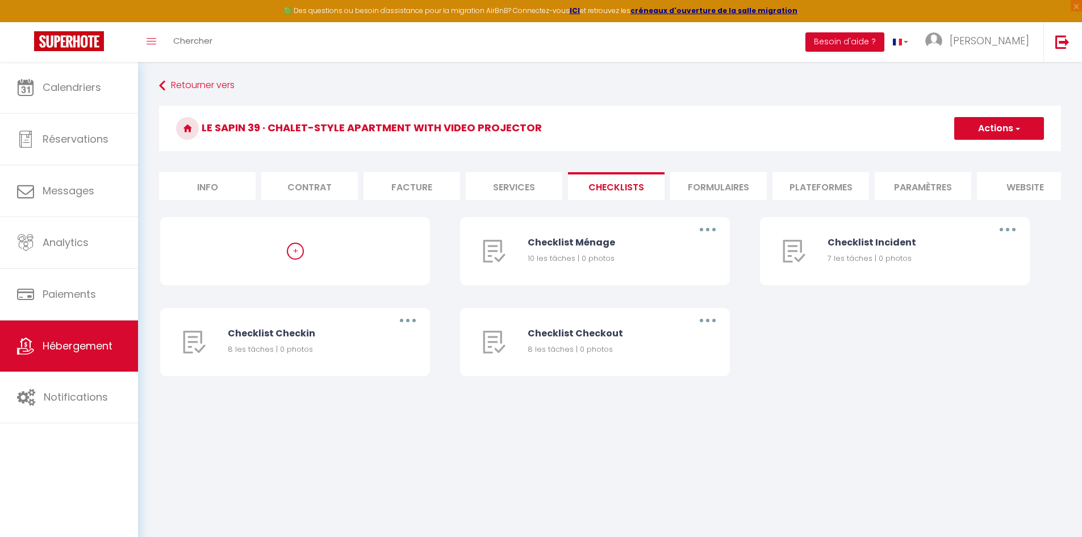
click at [711, 184] on li "Formulaires" at bounding box center [718, 186] width 97 height 28
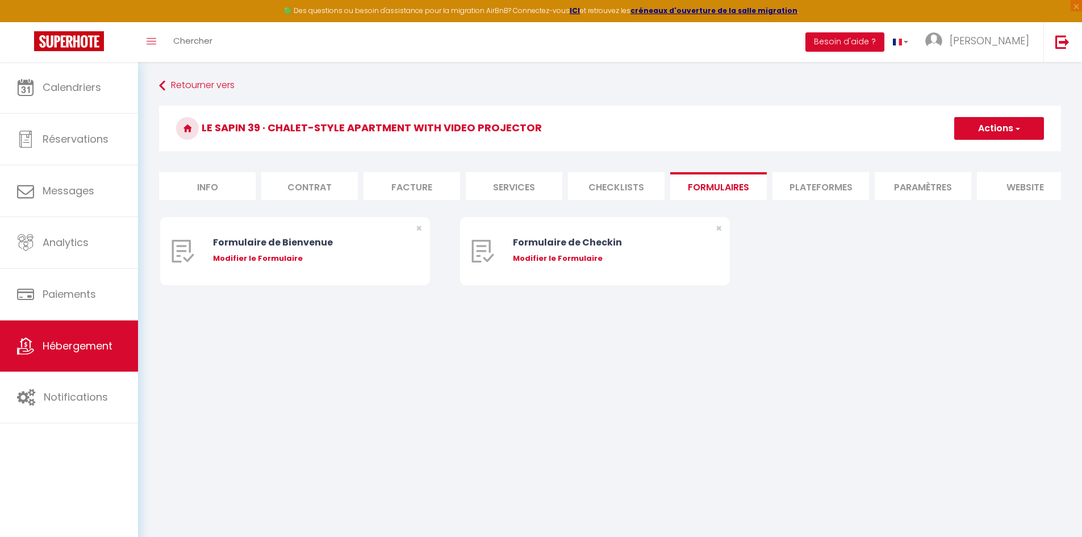
scroll to position [0, 120]
click at [909, 187] on li "website" at bounding box center [904, 186] width 97 height 28
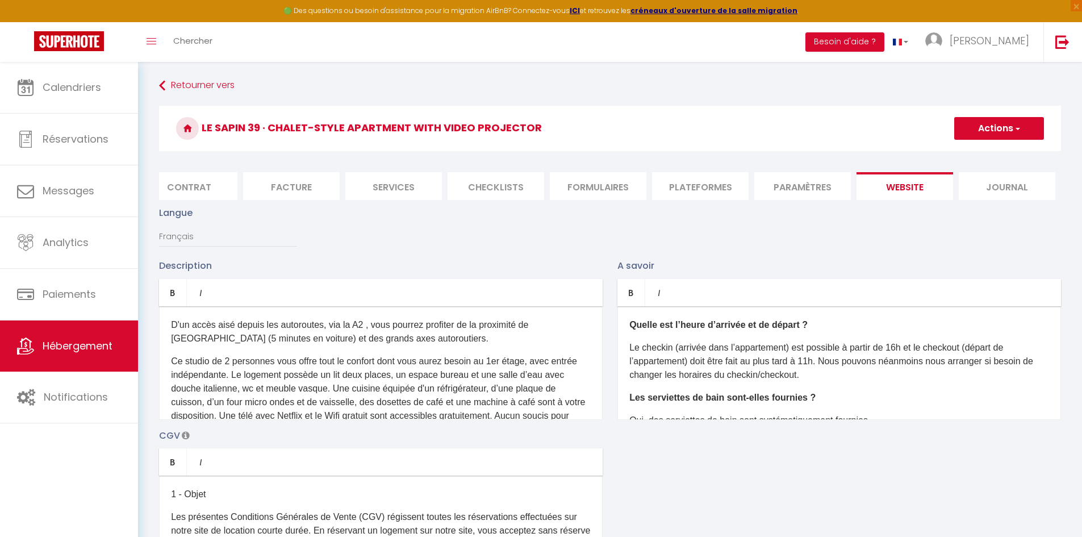
click at [395, 253] on div "Langue Français Anglais Portugais Espagnol [GEOGRAPHIC_DATA]" at bounding box center [610, 232] width 916 height 53
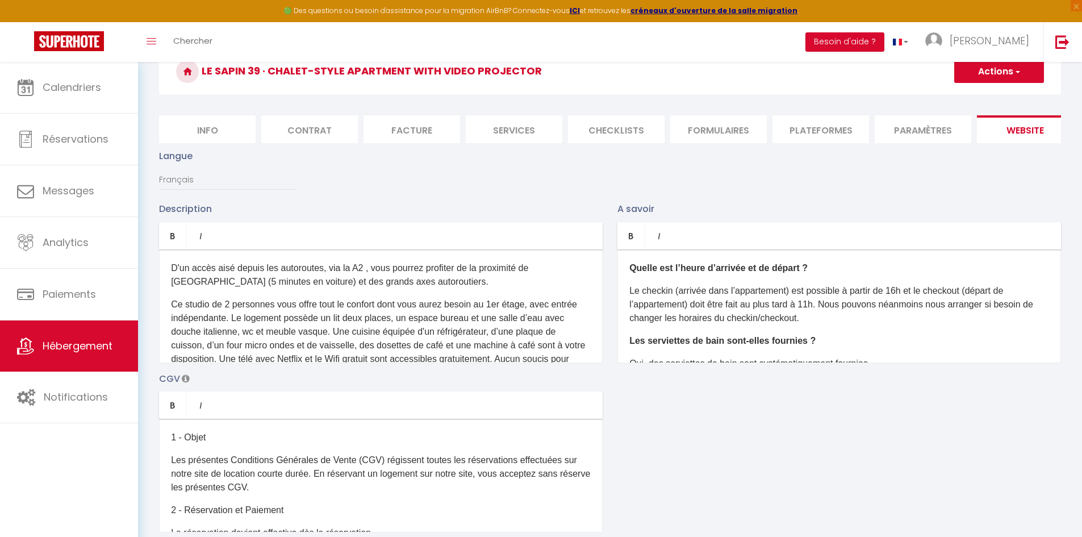
click at [215, 136] on li "Info" at bounding box center [207, 129] width 97 height 28
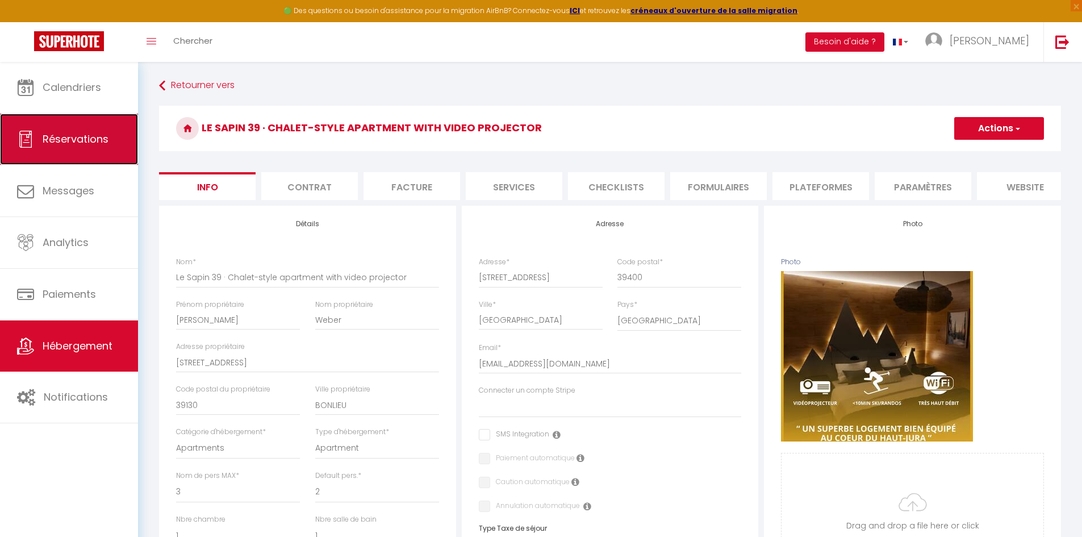
click at [114, 145] on link "Réservations" at bounding box center [69, 139] width 138 height 51
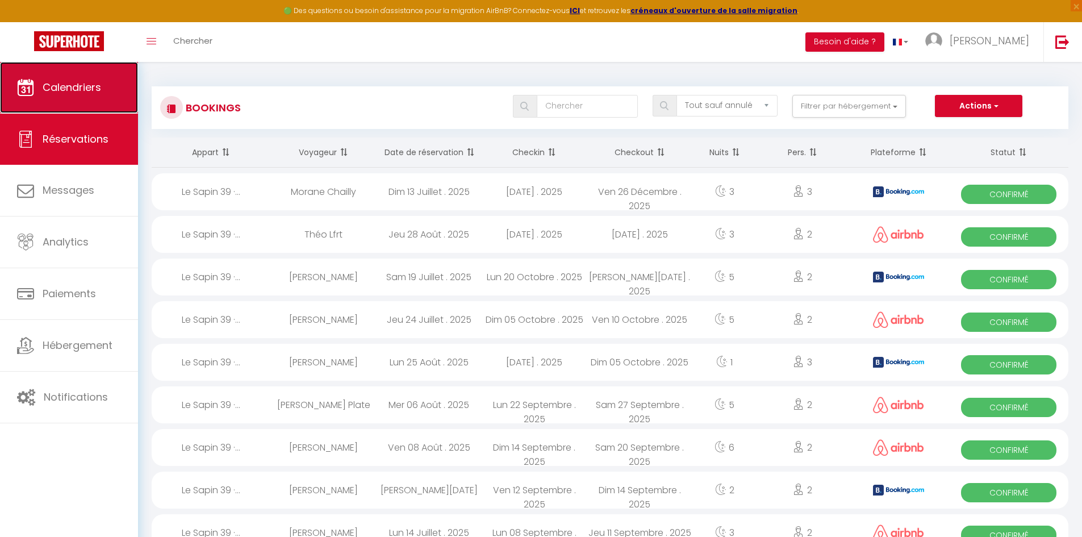
click at [86, 94] on span "Calendriers" at bounding box center [72, 87] width 58 height 14
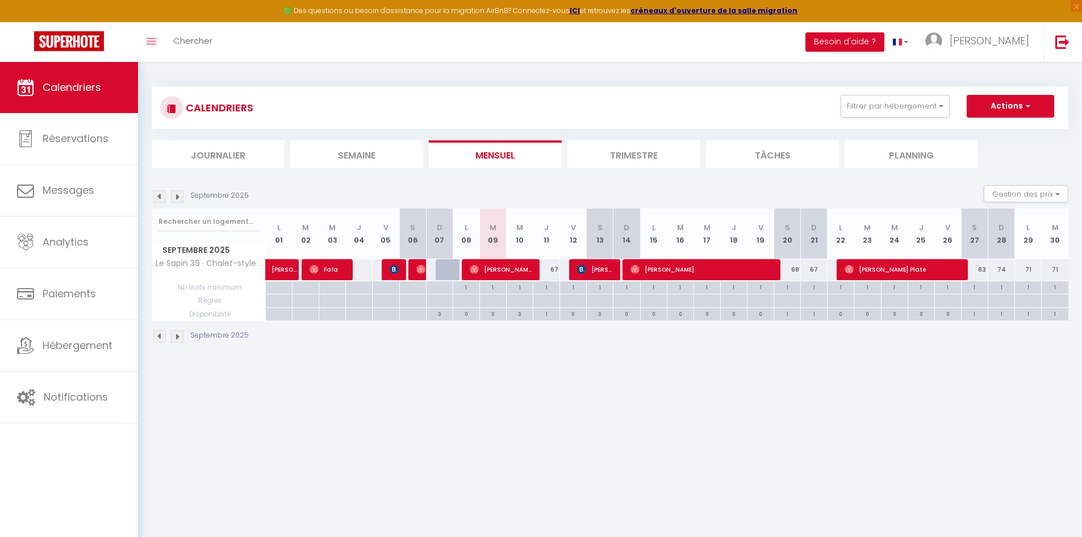
click at [467, 426] on body "🟢 Des questions ou besoin d'assistance pour la migration AirBnB? Connectez-vous…" at bounding box center [541, 330] width 1082 height 537
click at [831, 182] on section "Septembre 2025 Gestion des prix Nb Nuits minimum Règles Disponibilité Septembre…" at bounding box center [610, 264] width 916 height 181
click at [1023, 102] on span "button" at bounding box center [1026, 105] width 7 height 11
click at [384, 186] on div "Septembre 2025 Gestion des prix Nb Nuits minimum Règles Disponibilité" at bounding box center [610, 196] width 916 height 23
click at [361, 259] on div at bounding box center [358, 269] width 27 height 21
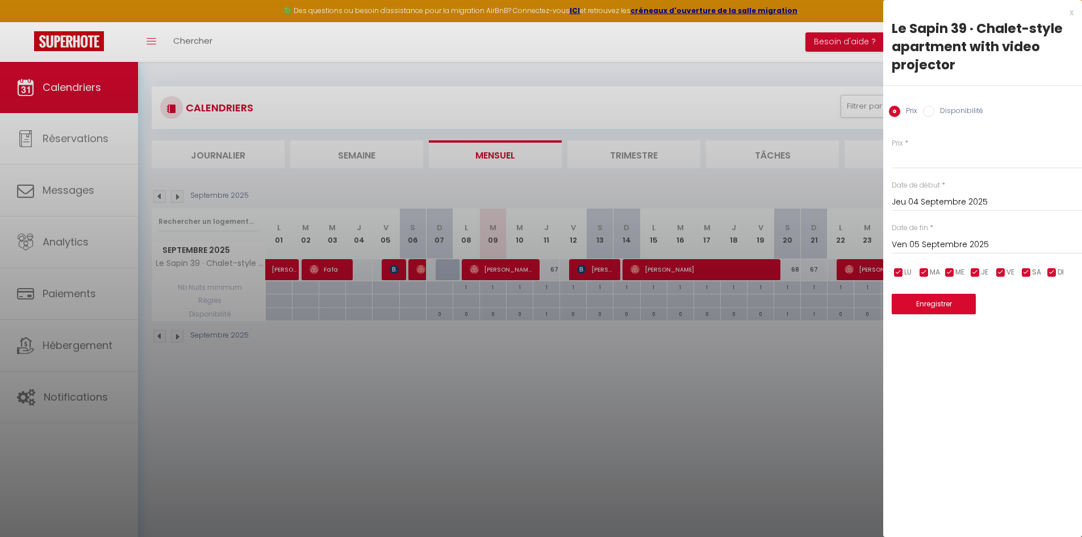
click at [820, 387] on div at bounding box center [541, 268] width 1082 height 537
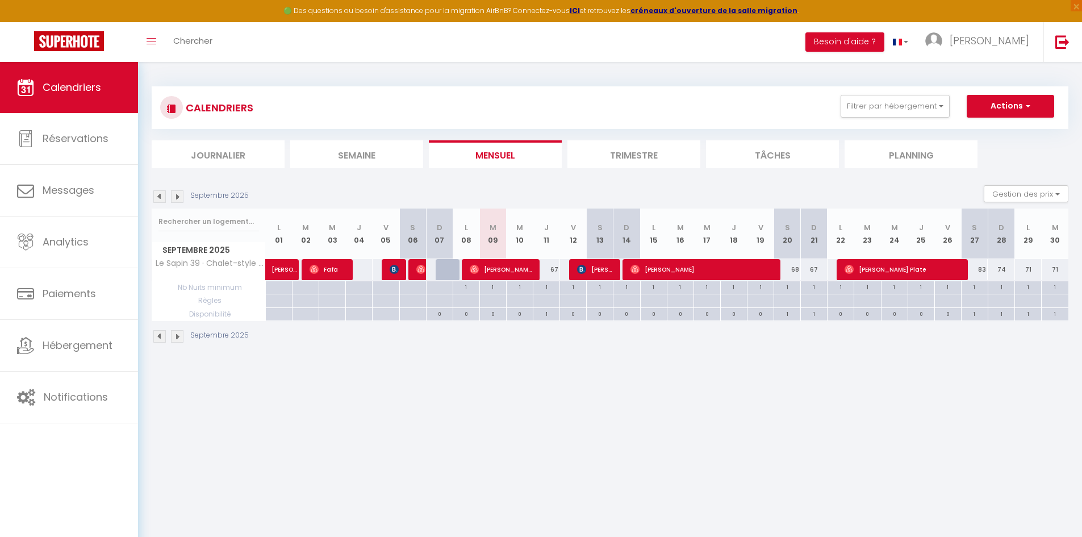
click at [549, 272] on div "67" at bounding box center [546, 269] width 27 height 21
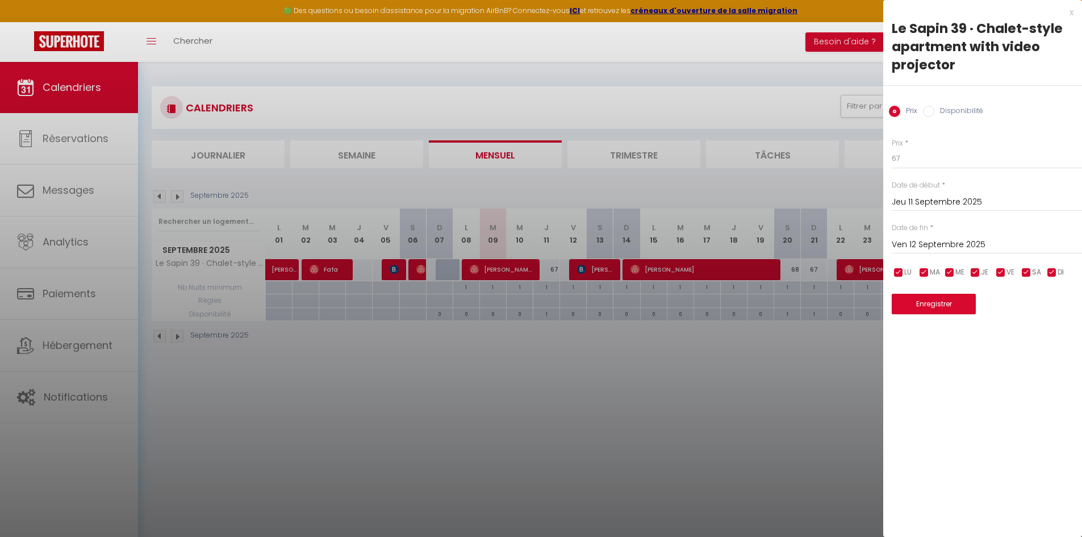
click at [928, 114] on input "Disponibilité" at bounding box center [928, 111] width 11 height 11
click at [899, 109] on input "Prix" at bounding box center [894, 111] width 11 height 11
click at [1075, 10] on div "x Le Sapin 39 · Chalet-style apartment with video projector Prix Disponibilité …" at bounding box center [982, 165] width 199 height 331
click at [1070, 10] on div "x" at bounding box center [978, 13] width 190 height 14
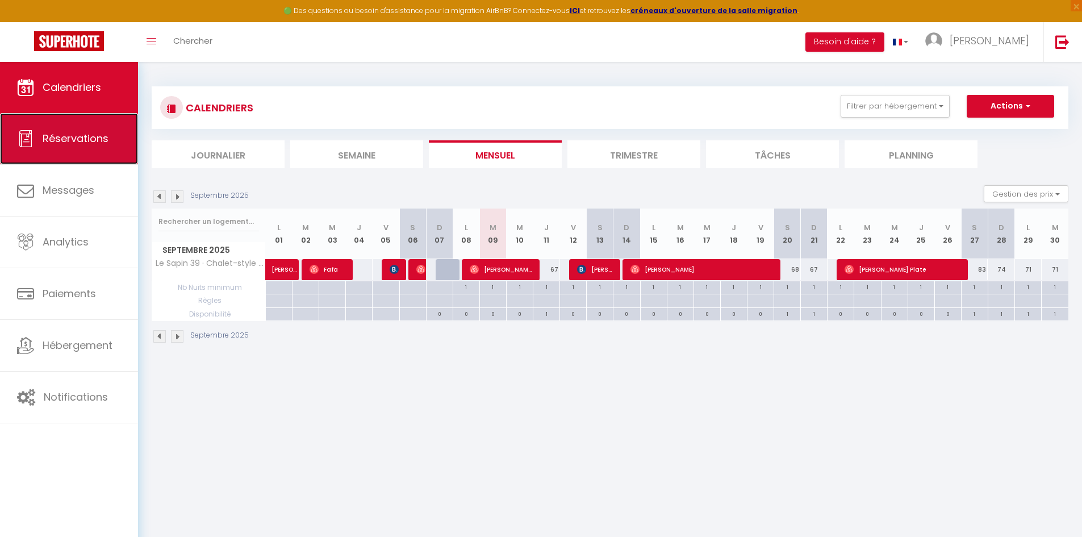
click at [41, 140] on link "Réservations" at bounding box center [69, 138] width 138 height 51
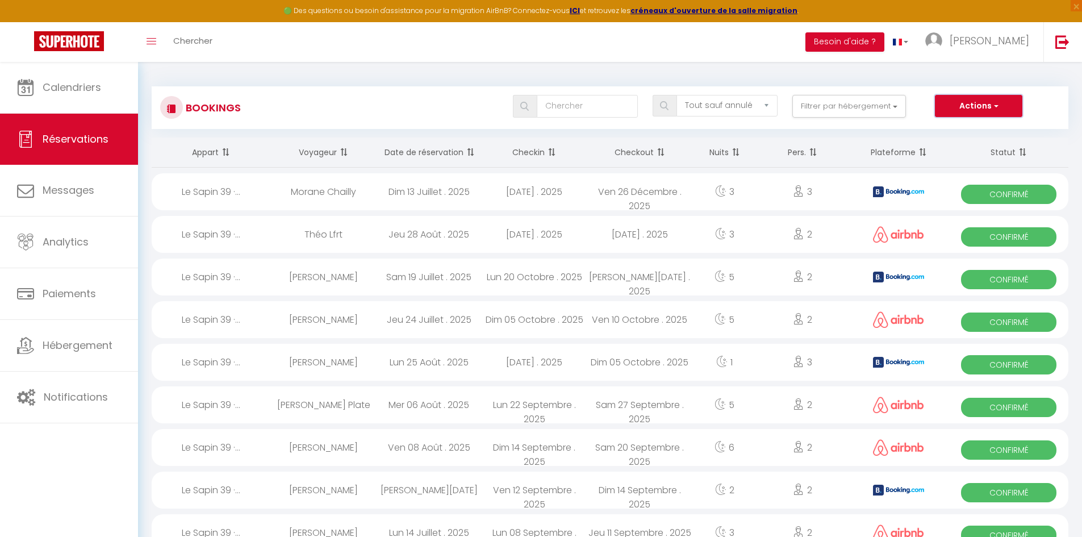
click at [963, 102] on button "Actions" at bounding box center [978, 106] width 87 height 23
click at [970, 128] on link "Nouvelle Réservation" at bounding box center [961, 130] width 122 height 15
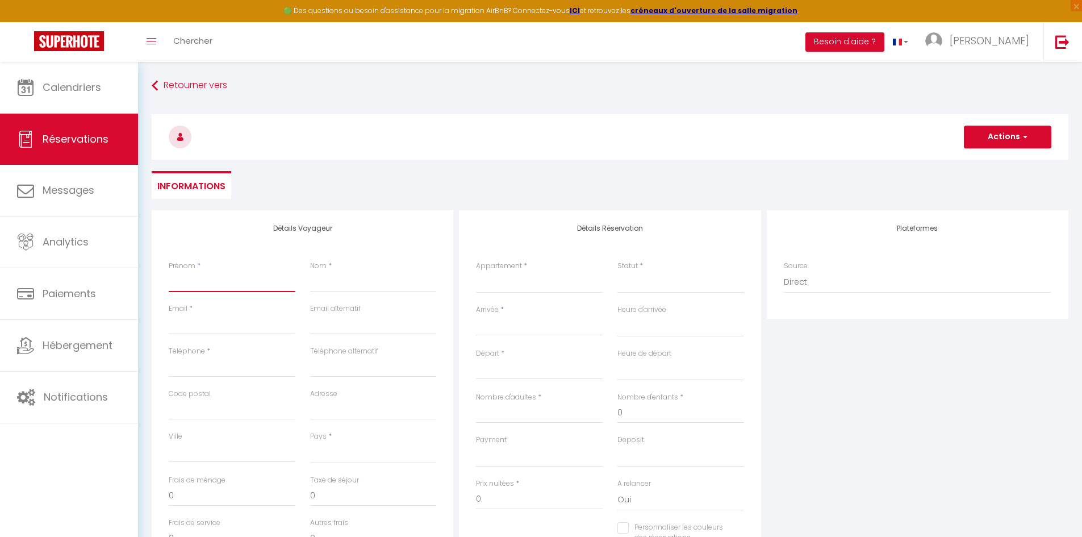
click at [219, 283] on input "Prénom" at bounding box center [232, 281] width 127 height 20
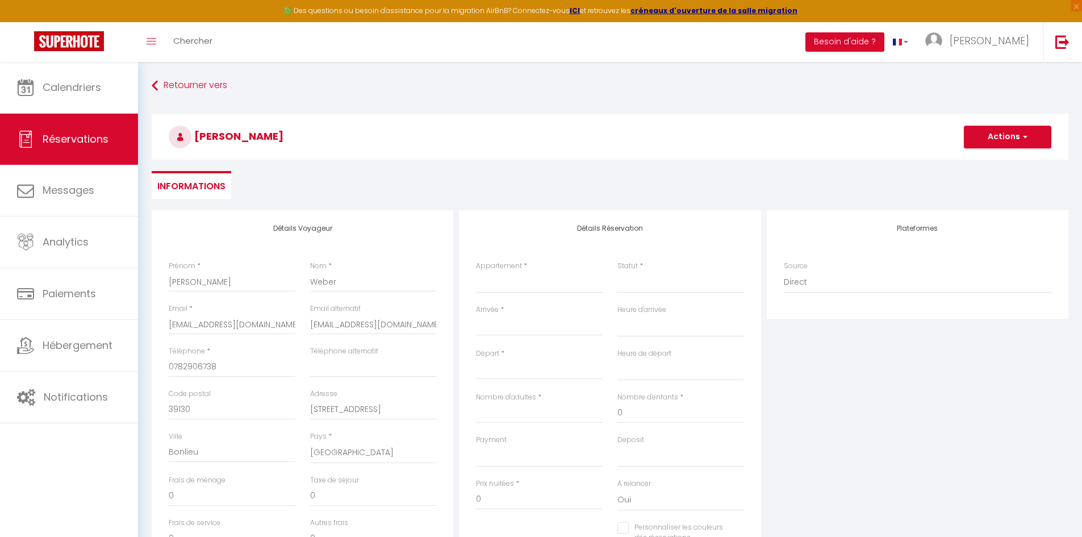
click at [238, 215] on div "Détails Voyageur Prénom * [PERSON_NAME] * Weber Email * [EMAIL_ADDRESS][DOMAIN_…" at bounding box center [302, 413] width 301 height 406
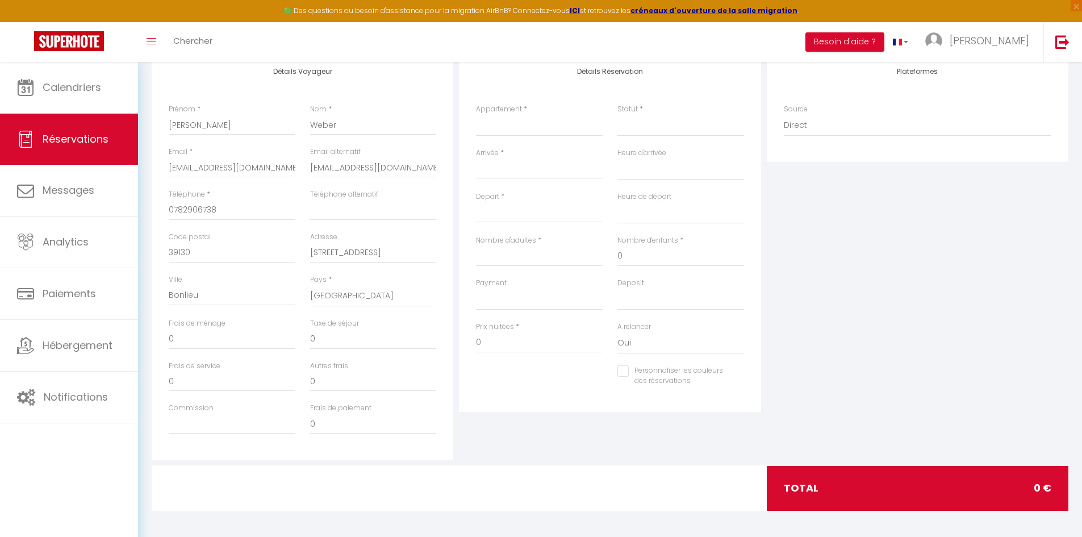
scroll to position [159, 0]
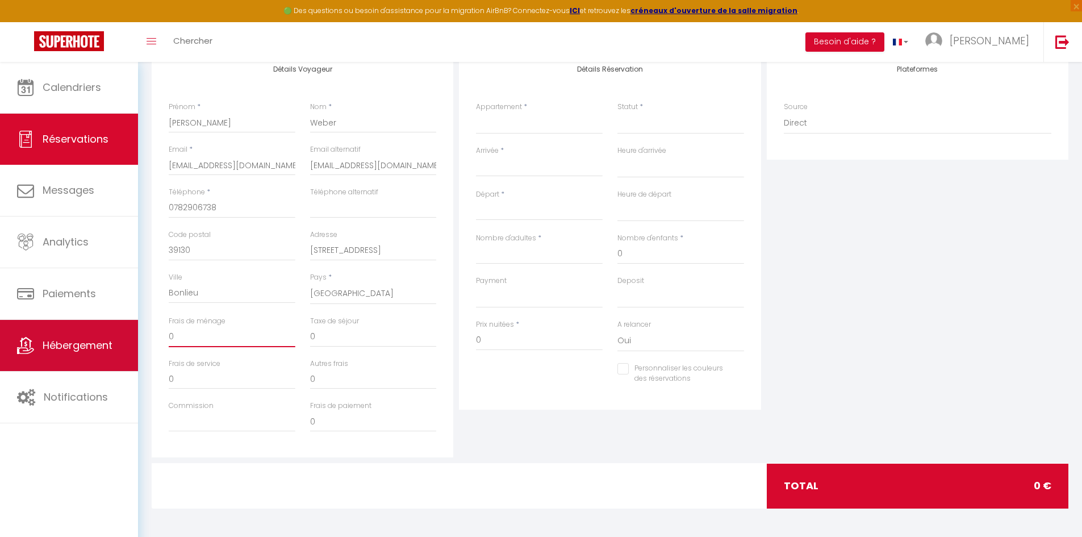
drag, startPoint x: 210, startPoint y: 340, endPoint x: 127, endPoint y: 334, distance: 83.1
click at [127, 334] on div "🟢 Des questions ou besoin d'assistance pour la migration AirBnB? Connectez-vous…" at bounding box center [541, 220] width 1082 height 634
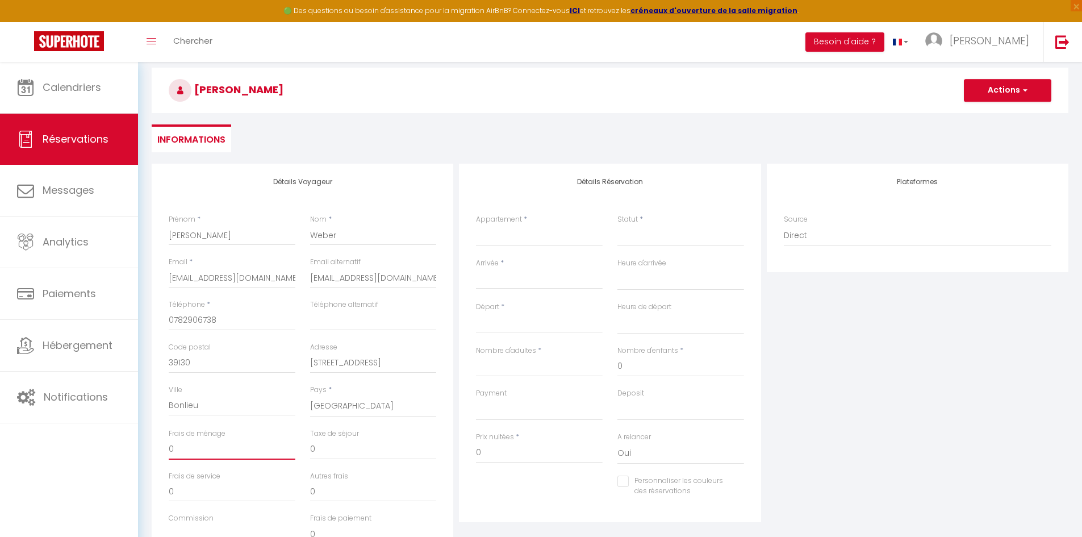
scroll to position [45, 0]
click at [523, 238] on select "Le Sapin 39 · Chalet-style apartment with video projector" at bounding box center [539, 237] width 127 height 22
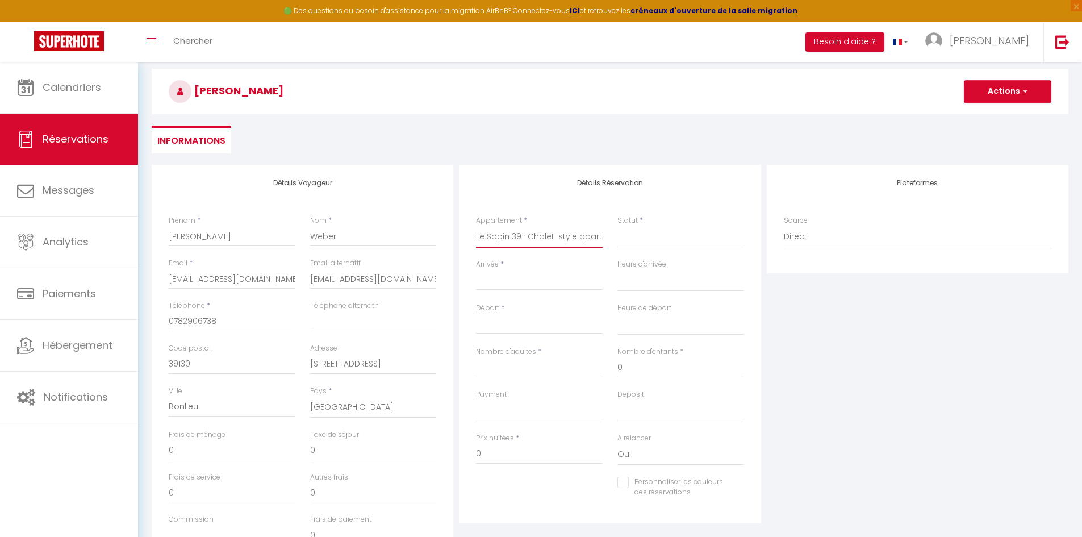
click at [476, 226] on select "Le Sapin 39 · Chalet-style apartment with video projector" at bounding box center [539, 237] width 127 height 22
click at [636, 239] on select "Confirmé Non Confirmé [PERSON_NAME] par le voyageur No Show Request" at bounding box center [680, 237] width 127 height 22
click at [642, 237] on select "Confirmé Non Confirmé [PERSON_NAME] par le voyageur No Show Request" at bounding box center [680, 237] width 127 height 22
click at [644, 240] on select "Confirmé Non Confirmé [PERSON_NAME] par le voyageur No Show Request" at bounding box center [680, 237] width 127 height 22
click at [617, 226] on select "Confirmé Non Confirmé [PERSON_NAME] par le voyageur No Show Request" at bounding box center [680, 237] width 127 height 22
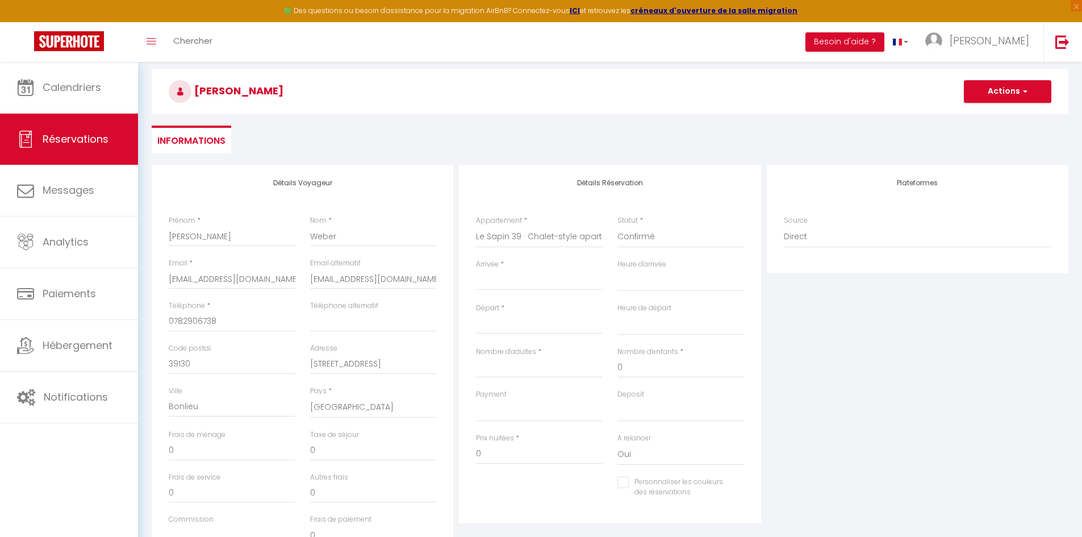
click at [525, 284] on input "Arrivée" at bounding box center [539, 281] width 127 height 15
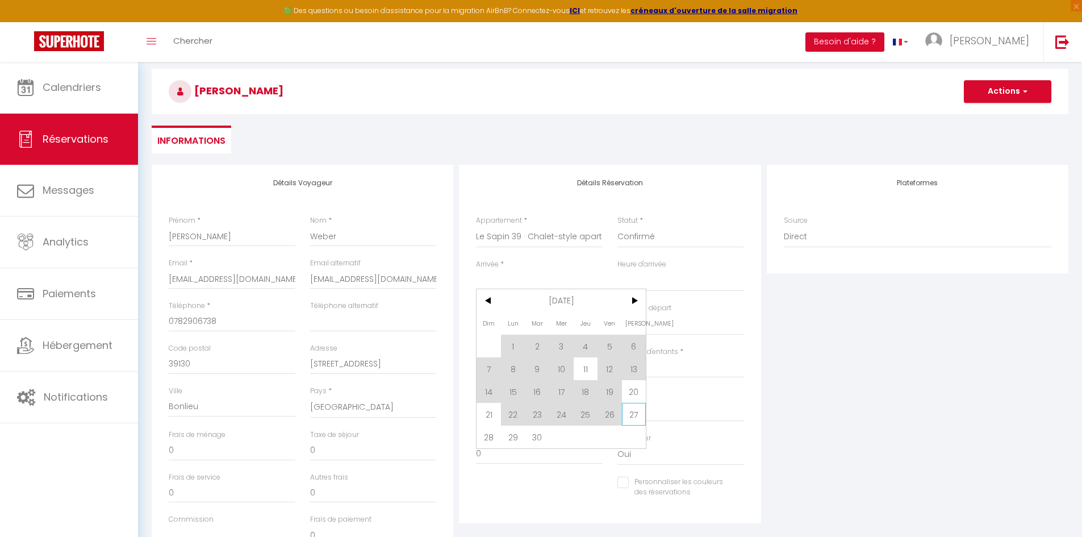
click at [628, 416] on span "27" at bounding box center [634, 414] width 24 height 23
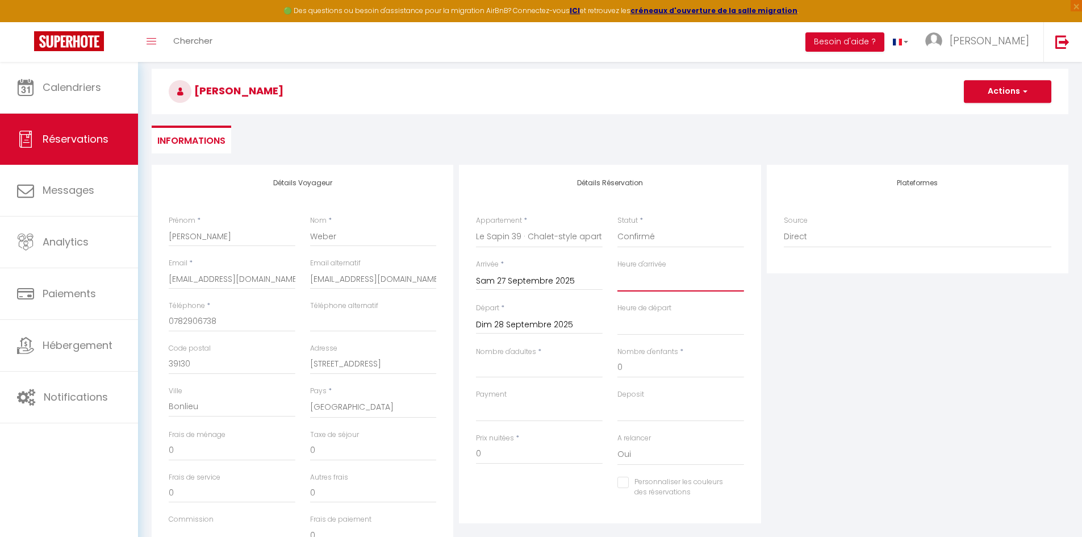
click at [647, 281] on select "00:00 00:30 01:00 01:30 02:00 02:30 03:00 03:30 04:00 04:30 05:00 05:30 06:00 0…" at bounding box center [680, 281] width 127 height 22
click at [617, 270] on select "00:00 00:30 01:00 01:30 02:00 02:30 03:00 03:30 04:00 04:30 05:00 05:30 06:00 0…" at bounding box center [680, 281] width 127 height 22
click at [647, 328] on select "00:00 00:30 01:00 01:30 02:00 02:30 03:00 03:30 04:00 04:30 05:00 05:30 06:00 0…" at bounding box center [680, 324] width 127 height 22
click at [617, 313] on select "00:00 00:30 01:00 01:30 02:00 02:30 03:00 03:30 04:00 04:30 05:00 05:30 06:00 0…" at bounding box center [680, 324] width 127 height 22
click at [531, 324] on input "Dim 28 Septembre 2025" at bounding box center [539, 324] width 127 height 15
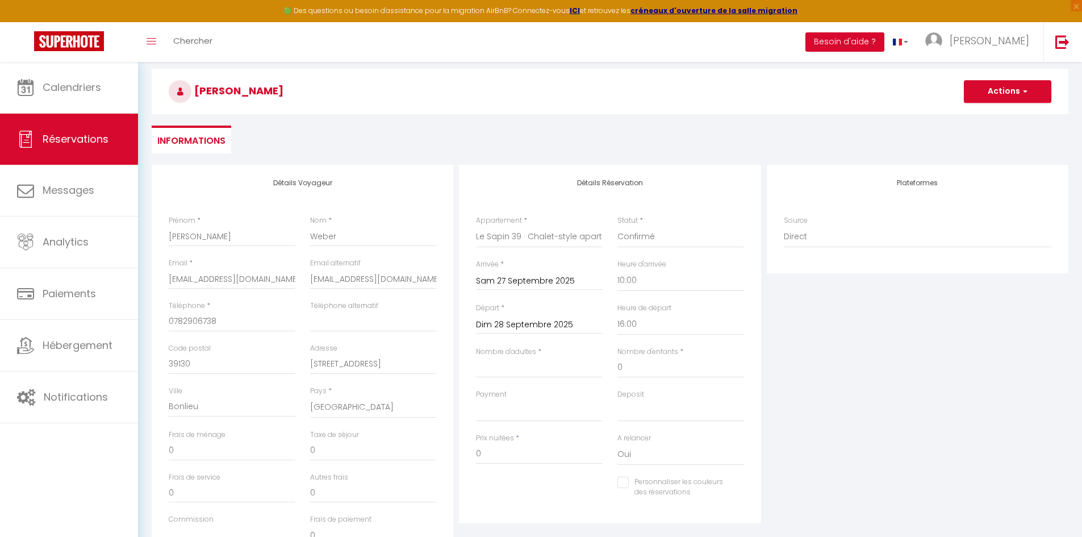
click at [801, 358] on div "Plateformes Source Direct [DOMAIN_NAME] [DOMAIN_NAME] Chalet montagne Expedia G…" at bounding box center [917, 368] width 307 height 406
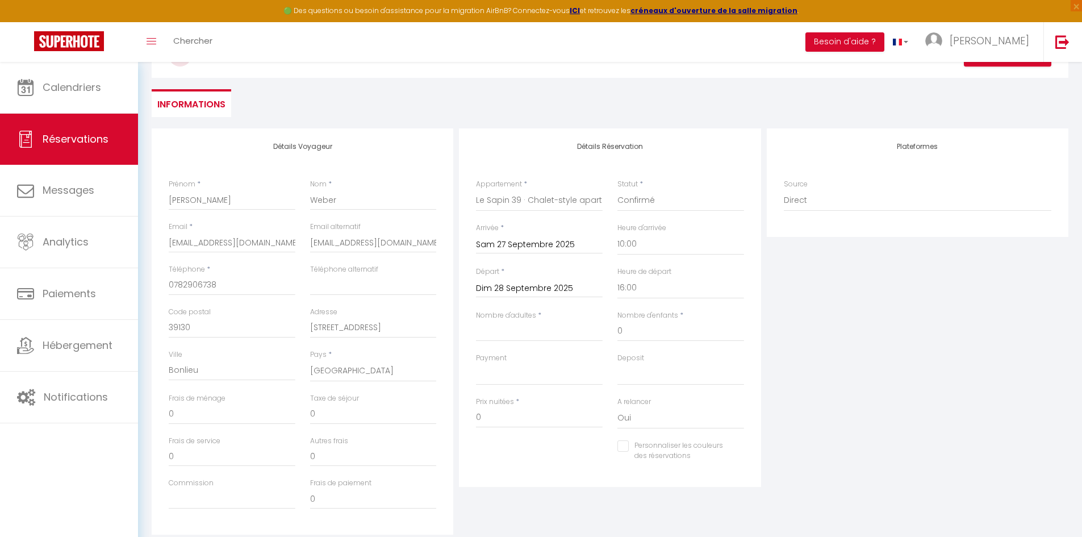
scroll to position [102, 0]
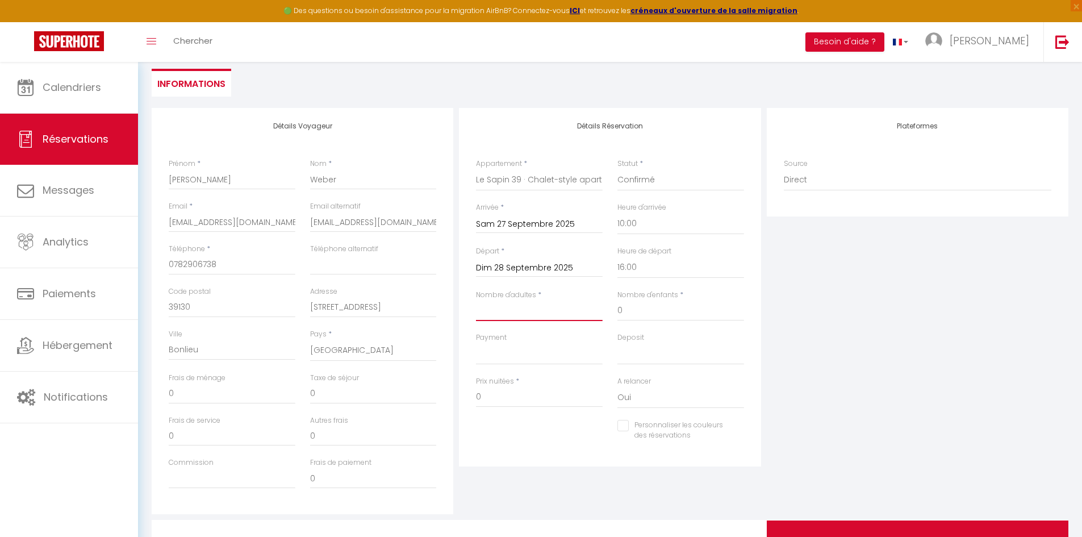
click at [518, 320] on input "Nombre d'adultes" at bounding box center [539, 310] width 127 height 20
click at [522, 311] on input "Nombre d'adultes" at bounding box center [539, 310] width 127 height 20
click at [525, 351] on select "OK KO" at bounding box center [539, 354] width 127 height 22
click at [476, 343] on select "OK KO" at bounding box center [539, 354] width 127 height 22
click at [643, 353] on select "OK KO" at bounding box center [680, 354] width 127 height 22
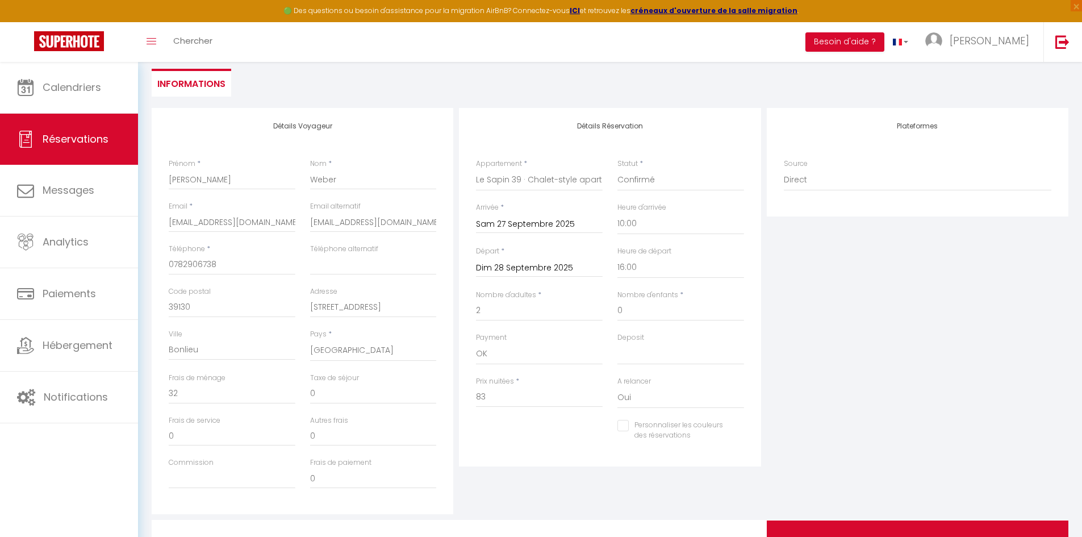
click at [827, 356] on div "Plateformes Source Direct [DOMAIN_NAME] [DOMAIN_NAME] Chalet montagne Expedia G…" at bounding box center [917, 311] width 307 height 406
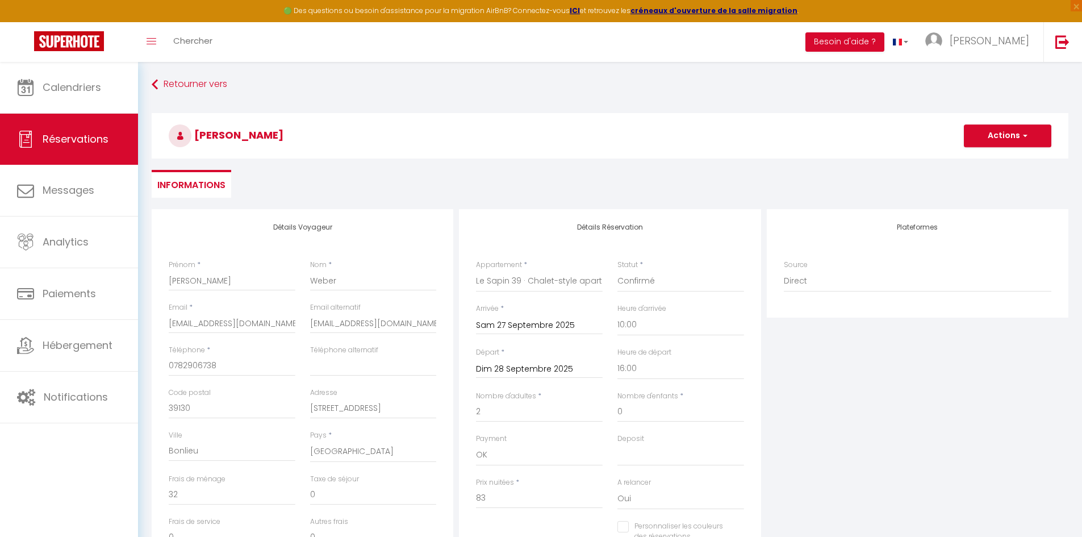
scroll to position [0, 0]
click at [1008, 135] on button "Actions" at bounding box center [1006, 136] width 87 height 23
click at [992, 129] on button "Actions" at bounding box center [1006, 136] width 87 height 23
click at [990, 162] on link "Enregistrer" at bounding box center [996, 161] width 90 height 15
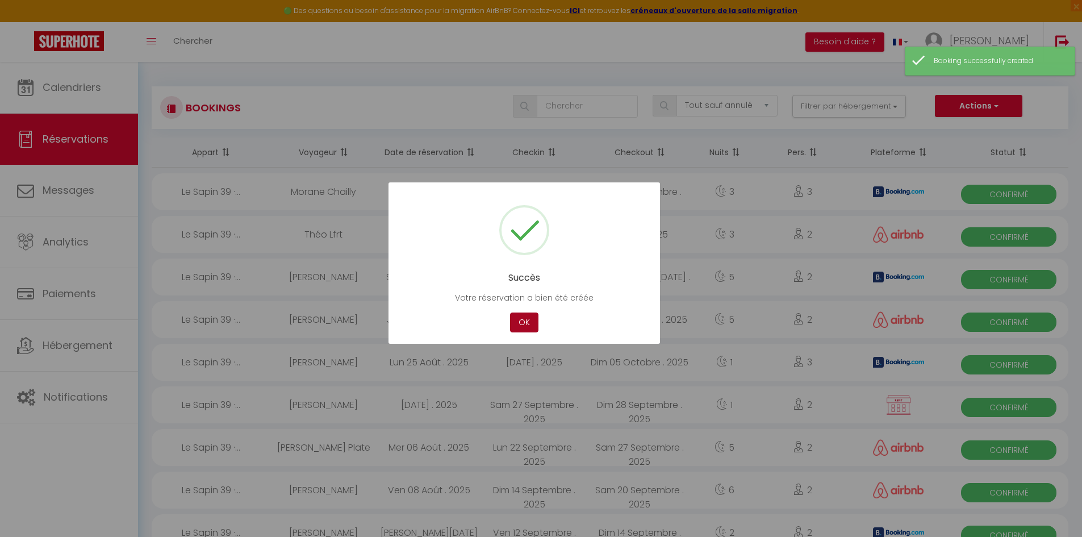
click at [527, 322] on button "OK" at bounding box center [524, 322] width 28 height 20
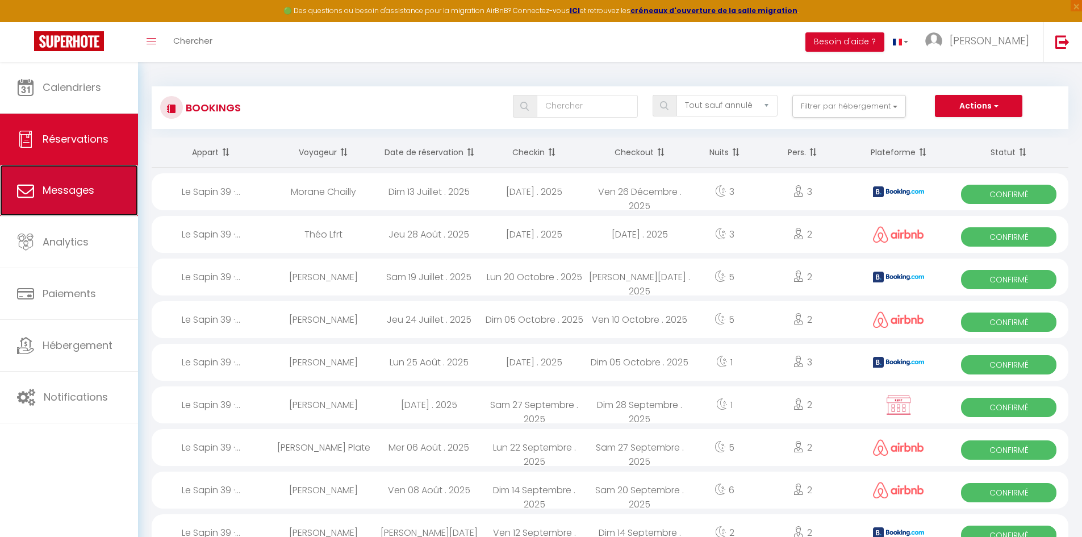
click at [72, 193] on span "Messages" at bounding box center [69, 190] width 52 height 14
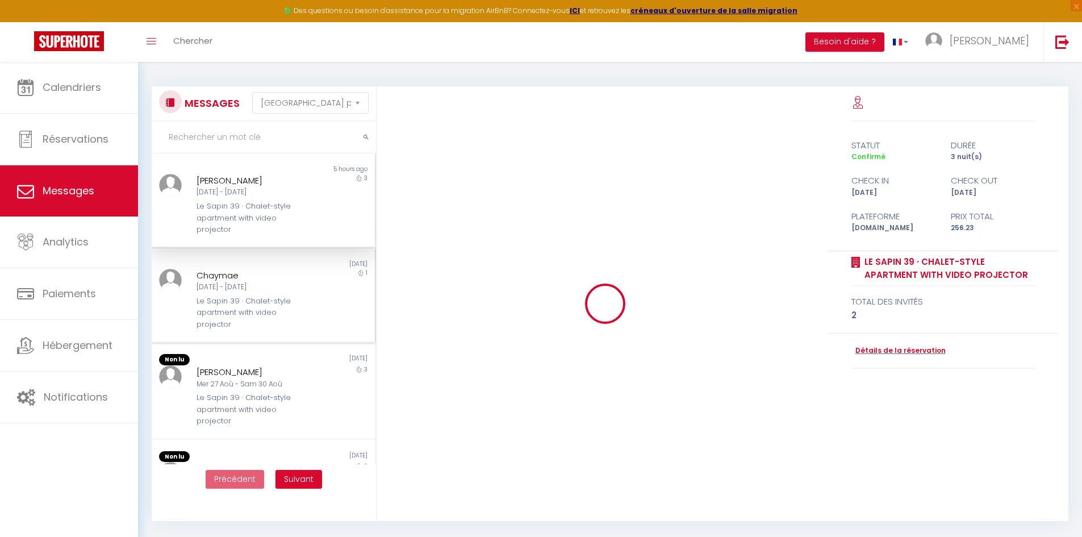
scroll to position [1136, 0]
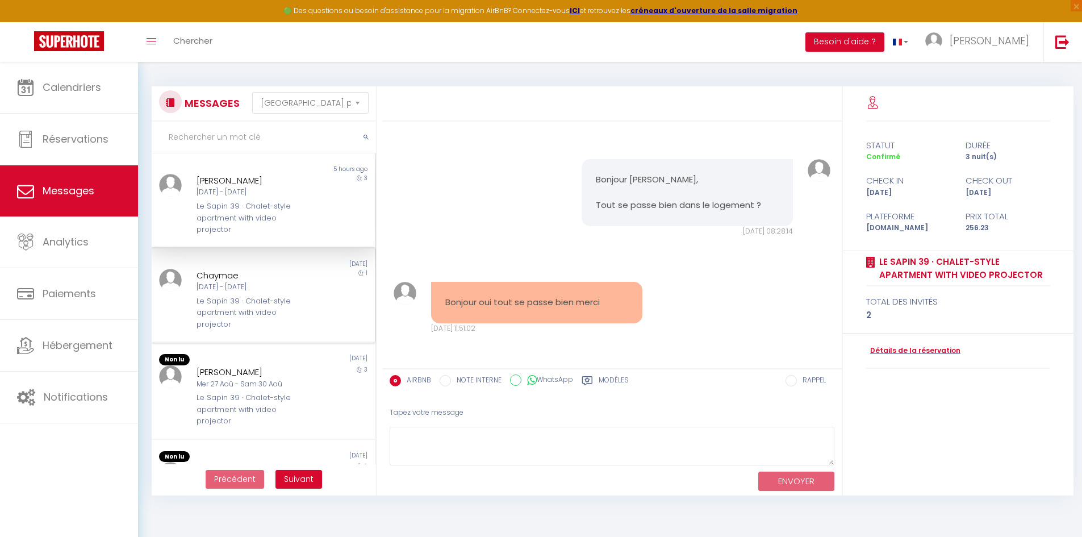
click at [300, 311] on div "Le Sapin 39 · Chalet-style apartment with video projector" at bounding box center [253, 312] width 115 height 35
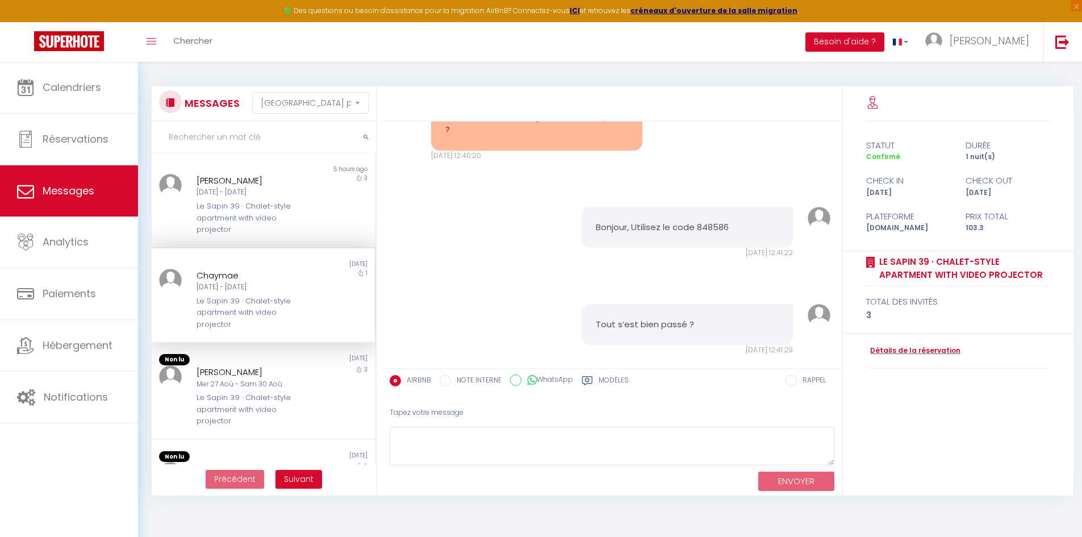
scroll to position [1461, 0]
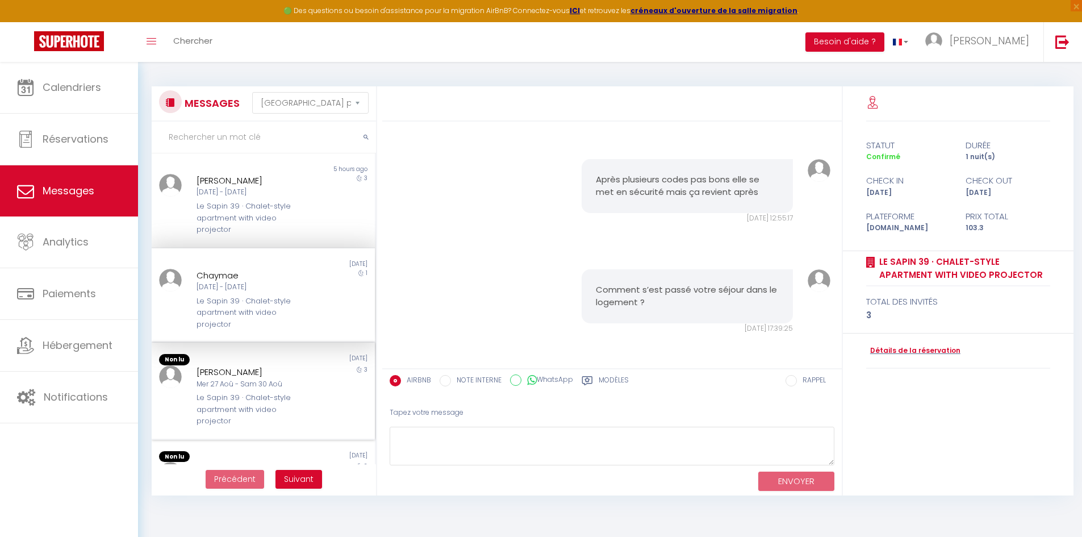
click at [298, 386] on div "Mer 27 Aoû - Sam 30 Aoû" at bounding box center [253, 384] width 115 height 11
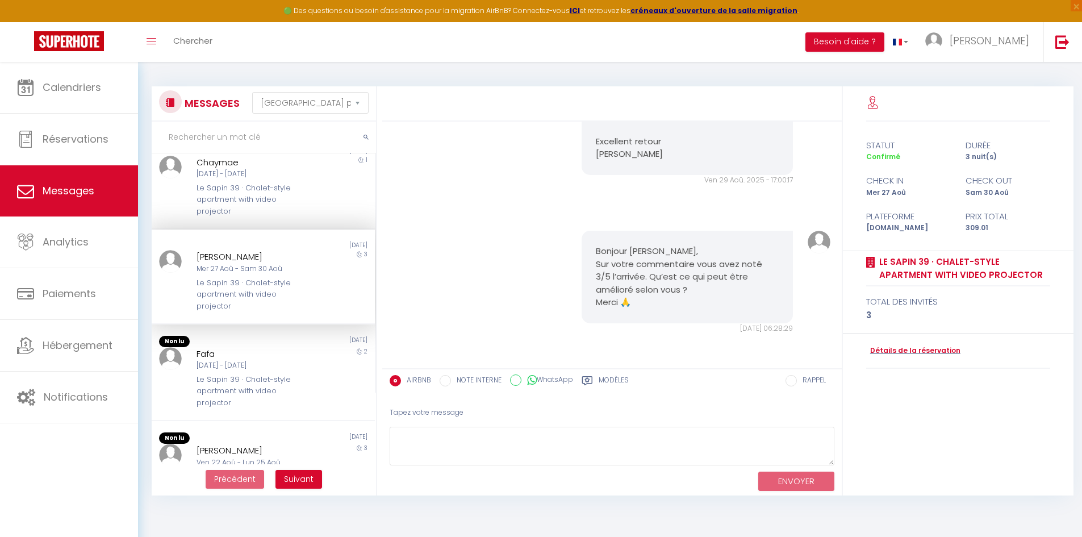
scroll to position [114, 0]
click at [267, 376] on div "Le Sapin 39 · Chalet-style apartment with video projector" at bounding box center [253, 390] width 115 height 35
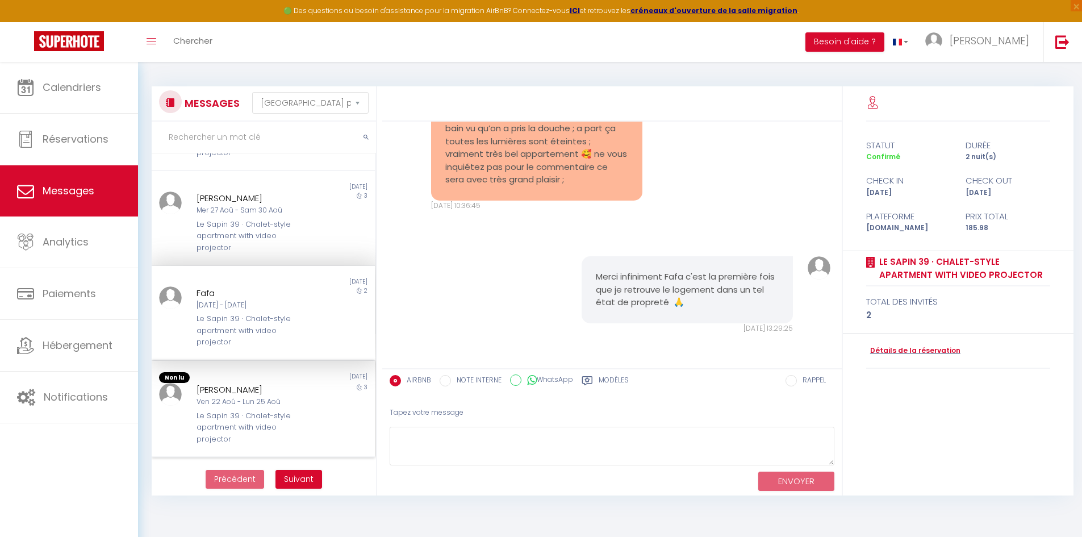
scroll to position [227, 0]
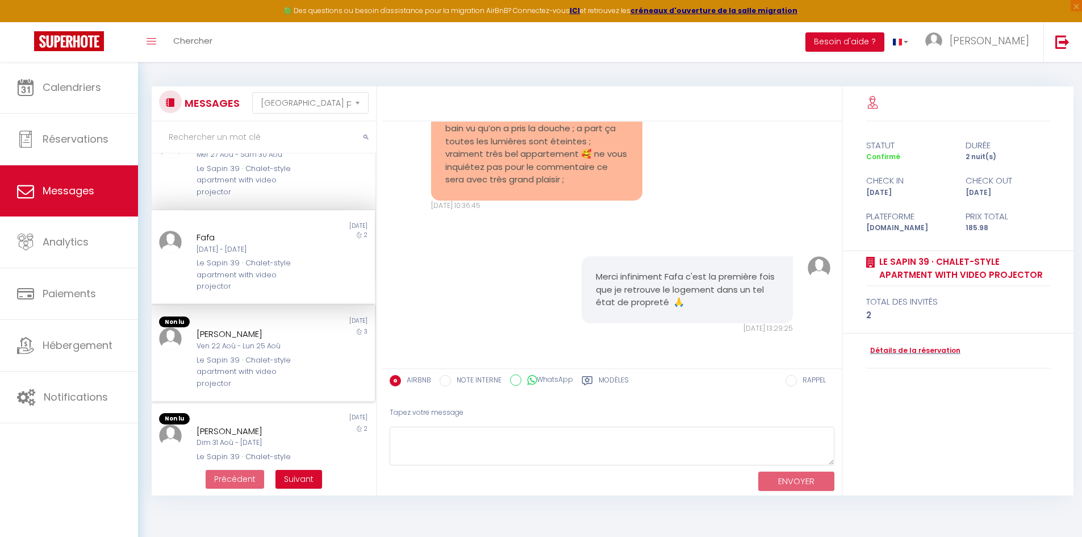
click at [265, 373] on div "Le Sapin 39 · Chalet-style apartment with video projector" at bounding box center [253, 371] width 115 height 35
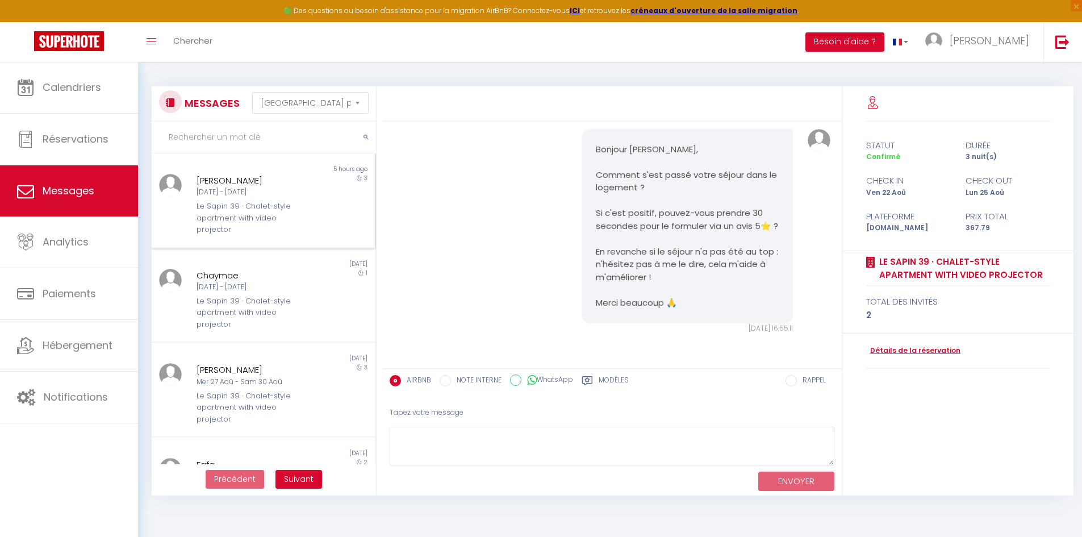
click at [267, 201] on div "Le Sapin 39 · Chalet-style apartment with video projector" at bounding box center [253, 217] width 115 height 35
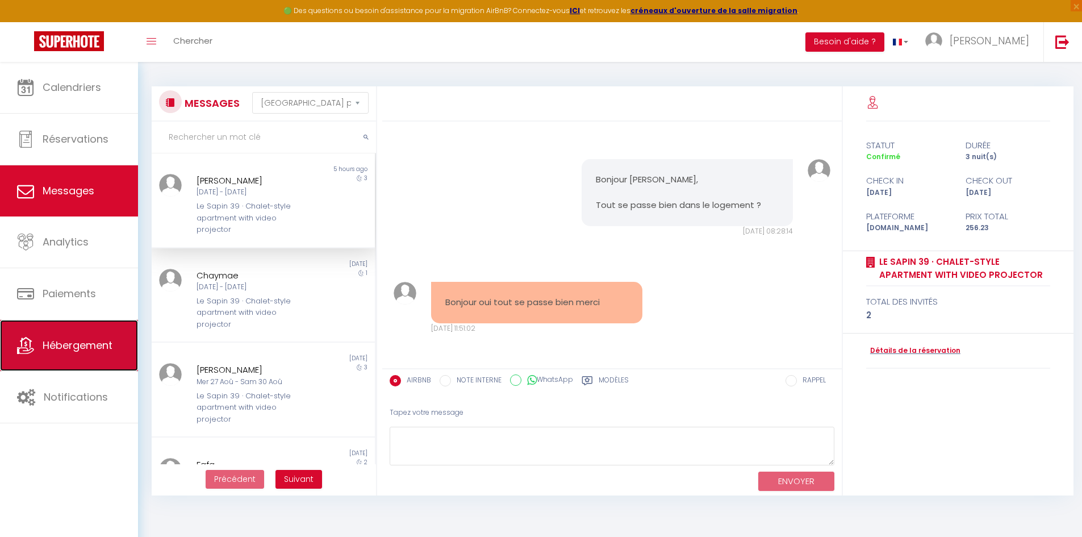
click at [79, 360] on link "Hébergement" at bounding box center [69, 345] width 138 height 51
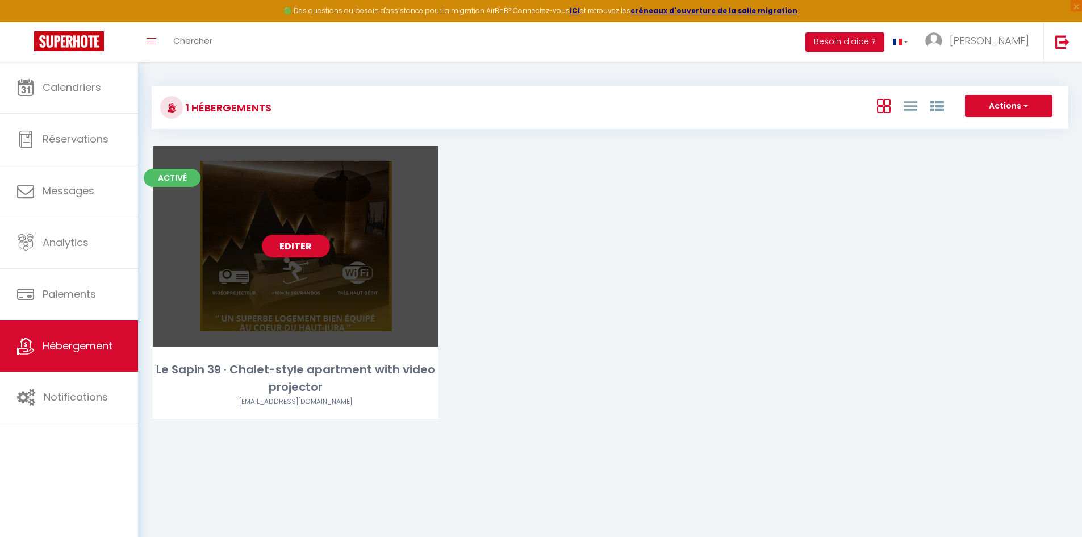
click at [290, 251] on link "Editer" at bounding box center [296, 245] width 68 height 23
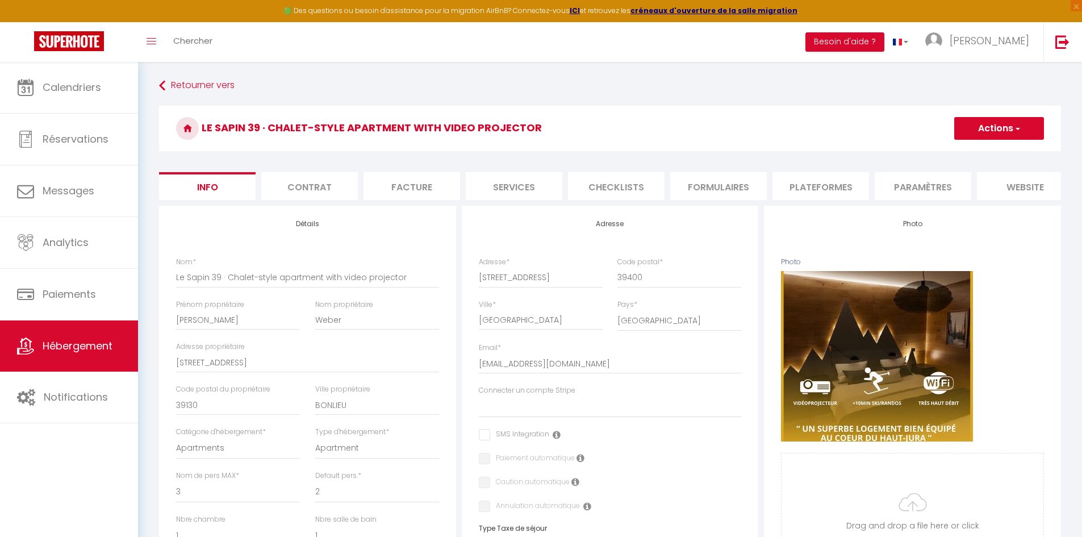
click at [987, 127] on button "Actions" at bounding box center [999, 128] width 90 height 23
click at [774, 107] on h3 "Le Sapin 39 · Chalet-style apartment with video projector" at bounding box center [610, 128] width 902 height 45
drag, startPoint x: 423, startPoint y: 288, endPoint x: 220, endPoint y: 304, distance: 203.8
click at [220, 299] on div "Nom * Le Sapin 39 · Chalet-style apartment with video projector" at bounding box center [308, 278] width 278 height 43
click at [1015, 131] on span "button" at bounding box center [1016, 128] width 7 height 11
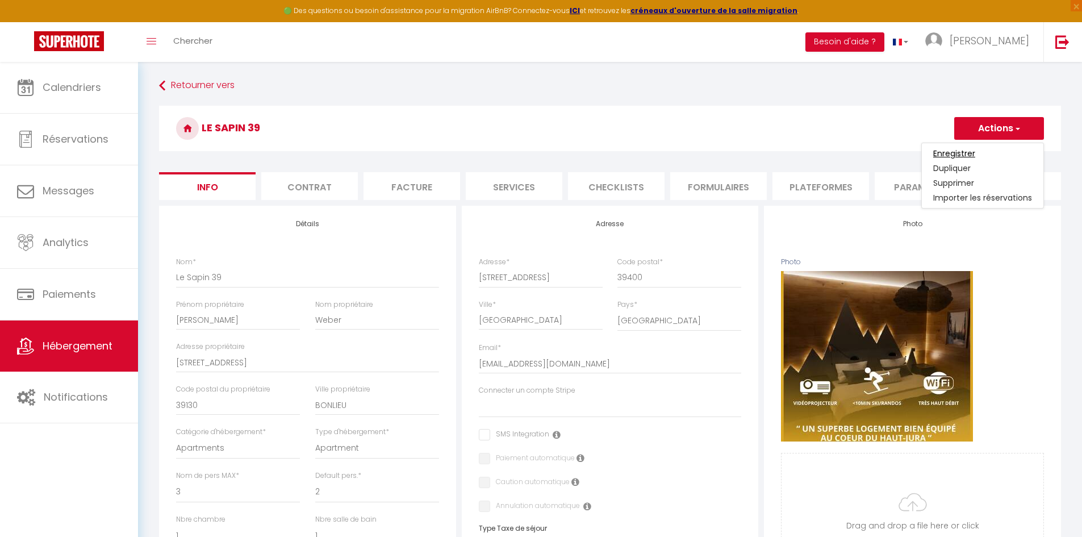
click at [969, 153] on input "Enregistrer" at bounding box center [954, 153] width 42 height 11
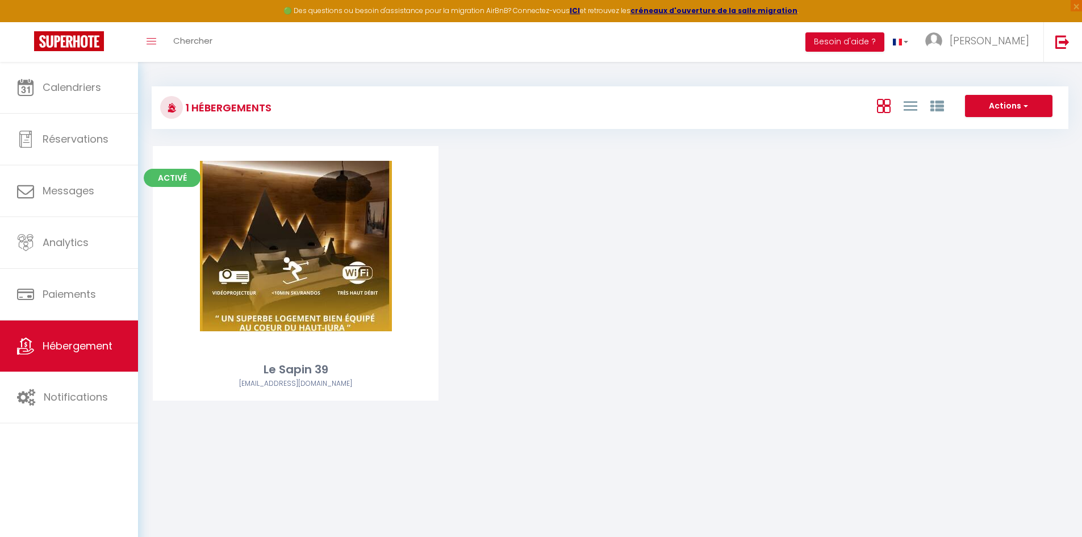
click at [622, 242] on div "Activé Editer Le Sapin 39 [EMAIL_ADDRESS][DOMAIN_NAME]" at bounding box center [610, 287] width 942 height 283
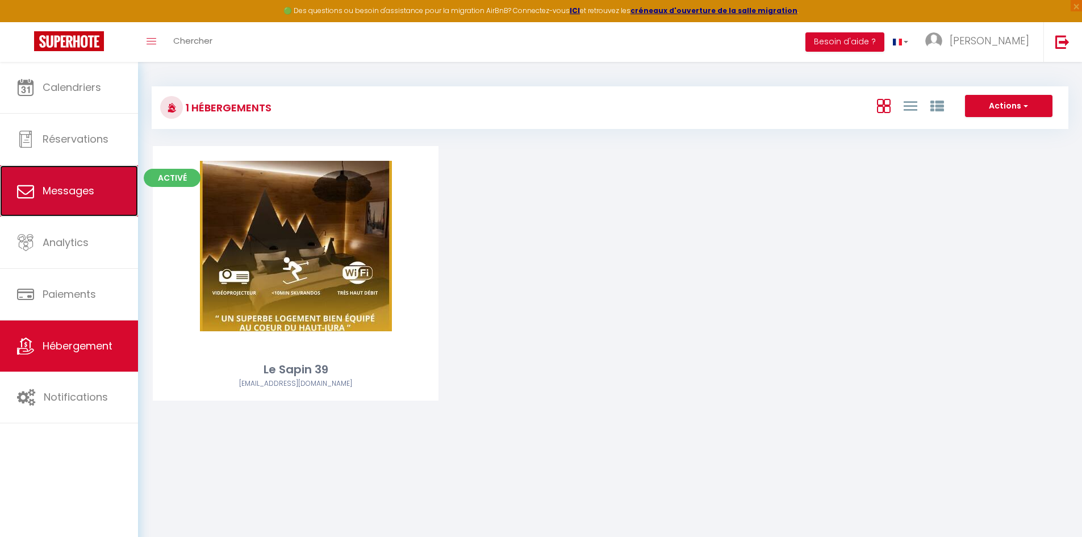
click at [91, 190] on span "Messages" at bounding box center [69, 190] width 52 height 14
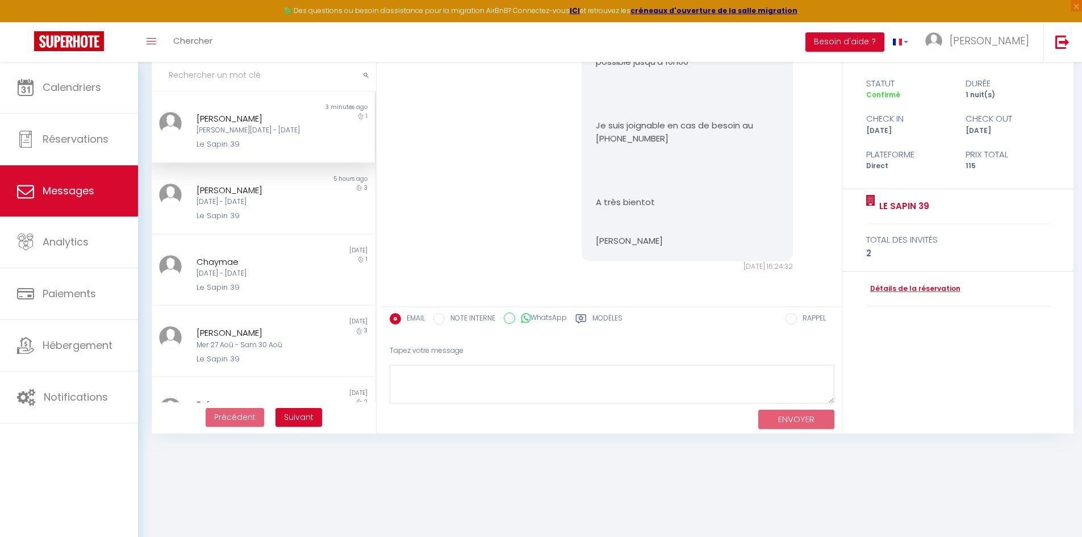
scroll to position [5, 0]
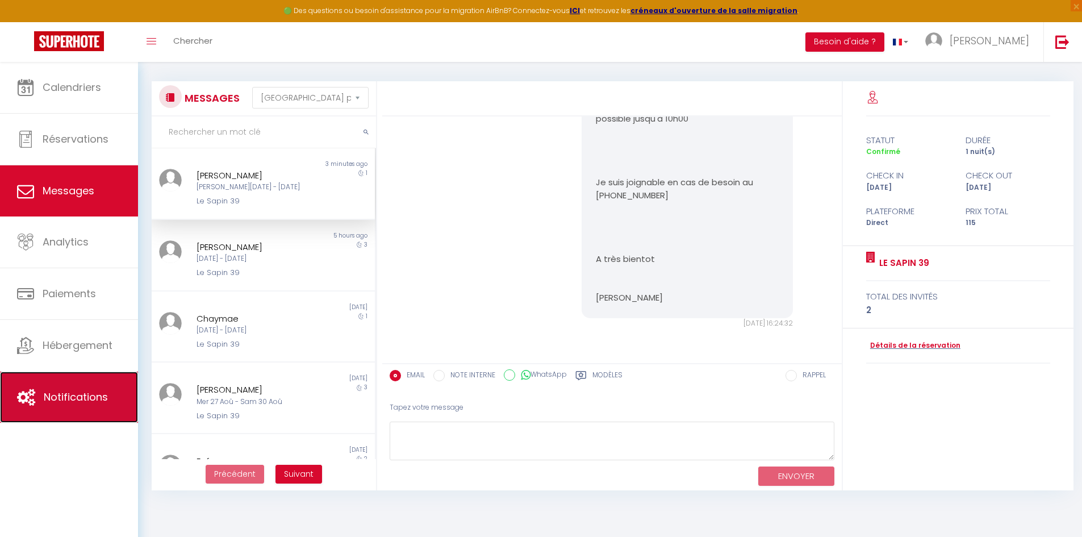
click at [70, 389] on link "Notifications" at bounding box center [69, 396] width 138 height 51
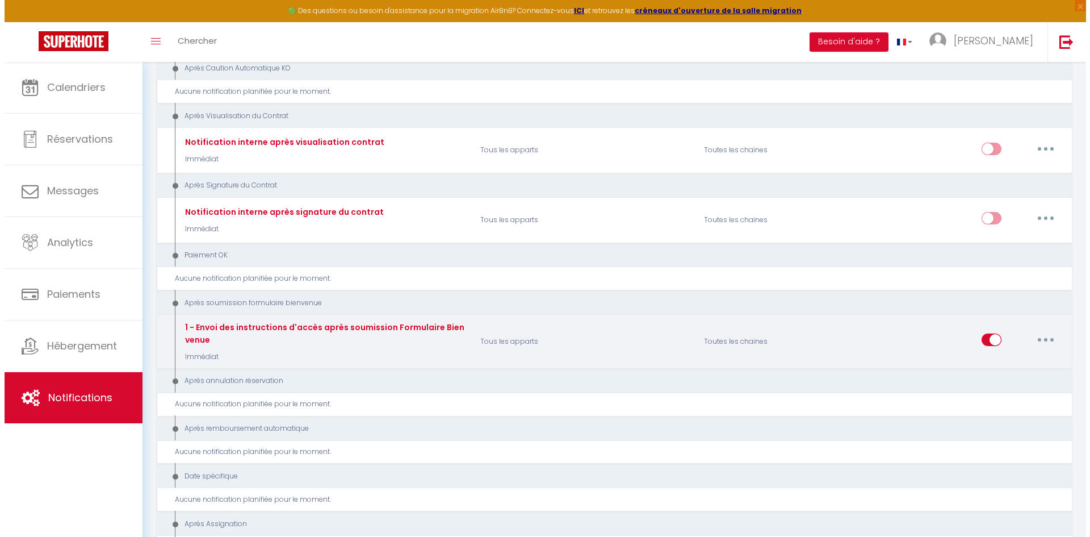
scroll to position [1136, 0]
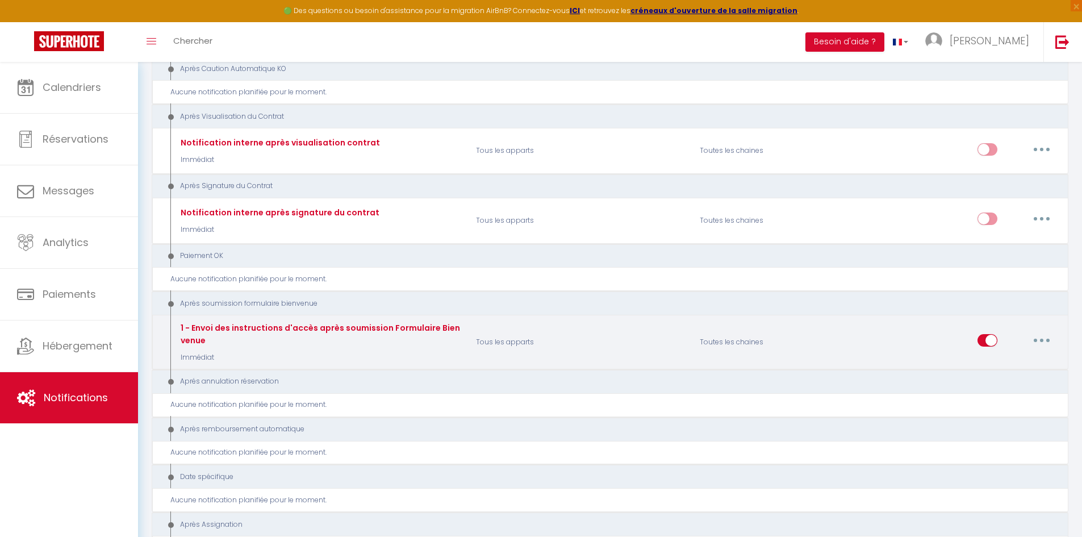
click at [1042, 337] on button "button" at bounding box center [1041, 340] width 32 height 18
click at [994, 367] on link "Editer" at bounding box center [1012, 366] width 84 height 19
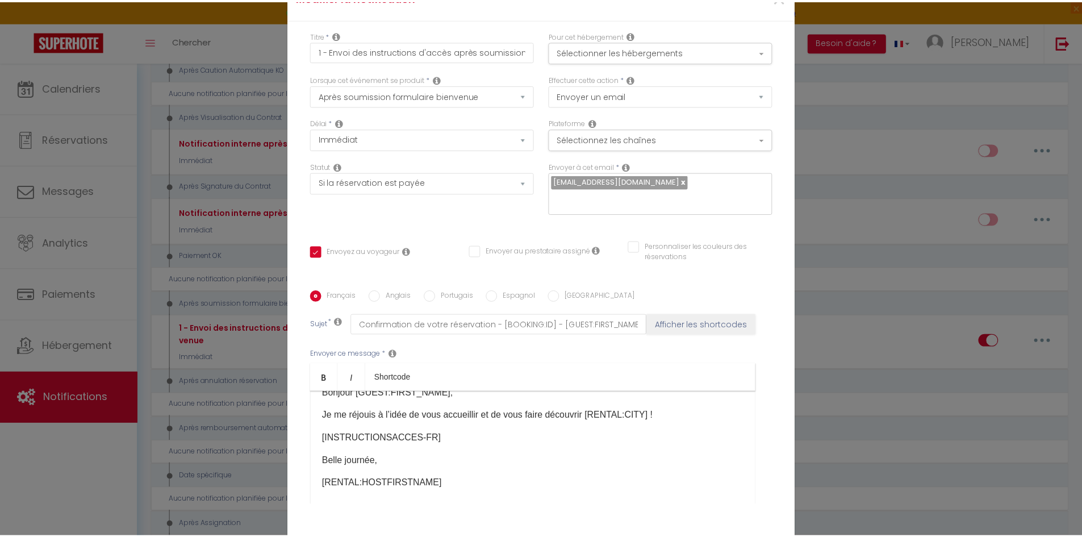
scroll to position [26, 0]
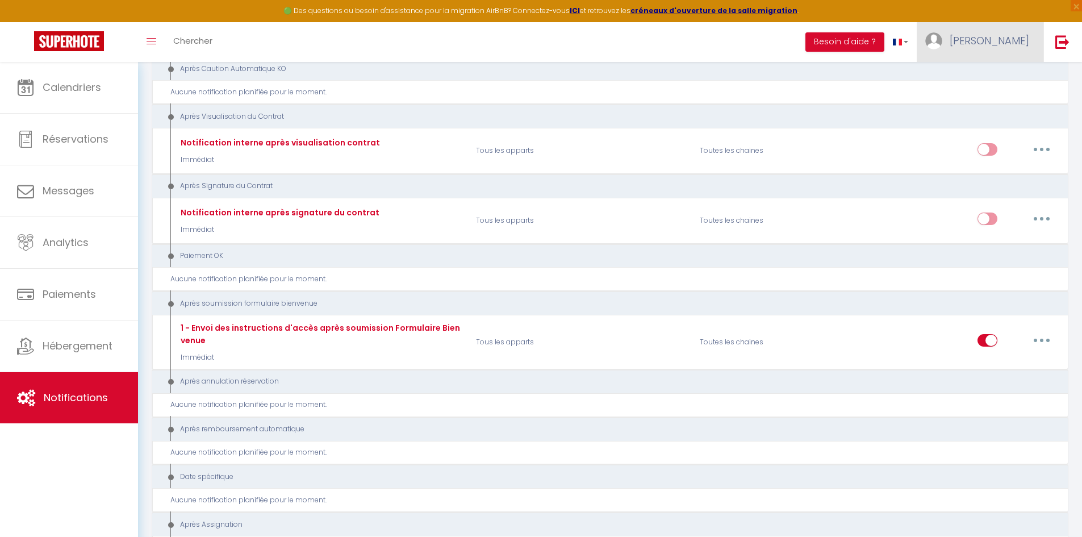
click at [1016, 38] on span "[PERSON_NAME]" at bounding box center [988, 40] width 79 height 14
click at [995, 79] on link "Paramètres" at bounding box center [998, 78] width 84 height 19
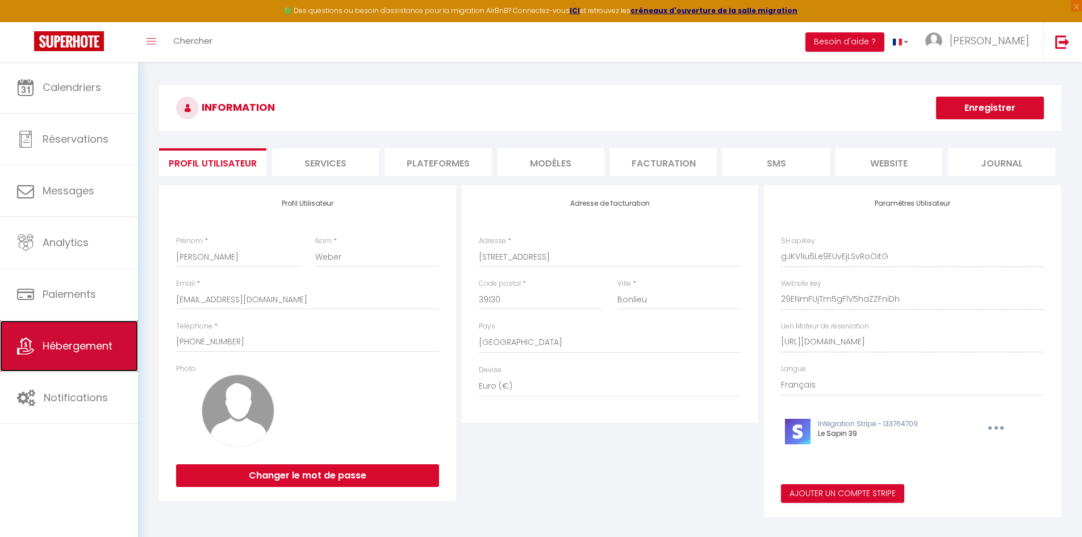
click at [68, 351] on span "Hébergement" at bounding box center [78, 345] width 70 height 14
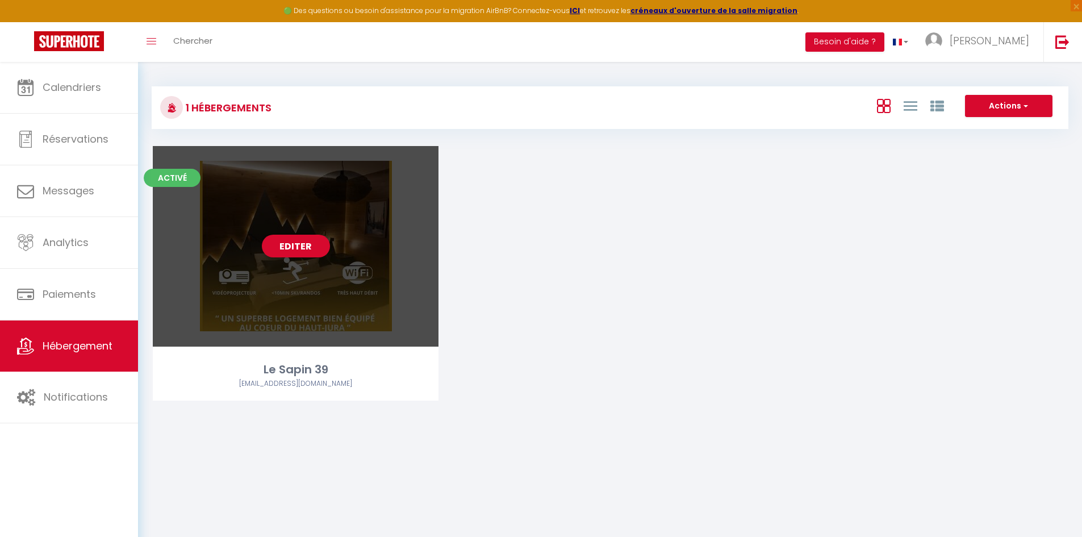
click at [303, 261] on div "Editer" at bounding box center [296, 246] width 286 height 200
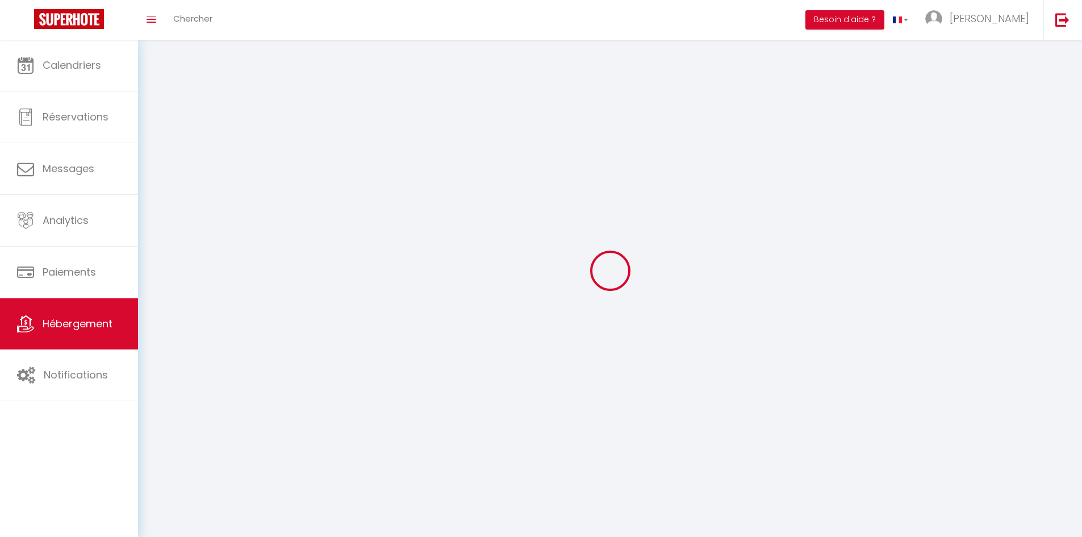
click at [304, 245] on div at bounding box center [610, 270] width 916 height 434
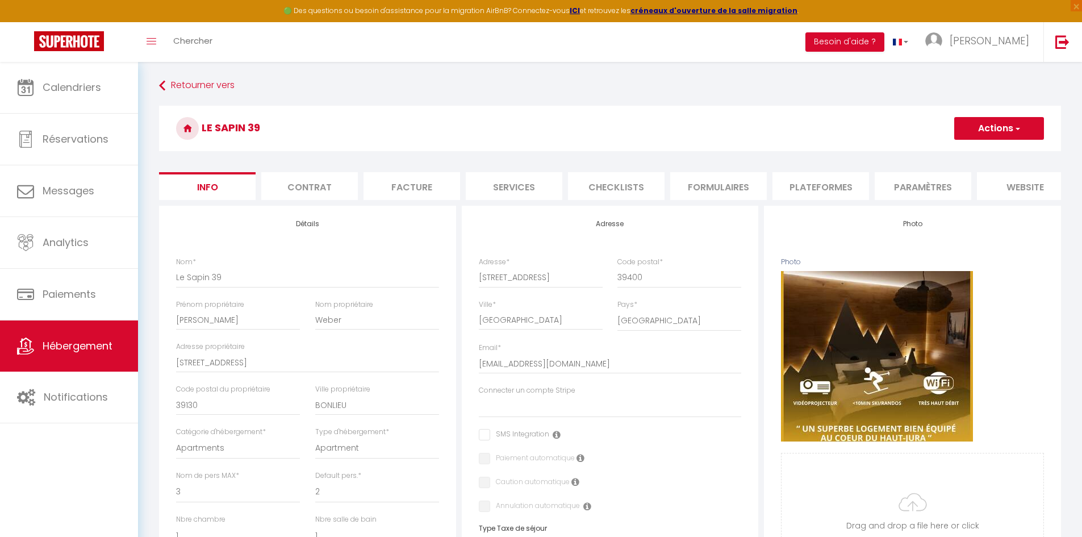
click at [706, 189] on li "Formulaires" at bounding box center [718, 186] width 97 height 28
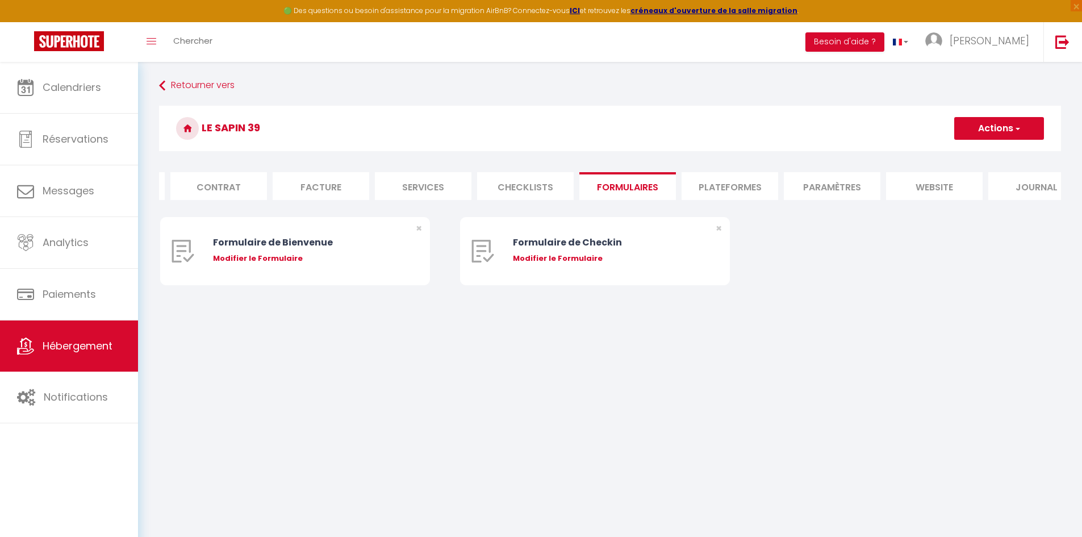
scroll to position [0, 120]
click at [697, 190] on li "Plateformes" at bounding box center [700, 186] width 97 height 28
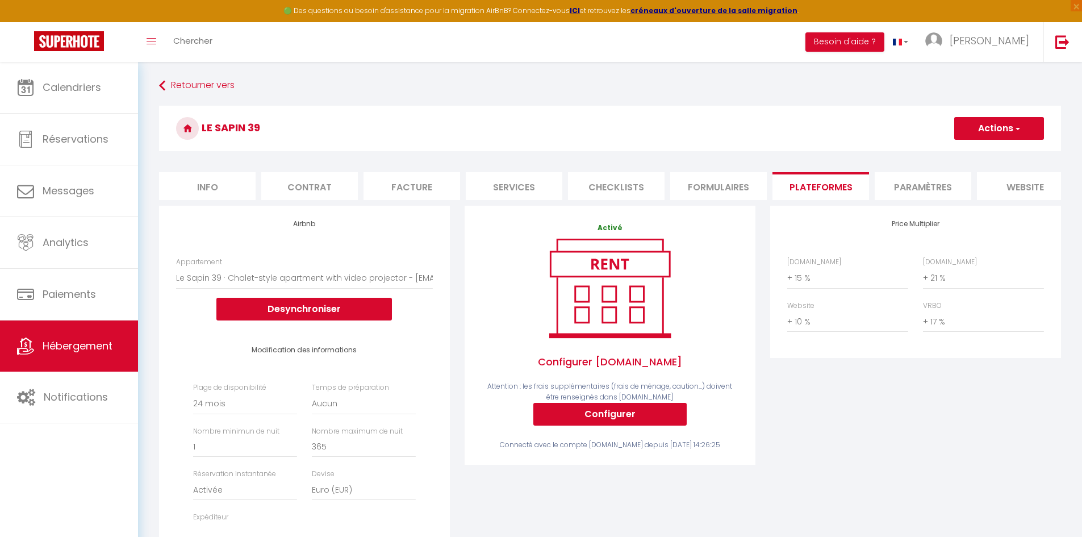
click at [312, 179] on li "Contrat" at bounding box center [309, 186] width 97 height 28
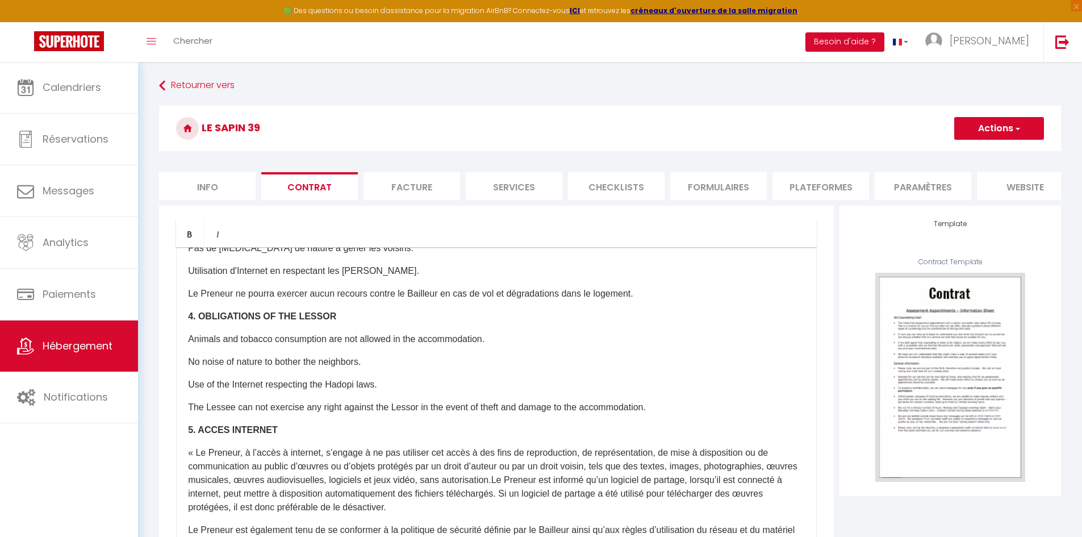
scroll to position [852, 0]
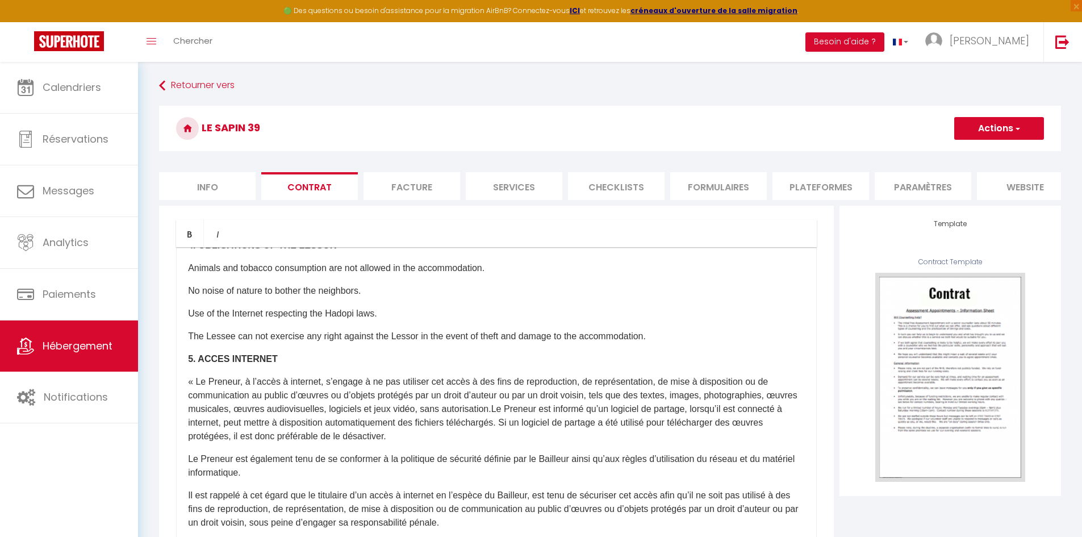
click at [219, 194] on li "Info" at bounding box center [207, 186] width 97 height 28
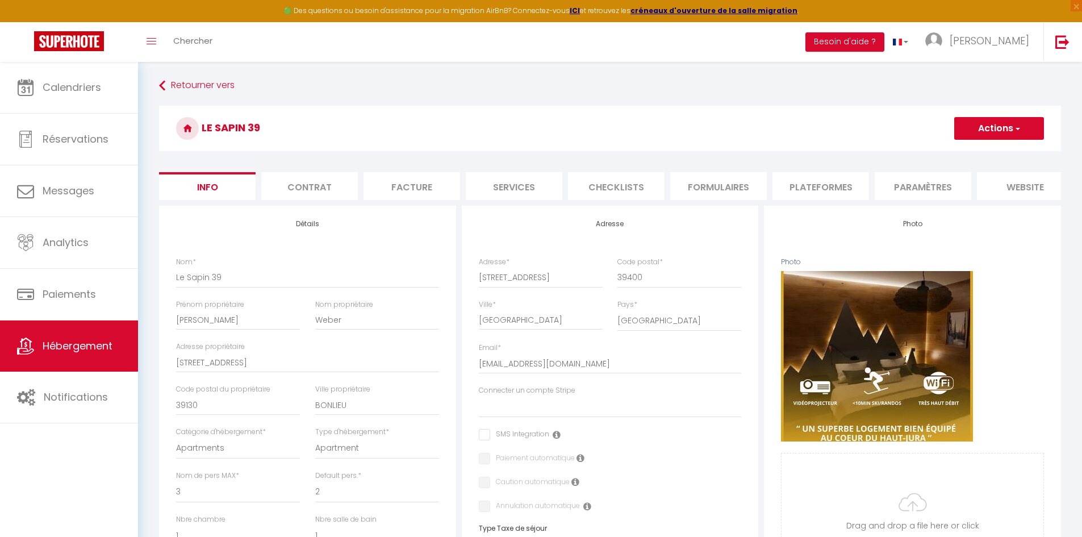
click at [694, 185] on li "Formulaires" at bounding box center [718, 186] width 97 height 28
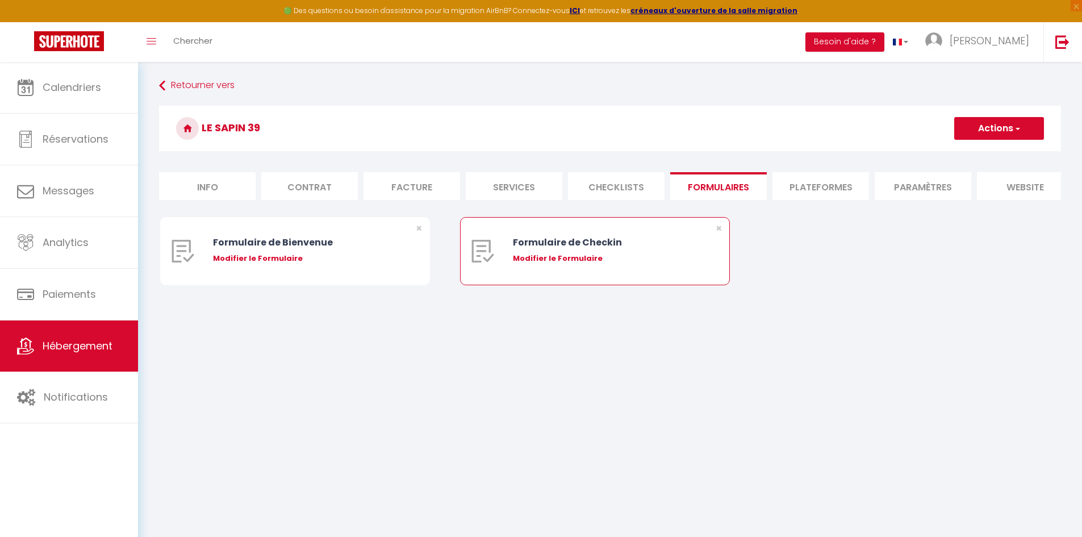
click at [603, 249] on div "Formulaire de Checkin" at bounding box center [606, 242] width 187 height 14
click at [574, 264] on div "Modifier le Formulaire" at bounding box center [606, 258] width 187 height 11
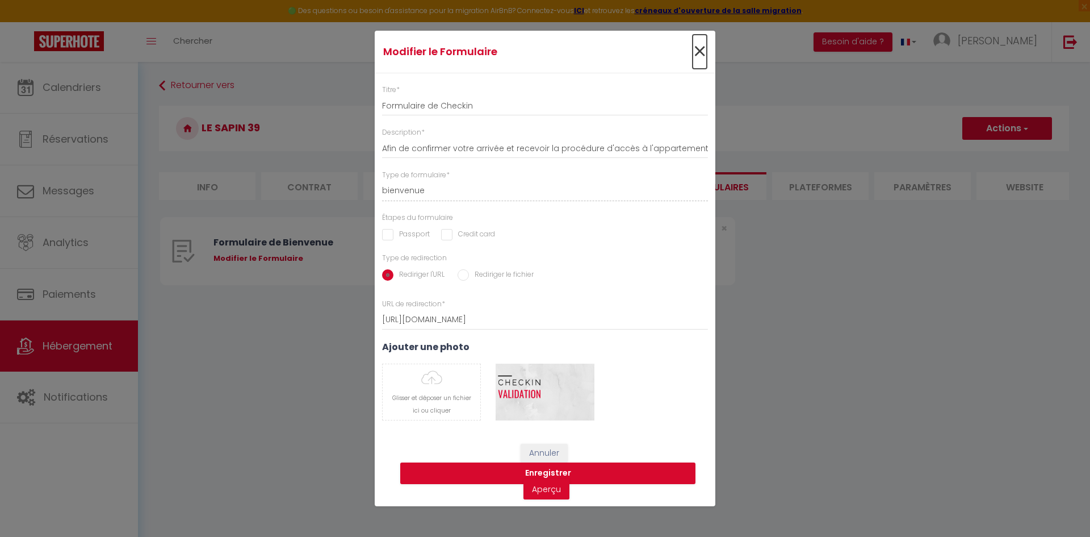
click at [702, 52] on span "×" at bounding box center [700, 52] width 14 height 34
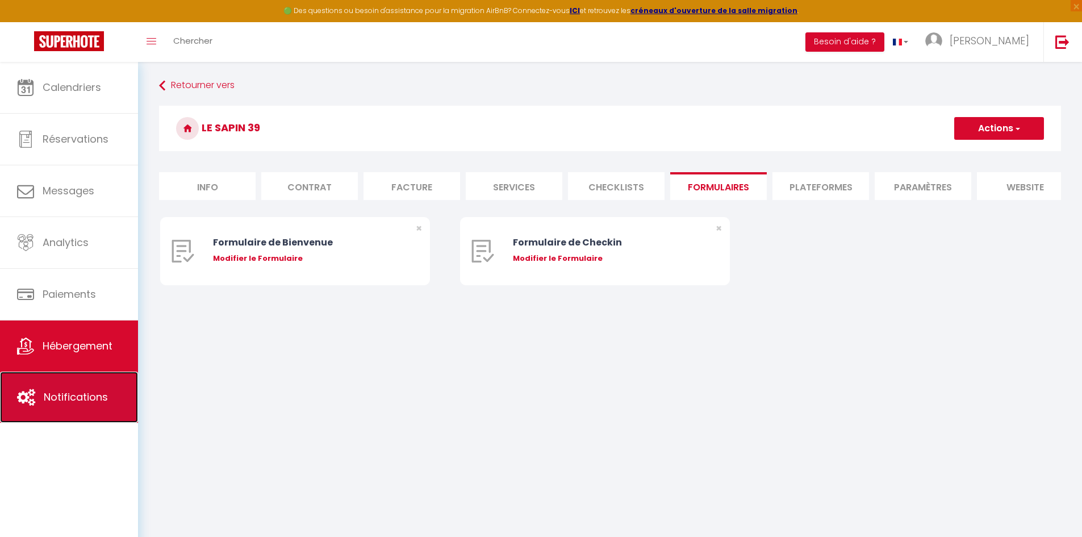
click at [98, 400] on span "Notifications" at bounding box center [76, 396] width 64 height 14
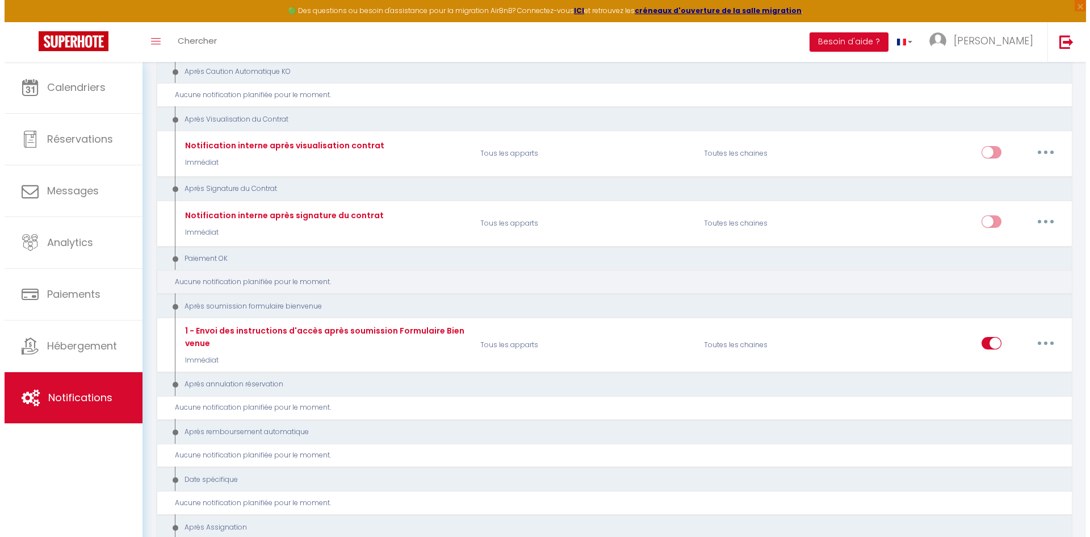
scroll to position [1192, 0]
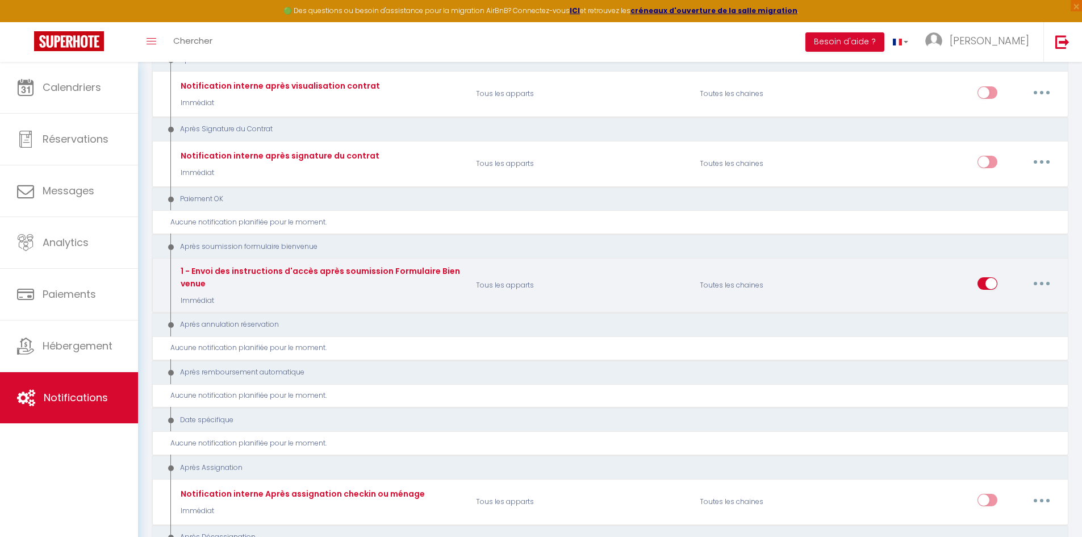
click at [1046, 284] on button "button" at bounding box center [1041, 283] width 32 height 18
click at [1010, 308] on link "Editer" at bounding box center [1012, 309] width 84 height 19
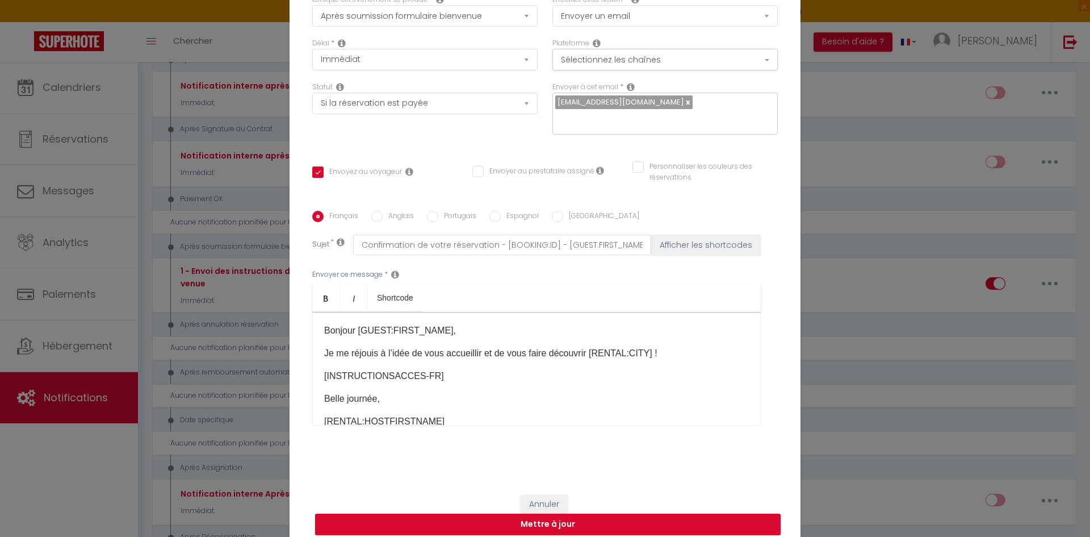
scroll to position [81, 0]
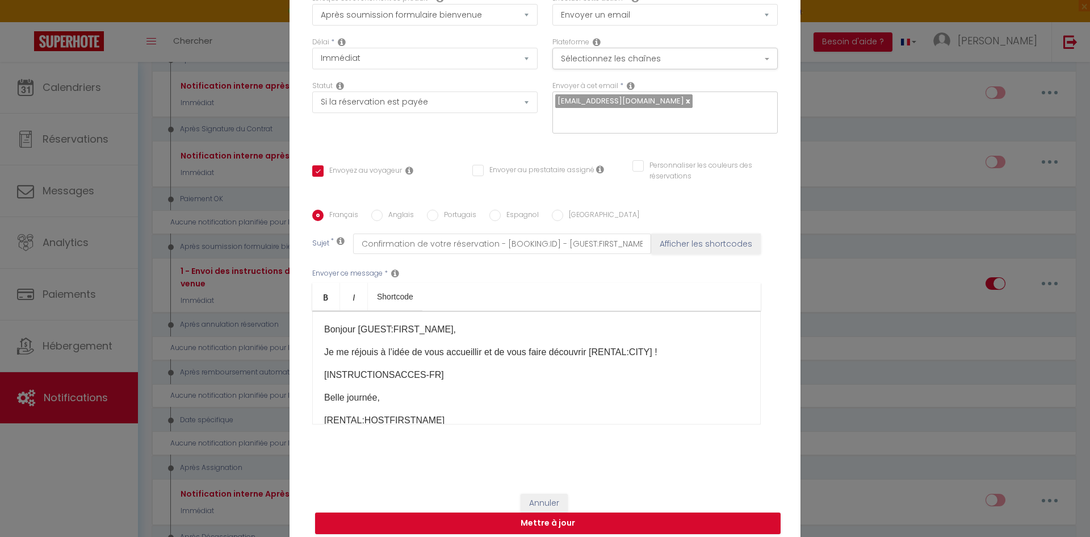
click at [498, 283] on ul "Bold Italic Shortcode" at bounding box center [536, 297] width 449 height 28
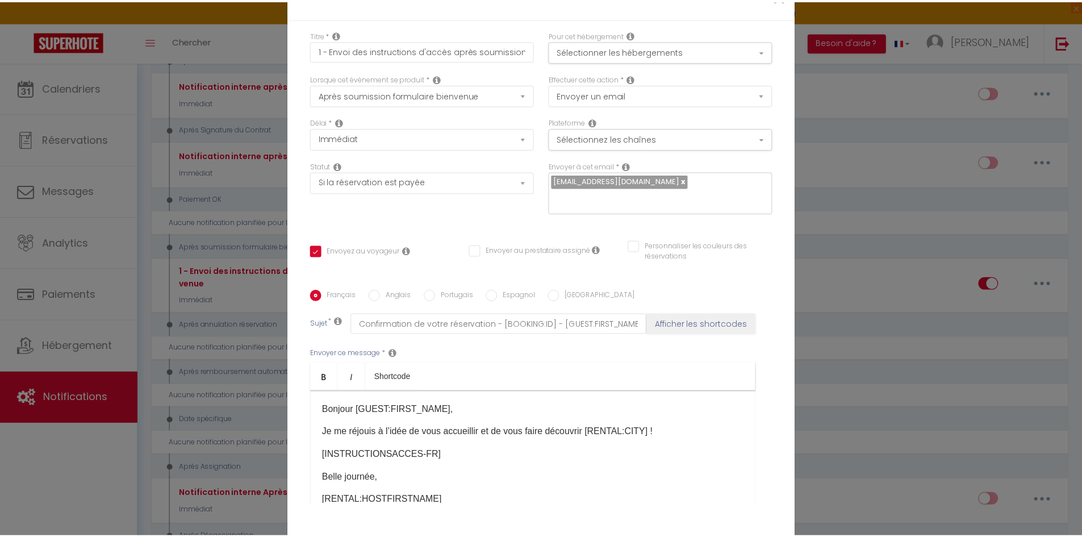
scroll to position [0, 0]
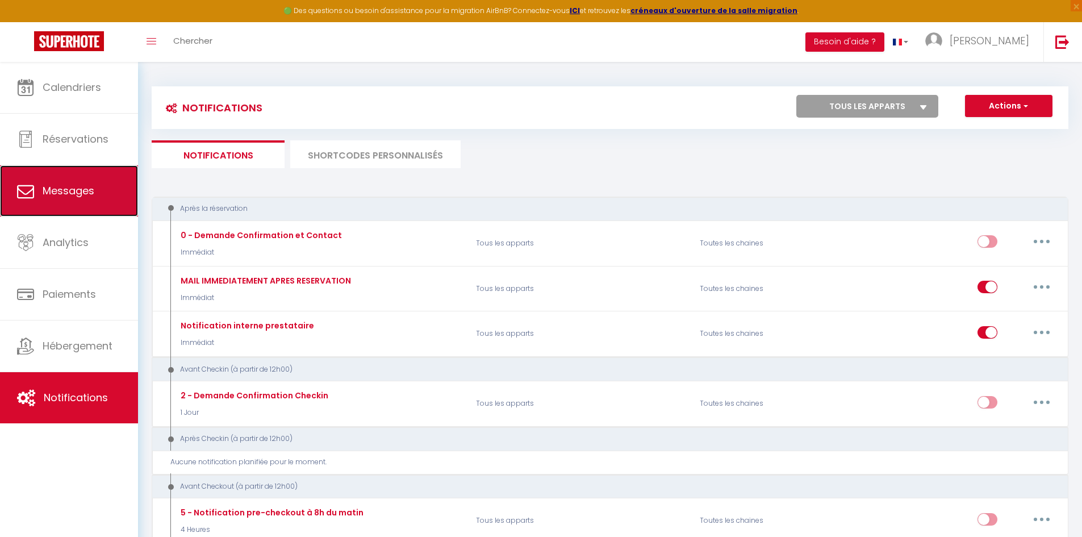
click at [77, 197] on span "Messages" at bounding box center [69, 190] width 52 height 14
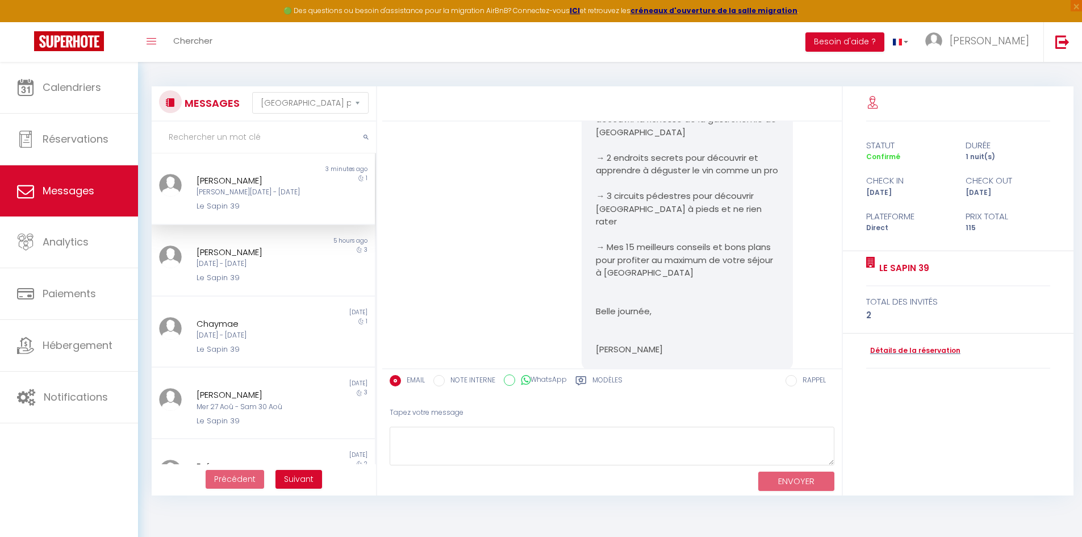
scroll to position [1261, 0]
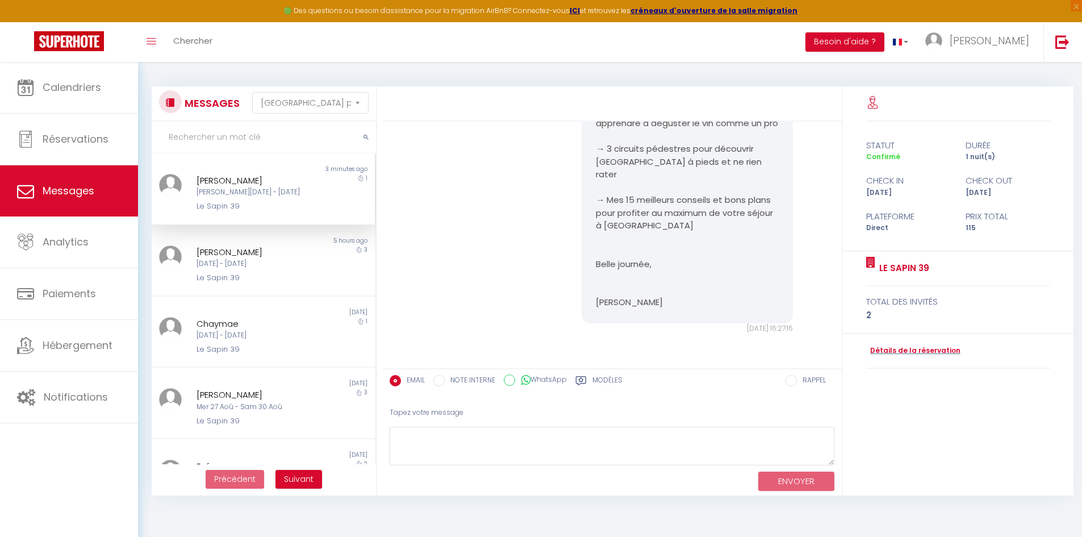
click at [601, 382] on label "Modèles" at bounding box center [607, 382] width 30 height 14
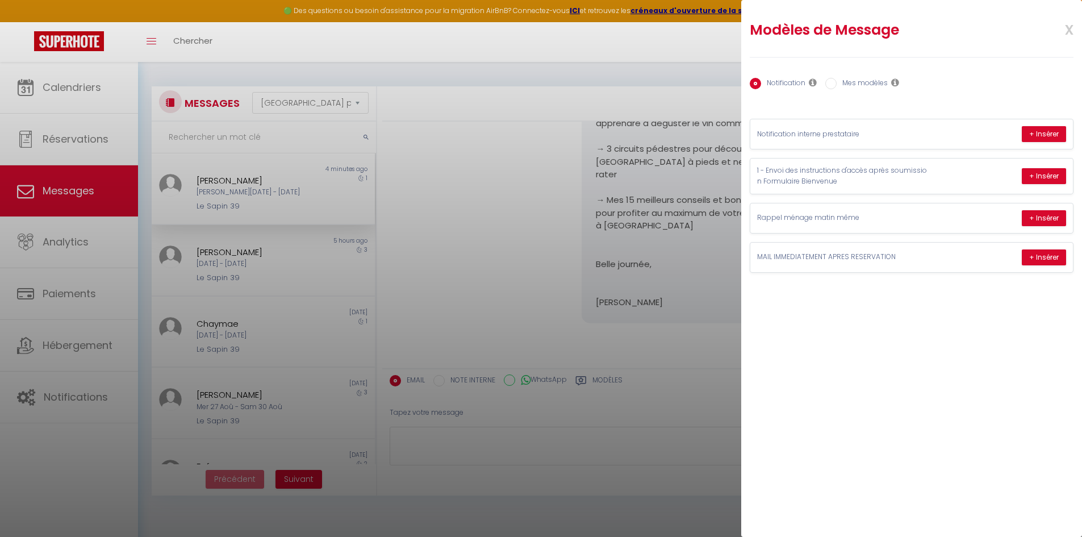
click at [834, 83] on input "Mes modèles" at bounding box center [830, 83] width 11 height 11
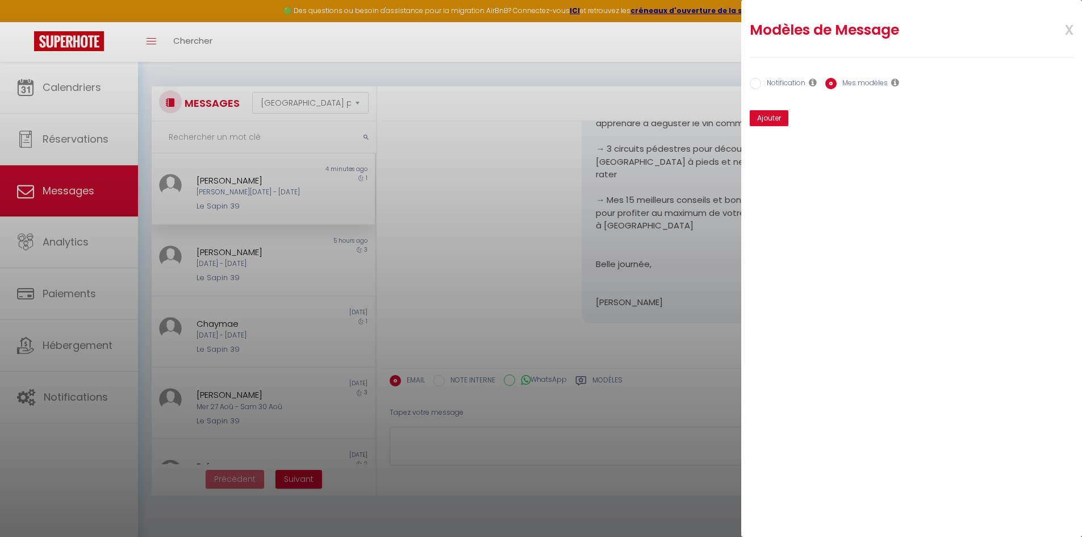
click at [756, 83] on input "Notification" at bounding box center [754, 83] width 11 height 11
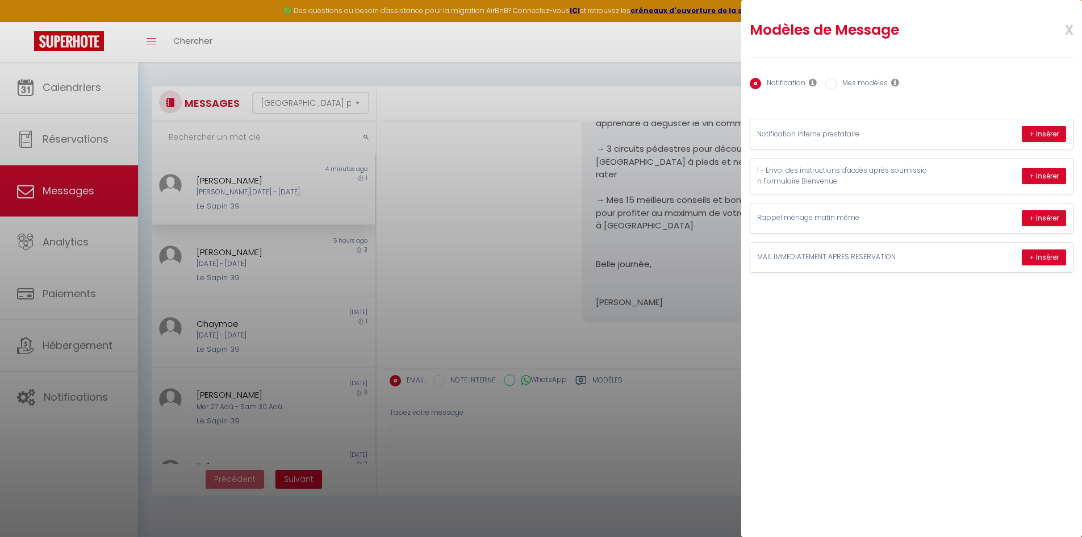
click at [1069, 27] on span "x" at bounding box center [1055, 28] width 36 height 27
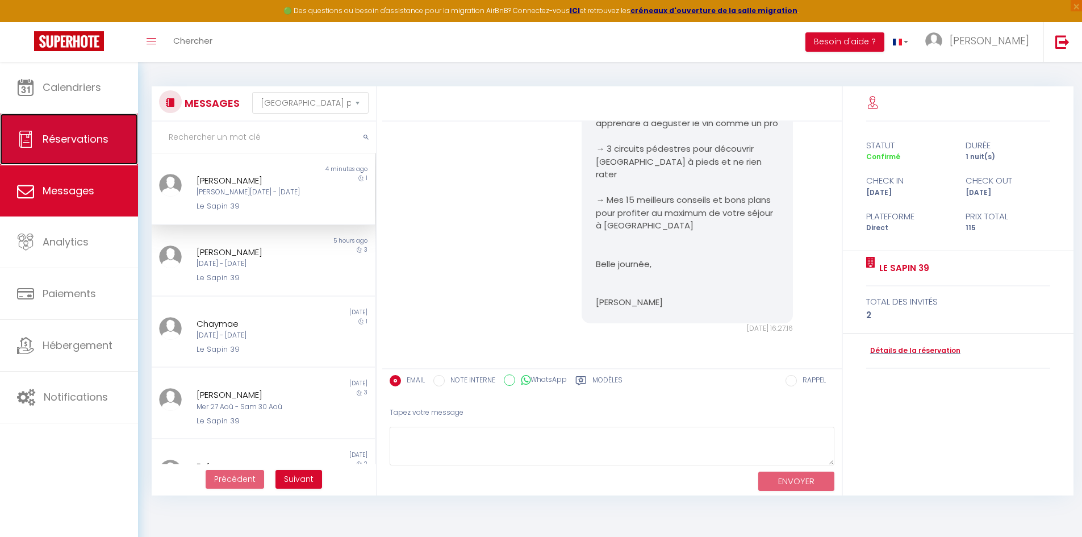
click at [53, 139] on span "Réservations" at bounding box center [76, 139] width 66 height 14
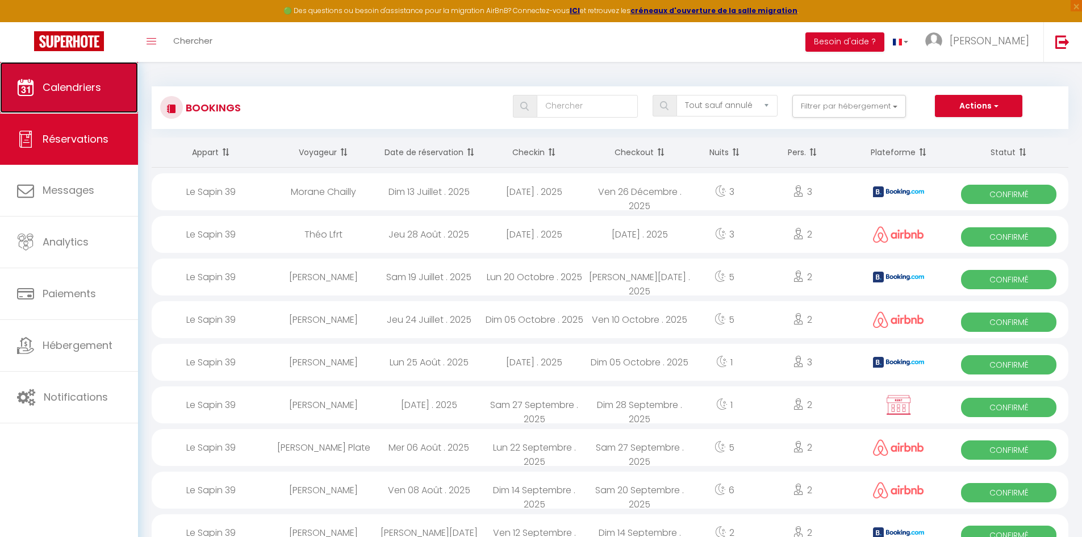
click at [66, 93] on span "Calendriers" at bounding box center [72, 87] width 58 height 14
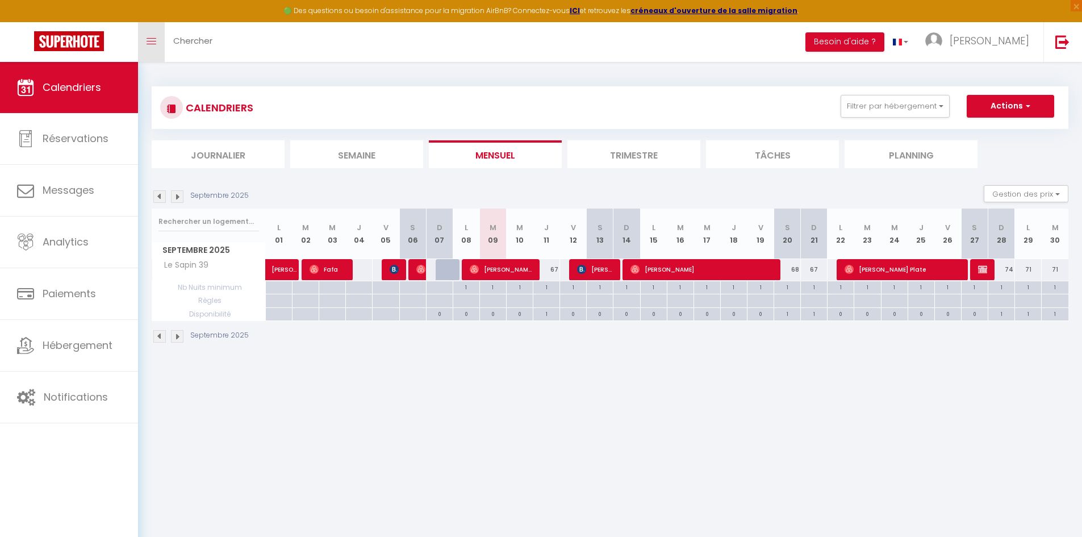
click at [147, 45] on link "Toggle menubar" at bounding box center [151, 42] width 27 height 40
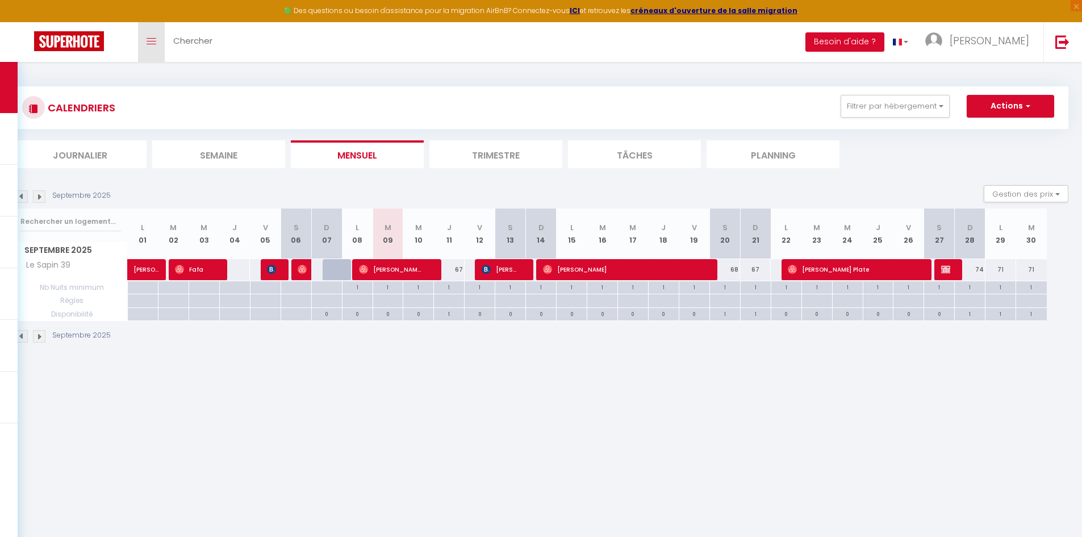
click at [147, 45] on link "Toggle menubar" at bounding box center [151, 42] width 27 height 40
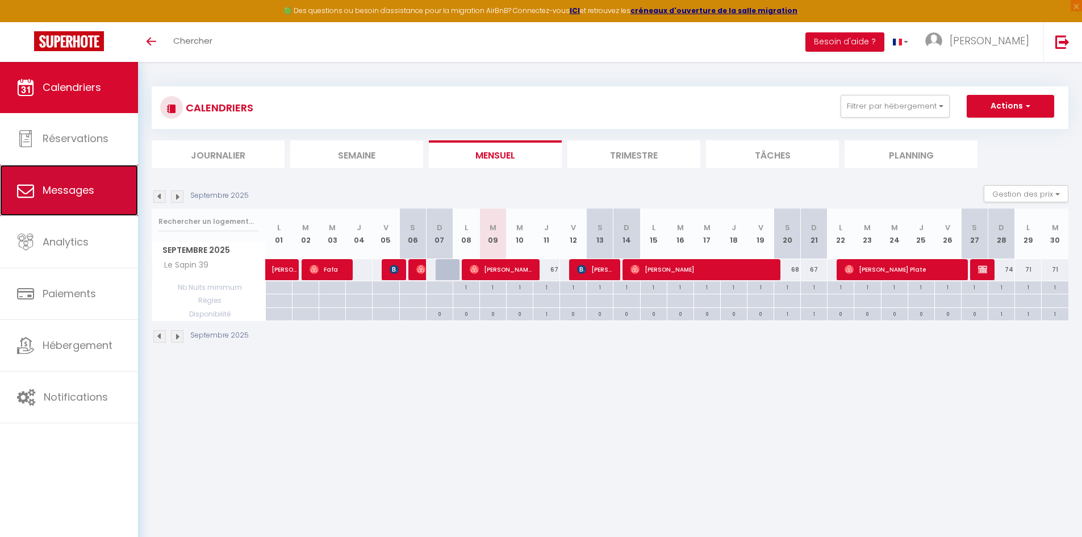
click at [70, 190] on span "Messages" at bounding box center [69, 190] width 52 height 14
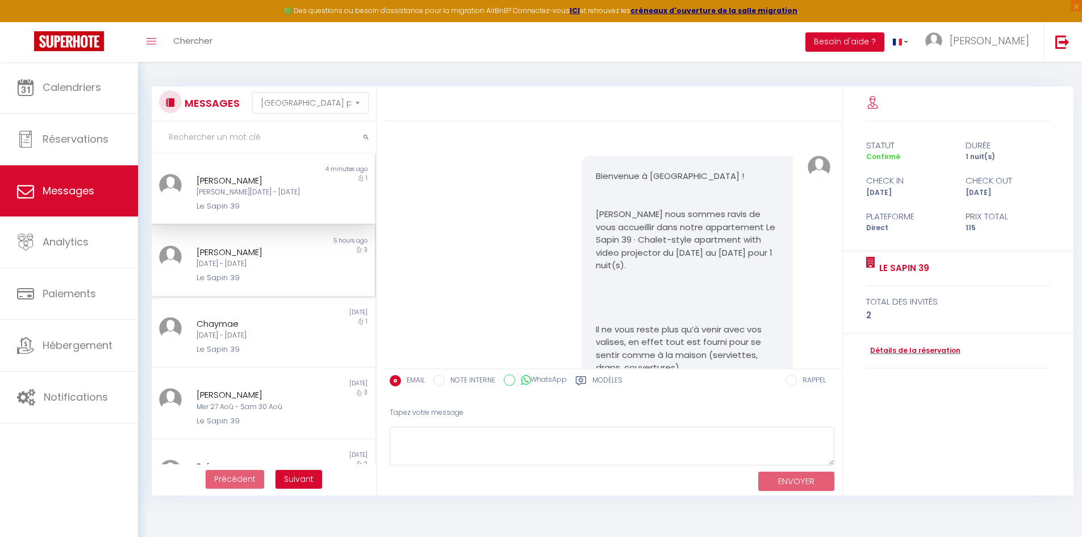
scroll to position [1261, 0]
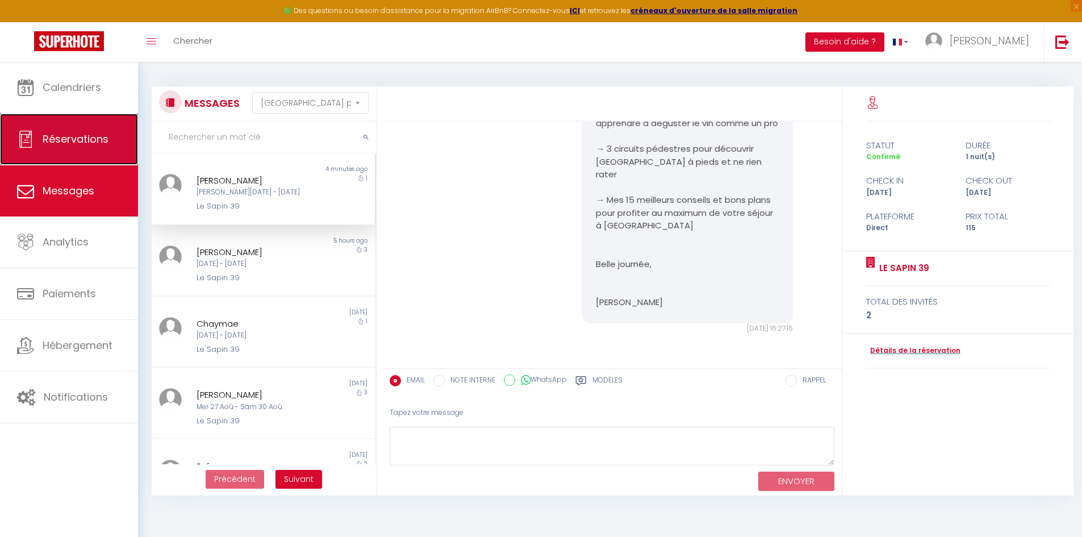
click at [81, 147] on link "Réservations" at bounding box center [69, 139] width 138 height 51
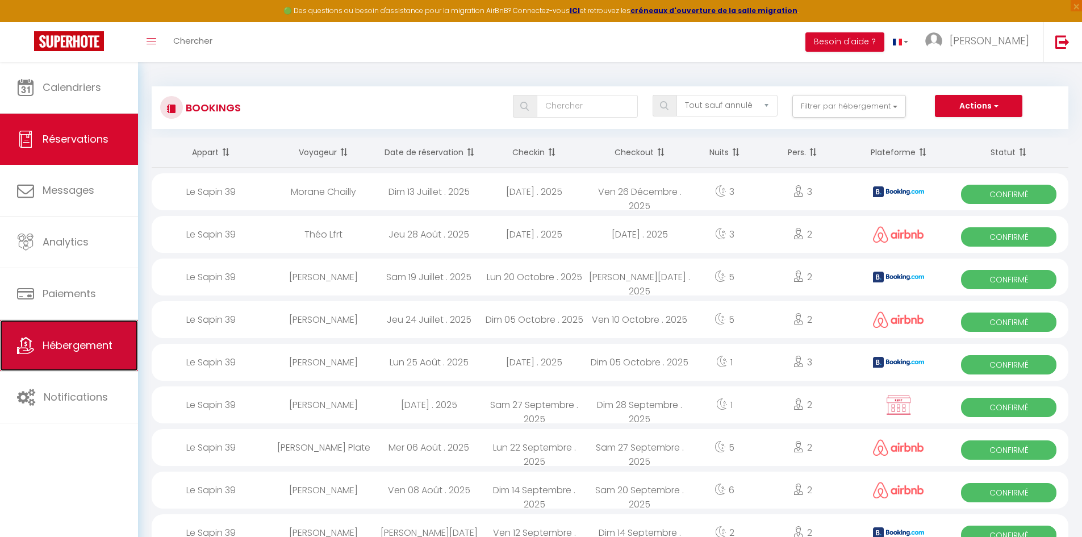
click at [76, 351] on span "Hébergement" at bounding box center [78, 345] width 70 height 14
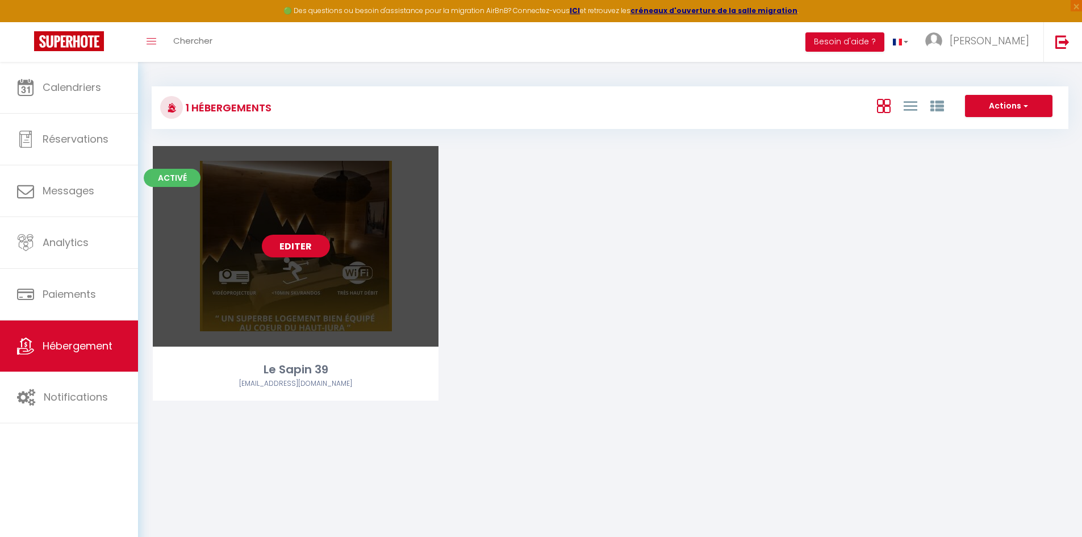
click at [287, 248] on link "Editer" at bounding box center [296, 245] width 68 height 23
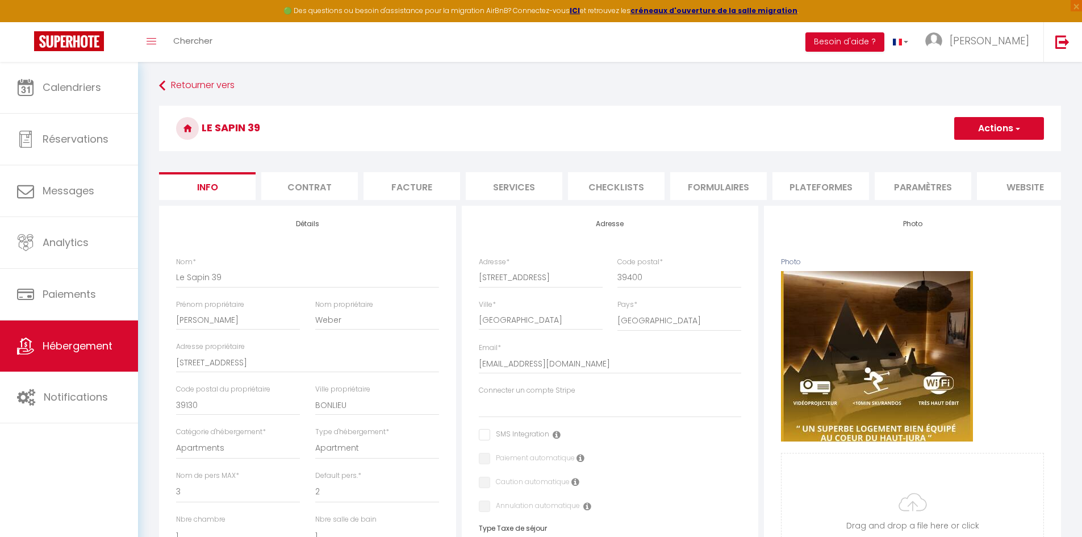
click at [307, 190] on li "Contrat" at bounding box center [309, 186] width 97 height 28
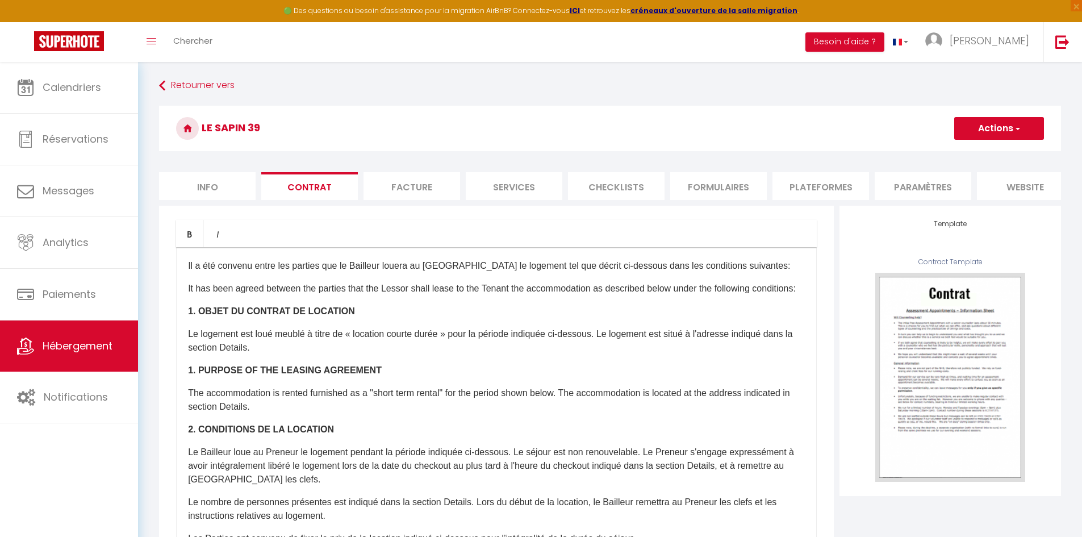
click at [398, 188] on li "Facture" at bounding box center [411, 186] width 97 height 28
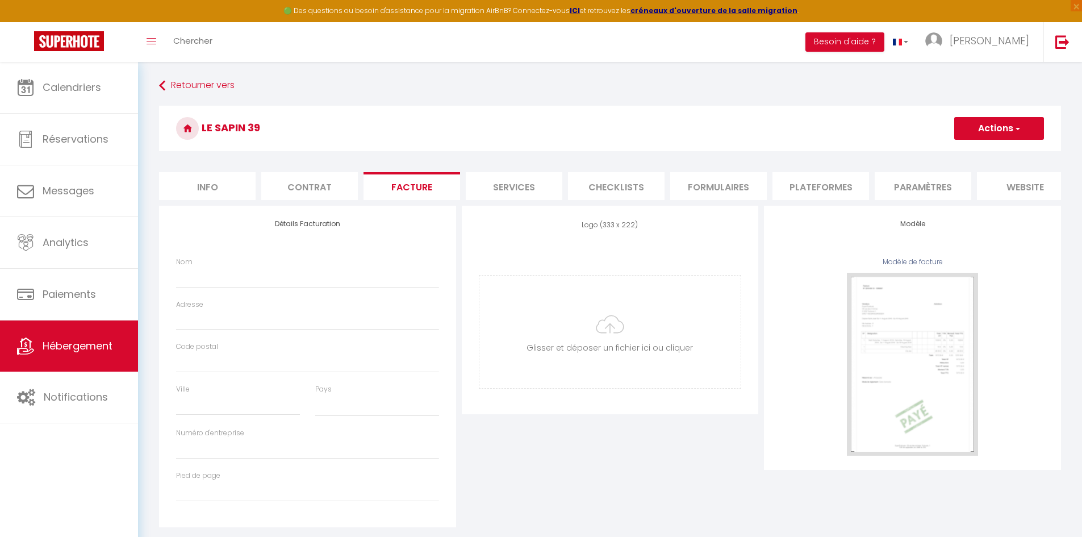
click at [503, 191] on li "Services" at bounding box center [514, 186] width 97 height 28
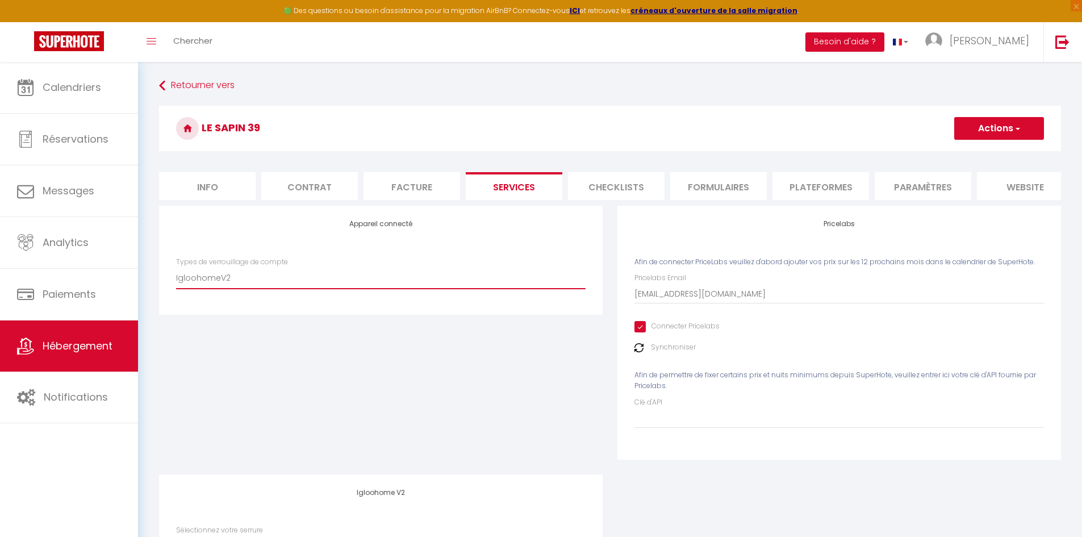
click at [237, 288] on select "IgloohomeV2" at bounding box center [380, 278] width 409 height 22
click at [338, 393] on div "Appareil connecté Types de verrouillage de compte IgloohomeV2" at bounding box center [381, 340] width 458 height 269
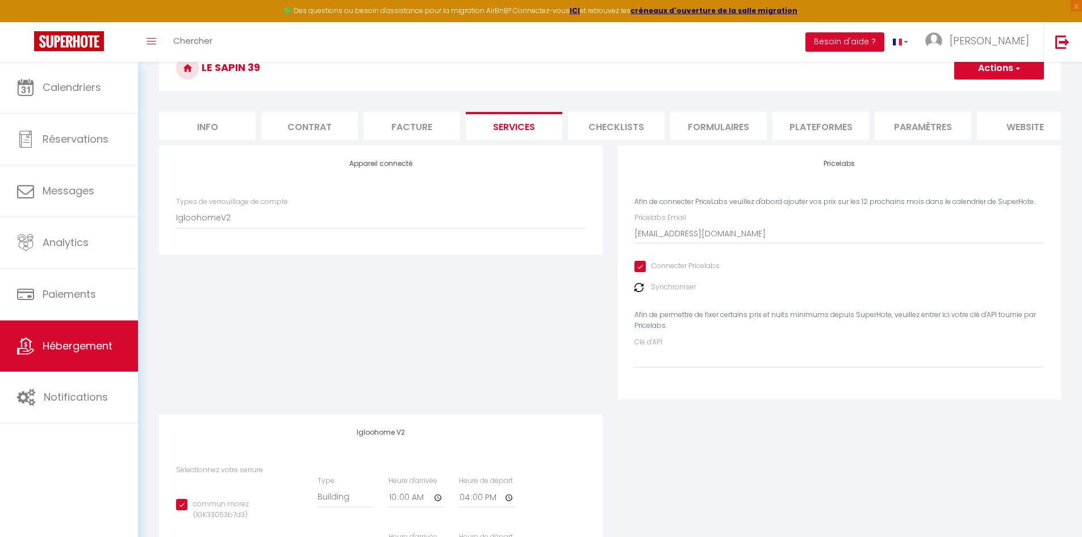
scroll to position [165, 0]
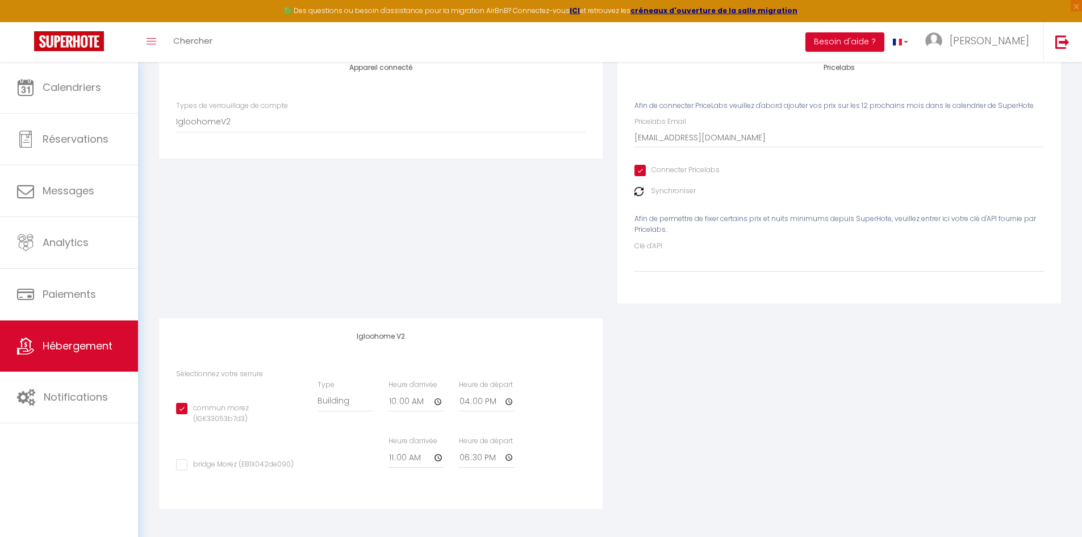
click at [413, 269] on div "Appareil connecté Types de verrouillage de compte IgloohomeV2" at bounding box center [381, 183] width 458 height 269
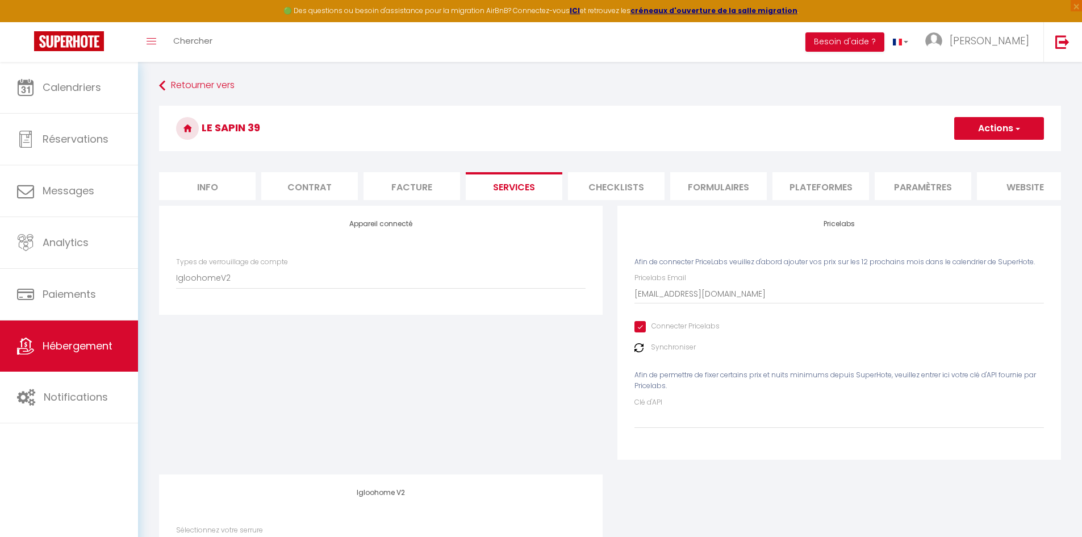
click at [625, 182] on li "Checklists" at bounding box center [616, 186] width 97 height 28
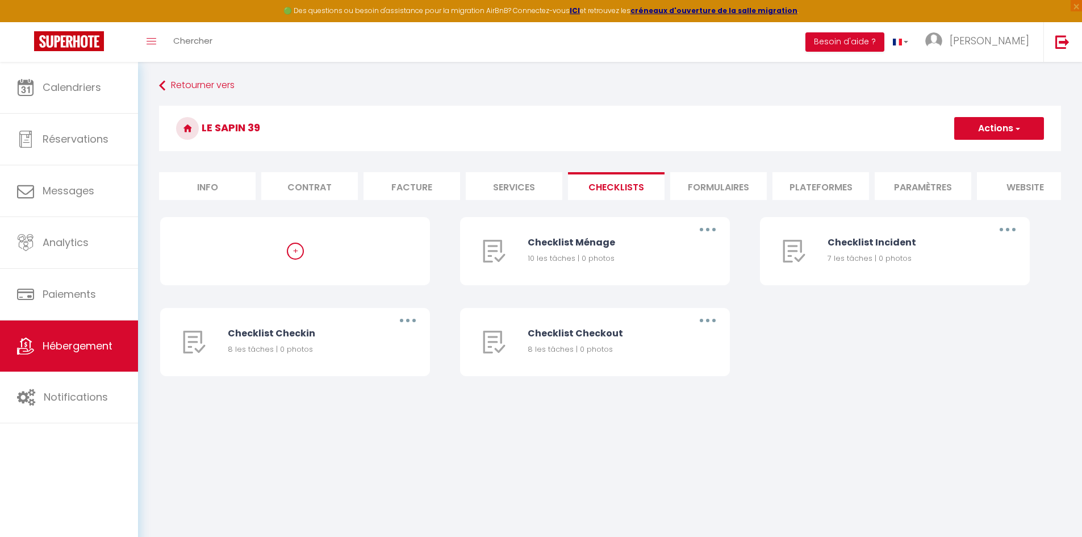
click at [722, 186] on li "Formulaires" at bounding box center [718, 186] width 97 height 28
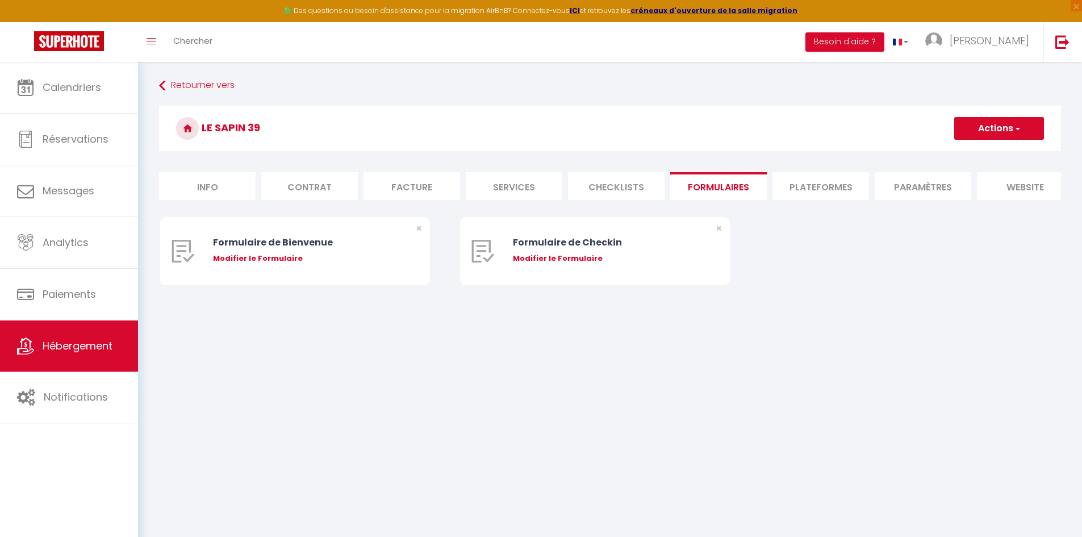
click at [827, 185] on li "Plateformes" at bounding box center [820, 186] width 97 height 28
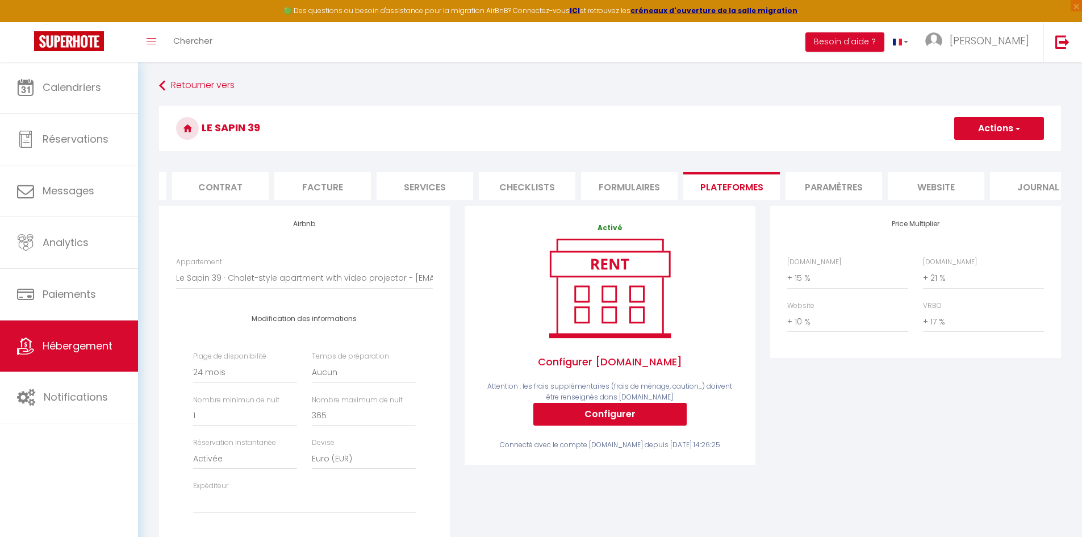
scroll to position [0, 120]
click at [798, 191] on li "Paramètres" at bounding box center [802, 186] width 97 height 28
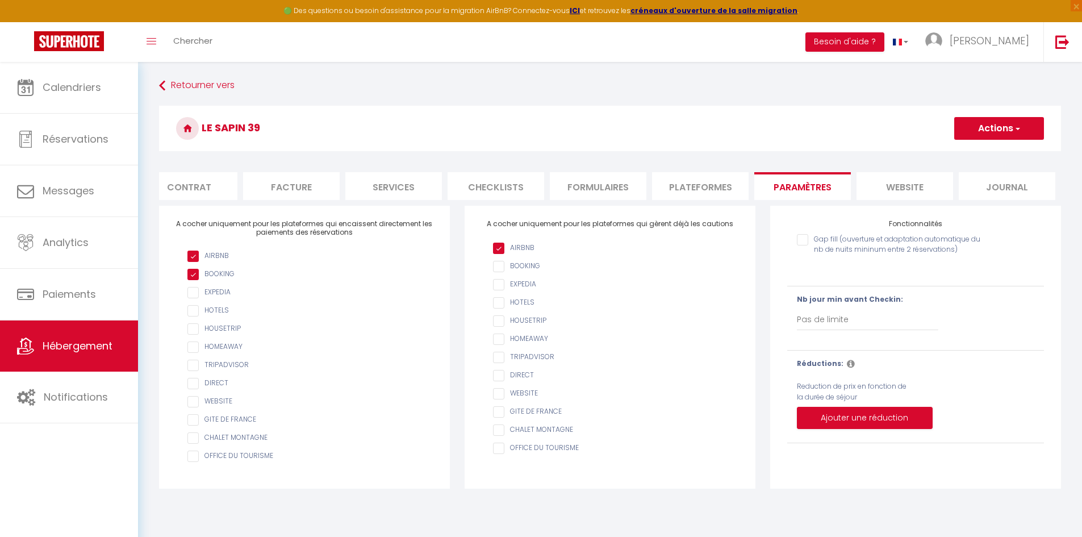
click at [905, 187] on li "website" at bounding box center [904, 186] width 97 height 28
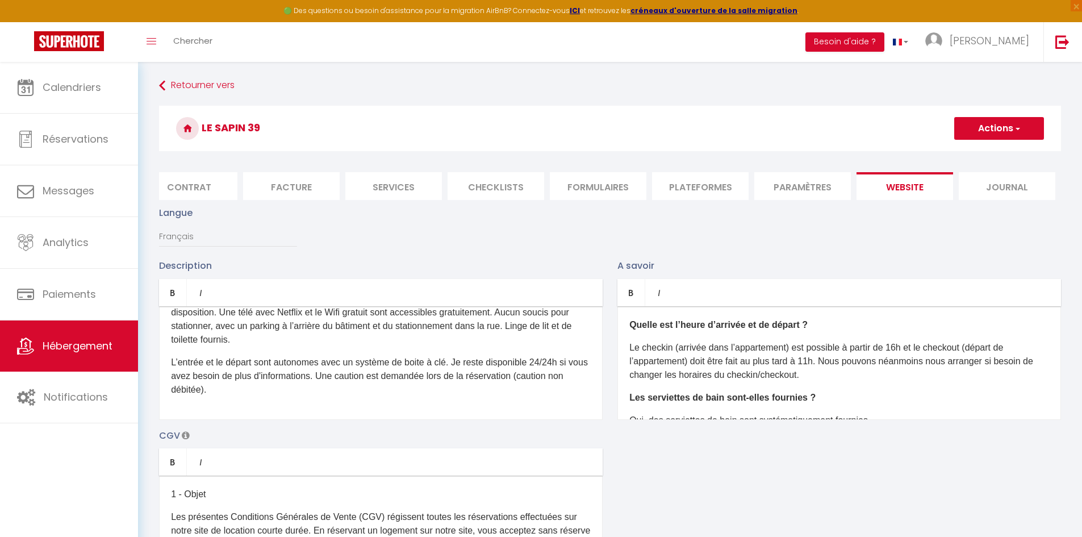
click at [988, 192] on li "Journal" at bounding box center [1006, 186] width 97 height 28
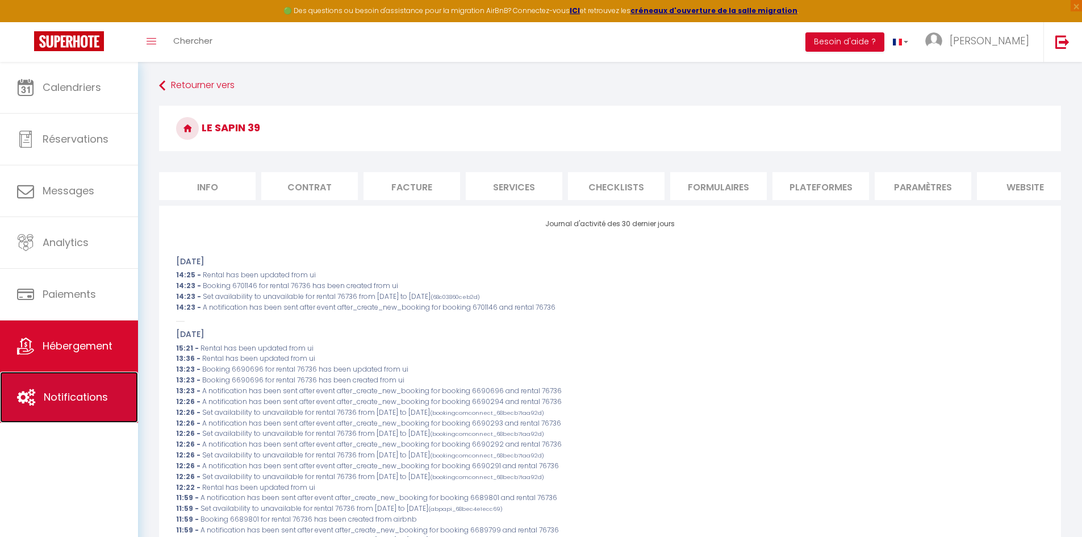
click at [93, 397] on span "Notifications" at bounding box center [76, 396] width 64 height 14
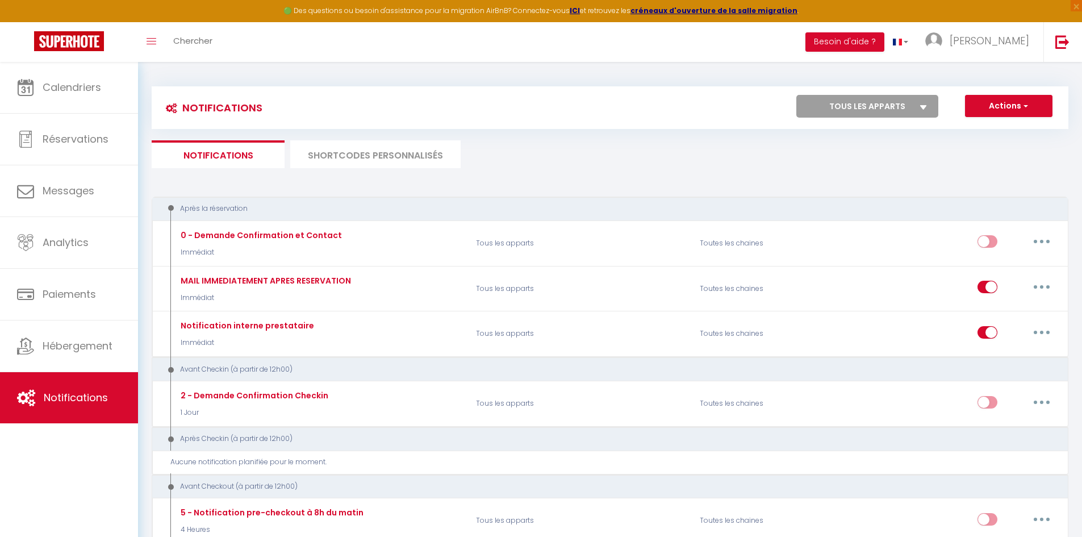
click at [372, 148] on li "SHORTCODES PERSONNALISÉS" at bounding box center [375, 154] width 170 height 28
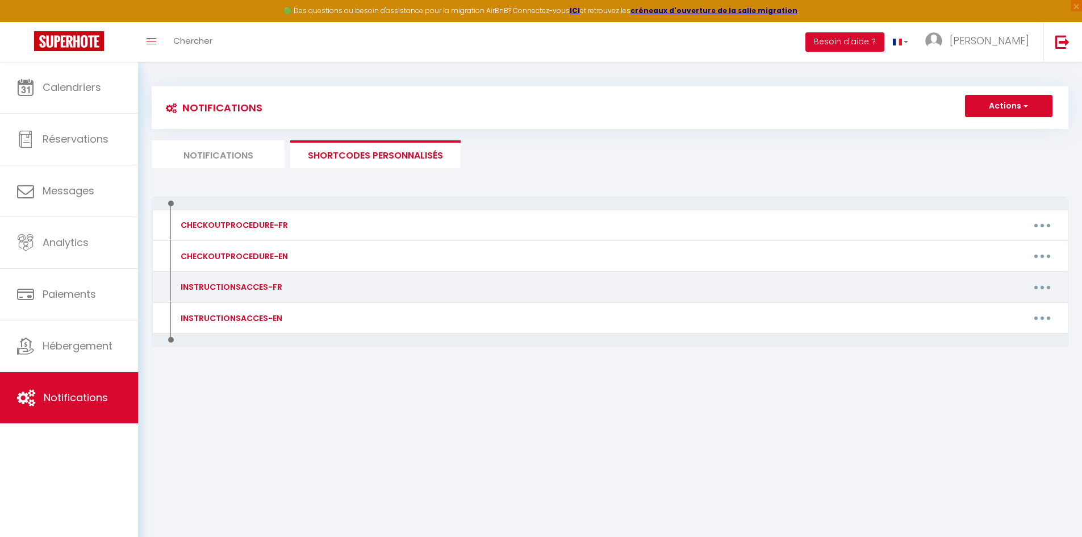
click at [1041, 288] on icon "button" at bounding box center [1041, 287] width 3 height 3
click at [1008, 307] on link "Editer" at bounding box center [1012, 312] width 84 height 19
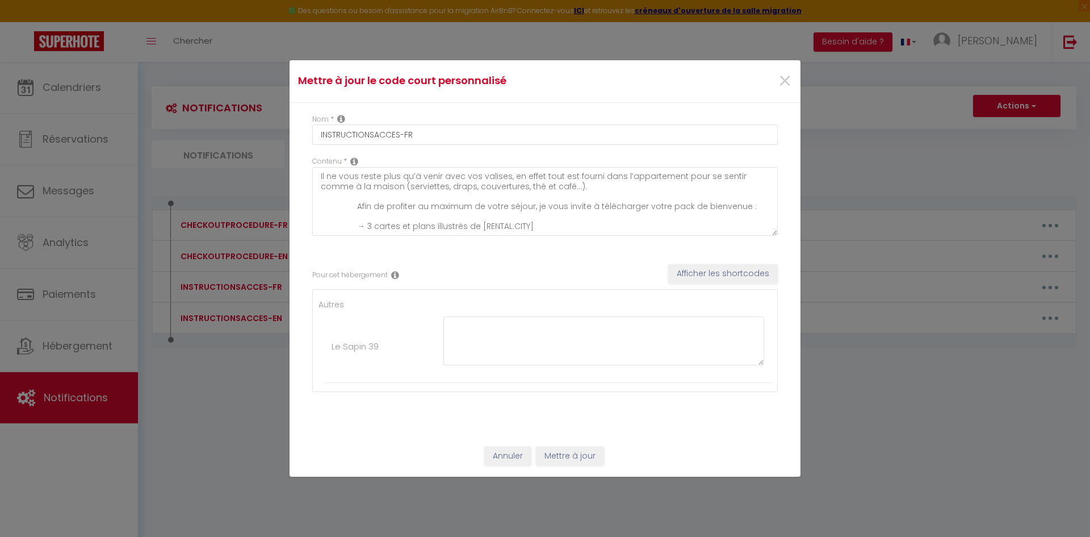
click at [472, 268] on div "Pour cet hébergement Afficher les shortcodes" at bounding box center [545, 275] width 466 height 22
click at [489, 345] on textarea at bounding box center [603, 340] width 321 height 49
click at [586, 258] on div "Pour cet hébergement Afficher les shortcodes Autres Le Sapin 39" at bounding box center [545, 328] width 466 height 162
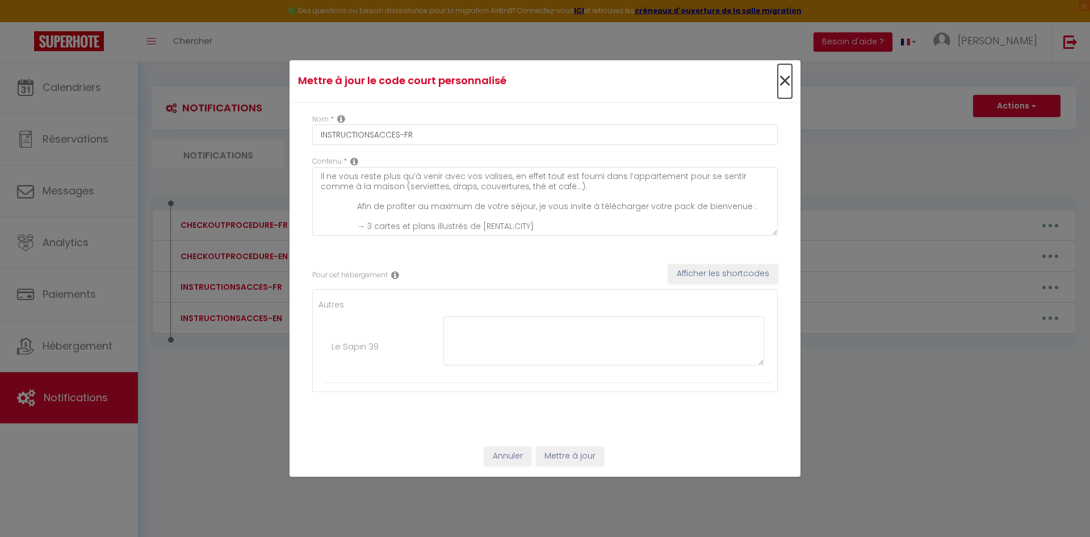
click at [783, 79] on span "×" at bounding box center [785, 81] width 14 height 34
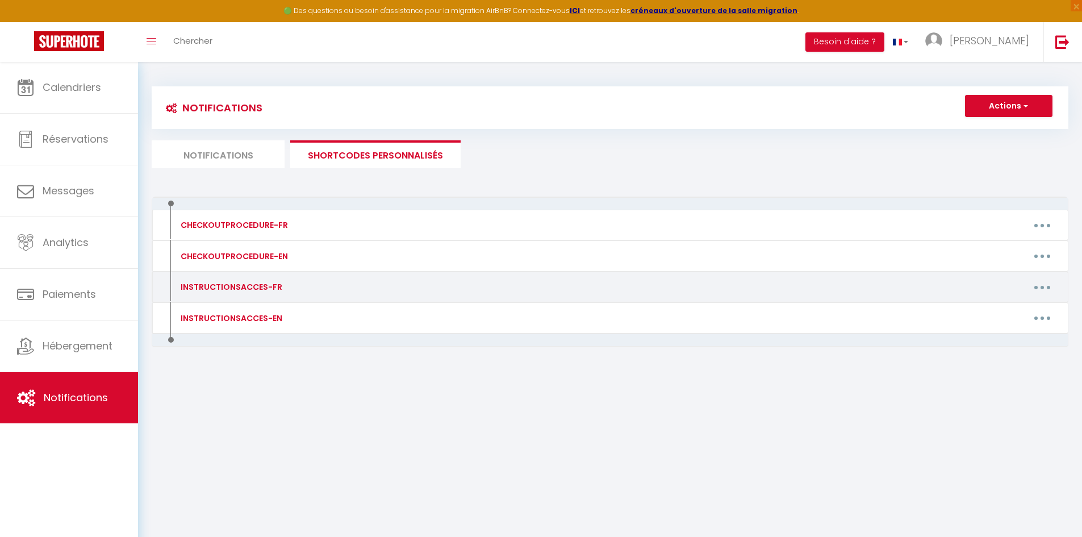
click at [1044, 289] on button "button" at bounding box center [1042, 287] width 32 height 18
click at [1000, 310] on link "Editer" at bounding box center [1012, 312] width 84 height 19
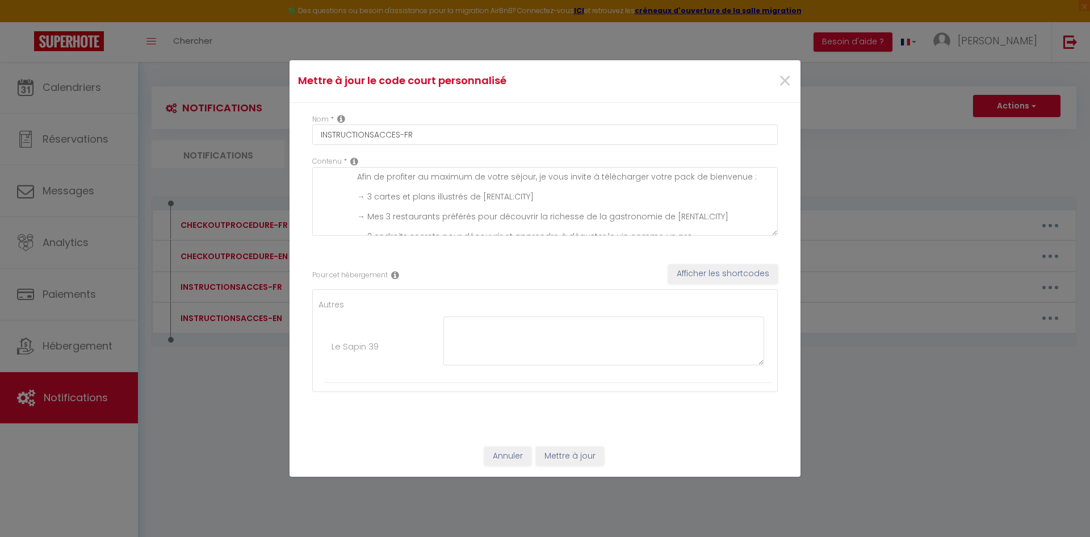
scroll to position [79, 0]
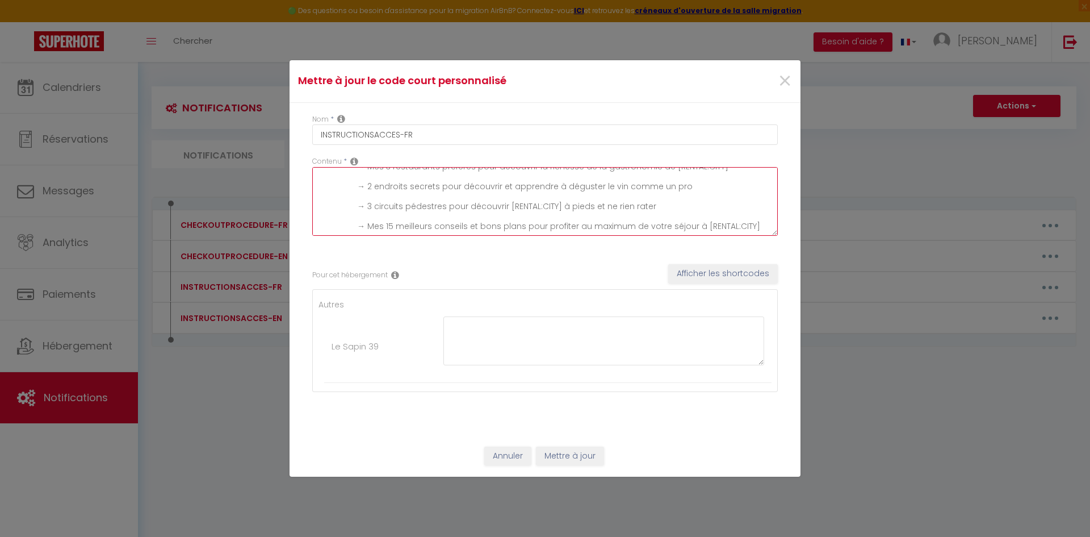
click at [757, 228] on textarea "Il ne vous reste plus qu’à venir avec vos valises, en effet tout est fourni dan…" at bounding box center [545, 201] width 466 height 69
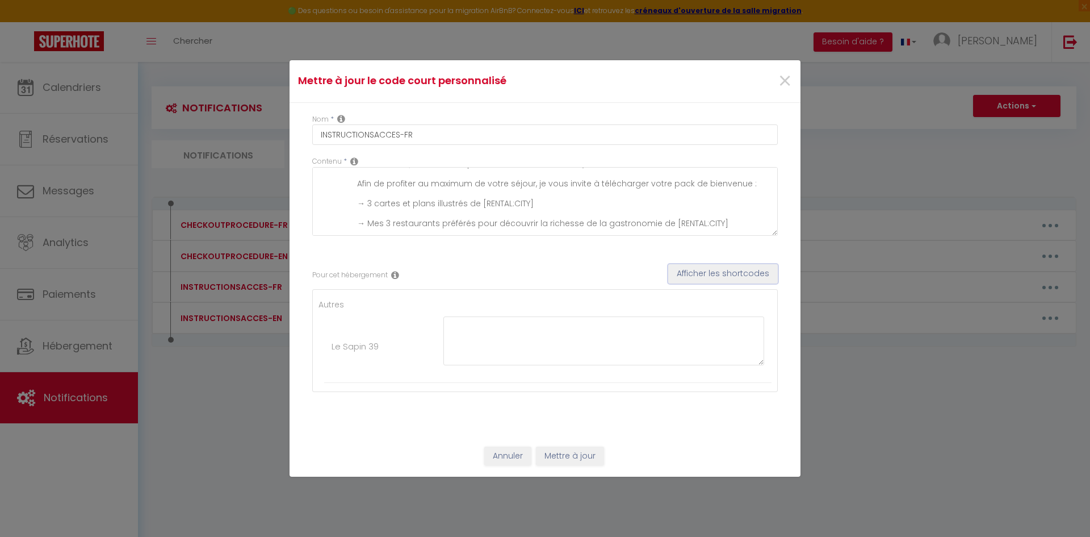
click at [701, 269] on button "Afficher les shortcodes" at bounding box center [723, 273] width 110 height 19
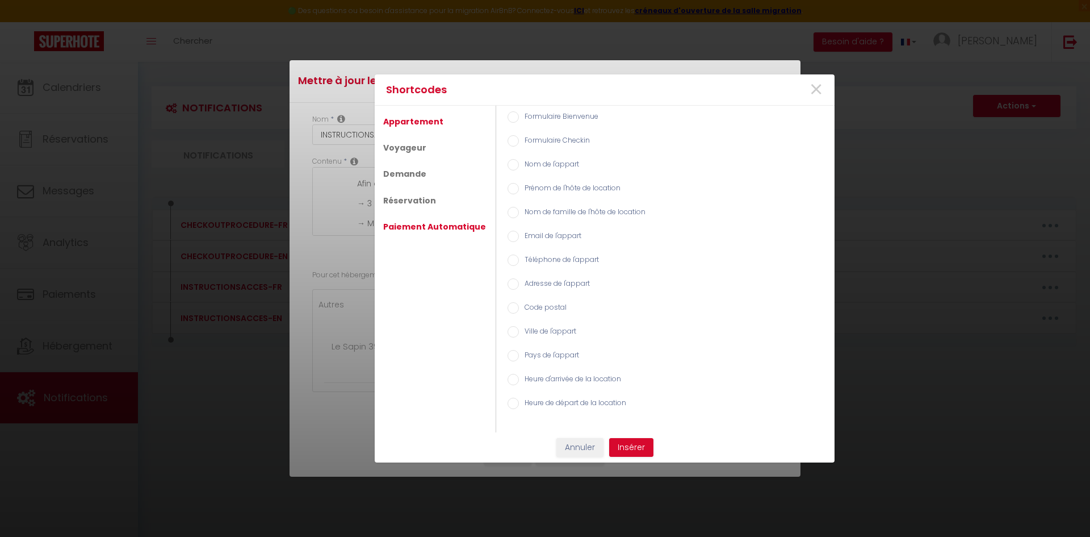
click at [424, 220] on link "Paiement Automatique" at bounding box center [435, 226] width 114 height 20
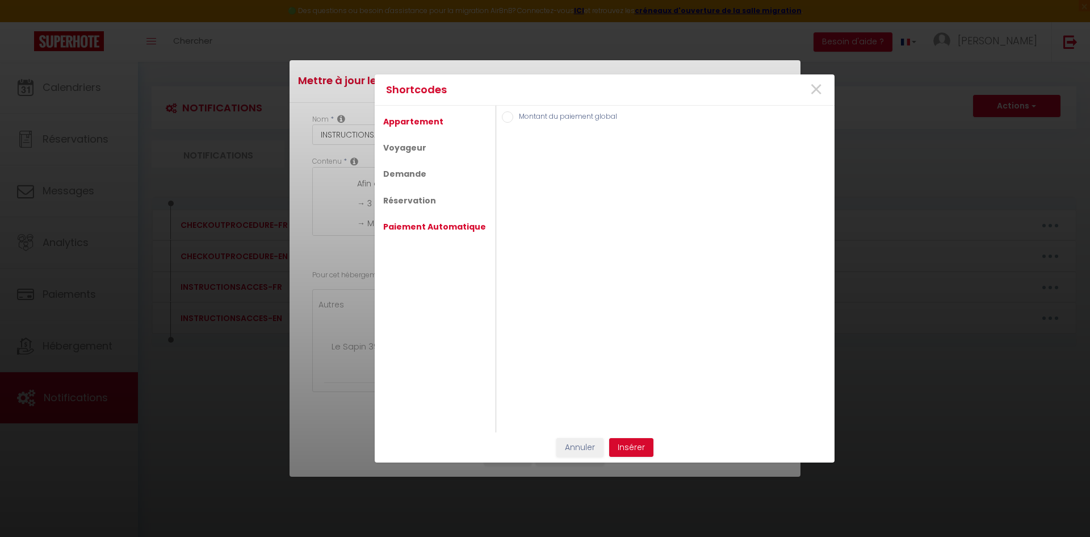
click at [431, 121] on link "Appartement" at bounding box center [414, 121] width 72 height 20
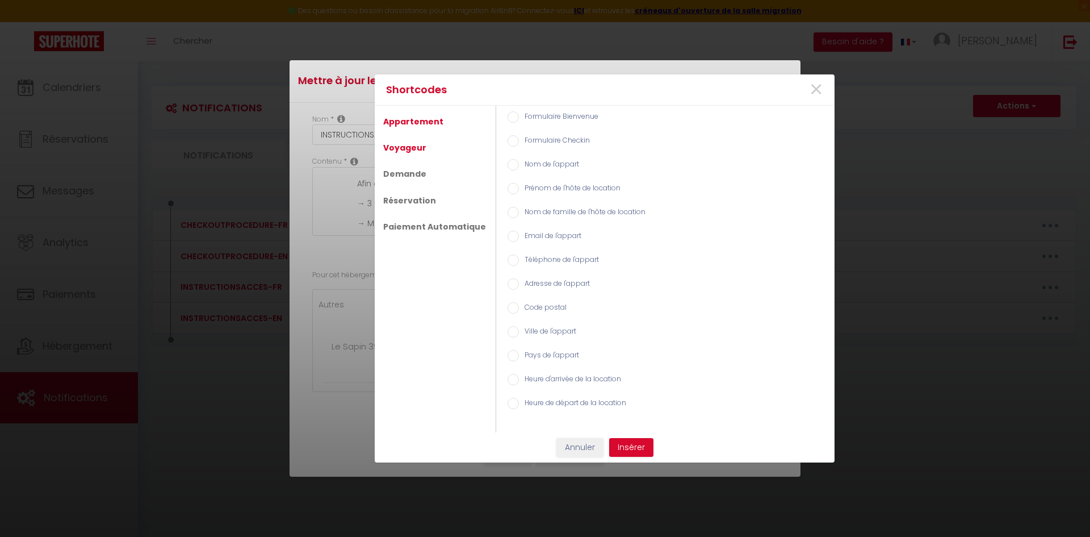
click at [413, 150] on link "Voyageur" at bounding box center [405, 147] width 55 height 20
click at [415, 174] on link "Demande" at bounding box center [405, 174] width 55 height 20
click at [420, 199] on link "Réservation" at bounding box center [410, 200] width 64 height 20
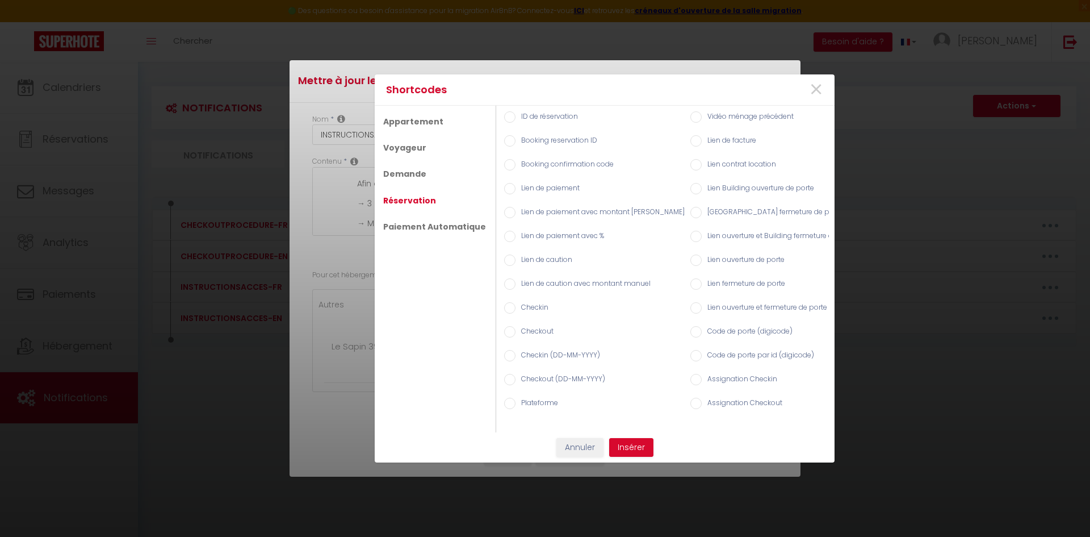
scroll to position [0, 0]
click at [430, 282] on ul "Appartement Voyageur Demande Réservation Paiement Automatique" at bounding box center [436, 269] width 122 height 326
click at [815, 86] on span "×" at bounding box center [816, 90] width 14 height 34
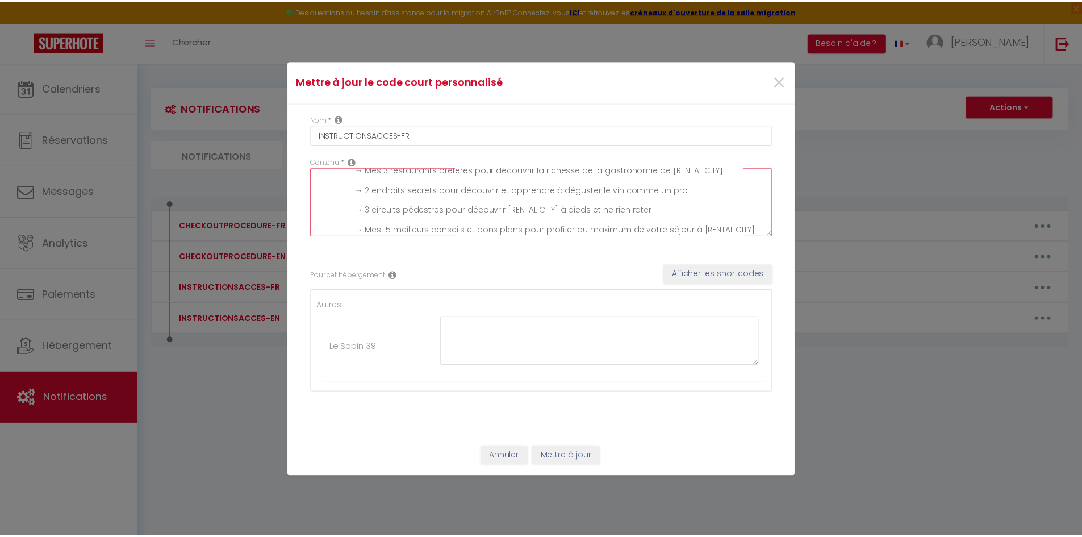
scroll to position [79, 0]
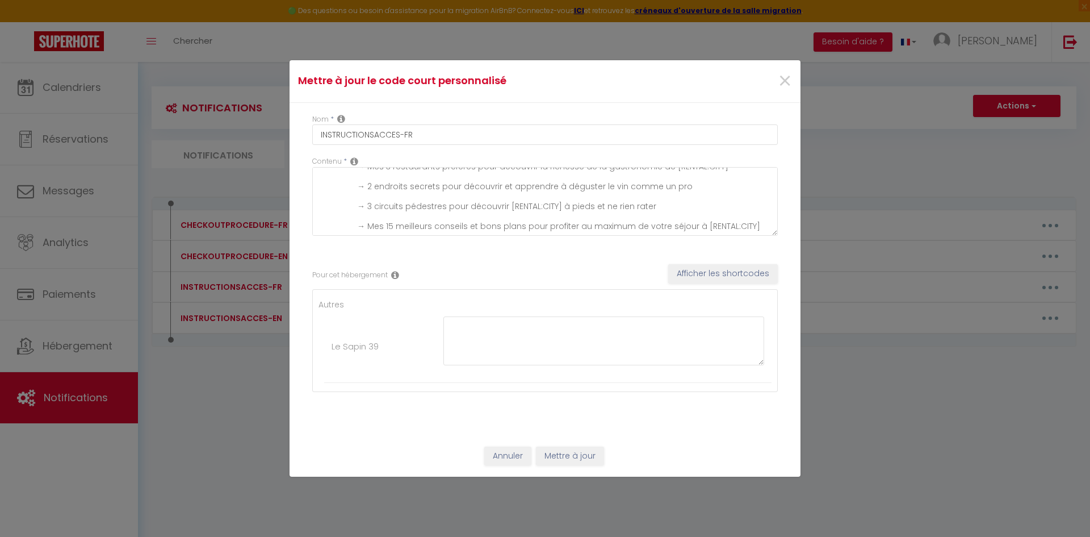
click at [484, 261] on div "Pour cet hébergement Afficher les shortcodes Autres Le Sapin 39" at bounding box center [545, 328] width 466 height 162
click at [509, 257] on div "Pour cet hébergement Afficher les shortcodes Autres Le Sapin 39" at bounding box center [545, 328] width 466 height 162
click at [502, 263] on div "Pour cet hébergement Afficher les shortcodes Autres Le Sapin 39" at bounding box center [545, 328] width 466 height 162
click at [512, 458] on button "Annuler" at bounding box center [507, 455] width 47 height 19
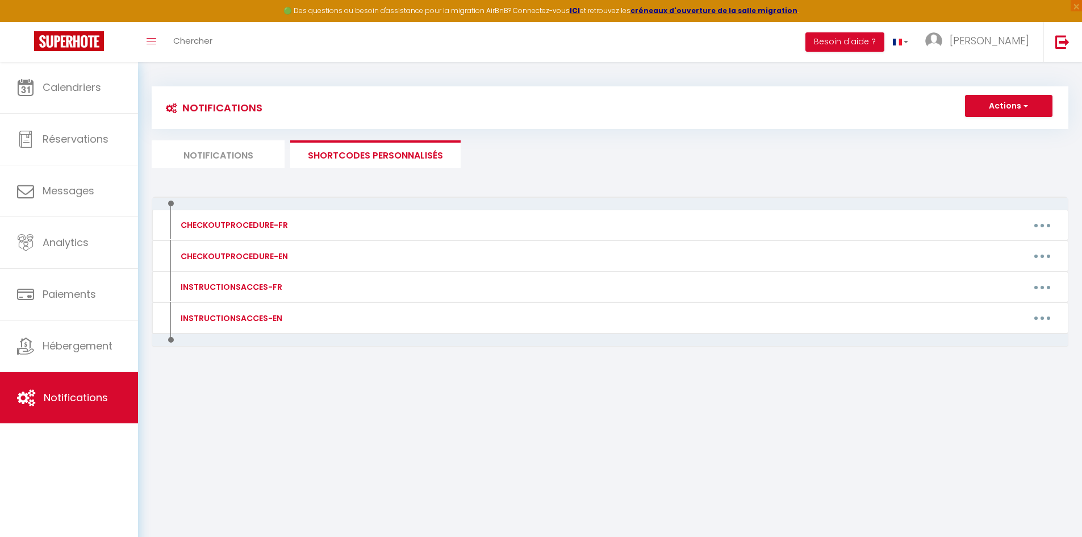
click at [248, 153] on li "Notifications" at bounding box center [218, 154] width 133 height 28
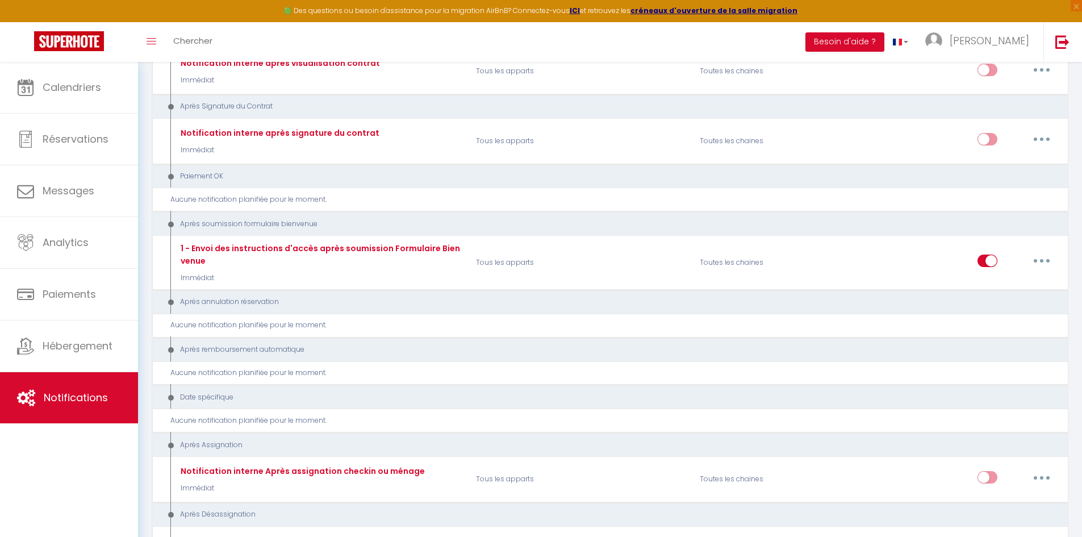
scroll to position [1306, 0]
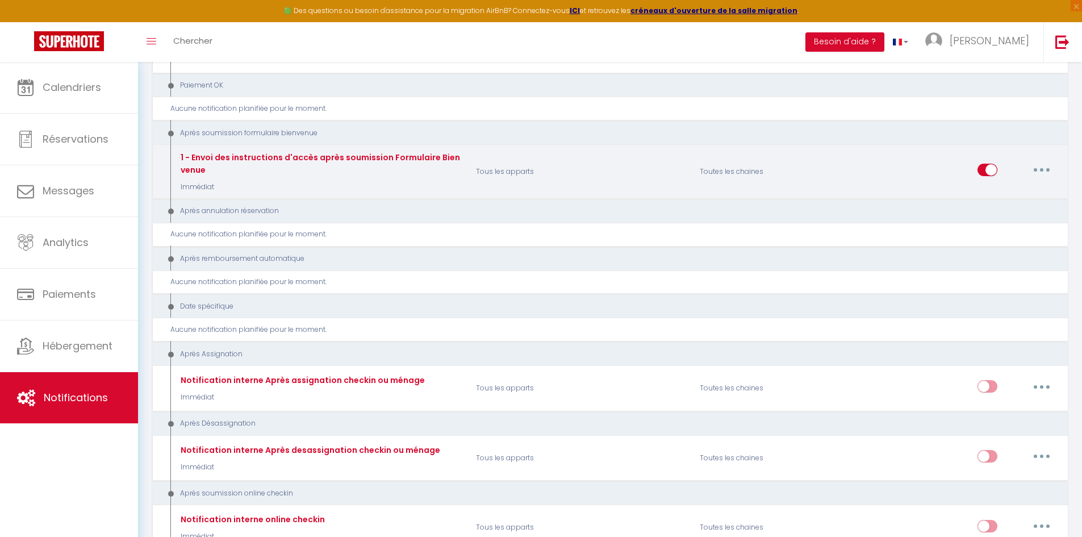
click at [988, 168] on input "checkbox" at bounding box center [987, 172] width 20 height 17
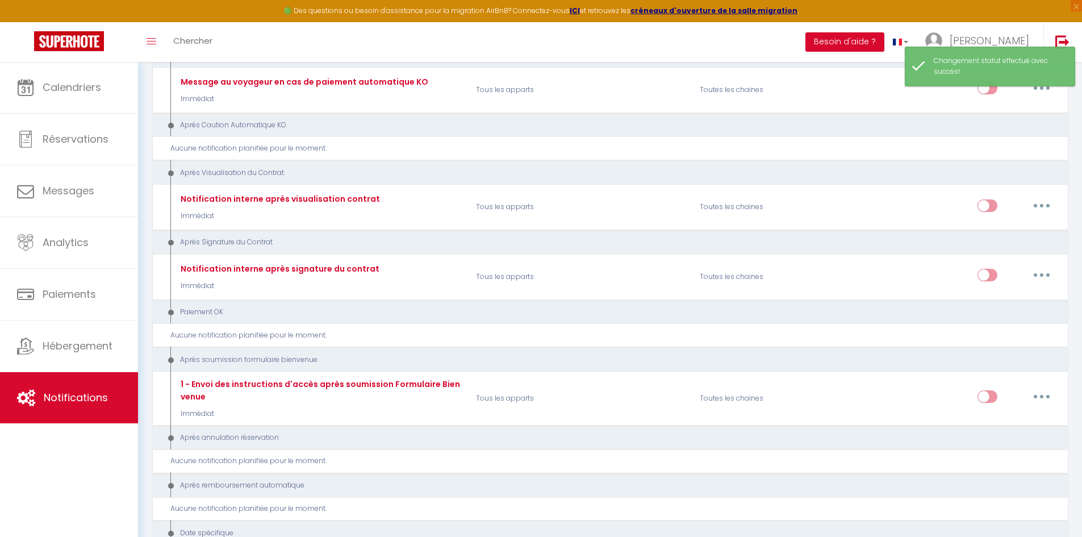
scroll to position [1079, 0]
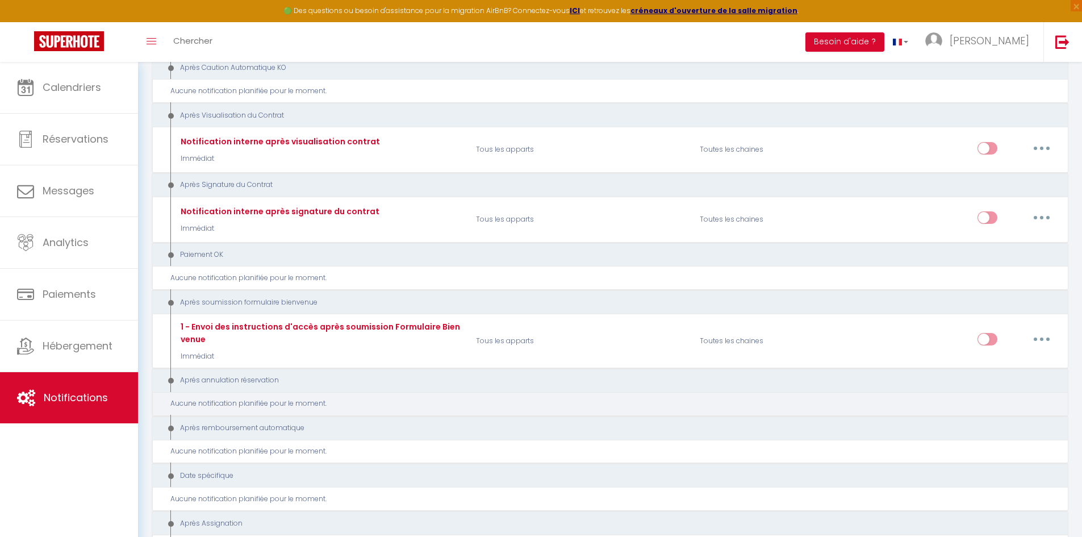
scroll to position [1192, 0]
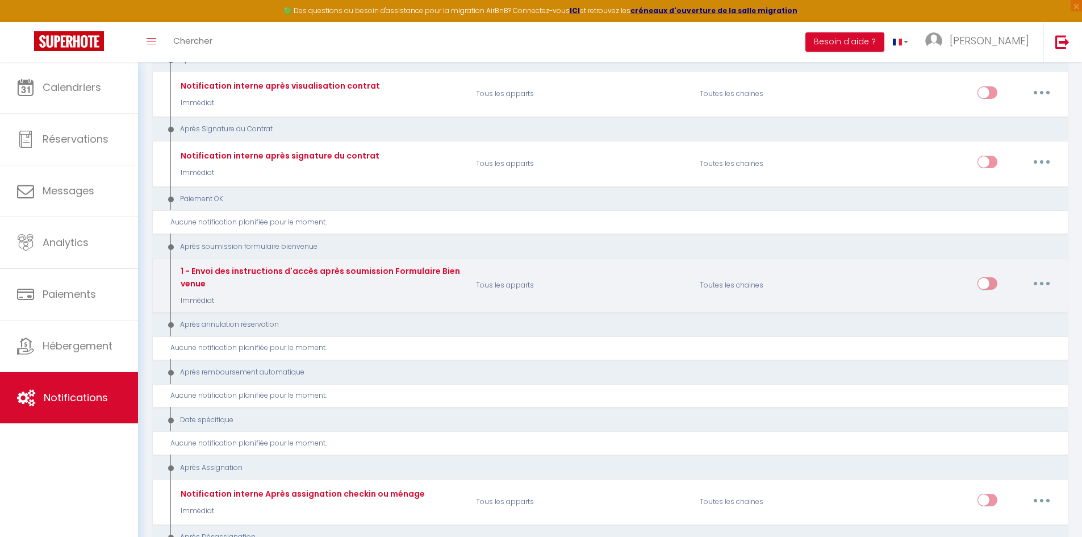
click at [1050, 279] on button "button" at bounding box center [1041, 283] width 32 height 18
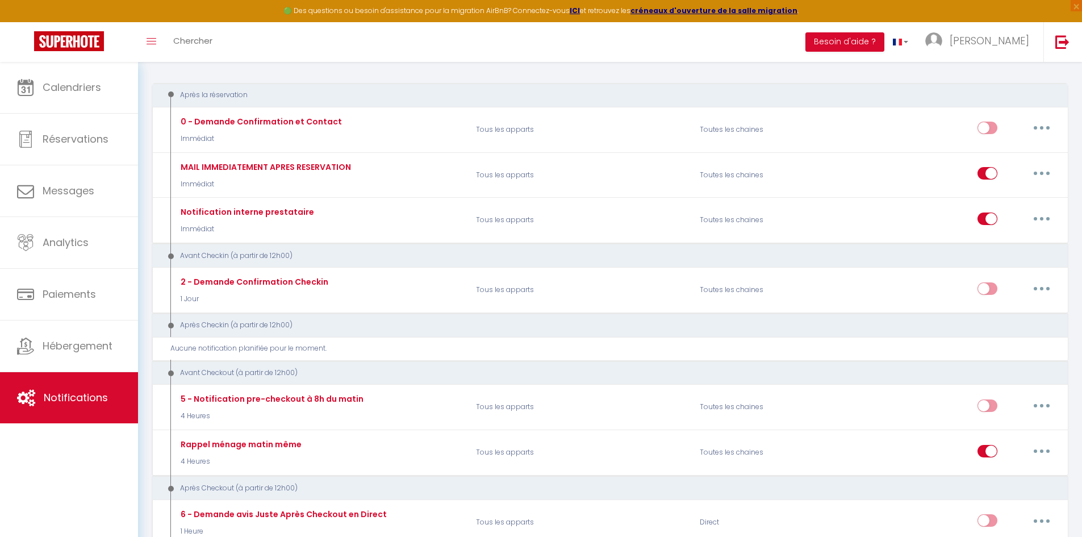
scroll to position [0, 0]
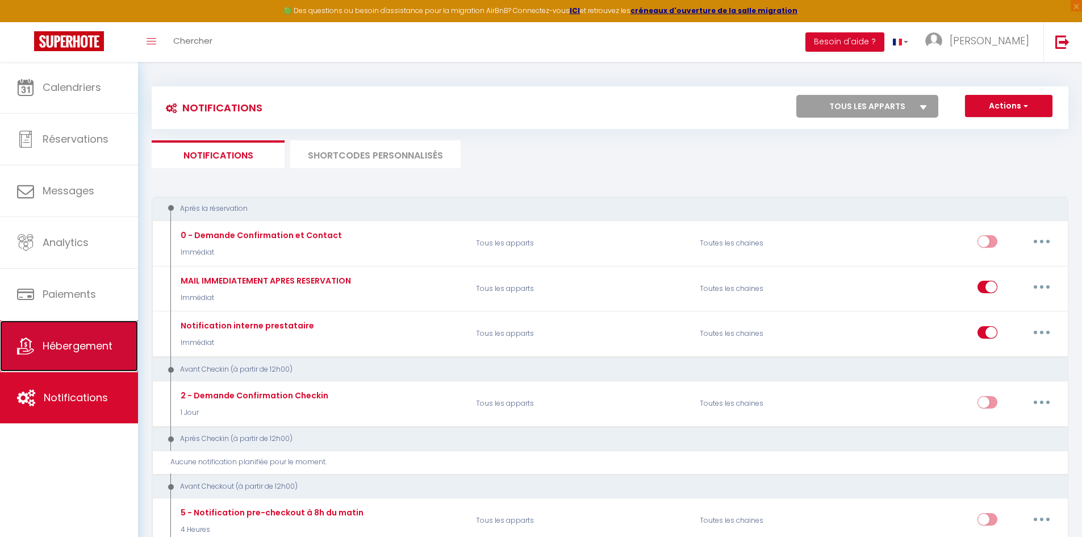
click at [65, 355] on link "Hébergement" at bounding box center [69, 345] width 138 height 51
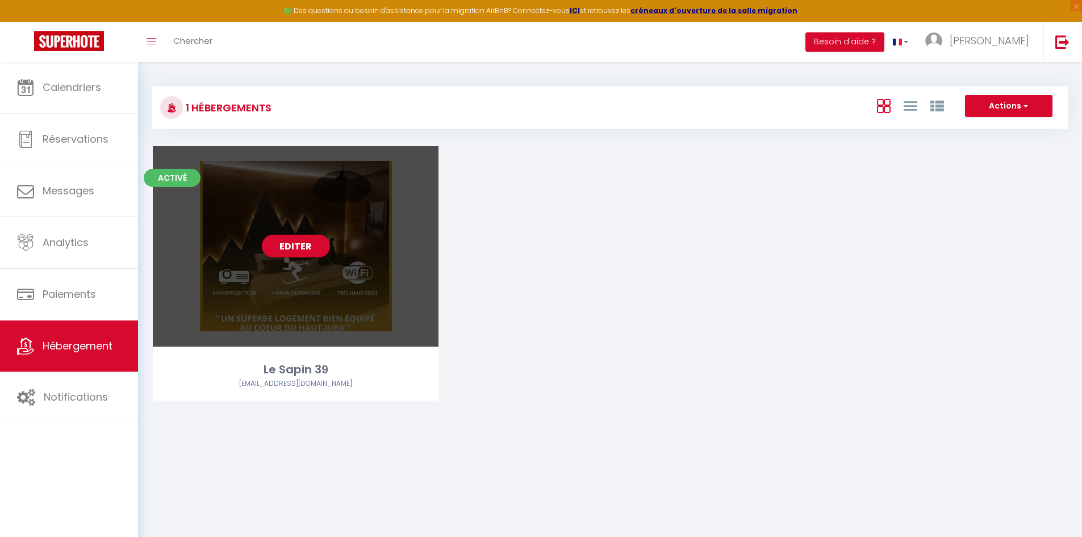
click at [301, 250] on link "Editer" at bounding box center [296, 245] width 68 height 23
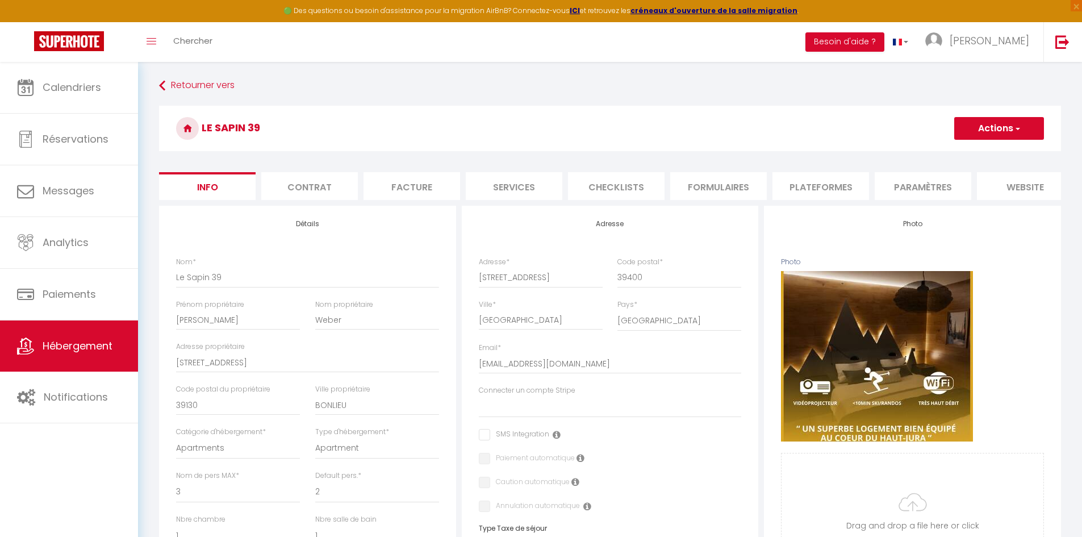
click at [431, 158] on form "Le Sapin 39 Actions Enregistrer Dupliquer Supprimer Importer les réservations I…" at bounding box center [610, 539] width 902 height 866
click at [920, 189] on li "website" at bounding box center [904, 186] width 97 height 28
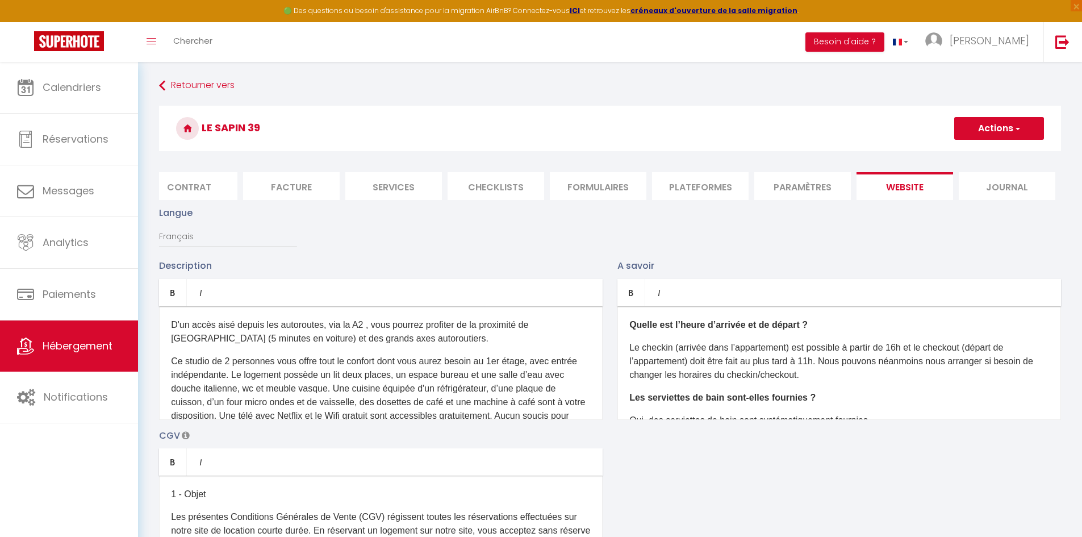
click at [820, 371] on p "Le checkin (arrivée dans l’appartement) est possible à partir de 16h et le chec…" at bounding box center [839, 361] width 420 height 41
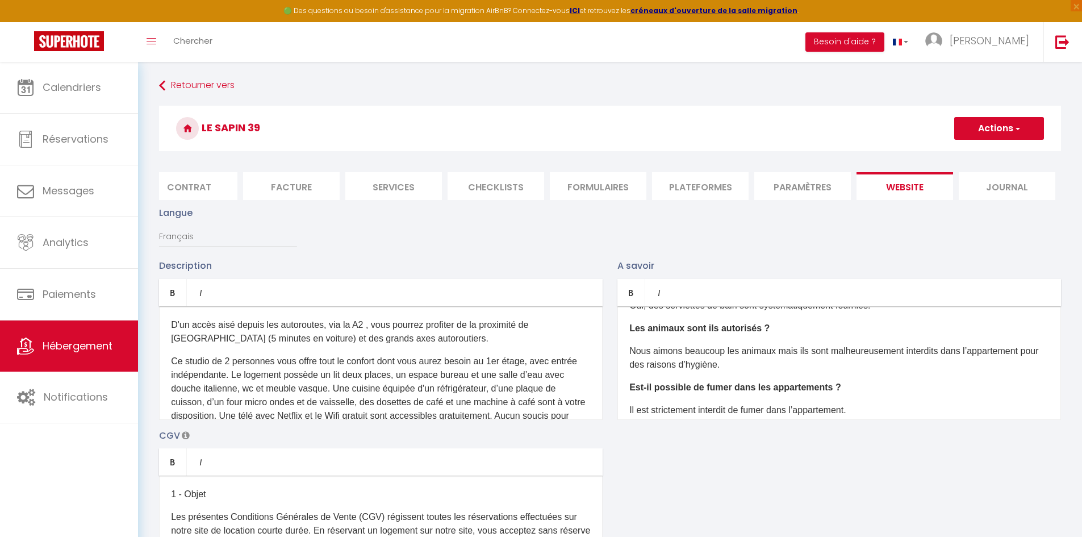
scroll to position [135, 0]
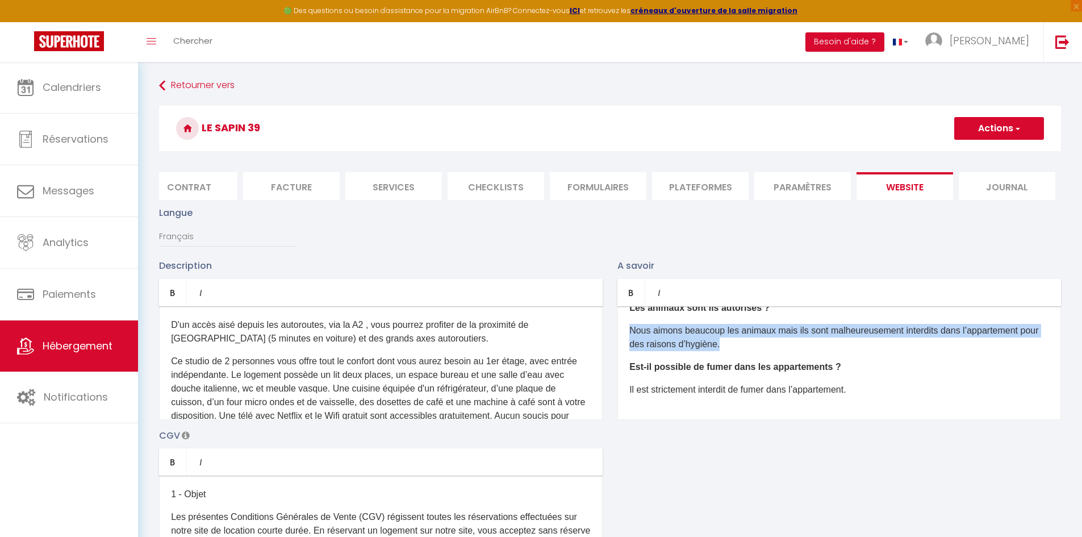
drag, startPoint x: 749, startPoint y: 355, endPoint x: 622, endPoint y: 344, distance: 127.6
click at [622, 344] on div "Quelle est l’heure d’arrivée et de départ ? Le checkin (arrivée dans l’appartem…" at bounding box center [838, 363] width 443 height 114
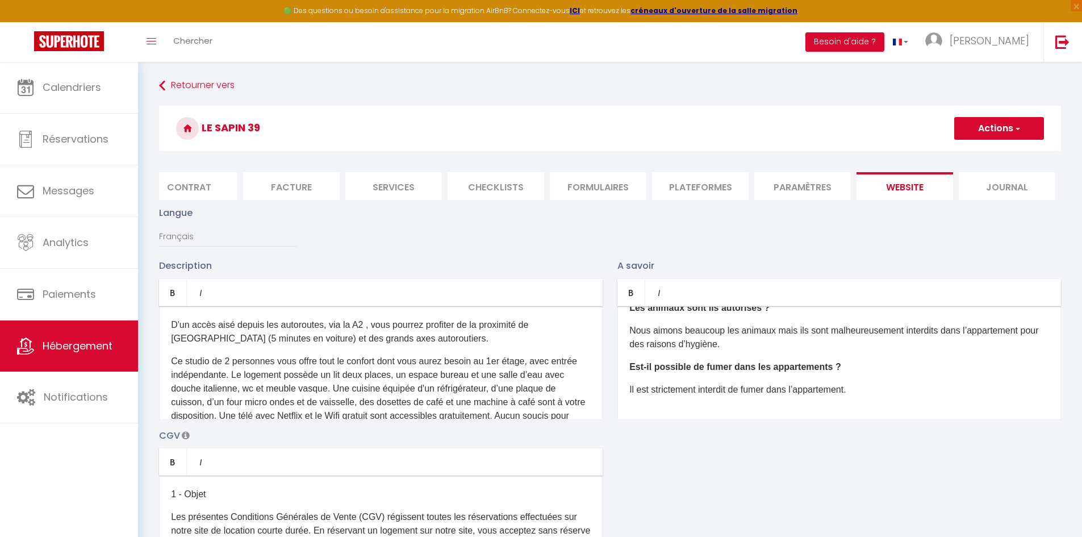
scroll to position [122, 0]
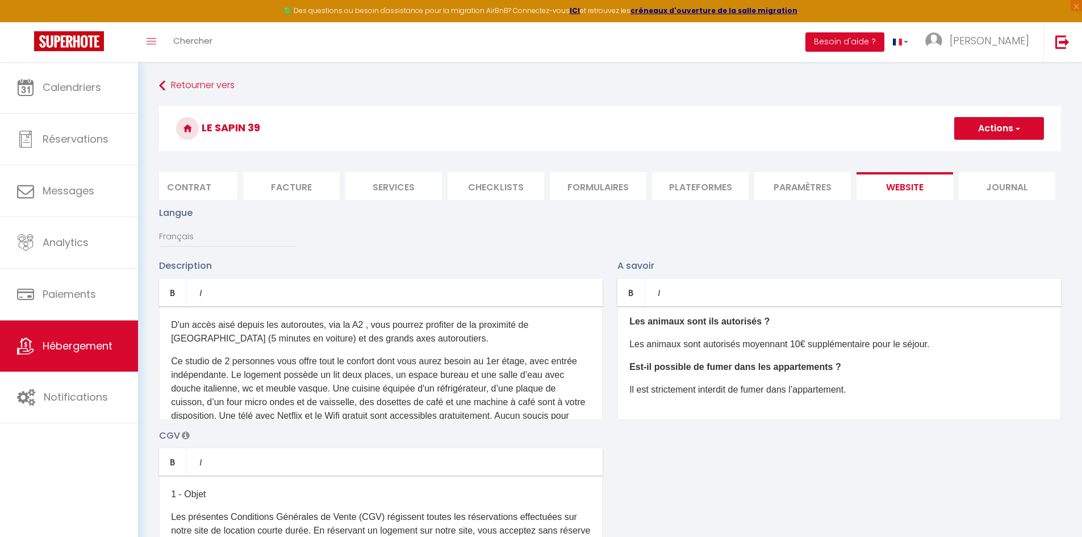
click at [1019, 131] on span "button" at bounding box center [1016, 128] width 7 height 11
click at [994, 155] on input "Enregistrer" at bounding box center [986, 153] width 42 height 11
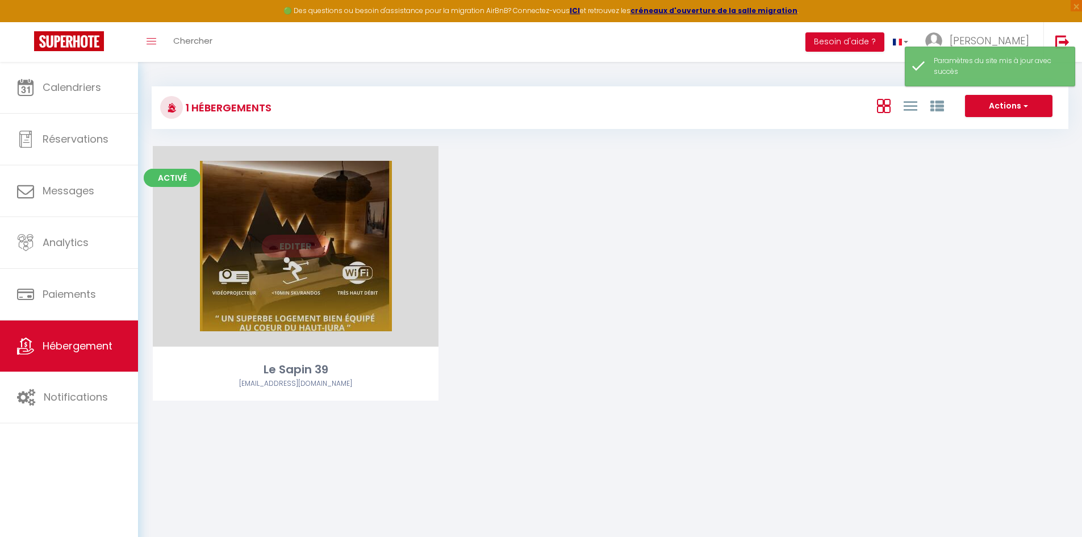
click at [320, 250] on link "Editer" at bounding box center [296, 245] width 68 height 23
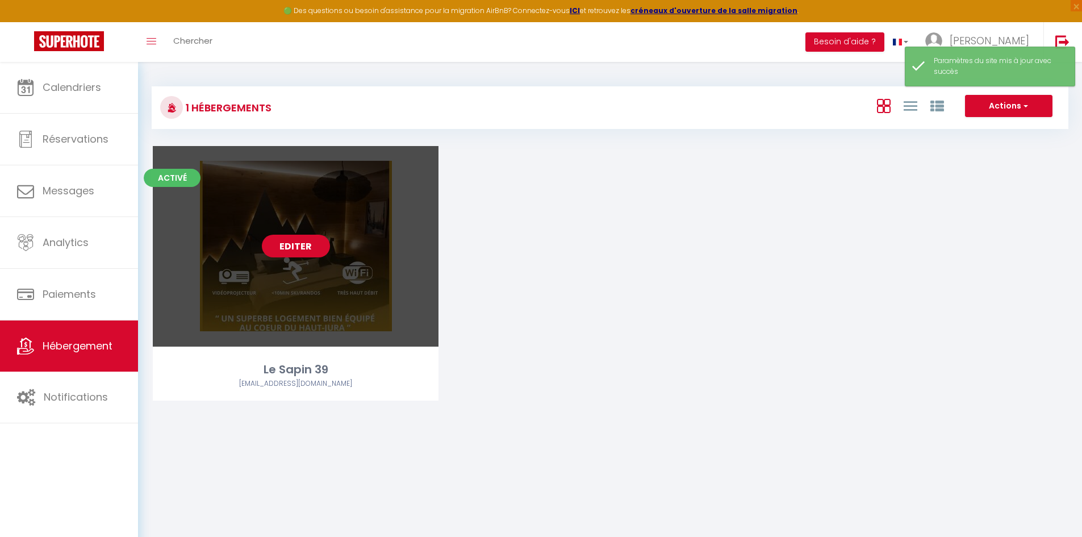
click at [299, 246] on link "Editer" at bounding box center [296, 245] width 68 height 23
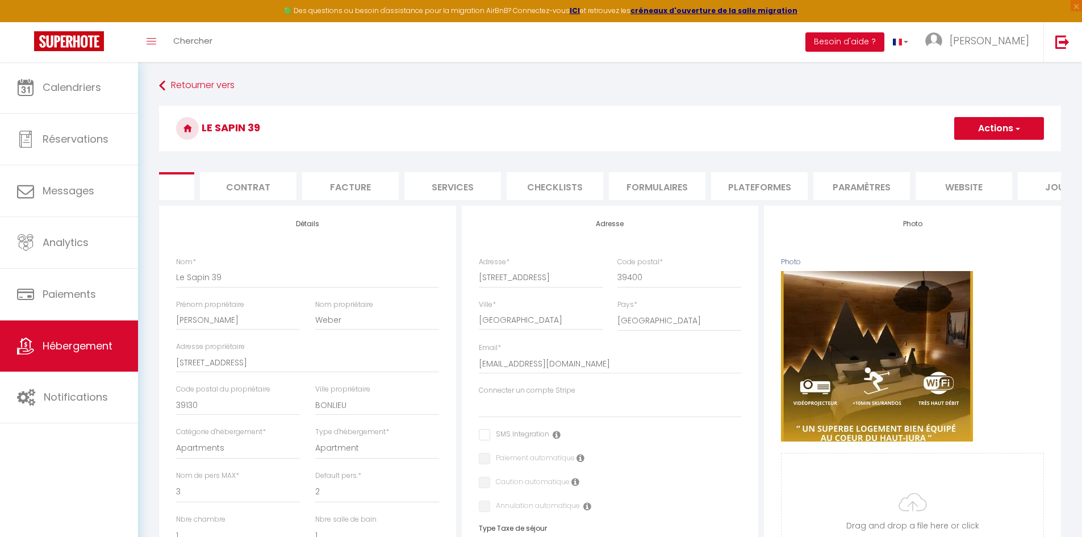
scroll to position [0, 120]
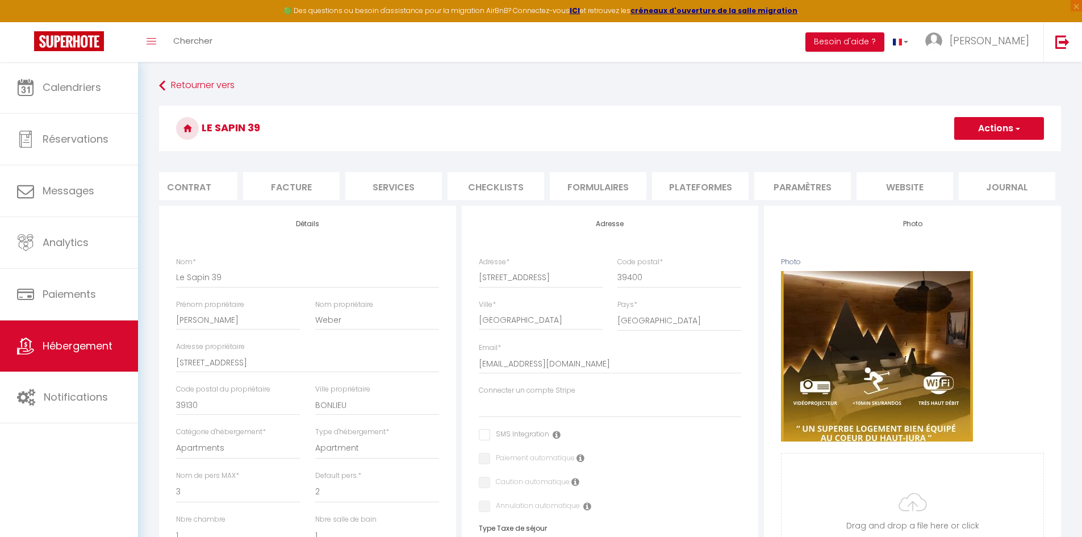
drag, startPoint x: 542, startPoint y: 247, endPoint x: 525, endPoint y: 250, distance: 17.4
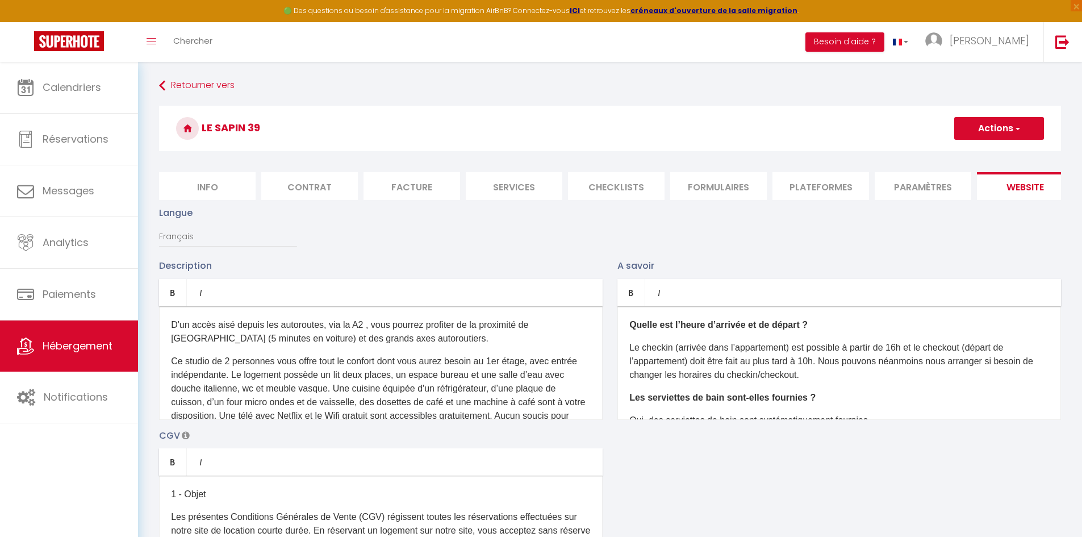
click at [330, 377] on p "Ce studio de 2 personnes vous offre tout le confort dont vous aurez besoin au 1…" at bounding box center [381, 401] width 420 height 95
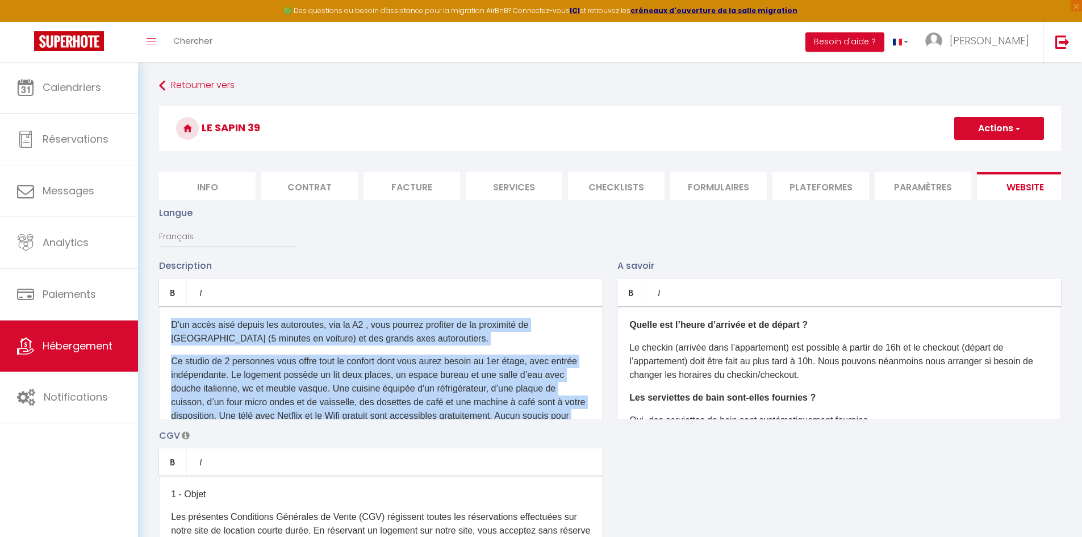
drag, startPoint x: 312, startPoint y: 350, endPoint x: 153, endPoint y: 334, distance: 159.8
click at [153, 334] on div "Description Bold Italic Rich text editor D'un accès aisé depuis les autoroutes,…" at bounding box center [381, 338] width 458 height 161
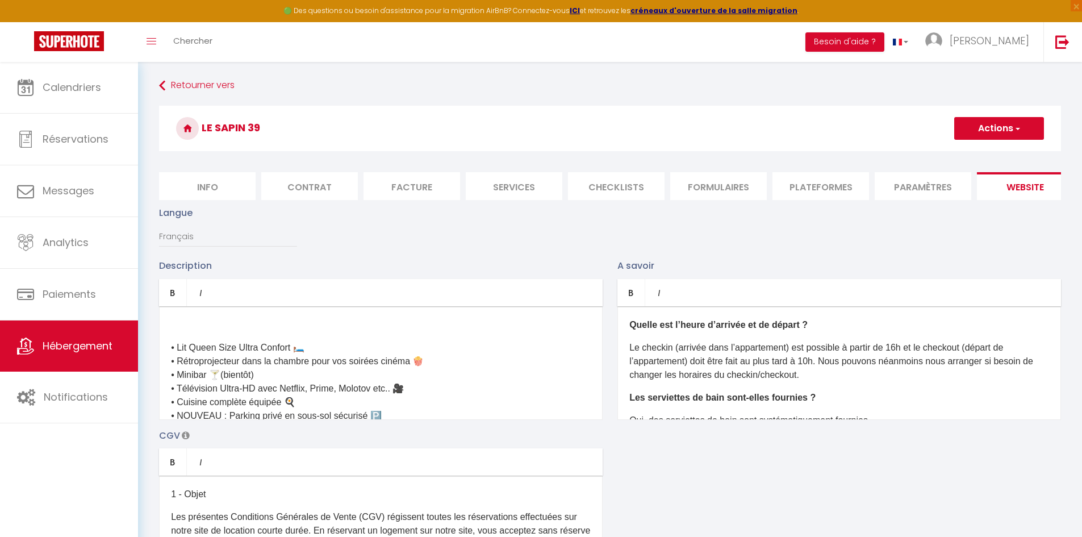
click at [215, 332] on p at bounding box center [381, 325] width 420 height 14
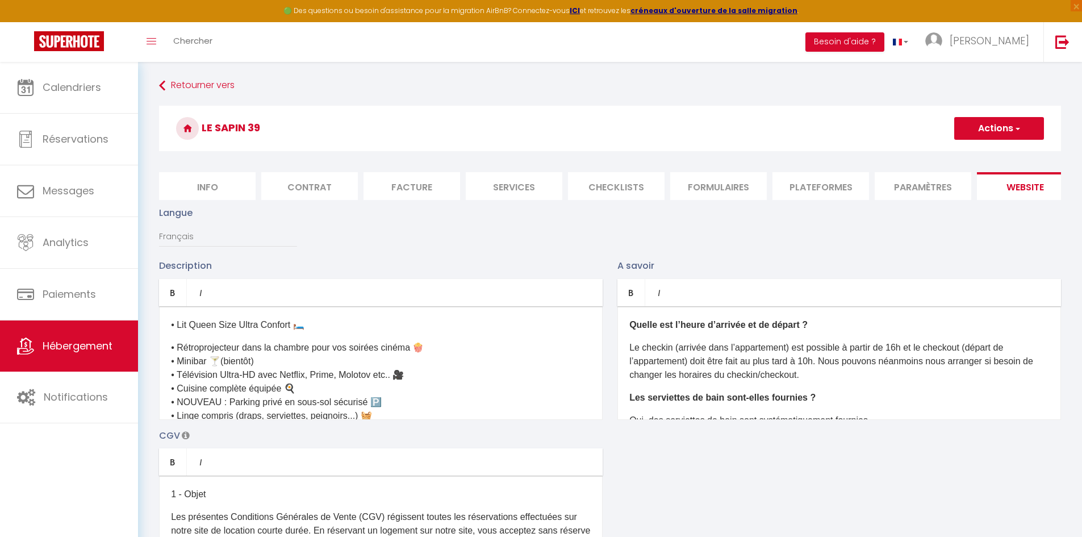
click at [218, 344] on div "• Lit Queen Size Ultra Confort 🛏️ • Rétroprojecteur dans la chambre pour vos so…" at bounding box center [380, 363] width 443 height 114
click at [326, 332] on p "• Lit Queen Size Ultra Confort 🛏️" at bounding box center [381, 325] width 420 height 14
click at [170, 334] on div "• Lit Queen Size Ultra Confort 🛏️ • Rétroprojecteur dans la chambre pour vos so…" at bounding box center [380, 363] width 443 height 114
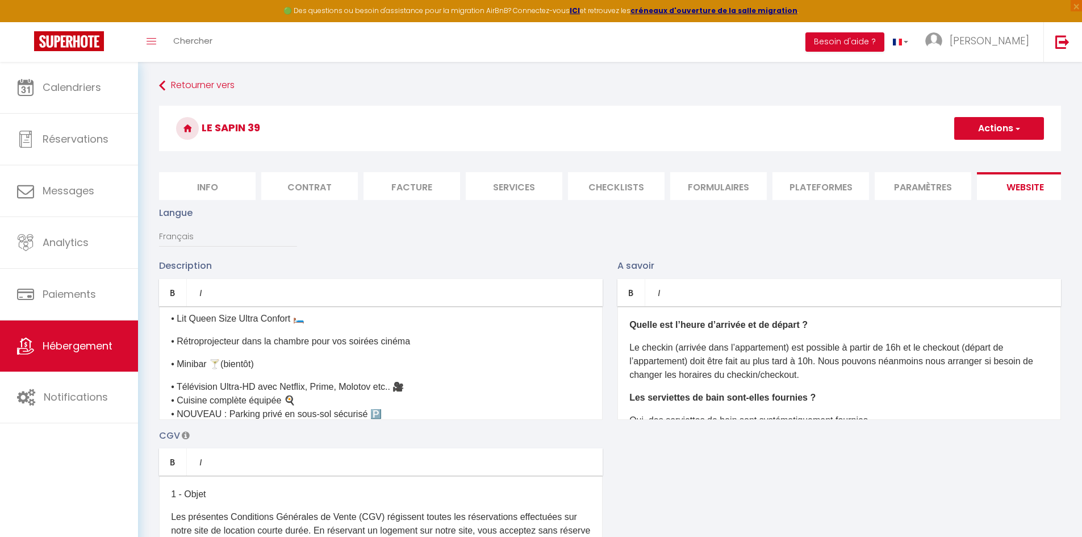
scroll to position [57, 0]
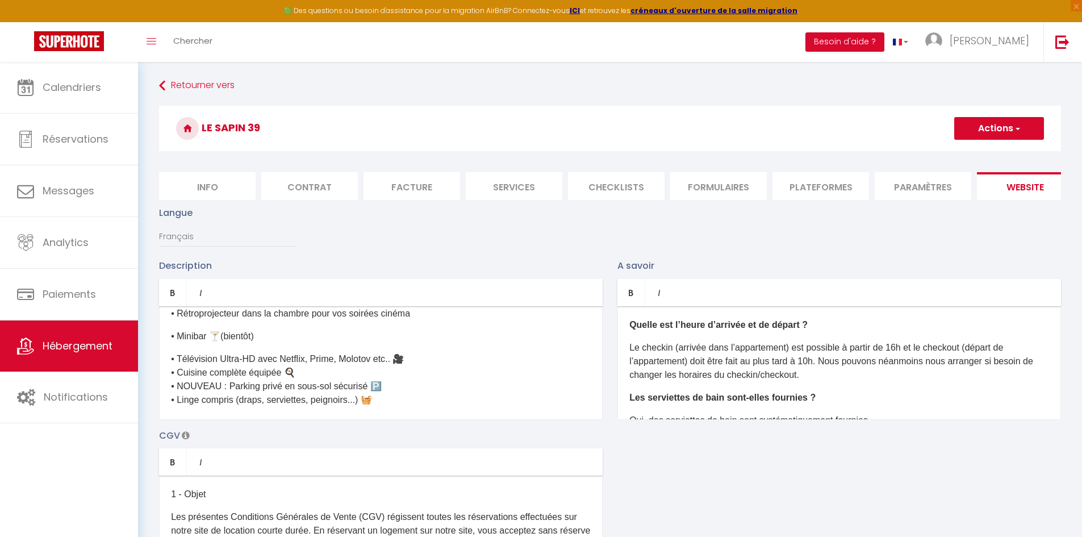
click at [439, 371] on div "• Lit Queen Size Ultra Confort 🛏️ • Rétroprojecteur dans la chambre pour vos so…" at bounding box center [380, 363] width 443 height 114
click at [310, 389] on div "• Lit Queen Size Ultra Confort 🛏️ • Rétroprojecteur dans la chambre pour vos so…" at bounding box center [380, 363] width 443 height 114
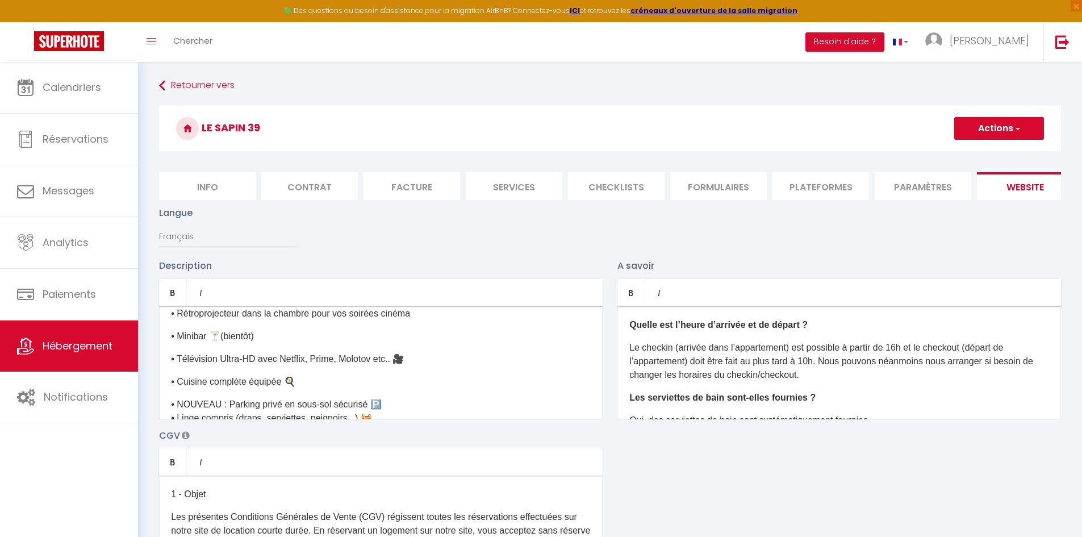
click at [393, 415] on div "• Lit Queen Size Ultra Confort 🛏️ • Rétroprojecteur dans la chambre pour vos so…" at bounding box center [380, 363] width 443 height 114
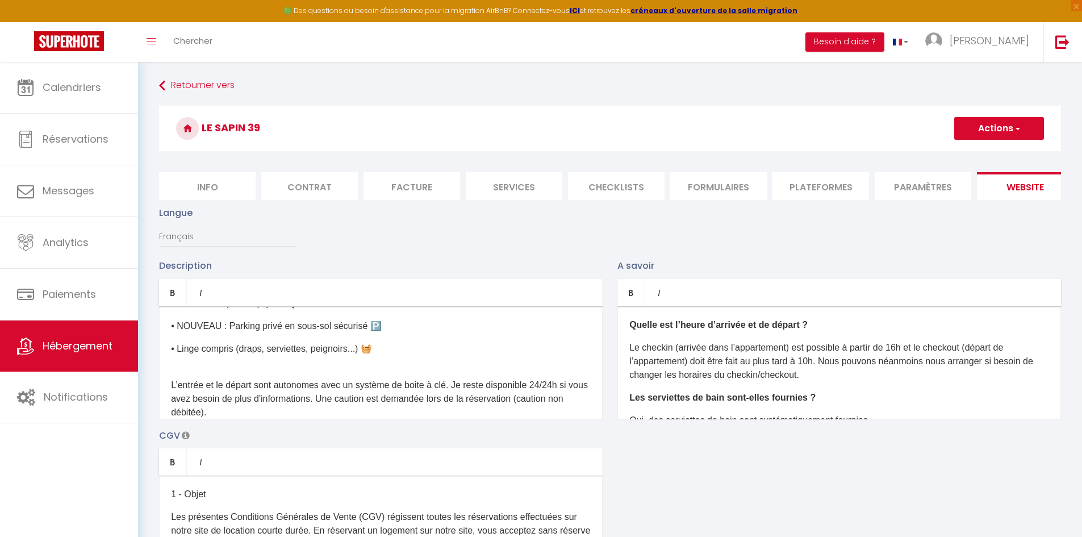
scroll to position [158, 0]
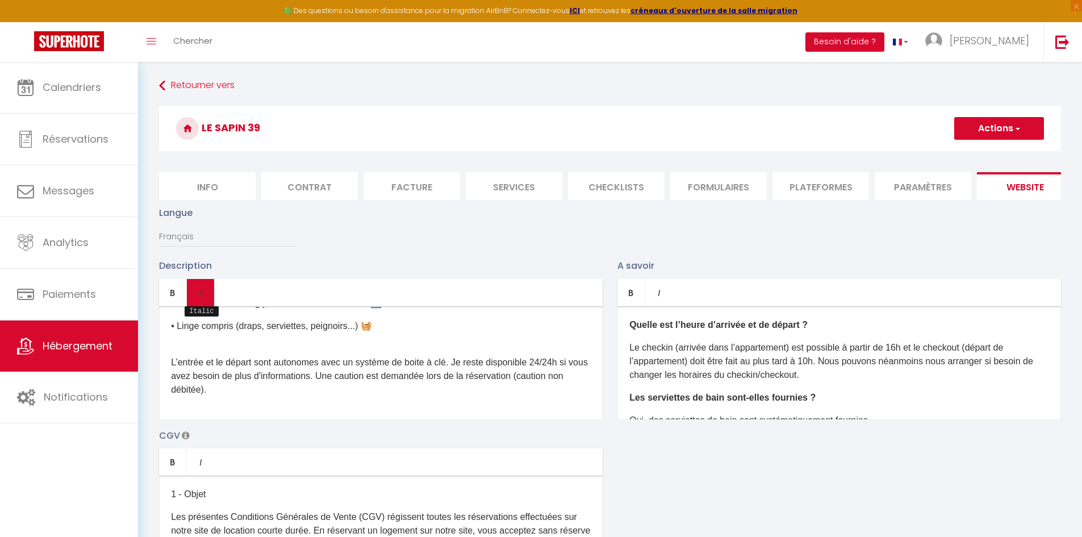
click at [208, 303] on link "Italic" at bounding box center [200, 292] width 27 height 27
click at [194, 295] on link "Italic" at bounding box center [200, 292] width 27 height 27
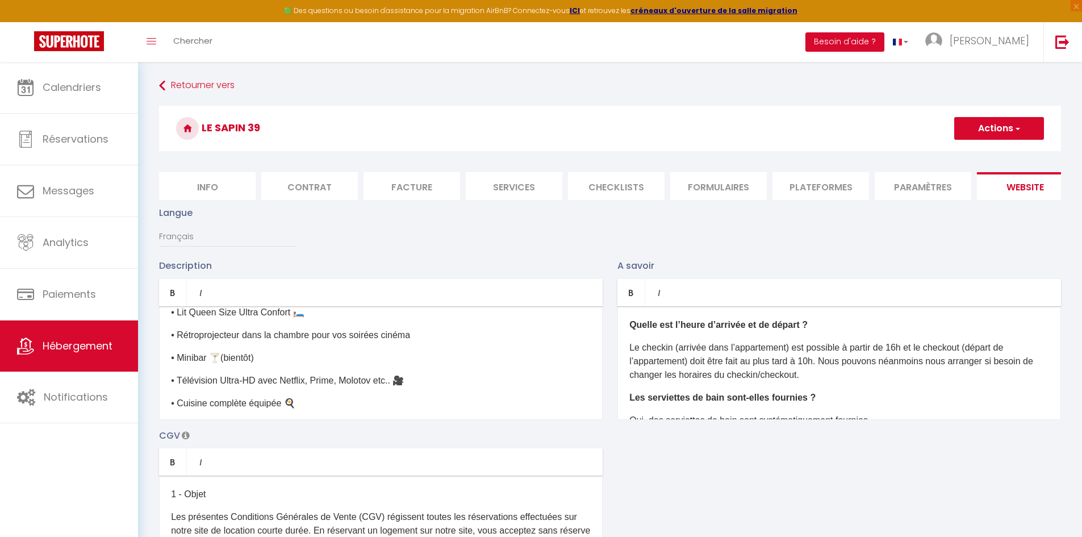
scroll to position [0, 0]
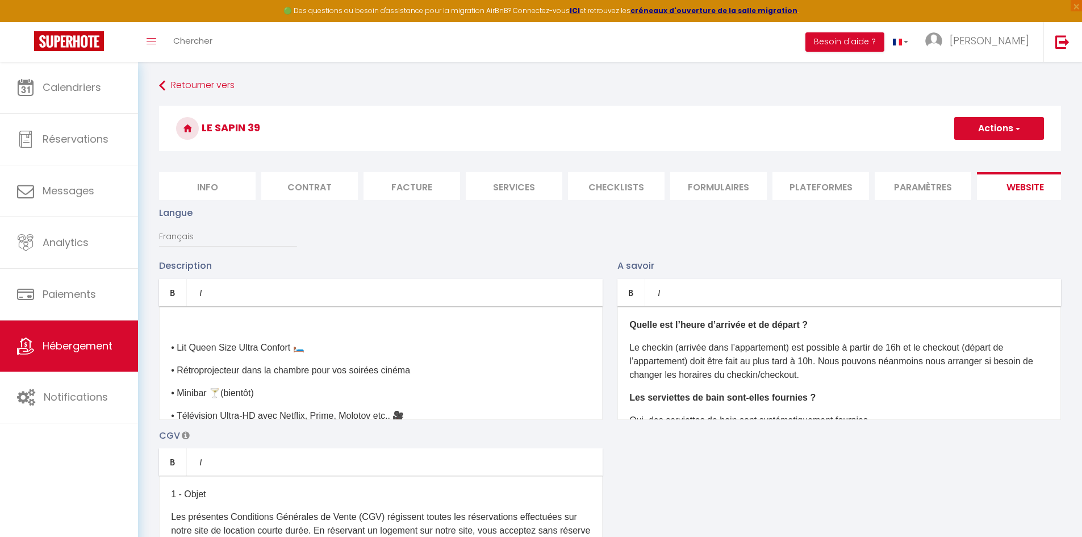
click at [185, 331] on p at bounding box center [381, 325] width 420 height 14
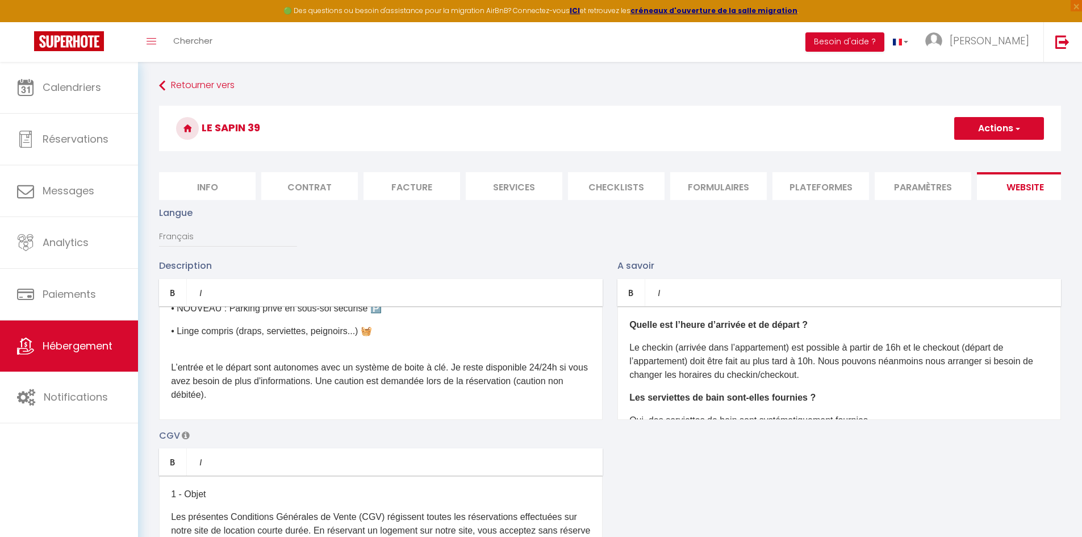
scroll to position [185, 0]
click at [432, 258] on div "Langue Français Anglais Portugais Espagnol [GEOGRAPHIC_DATA]" at bounding box center [610, 232] width 916 height 53
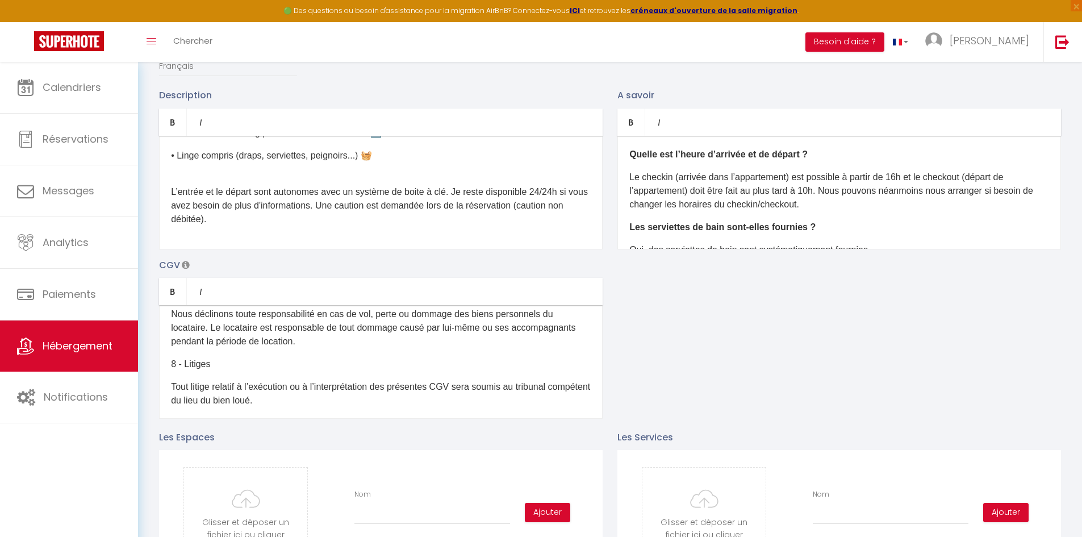
scroll to position [399, 0]
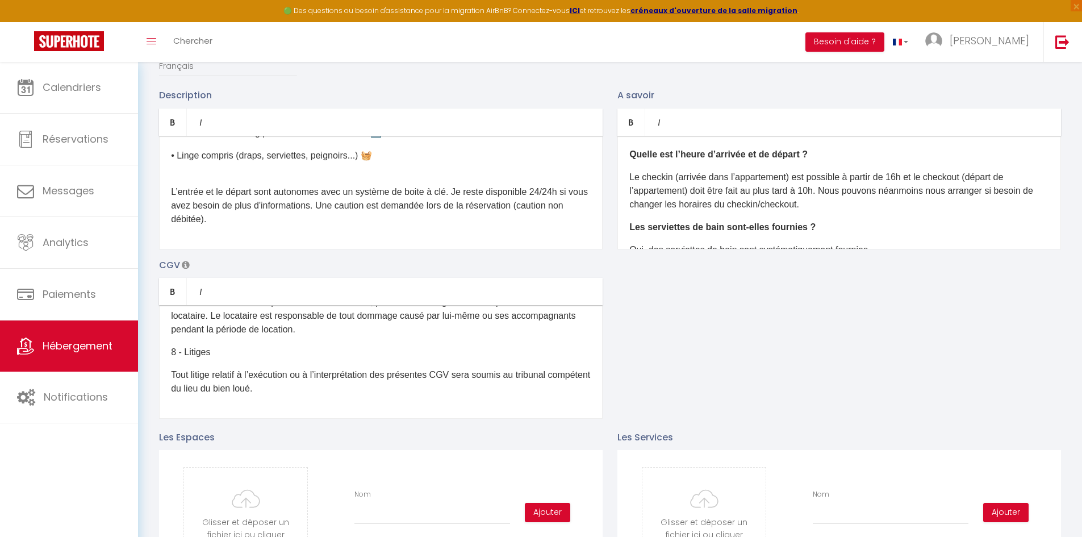
click at [755, 382] on div "Description Bold Italic Rich text editor Perché au cœur du [GEOGRAPHIC_DATA], c…" at bounding box center [610, 253] width 916 height 330
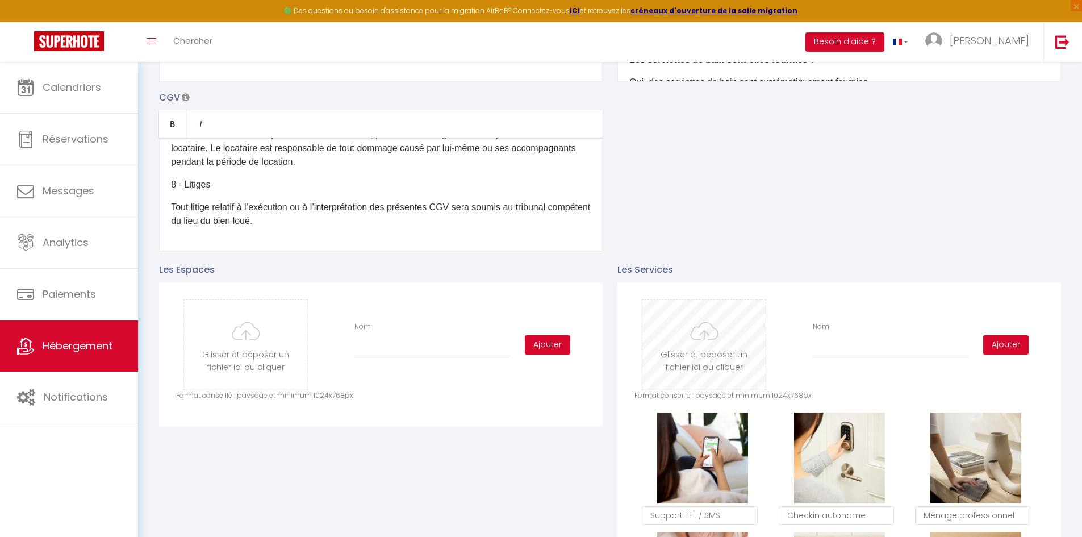
scroll to position [341, 0]
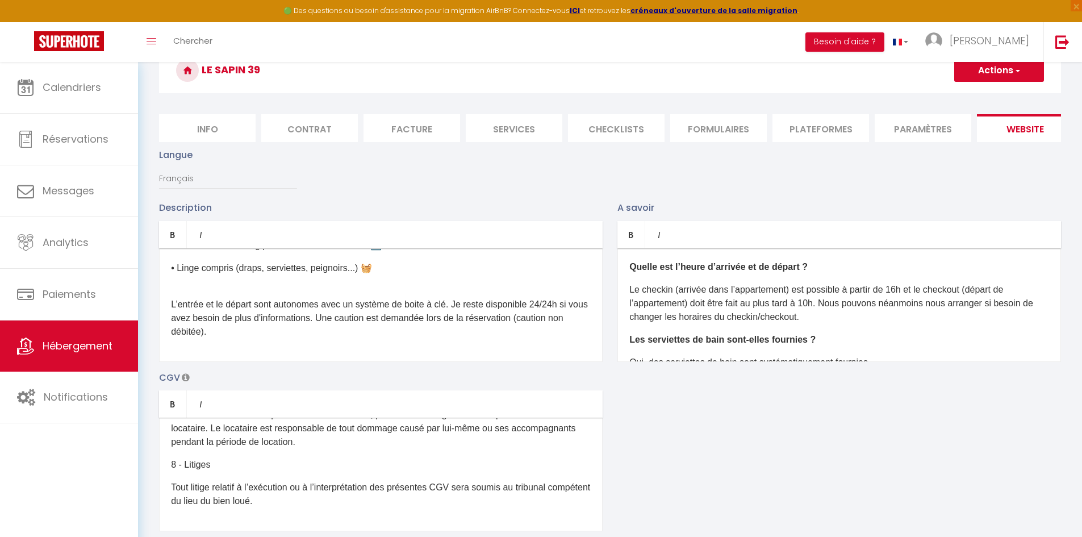
scroll to position [57, 0]
click at [991, 75] on button "Actions" at bounding box center [999, 71] width 90 height 23
click at [994, 95] on input "Enregistrer" at bounding box center [986, 96] width 42 height 11
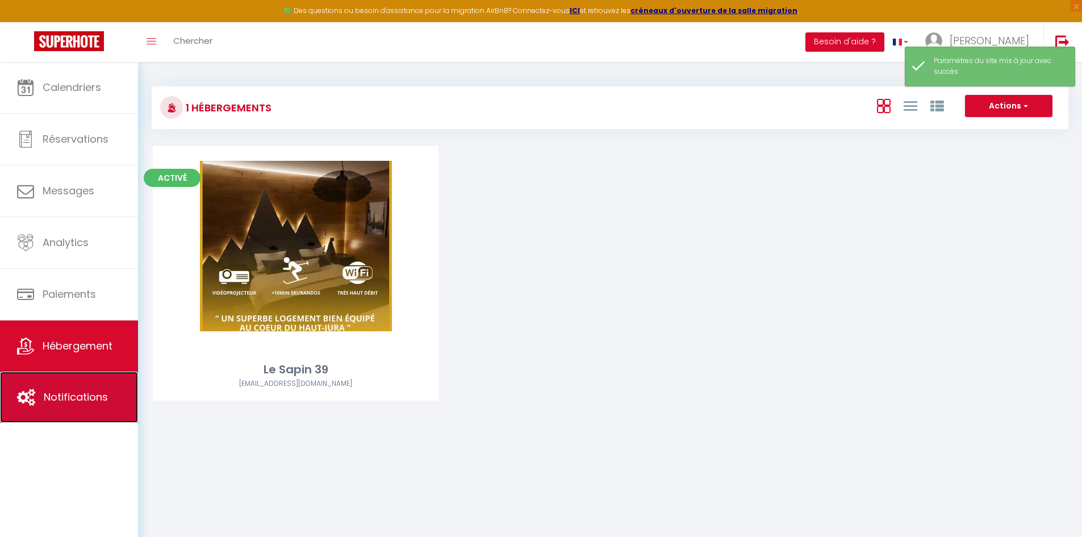
click at [72, 393] on span "Notifications" at bounding box center [76, 396] width 64 height 14
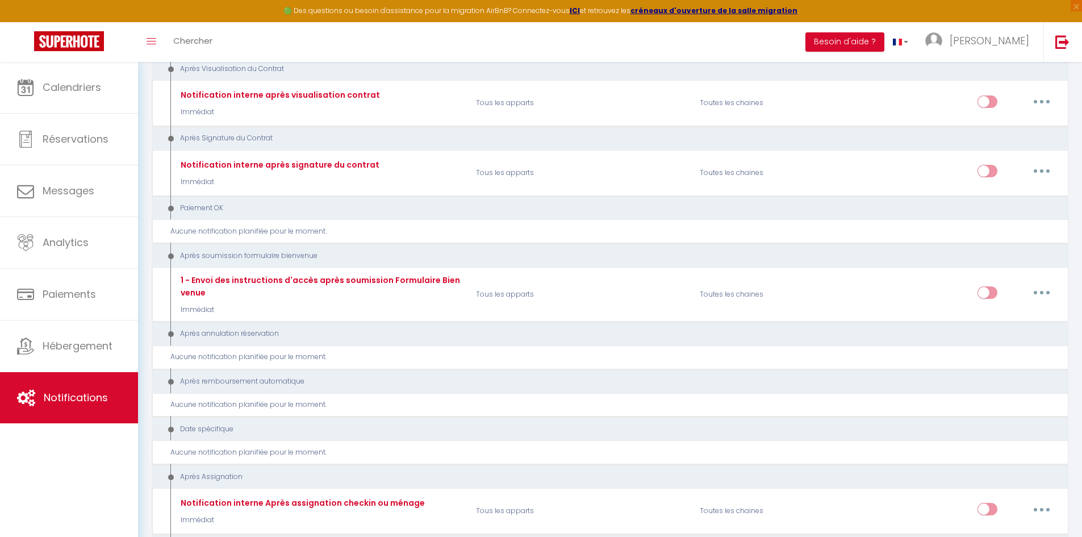
scroll to position [1249, 0]
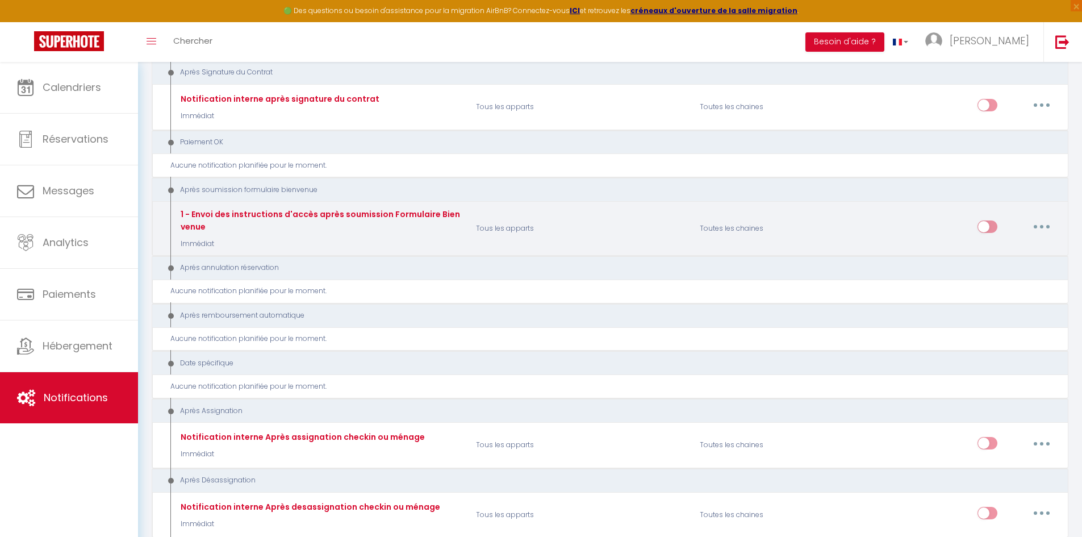
click at [1046, 229] on button "button" at bounding box center [1041, 226] width 32 height 18
click at [1000, 295] on link "Tester" at bounding box center [1012, 293] width 84 height 19
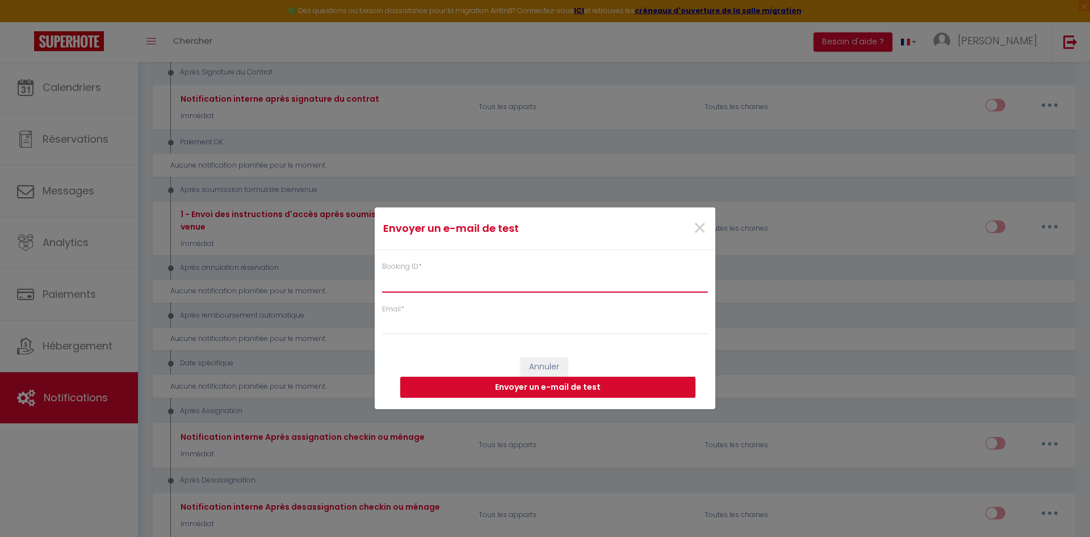
click at [437, 283] on input "Booking ID *" at bounding box center [545, 281] width 326 height 20
click at [705, 228] on span "×" at bounding box center [700, 228] width 14 height 34
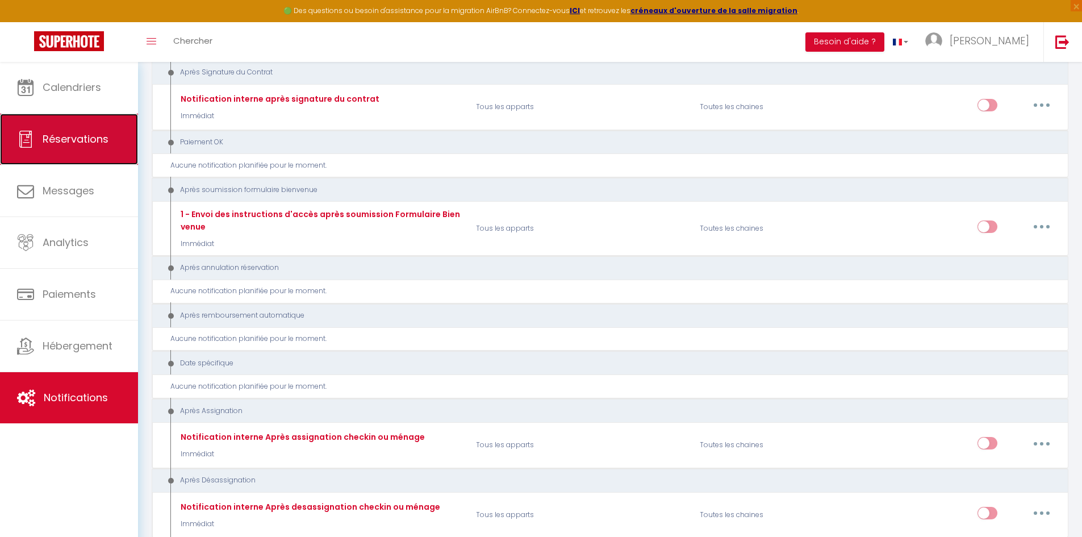
click at [114, 137] on link "Réservations" at bounding box center [69, 139] width 138 height 51
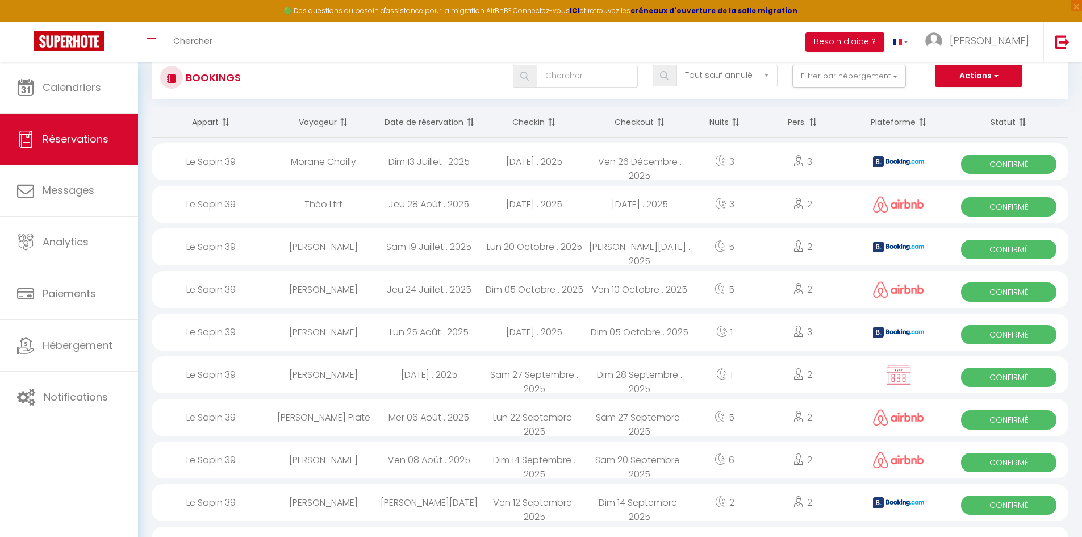
scroll to position [57, 0]
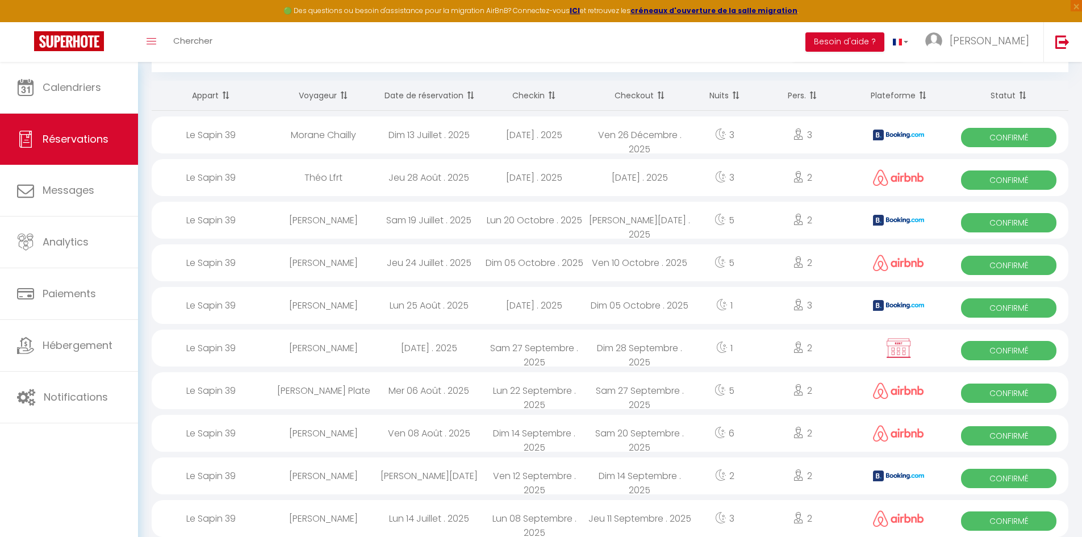
click at [413, 348] on div "[DATE] . 2025" at bounding box center [429, 347] width 106 height 37
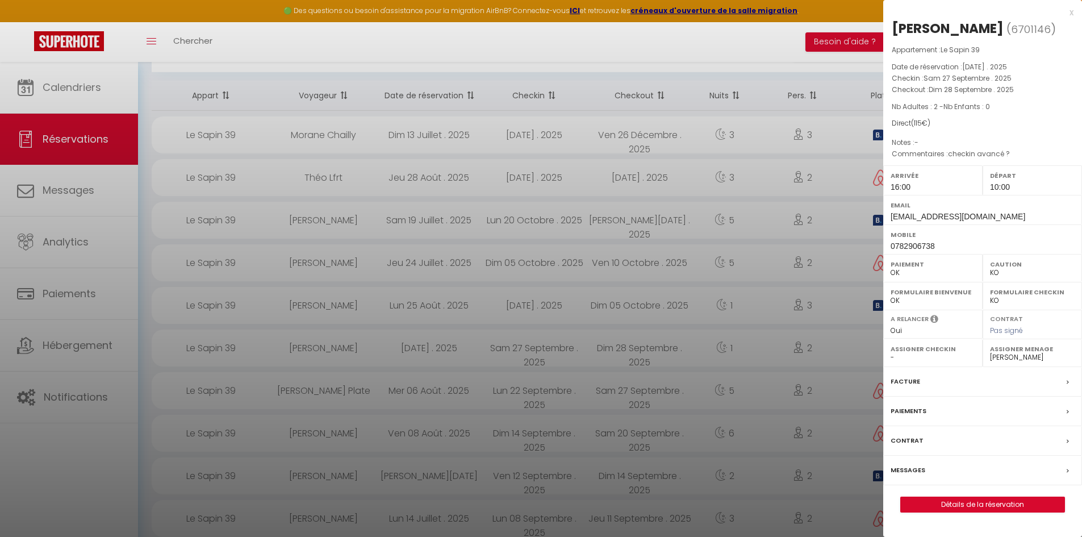
click at [1011, 30] on span "6701146" at bounding box center [1031, 29] width 40 height 14
copy span "6701146"
click at [767, 52] on div at bounding box center [541, 268] width 1082 height 537
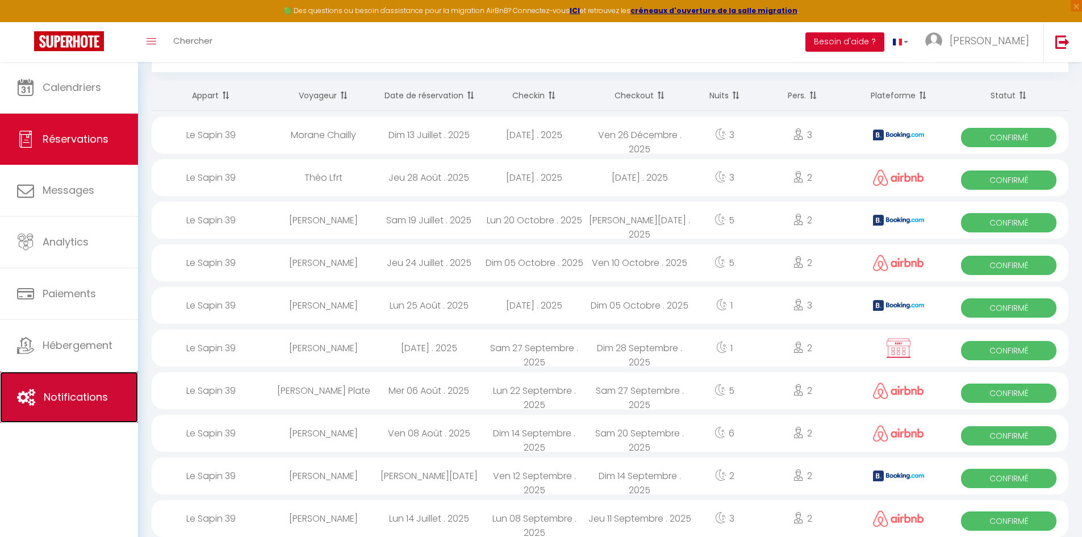
click at [92, 397] on span "Notifications" at bounding box center [76, 396] width 64 height 14
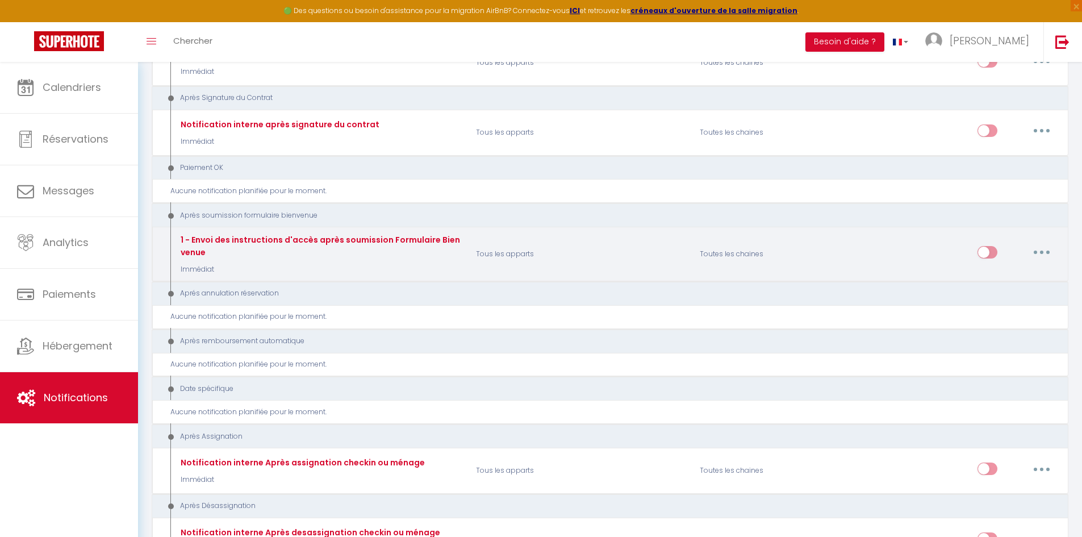
scroll to position [1201, 0]
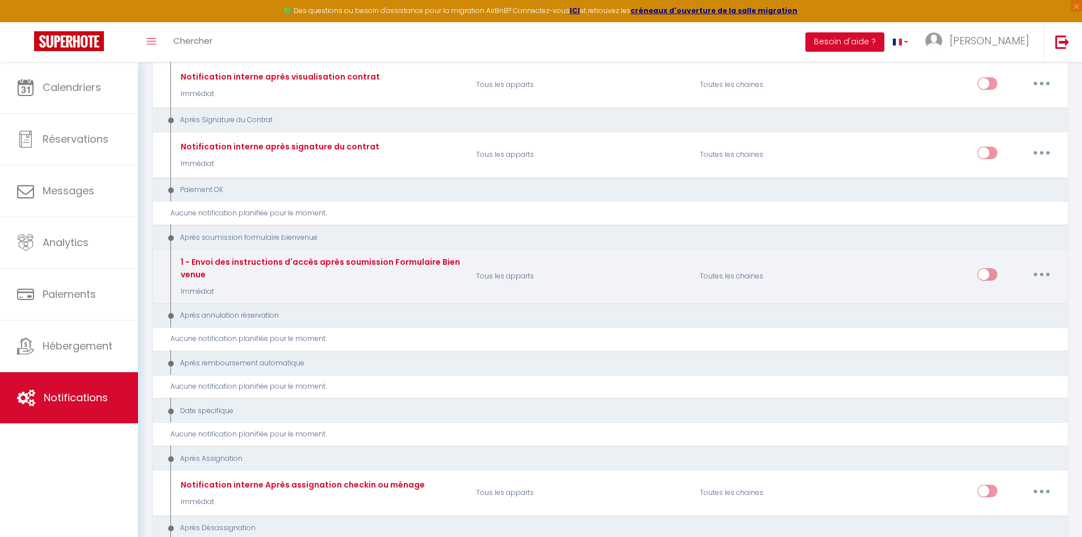
click at [1047, 277] on button "button" at bounding box center [1041, 274] width 32 height 18
click at [1013, 337] on link "Tester" at bounding box center [1012, 341] width 84 height 19
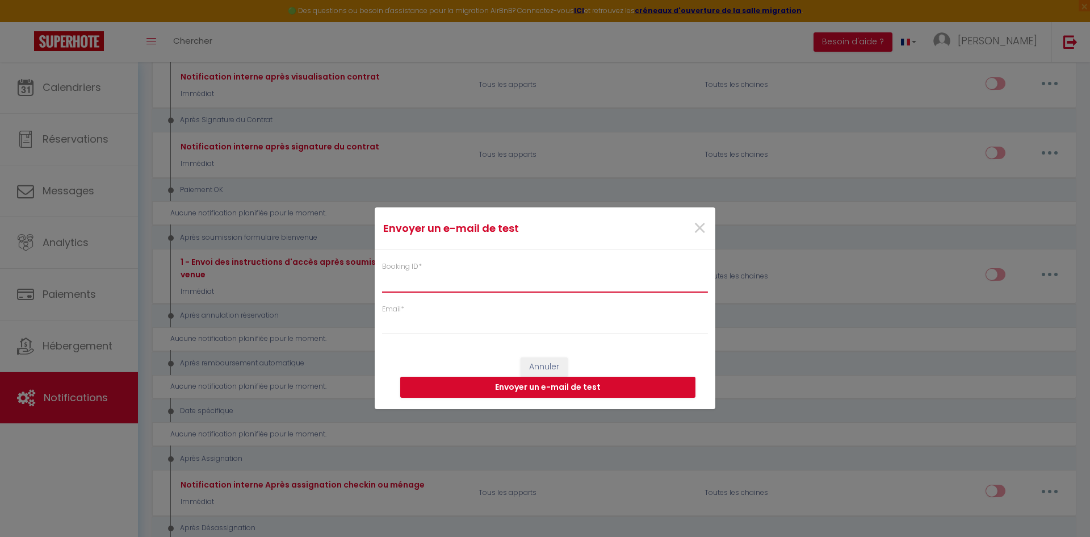
click at [424, 285] on input "Booking ID *" at bounding box center [545, 281] width 326 height 20
paste input "6701146"
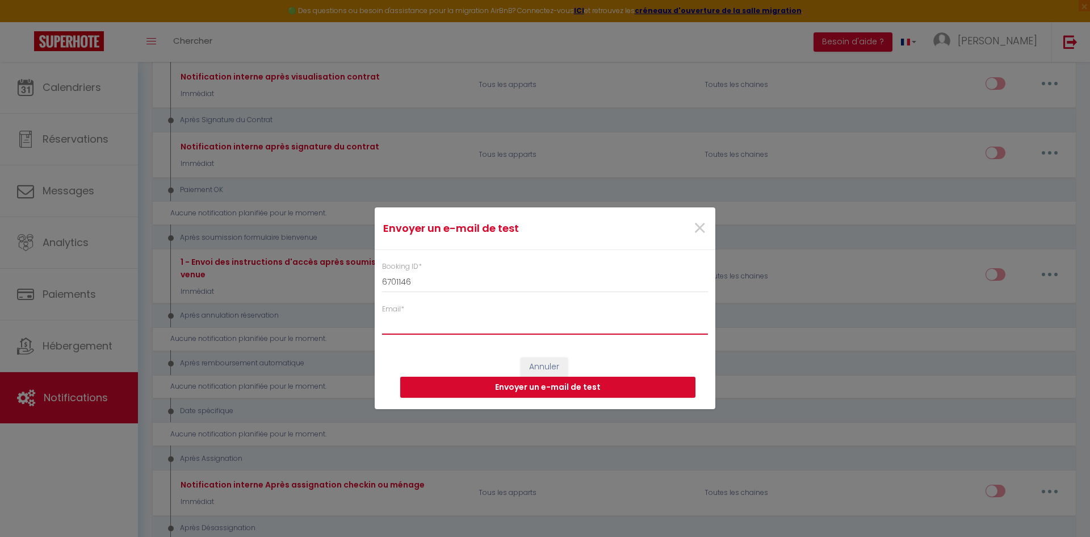
click at [418, 320] on input "Email *" at bounding box center [545, 324] width 326 height 20
click at [541, 377] on button "Envoyer un e-mail de test" at bounding box center [547, 387] width 295 height 22
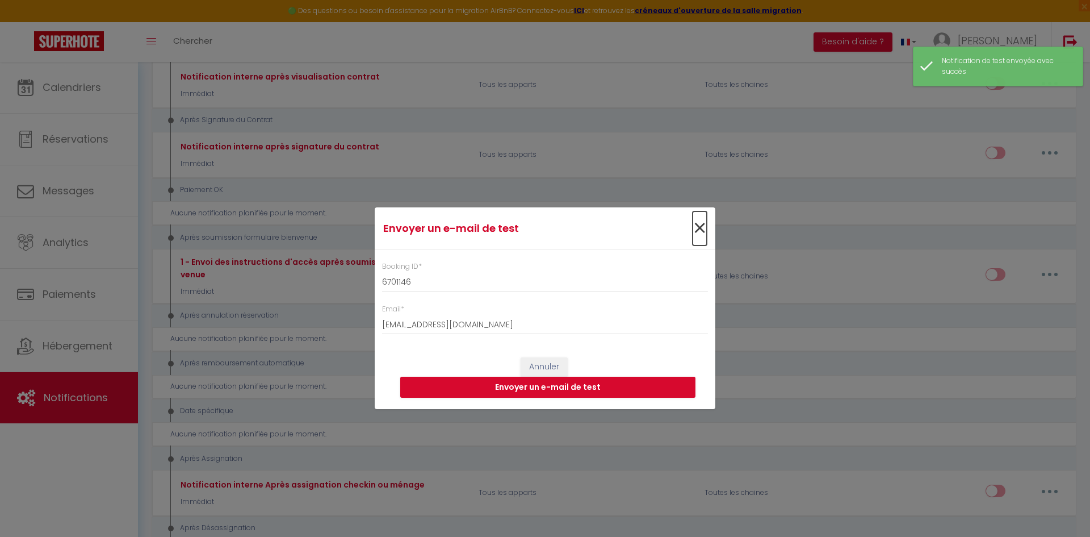
click at [698, 228] on span "×" at bounding box center [700, 228] width 14 height 34
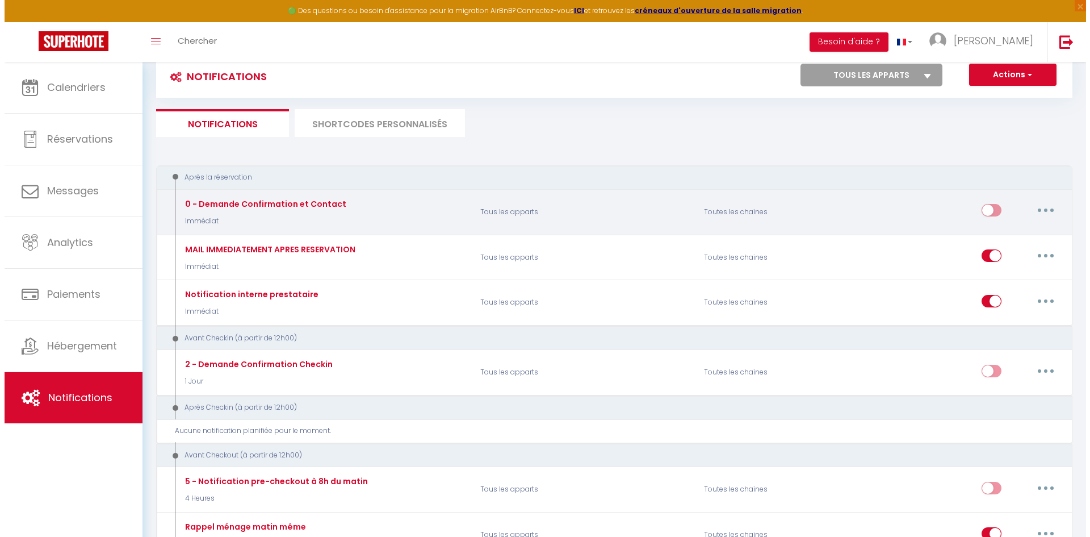
scroll to position [0, 0]
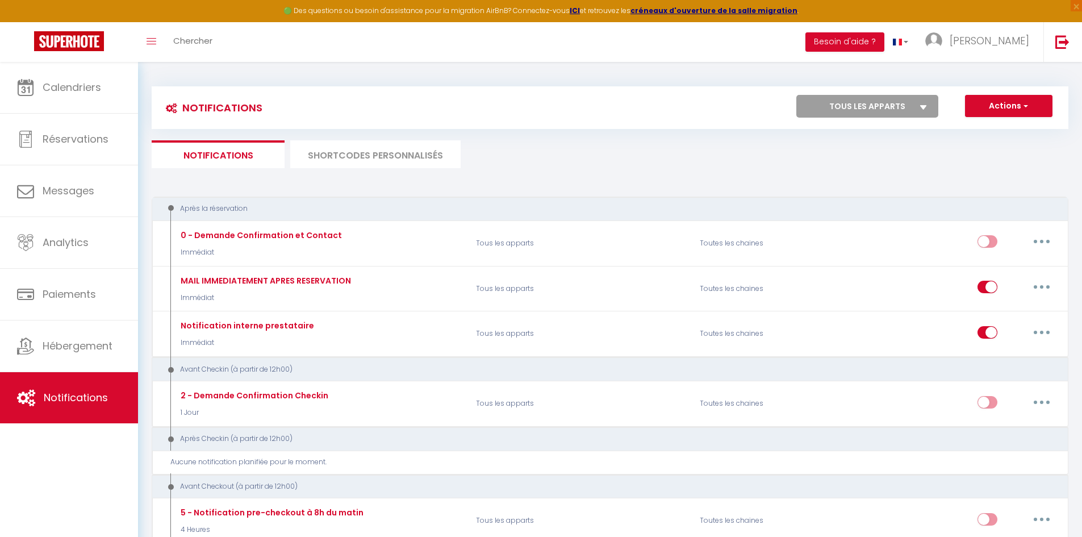
click at [384, 144] on li "SHORTCODES PERSONNALISÉS" at bounding box center [375, 154] width 170 height 28
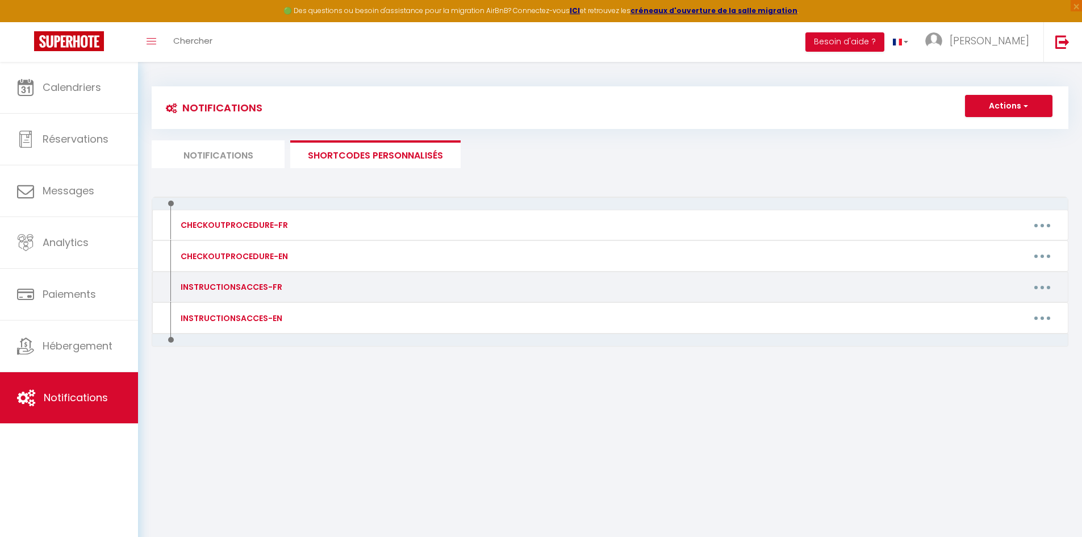
click at [1044, 286] on button "button" at bounding box center [1042, 287] width 32 height 18
click at [994, 311] on link "Editer" at bounding box center [1012, 312] width 84 height 19
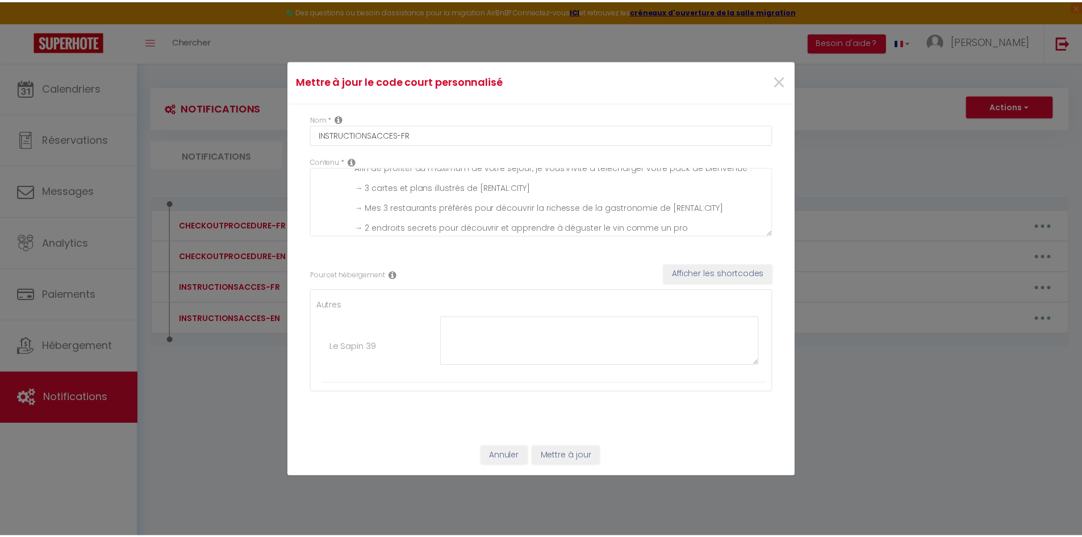
scroll to position [79, 0]
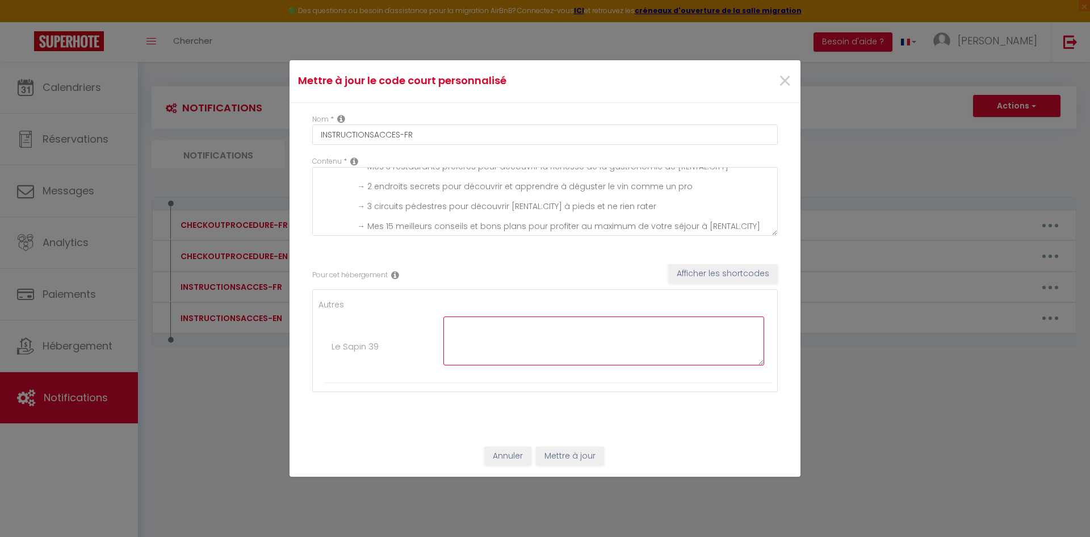
click at [506, 334] on textarea at bounding box center [603, 340] width 321 height 49
click at [710, 270] on button "Afficher les shortcodes" at bounding box center [723, 273] width 110 height 19
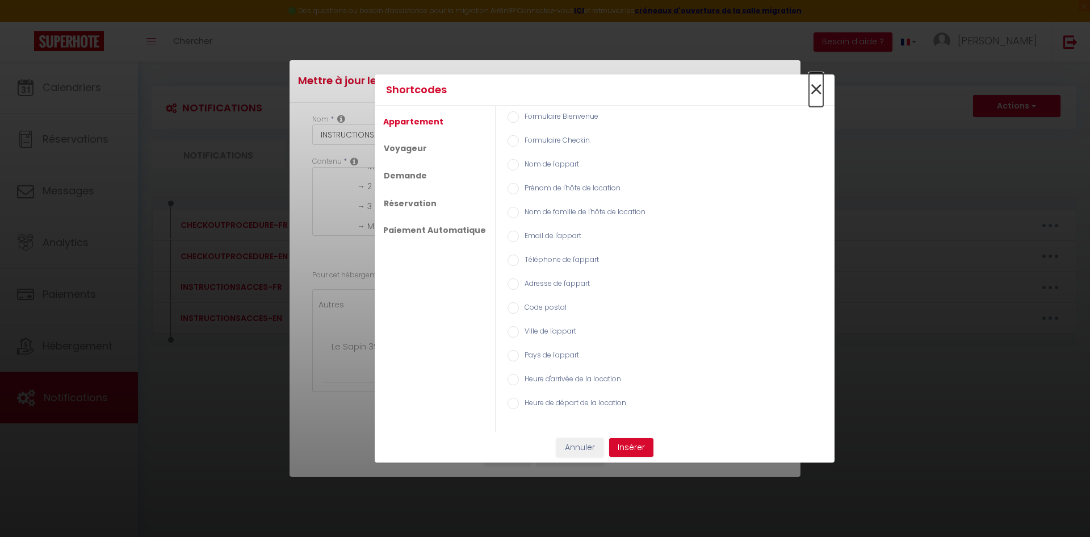
click at [817, 90] on span "×" at bounding box center [816, 90] width 14 height 34
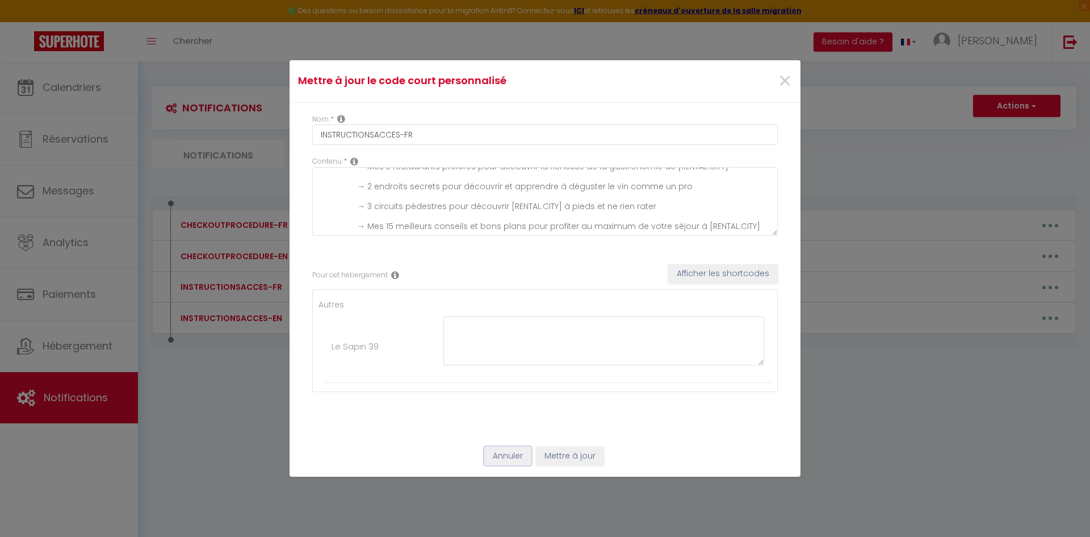
click at [510, 453] on button "Annuler" at bounding box center [507, 455] width 47 height 19
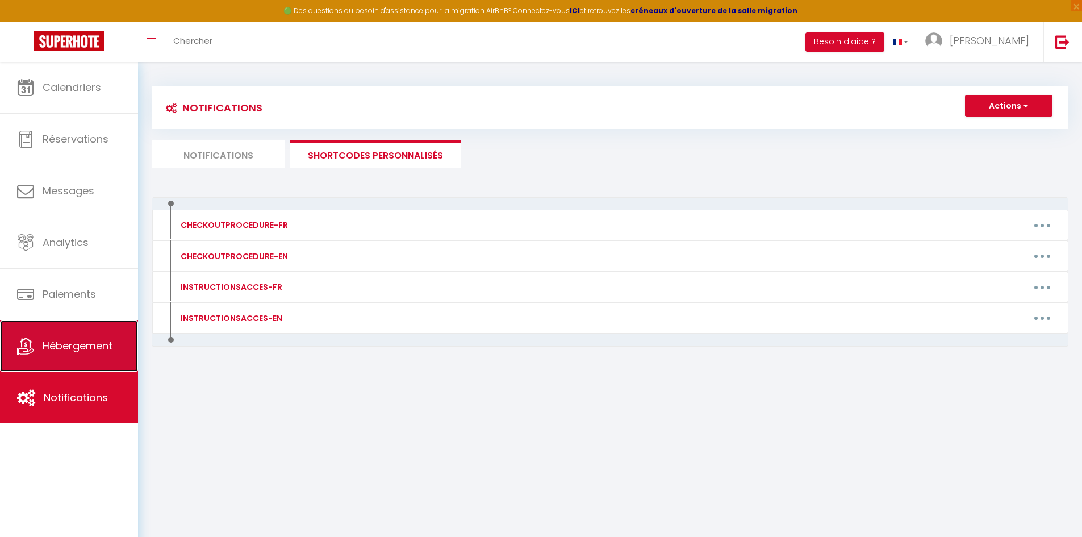
click at [51, 335] on link "Hébergement" at bounding box center [69, 345] width 138 height 51
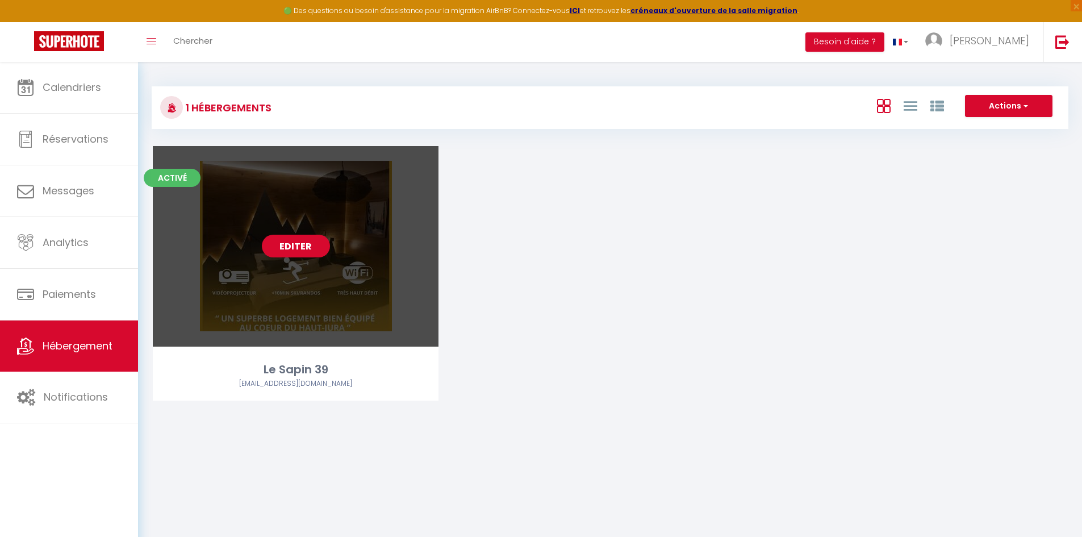
click at [311, 245] on link "Editer" at bounding box center [296, 245] width 68 height 23
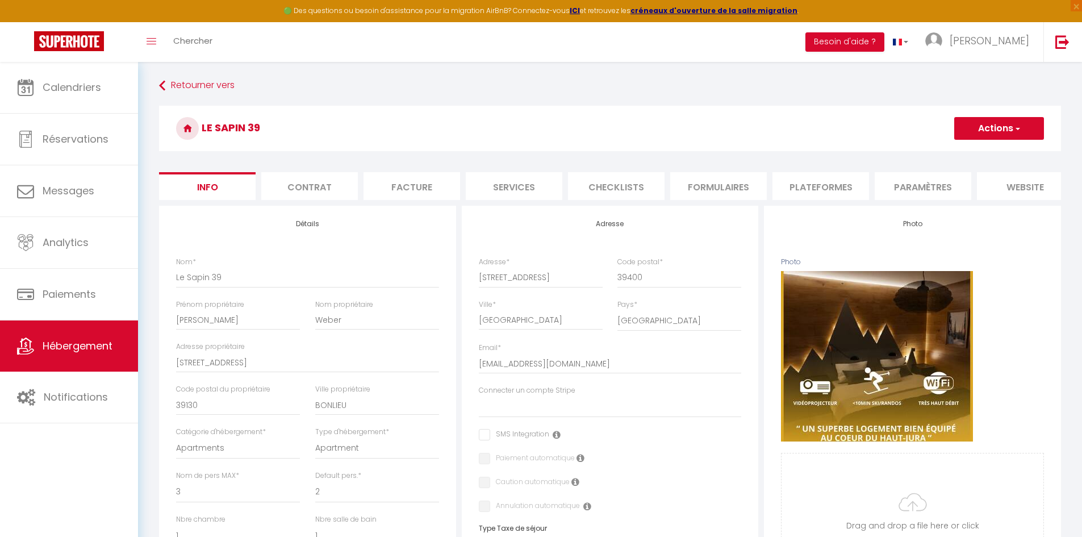
click at [525, 181] on li "Services" at bounding box center [514, 186] width 97 height 28
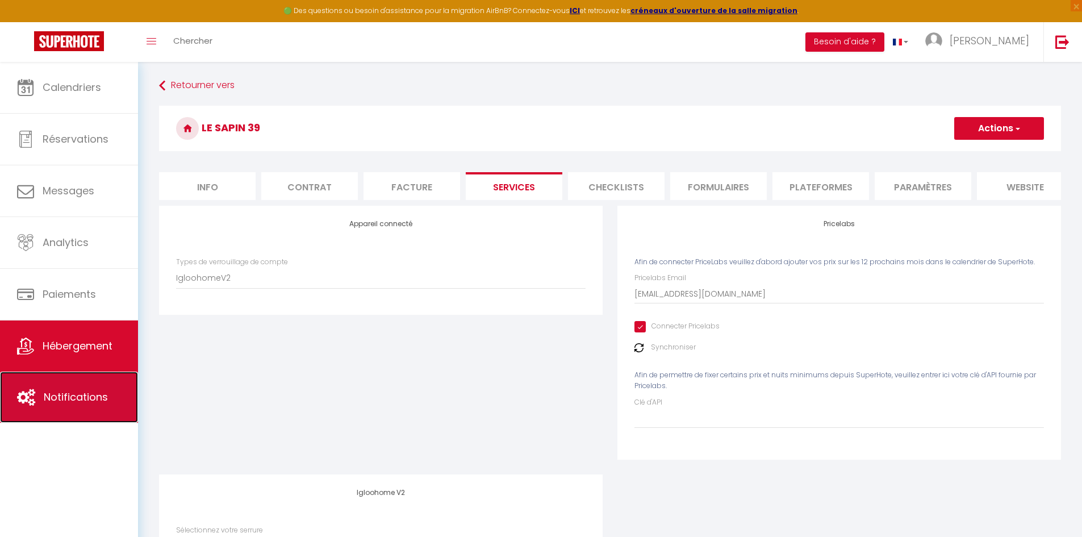
click at [121, 388] on link "Notifications" at bounding box center [69, 396] width 138 height 51
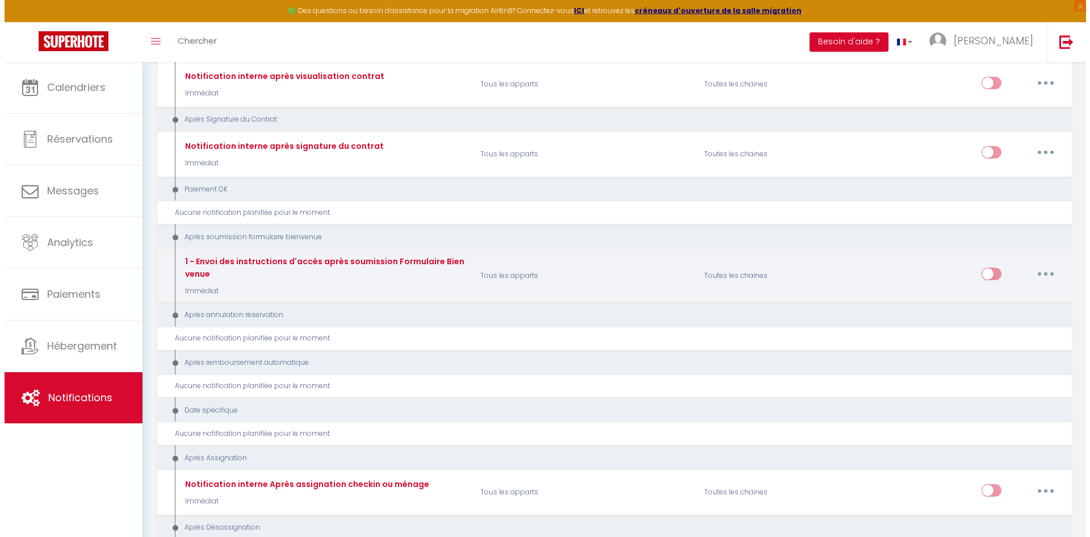
scroll to position [1201, 0]
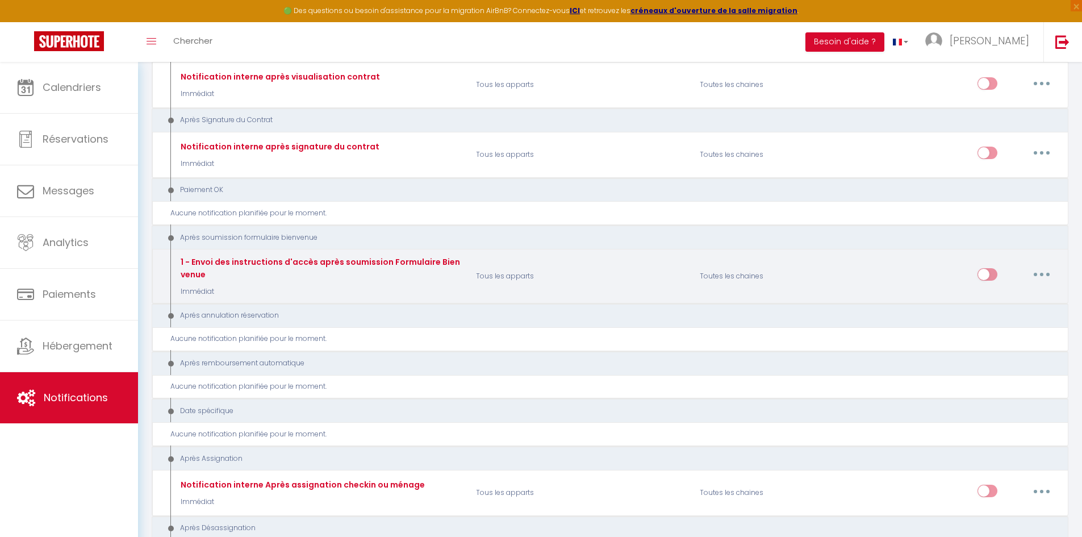
click at [1045, 273] on button "button" at bounding box center [1041, 274] width 32 height 18
click at [1010, 306] on link "Editer" at bounding box center [1012, 300] width 84 height 19
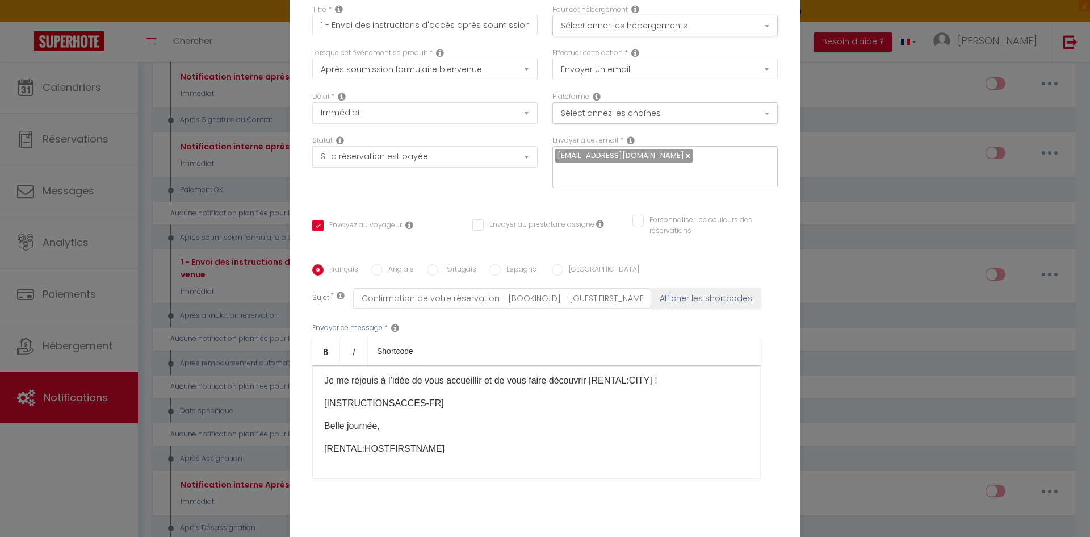
scroll to position [0, 0]
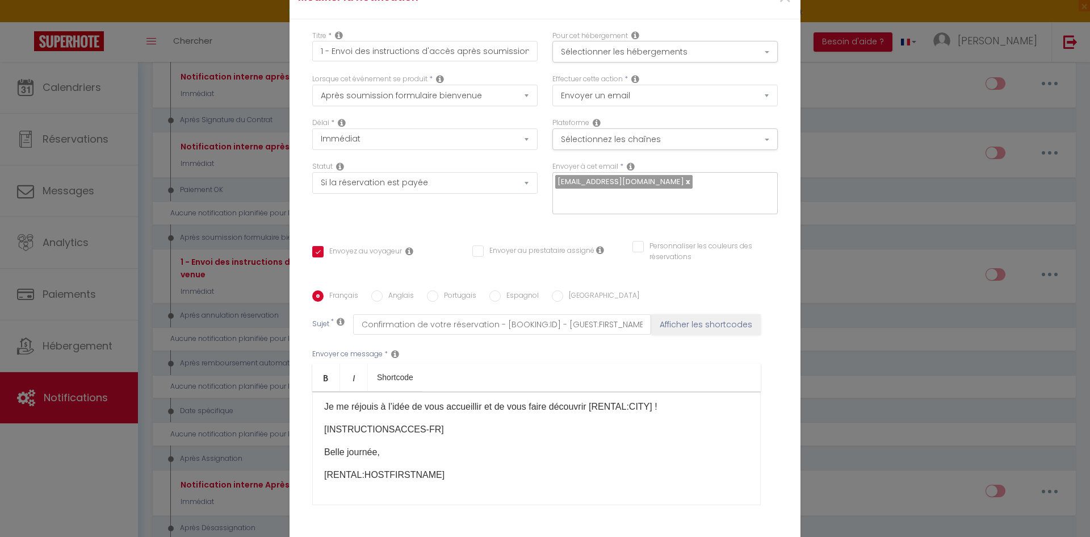
click at [186, 345] on div "Modifier la notification × Titre * 1 - Envoi des instructions d'accès après sou…" at bounding box center [545, 268] width 1090 height 537
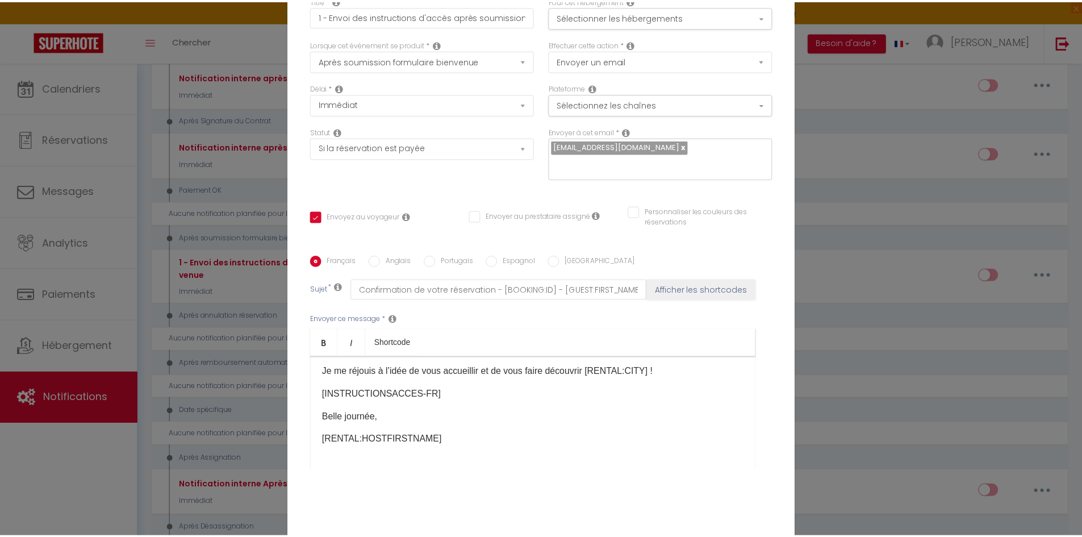
scroll to position [81, 0]
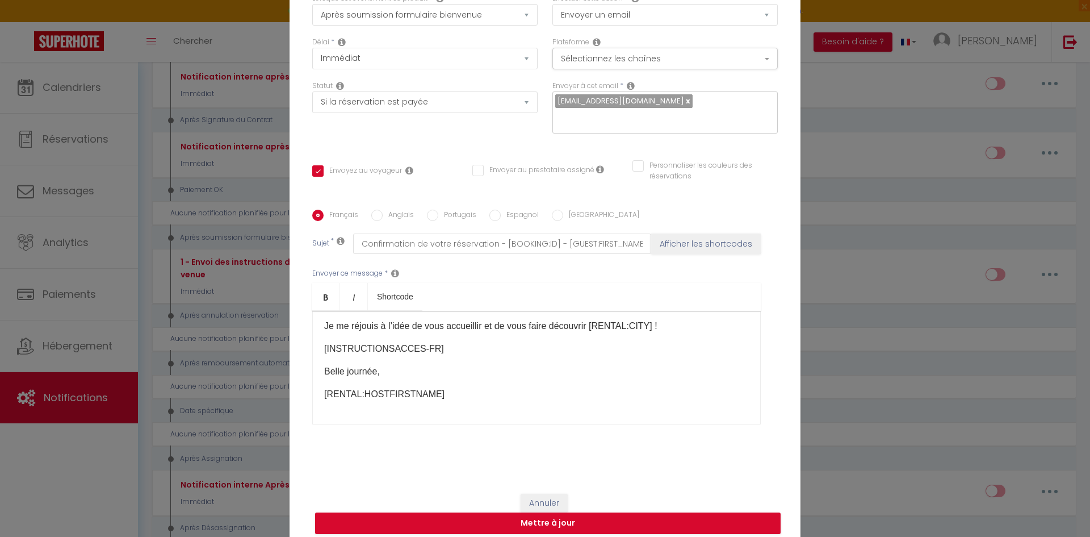
click at [539, 484] on div "Annuler Mettre à jour" at bounding box center [545, 513] width 511 height 63
click at [529, 482] on div "Annuler Mettre à jour" at bounding box center [545, 513] width 511 height 63
click at [533, 493] on button "Annuler" at bounding box center [544, 502] width 47 height 19
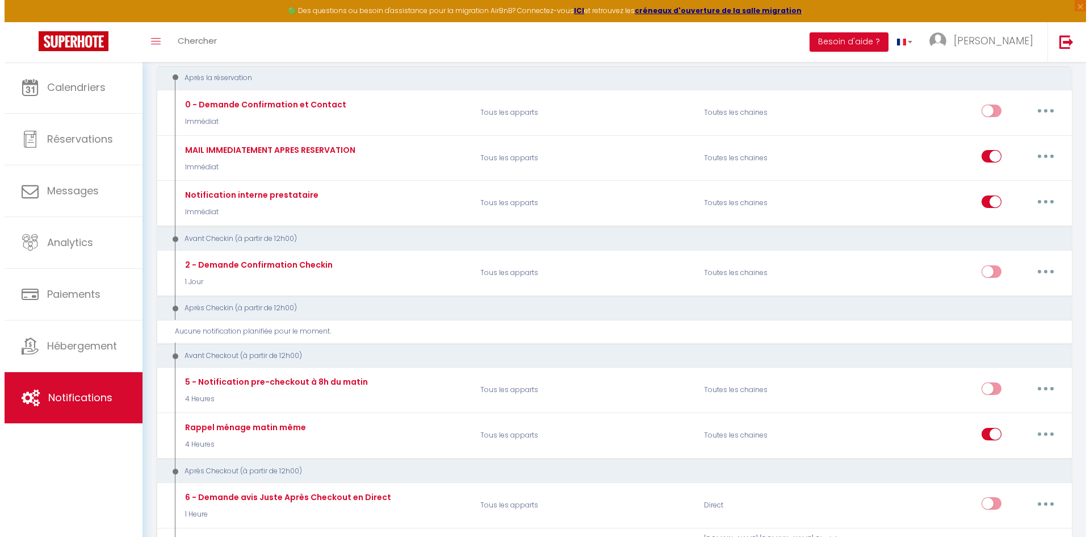
scroll to position [0, 0]
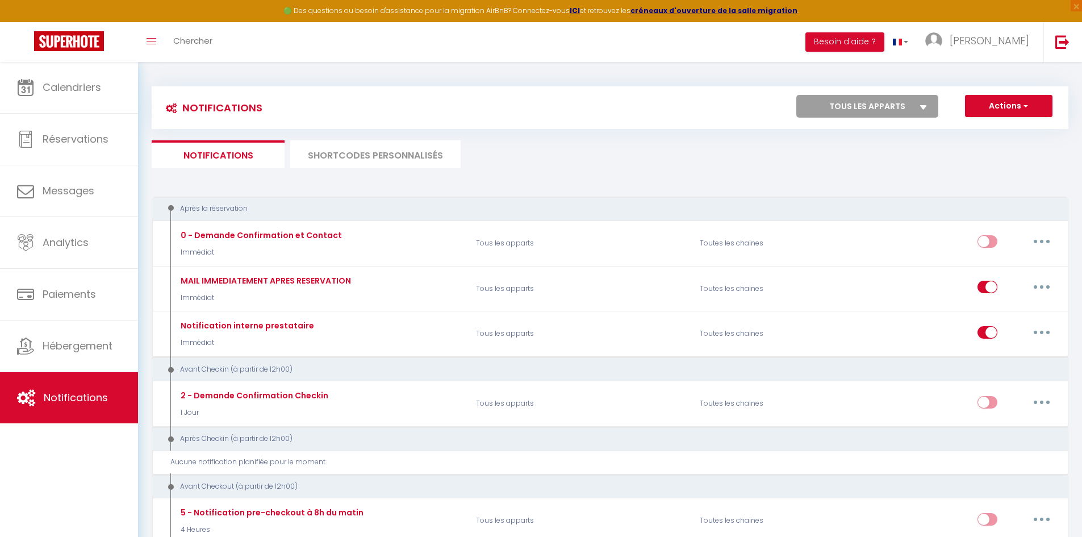
click at [402, 152] on li "SHORTCODES PERSONNALISÉS" at bounding box center [375, 154] width 170 height 28
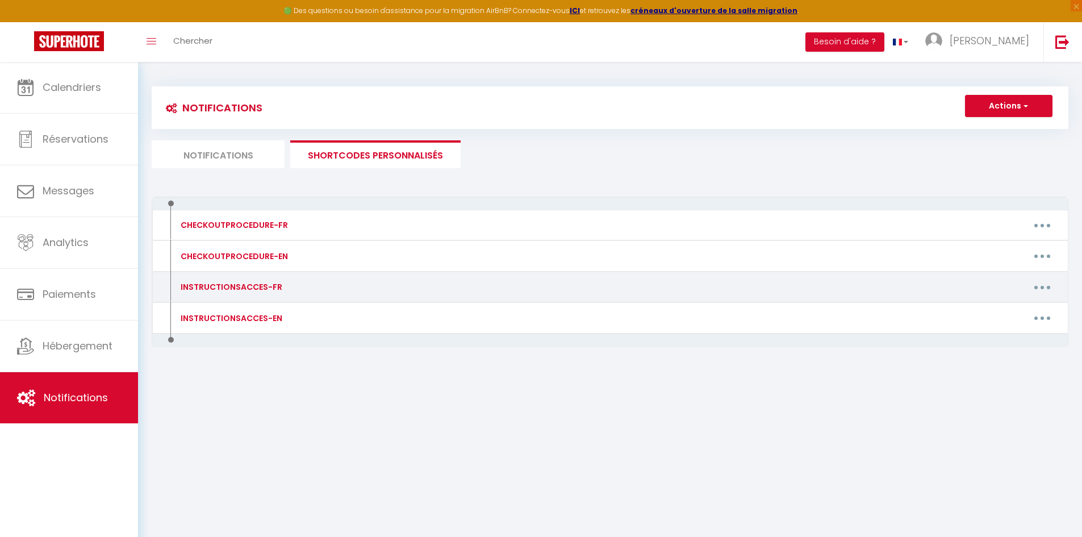
click at [1044, 285] on button "button" at bounding box center [1042, 287] width 32 height 18
click at [1013, 308] on link "Editer" at bounding box center [1012, 312] width 84 height 19
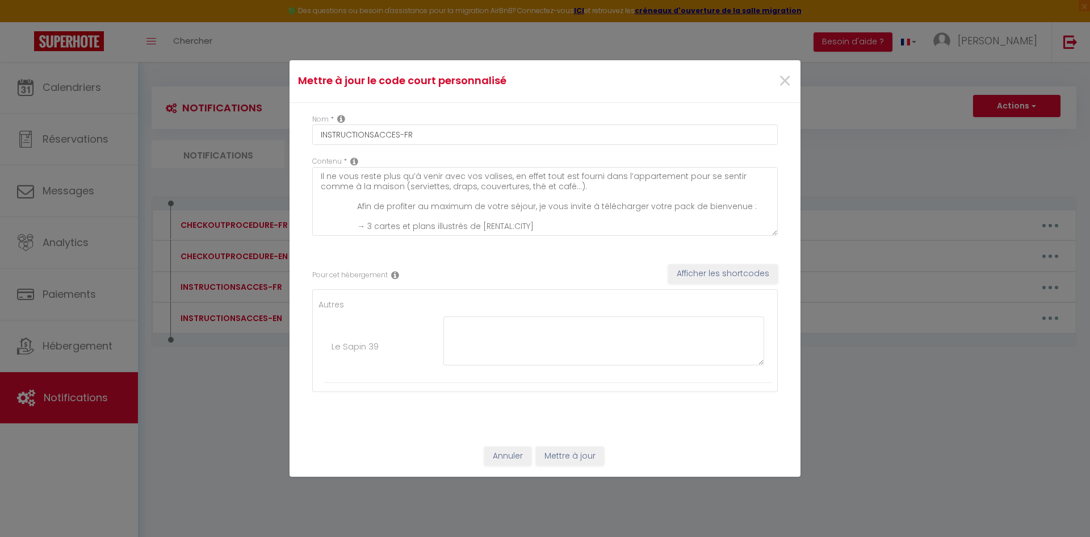
click at [396, 275] on icon at bounding box center [395, 274] width 8 height 9
click at [397, 274] on icon at bounding box center [395, 274] width 8 height 9
click at [353, 162] on icon at bounding box center [354, 161] width 8 height 9
click at [544, 264] on div "Pour cet hébergement Afficher les shortcodes" at bounding box center [545, 275] width 466 height 22
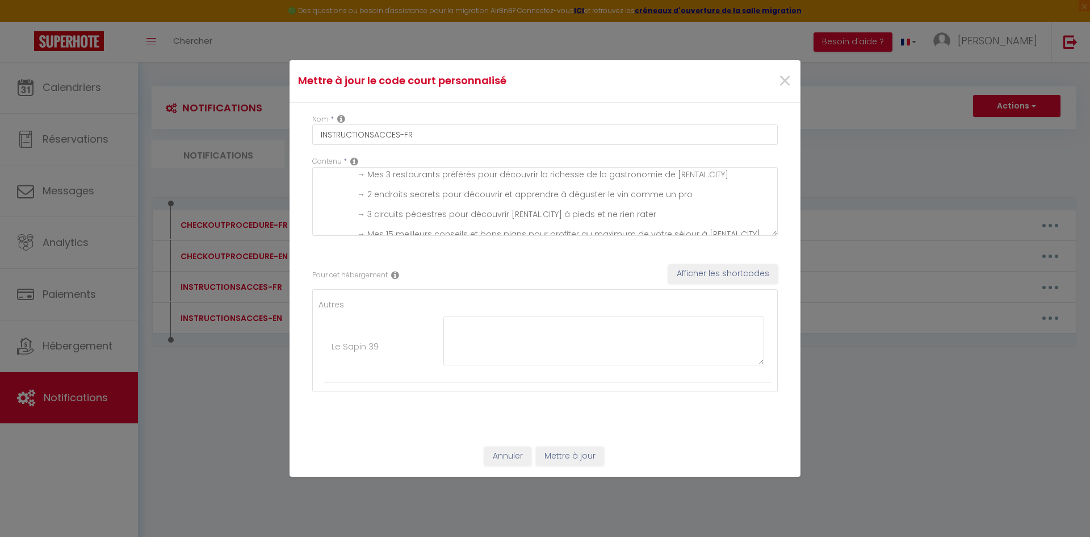
scroll to position [79, 0]
click at [721, 274] on button "Afficher les shortcodes" at bounding box center [723, 273] width 110 height 19
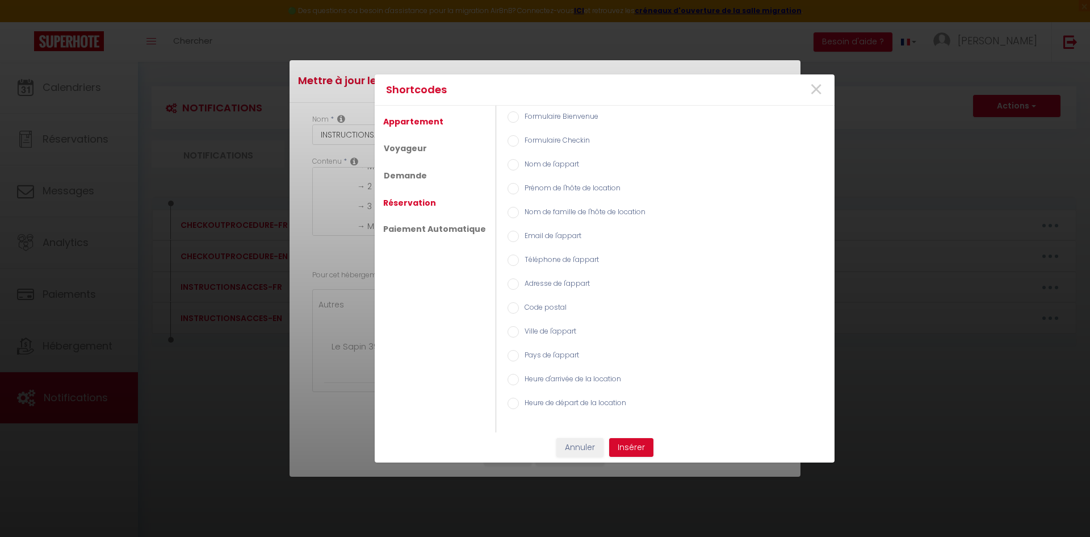
click at [428, 199] on link "Réservation" at bounding box center [410, 202] width 64 height 20
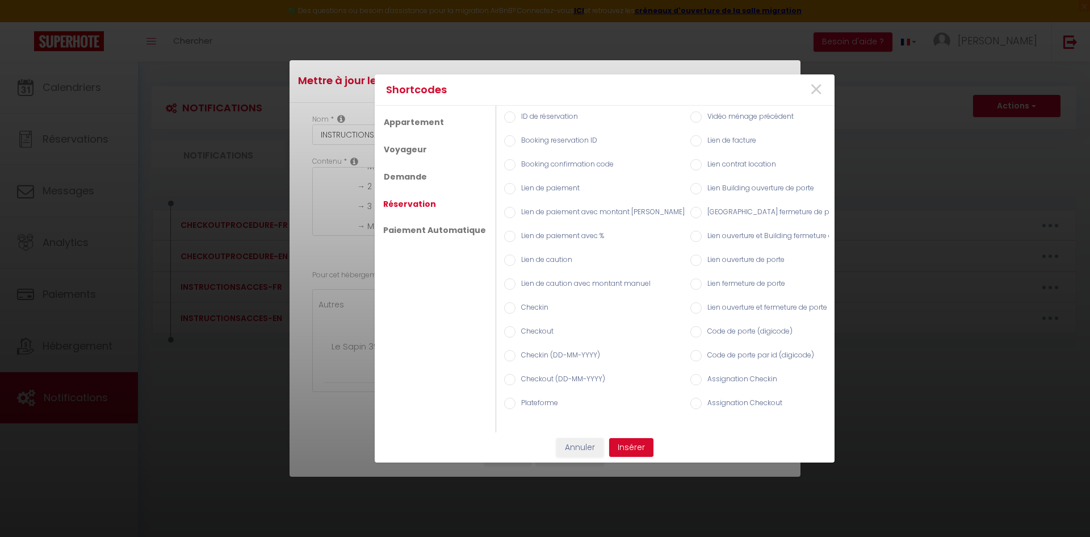
scroll to position [0, 0]
click at [694, 328] on input "Code de porte (digicode)" at bounding box center [699, 331] width 11 height 11
click at [633, 450] on button "Insérer" at bounding box center [631, 447] width 44 height 19
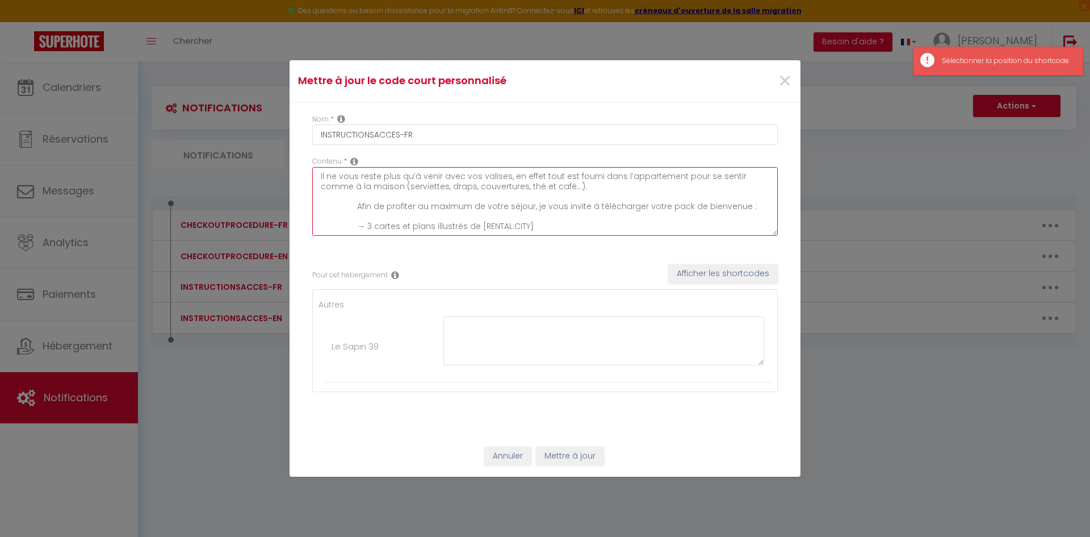
click at [592, 188] on textarea "Il ne vous reste plus qu’à venir avec vos valises, en effet tout est fourni dan…" at bounding box center [545, 201] width 466 height 69
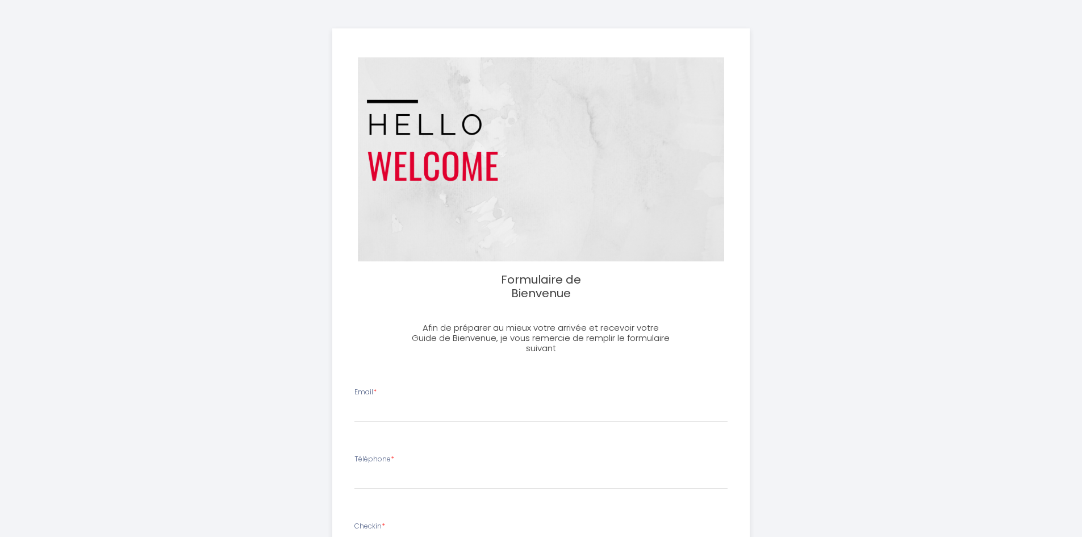
select select
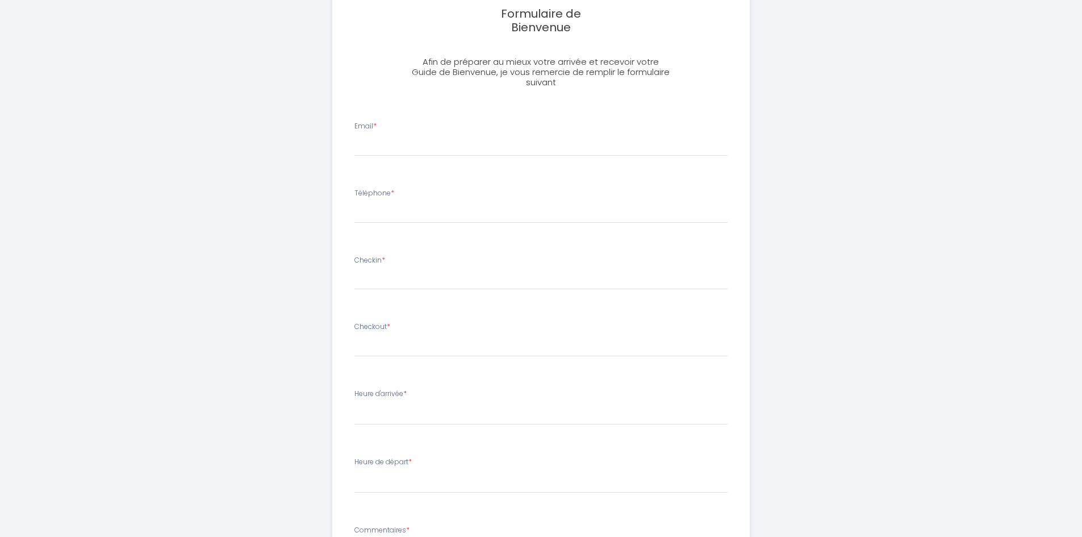
scroll to position [265, 0]
click at [387, 143] on input "Email *" at bounding box center [540, 146] width 373 height 20
click at [300, 170] on div "Formulaire de Bienvenue Afin de préparer au mieux votre arrivée et recevoir vot…" at bounding box center [541, 278] width 626 height 1086
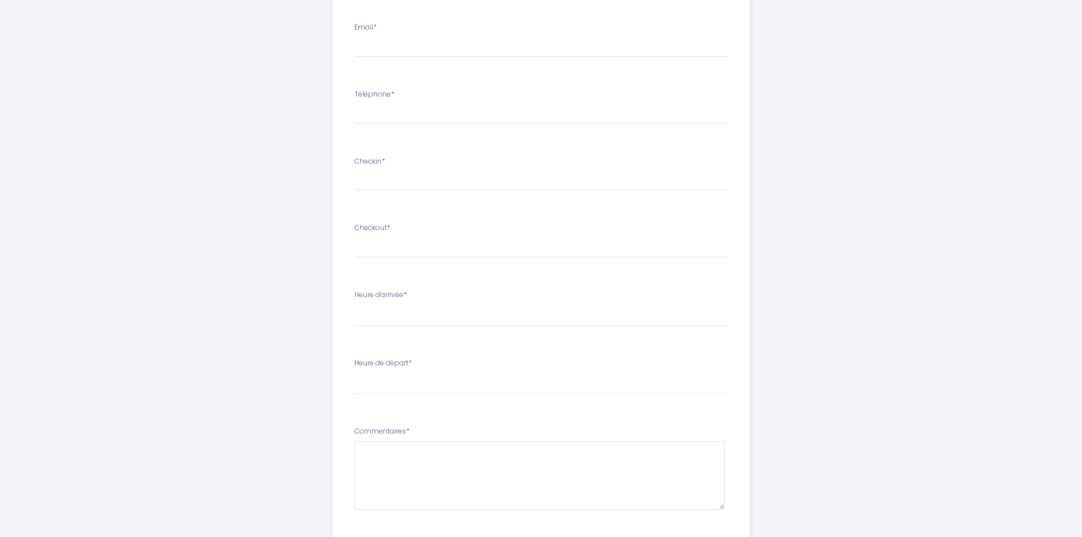
scroll to position [435, 0]
click at [408, 106] on input "text" at bounding box center [540, 110] width 373 height 15
click at [291, 125] on div "Formulaire de Bienvenue Afin de préparer au mieux votre arrivée et recevoir vot…" at bounding box center [541, 108] width 626 height 1086
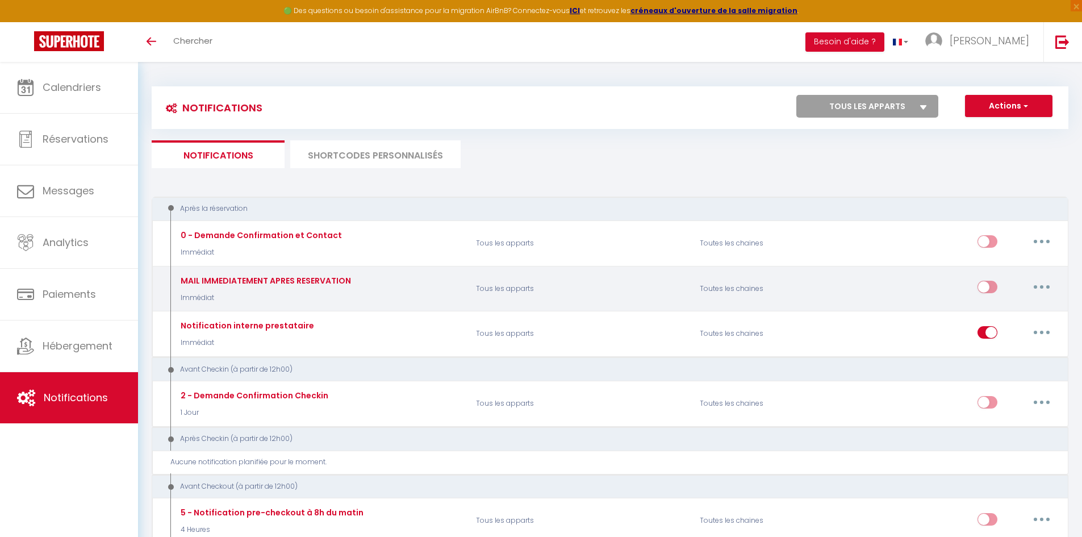
click at [991, 281] on input "checkbox" at bounding box center [987, 288] width 20 height 17
checkbox input "true"
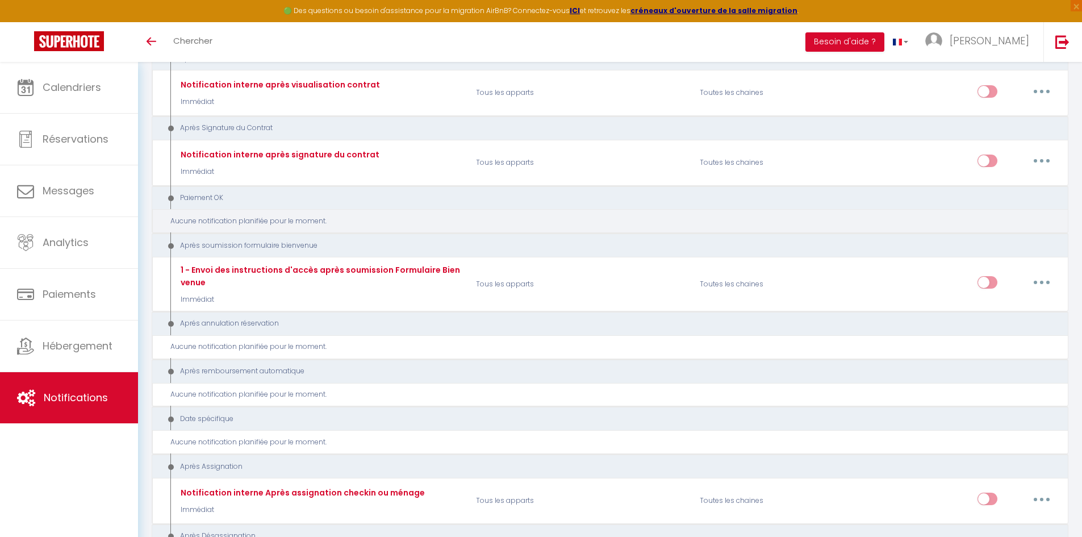
scroll to position [1249, 0]
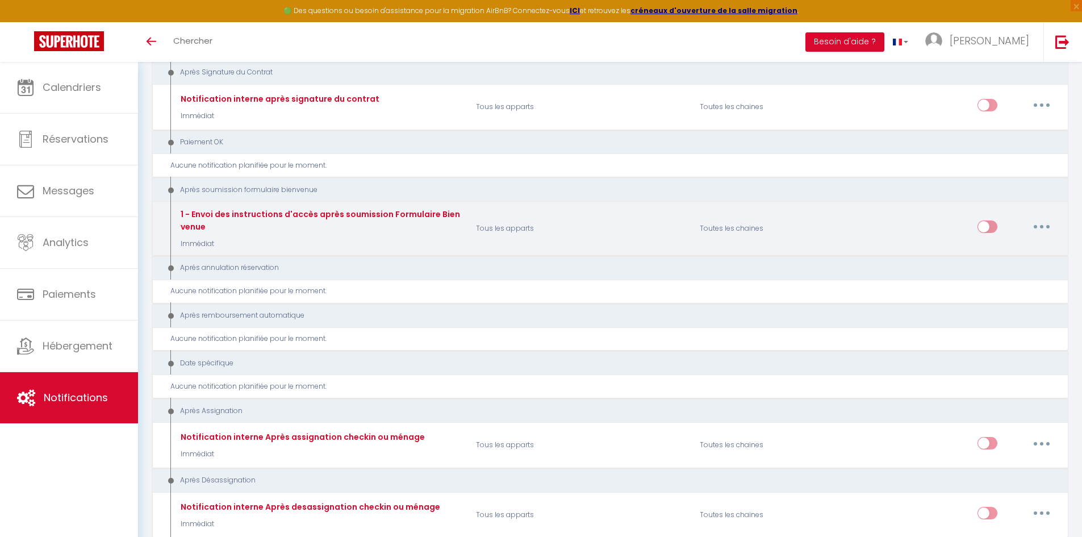
click at [988, 229] on input "checkbox" at bounding box center [987, 228] width 20 height 17
checkbox input "true"
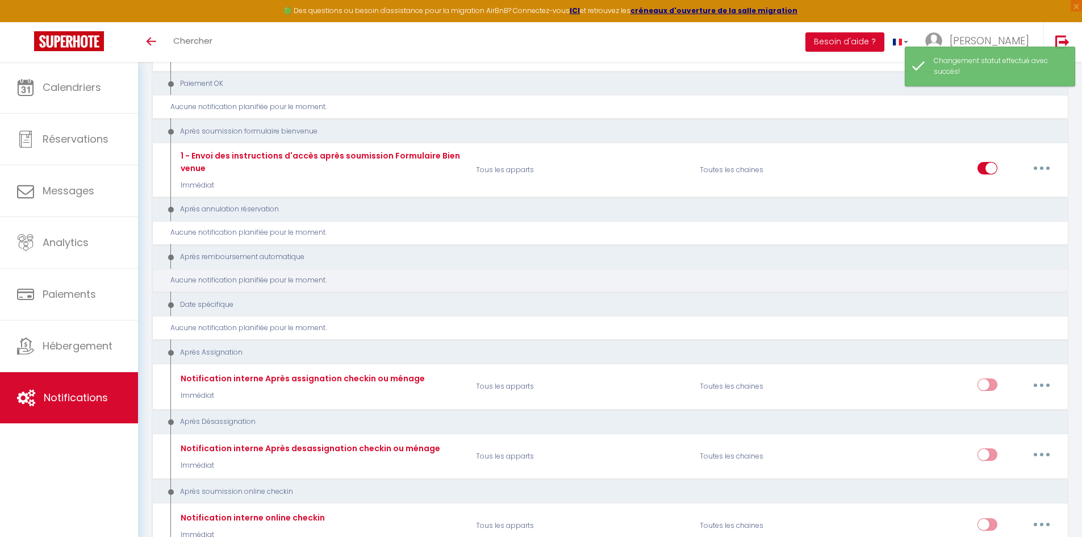
scroll to position [1363, 0]
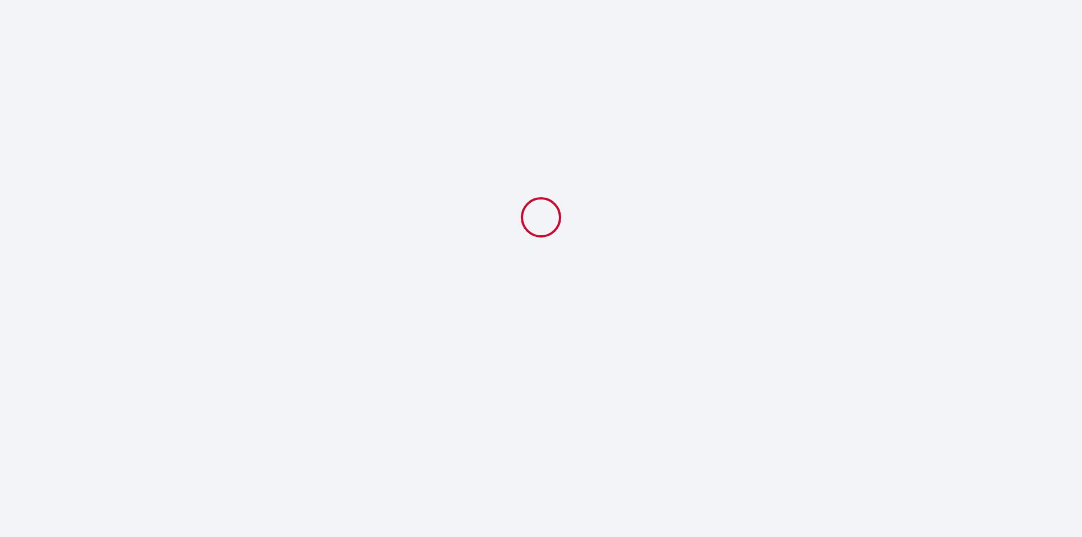
select select
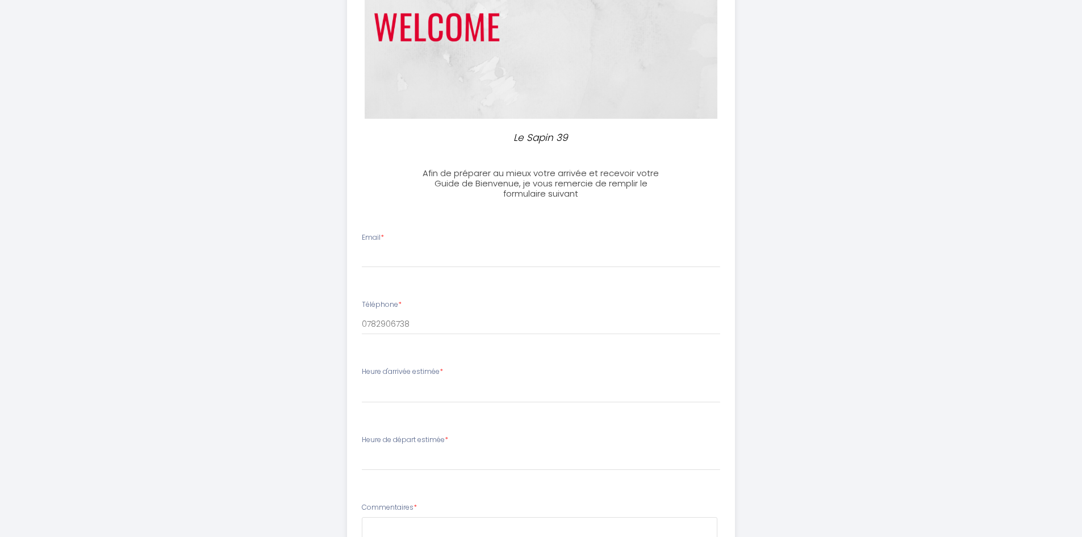
scroll to position [170, 0]
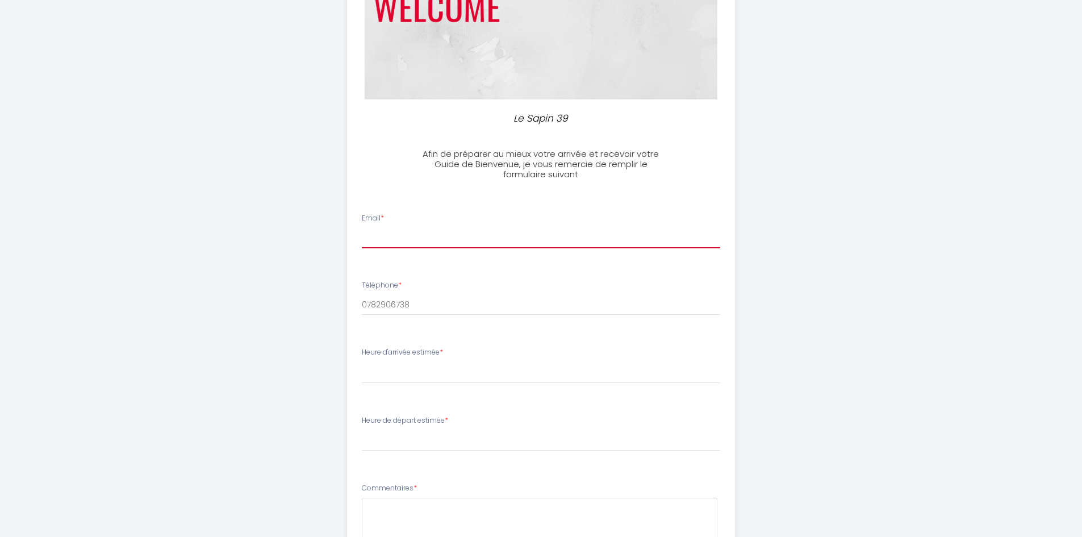
click at [421, 241] on input "Email *" at bounding box center [541, 238] width 358 height 20
type input "maximeweber25@gmail.com"
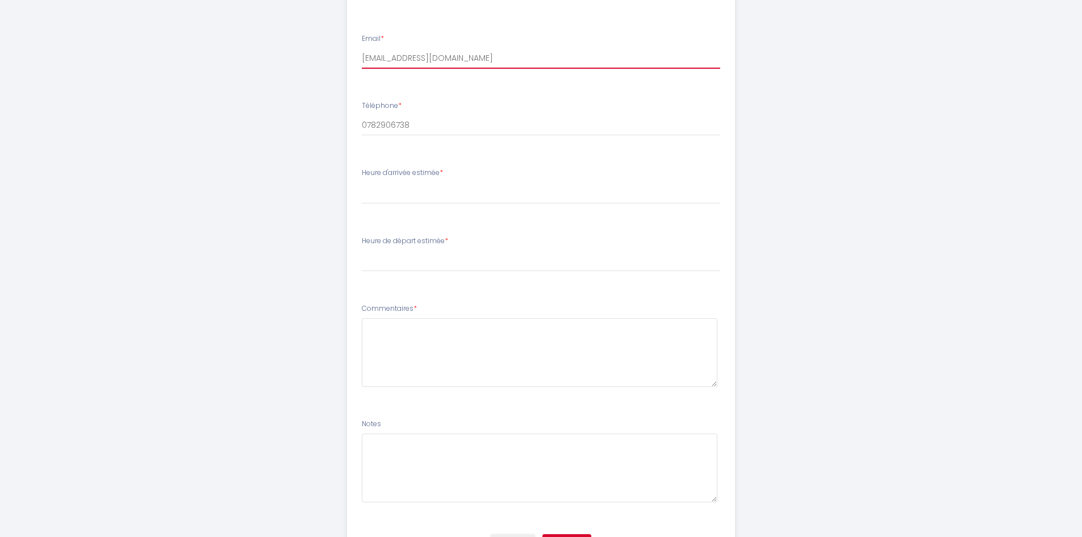
scroll to position [284, 0]
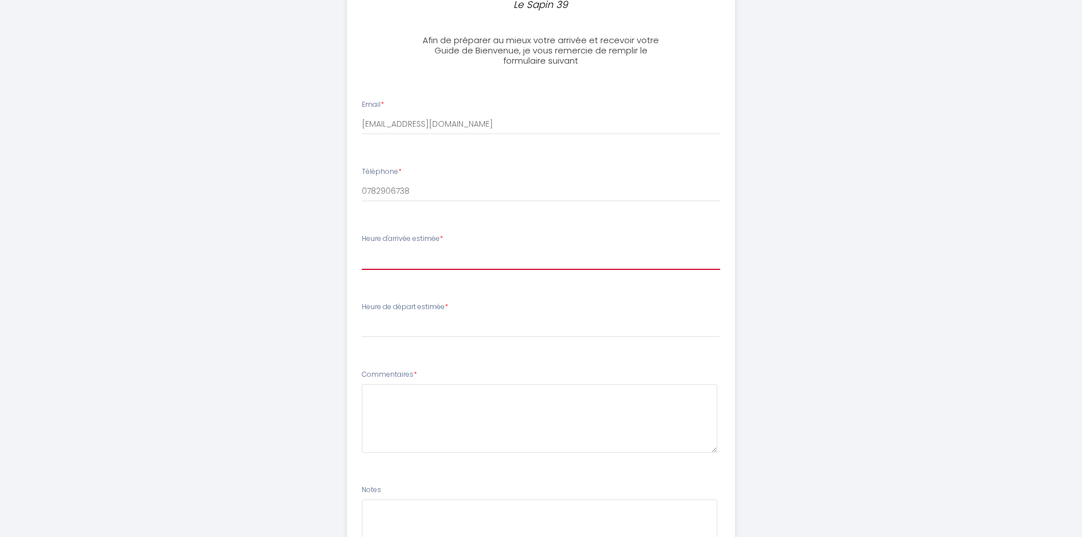
click at [412, 255] on select "16:00 16:30 17:00 17:30 18:00 18:30 19:00 19:30 20:00 20:30 21:00 21:30 22:00 2…" at bounding box center [541, 259] width 358 height 22
select select "16:00"
click at [362, 248] on select "16:00 16:30 17:00 17:30 18:00 18:30 19:00 19:30 20:00 20:30 21:00 21:30 22:00 2…" at bounding box center [541, 259] width 358 height 22
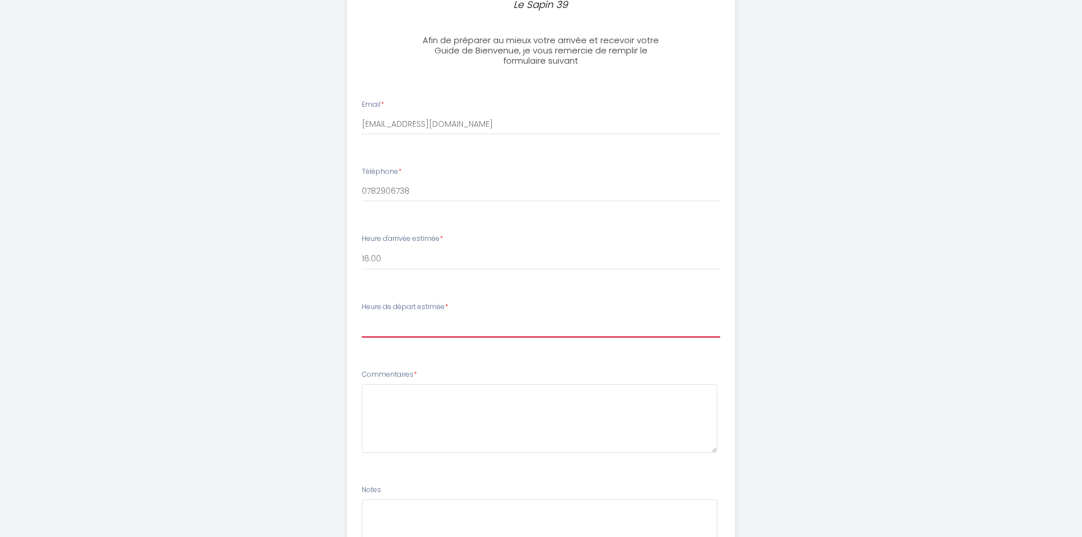
click at [401, 323] on select "00:00 00:30 01:00 01:30 02:00 02:30 03:00 03:30 04:00 04:30 05:00 05:30 06:00 0…" at bounding box center [541, 327] width 358 height 22
select select "10:00"
click at [362, 316] on select "00:00 00:30 01:00 01:30 02:00 02:30 03:00 03:30 04:00 04:30 05:00 05:30 06:00 0…" at bounding box center [541, 327] width 358 height 22
click at [283, 332] on div "Le Sapin 39 Afin de préparer au mieux votre arrivée et recevoir votre Guide de …" at bounding box center [540, 190] width 581 height 949
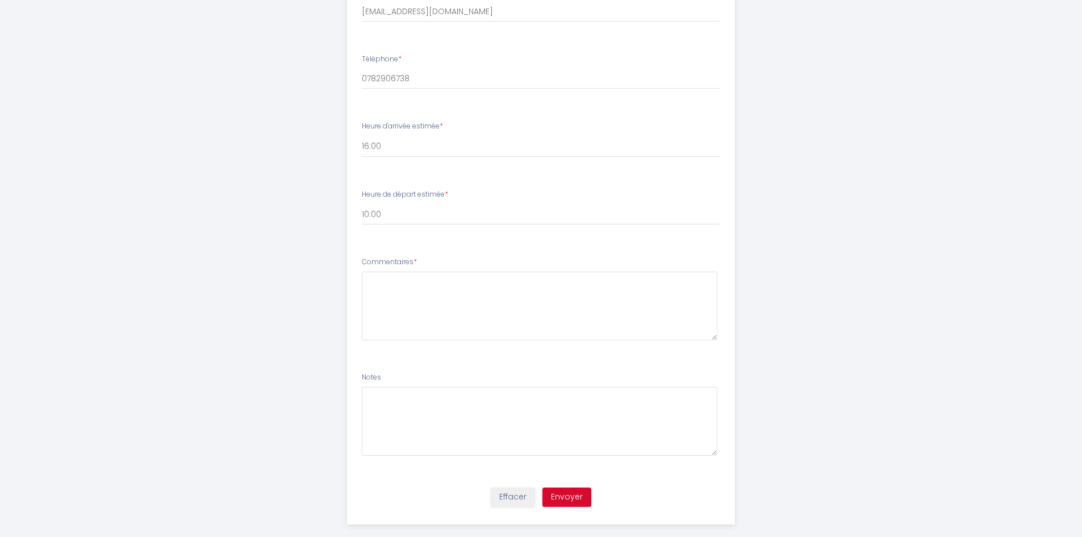
scroll to position [397, 0]
click at [429, 293] on textarea at bounding box center [539, 304] width 355 height 69
type textarea "c"
type textarea "checkin avancé ?"
click at [575, 499] on button "Envoyer" at bounding box center [566, 495] width 49 height 19
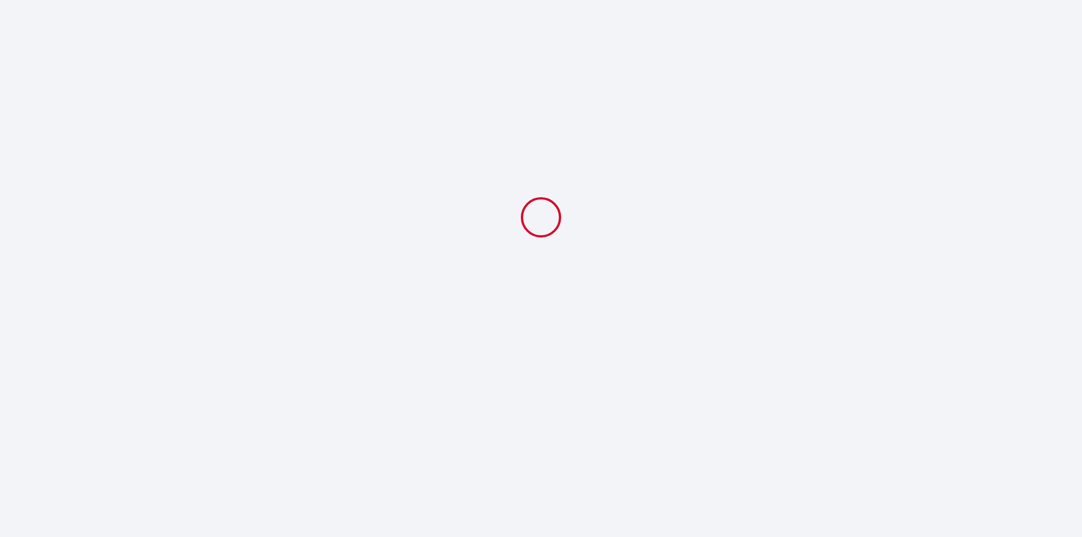
scroll to position [0, 0]
select select "10:00"
